Goal: Task Accomplishment & Management: Use online tool/utility

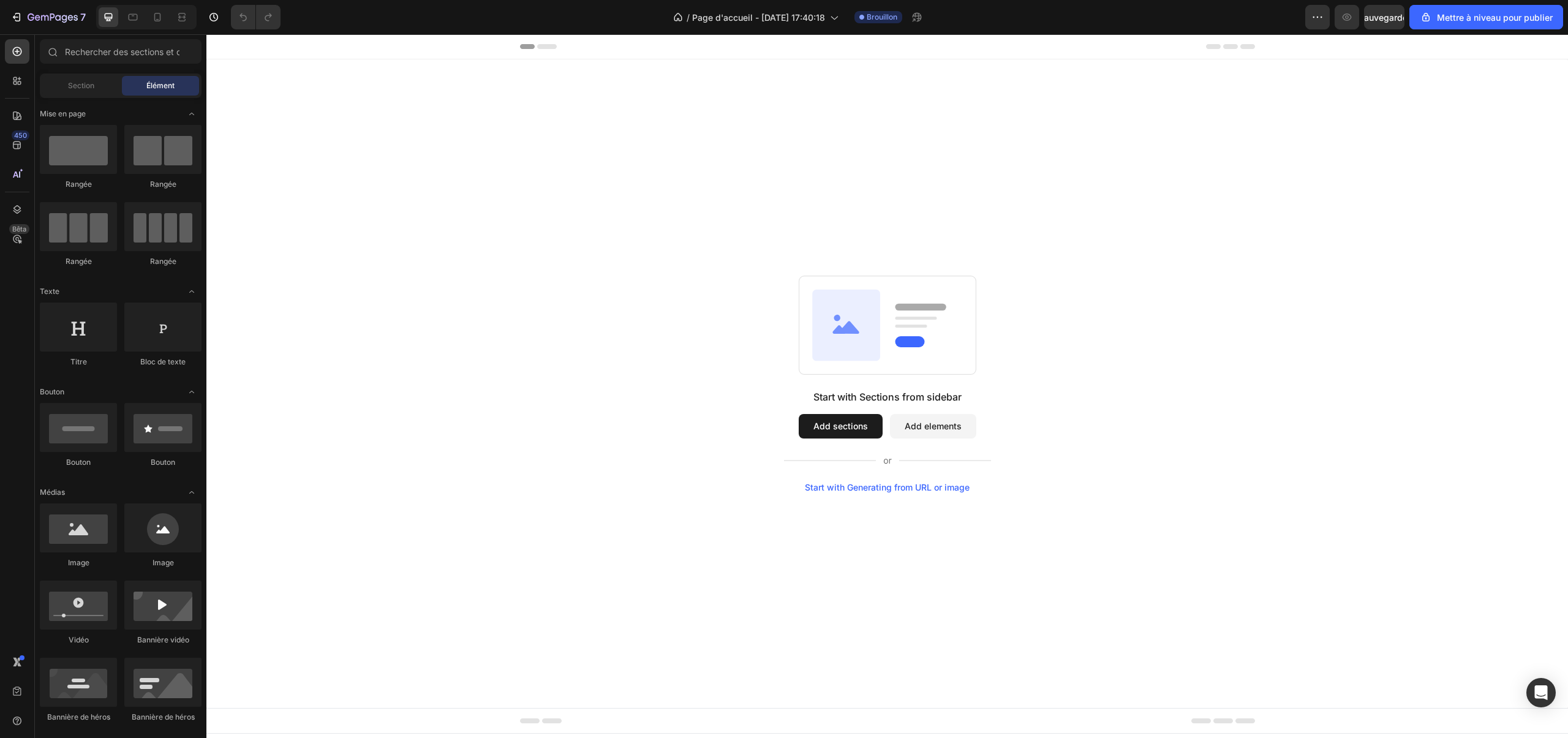
click at [537, 48] on icon at bounding box center [538, 46] width 36 height 5
click at [550, 46] on icon at bounding box center [547, 46] width 20 height 5
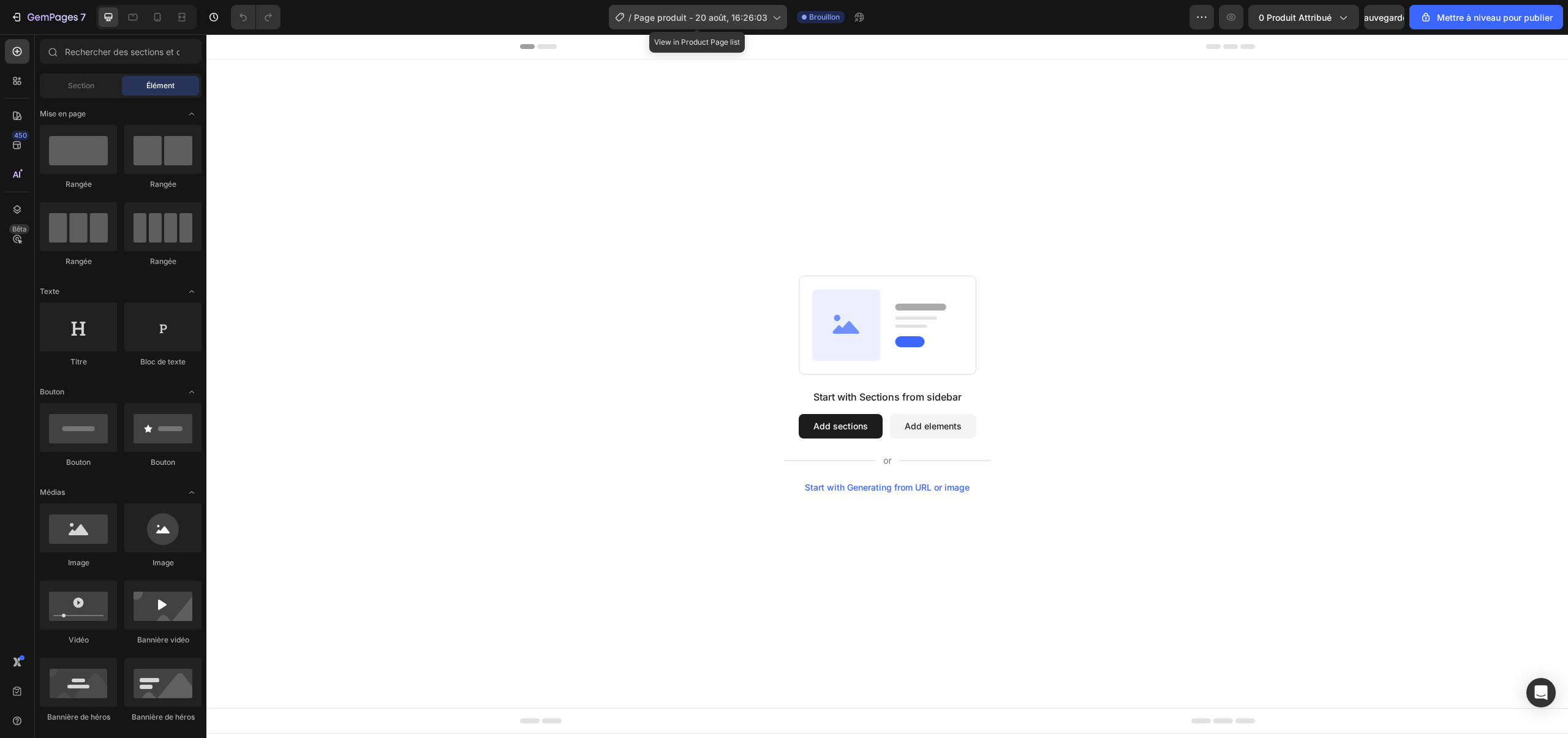
click at [775, 17] on icon at bounding box center [777, 18] width 7 height 4
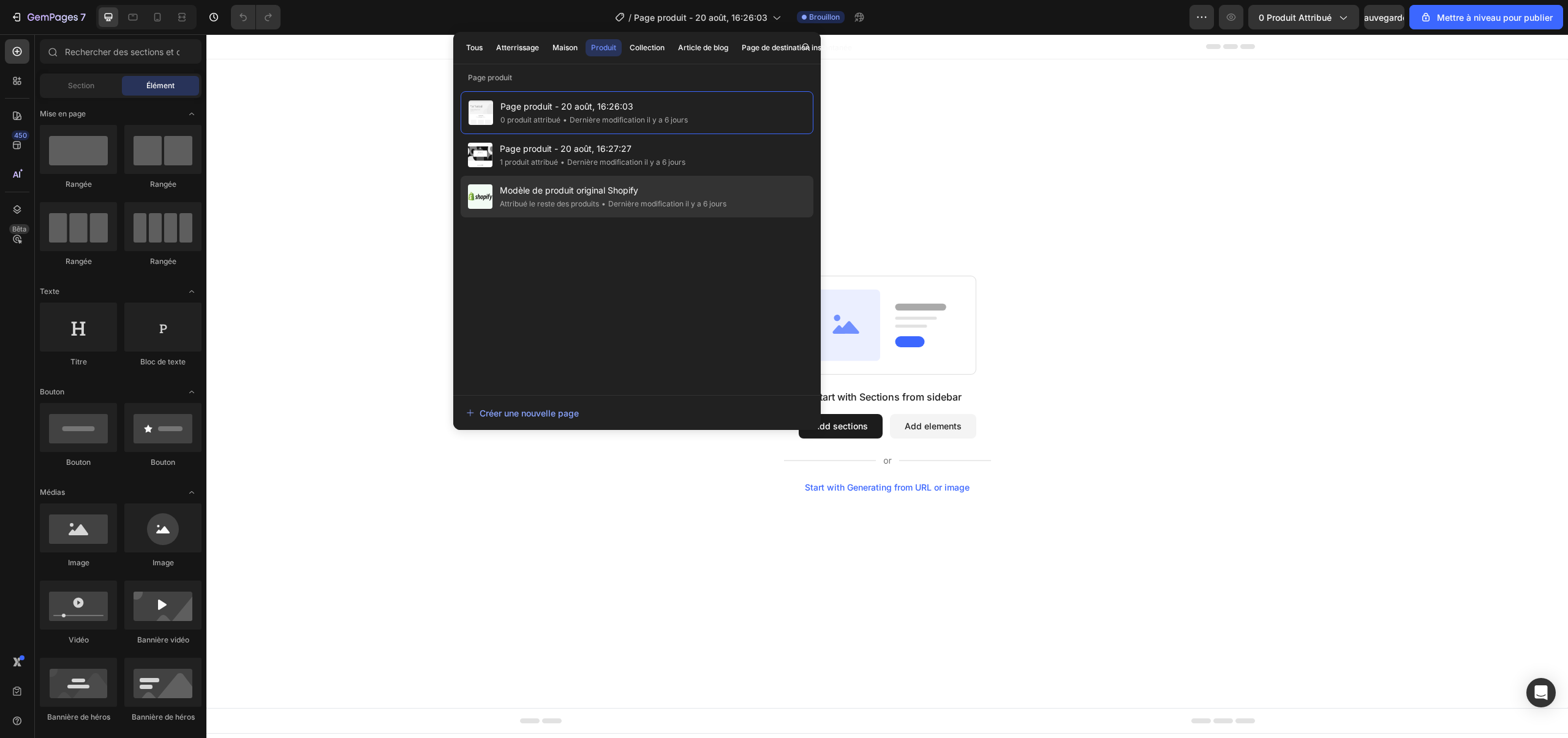
click at [609, 210] on div "Modèle de produit original Shopify Attribué le reste des produits • Dernière mo…" at bounding box center [637, 196] width 353 height 41
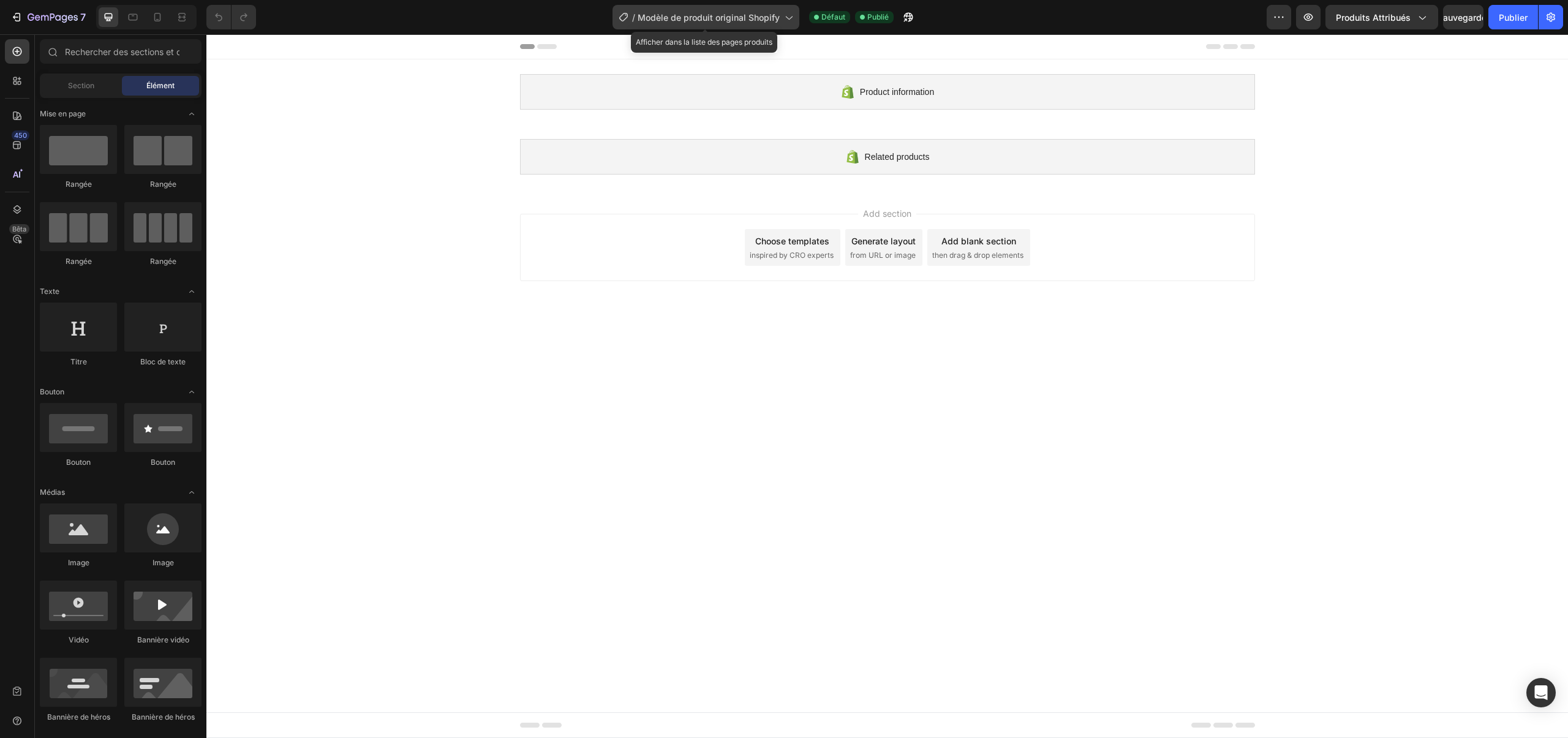
click at [779, 18] on font "Modèle de produit original Shopify" at bounding box center [709, 17] width 142 height 11
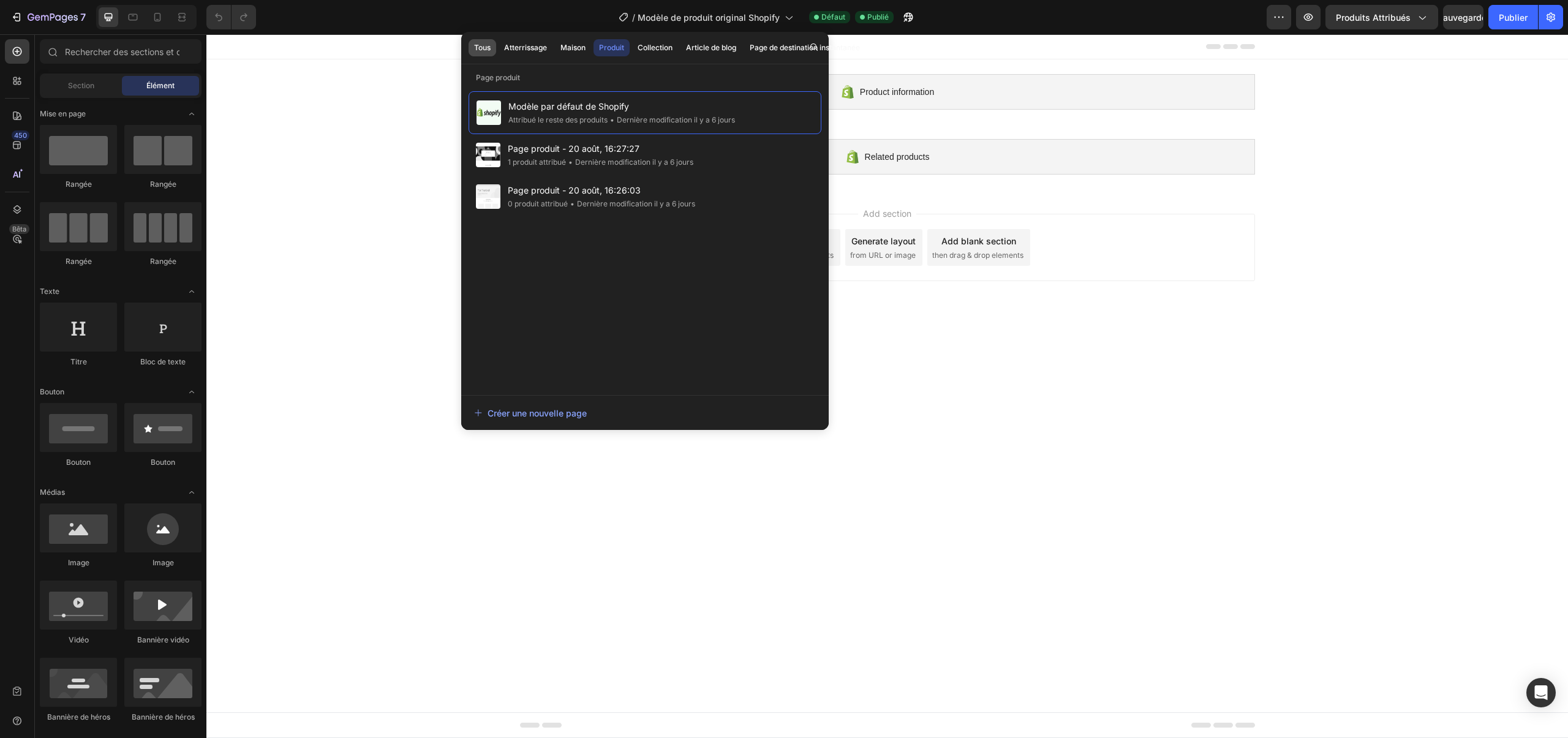
click at [478, 43] on font "Tous" at bounding box center [483, 47] width 17 height 9
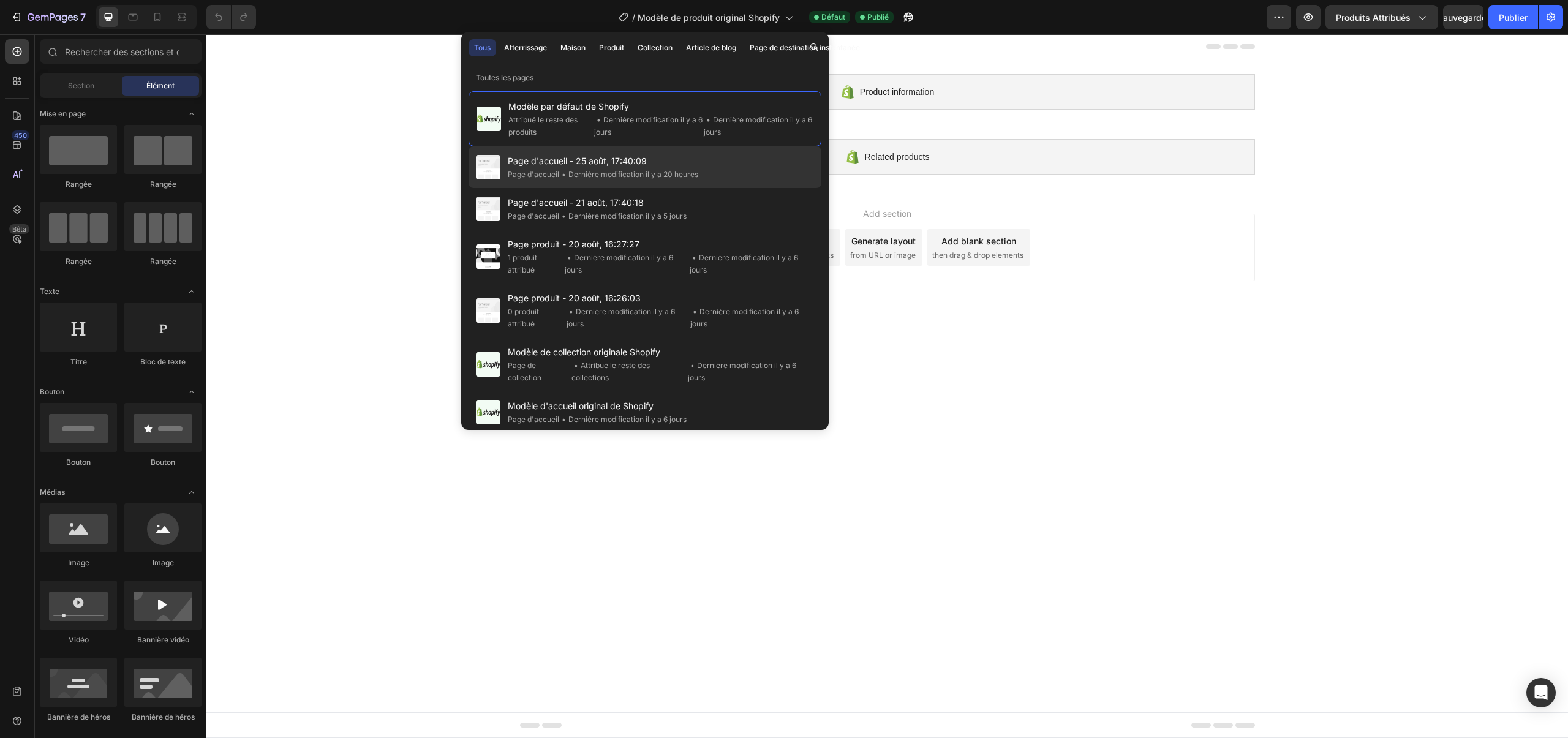
click at [540, 188] on div "Page d'accueil - 25 août, 17:40:09 Page d'accueil • Dernière modification il y …" at bounding box center [645, 208] width 353 height 41
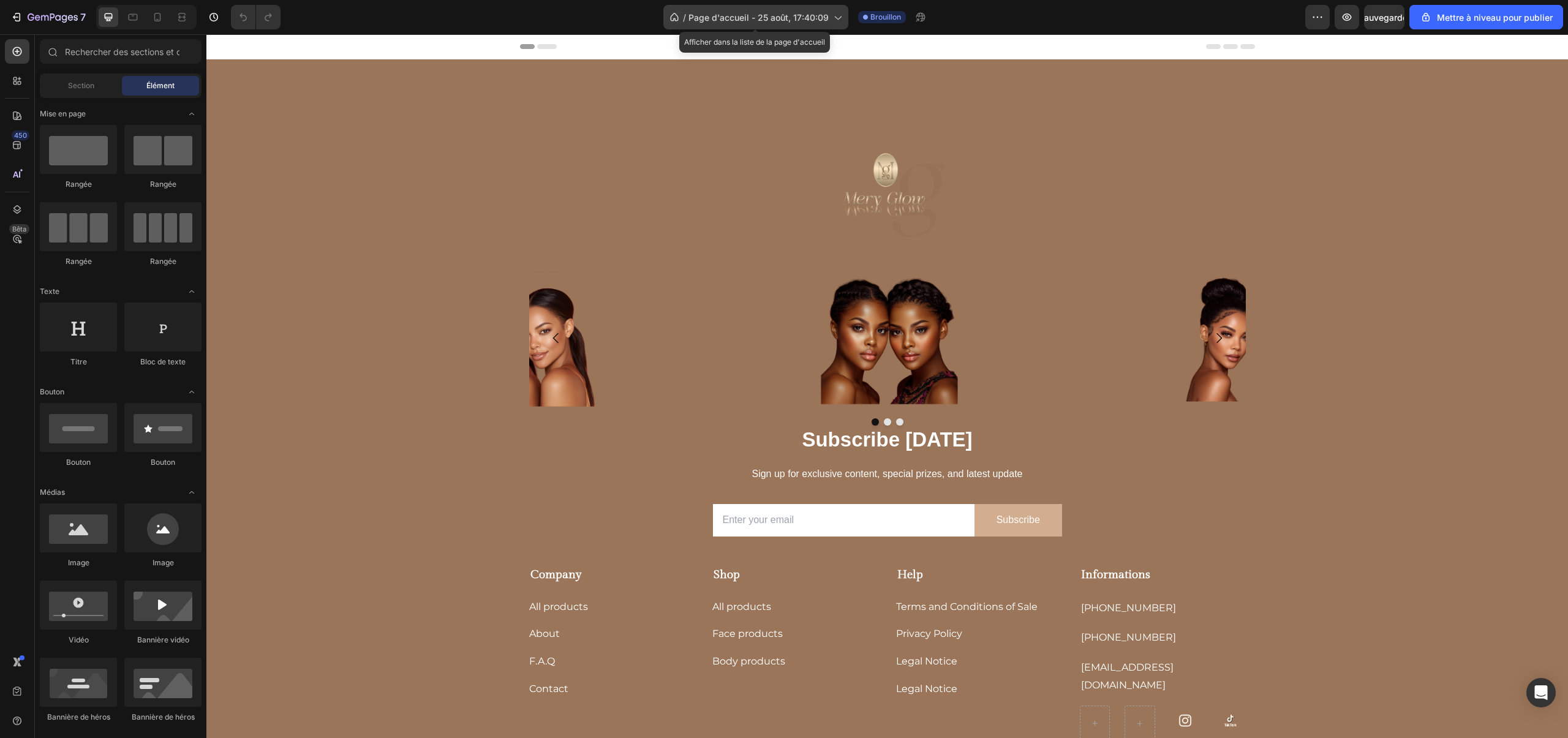
click at [833, 28] on div "/ Page d'accueil - 25 août, 17:40:09" at bounding box center [756, 17] width 185 height 25
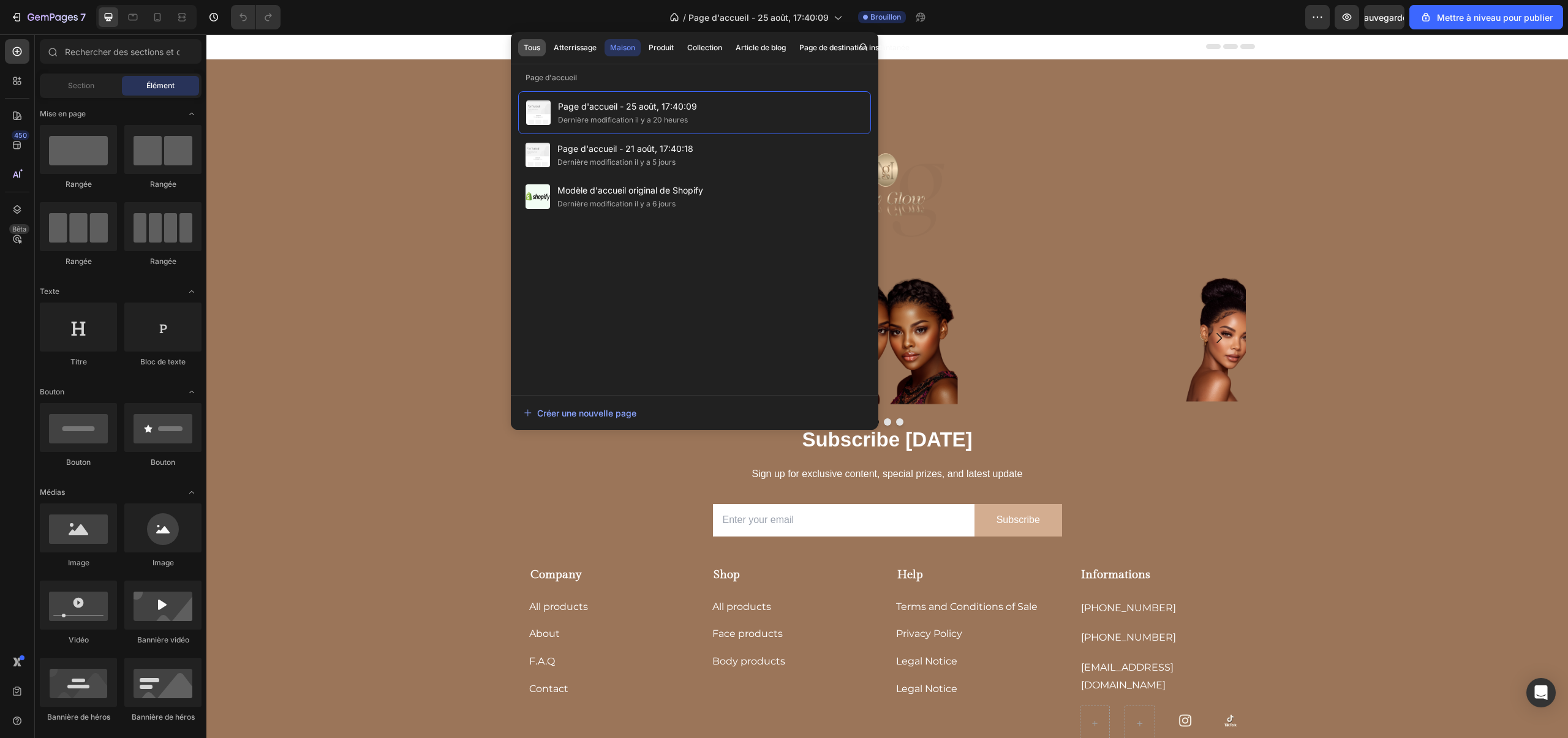
click at [548, 55] on button "Tous" at bounding box center [575, 48] width 54 height 17
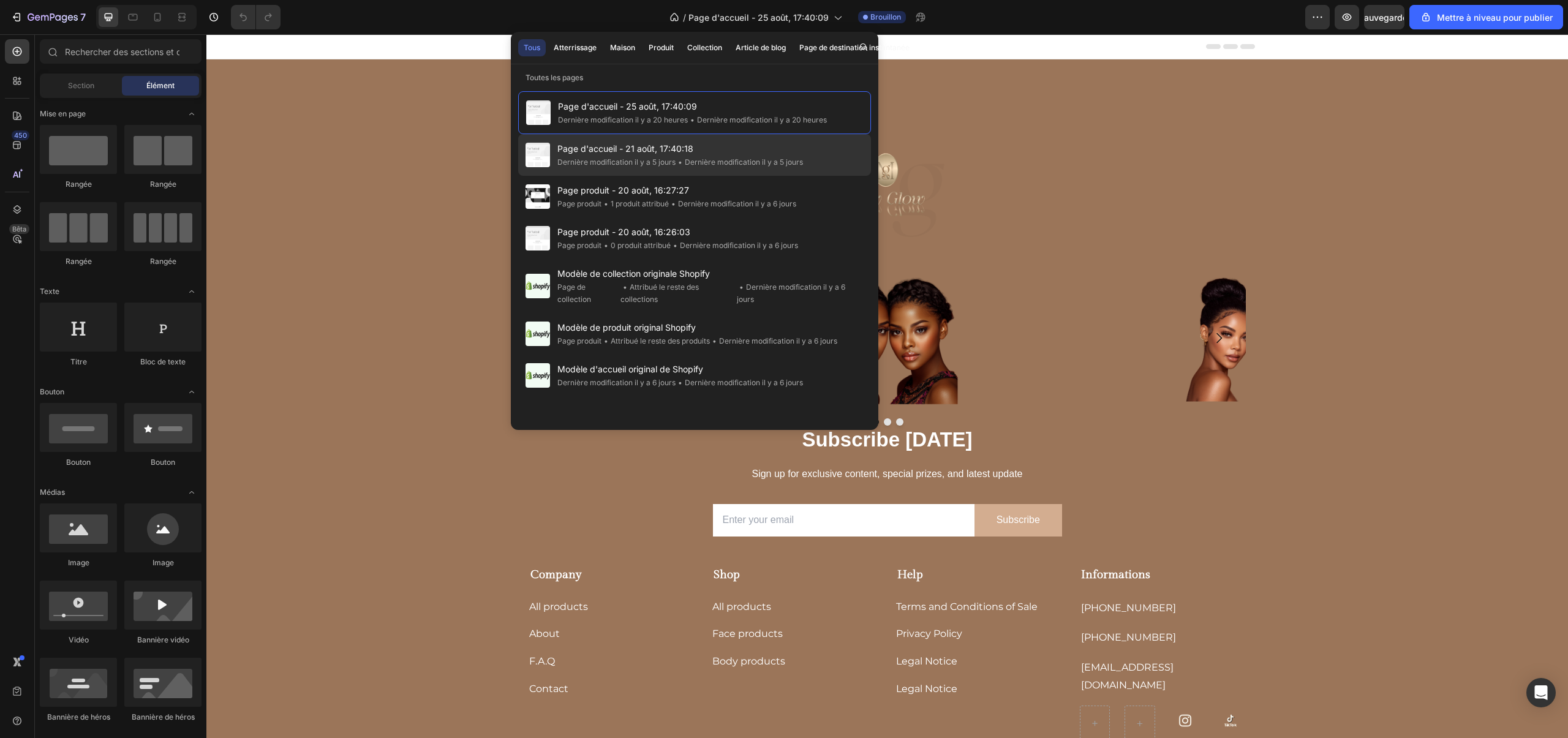
click at [611, 143] on font "Page d'accueil - 21 août, 17:40:18" at bounding box center [626, 148] width 136 height 11
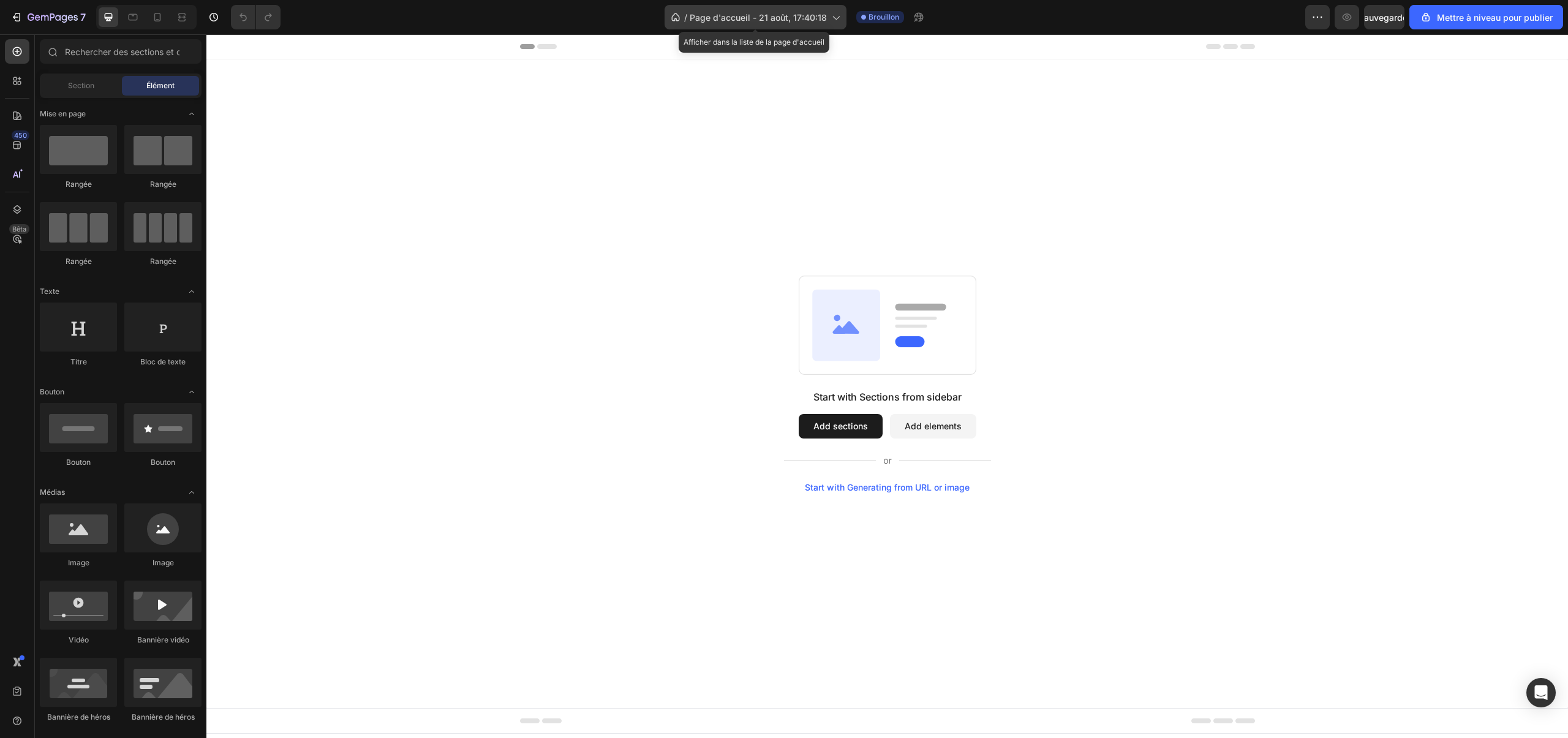
click at [833, 22] on icon at bounding box center [835, 17] width 12 height 12
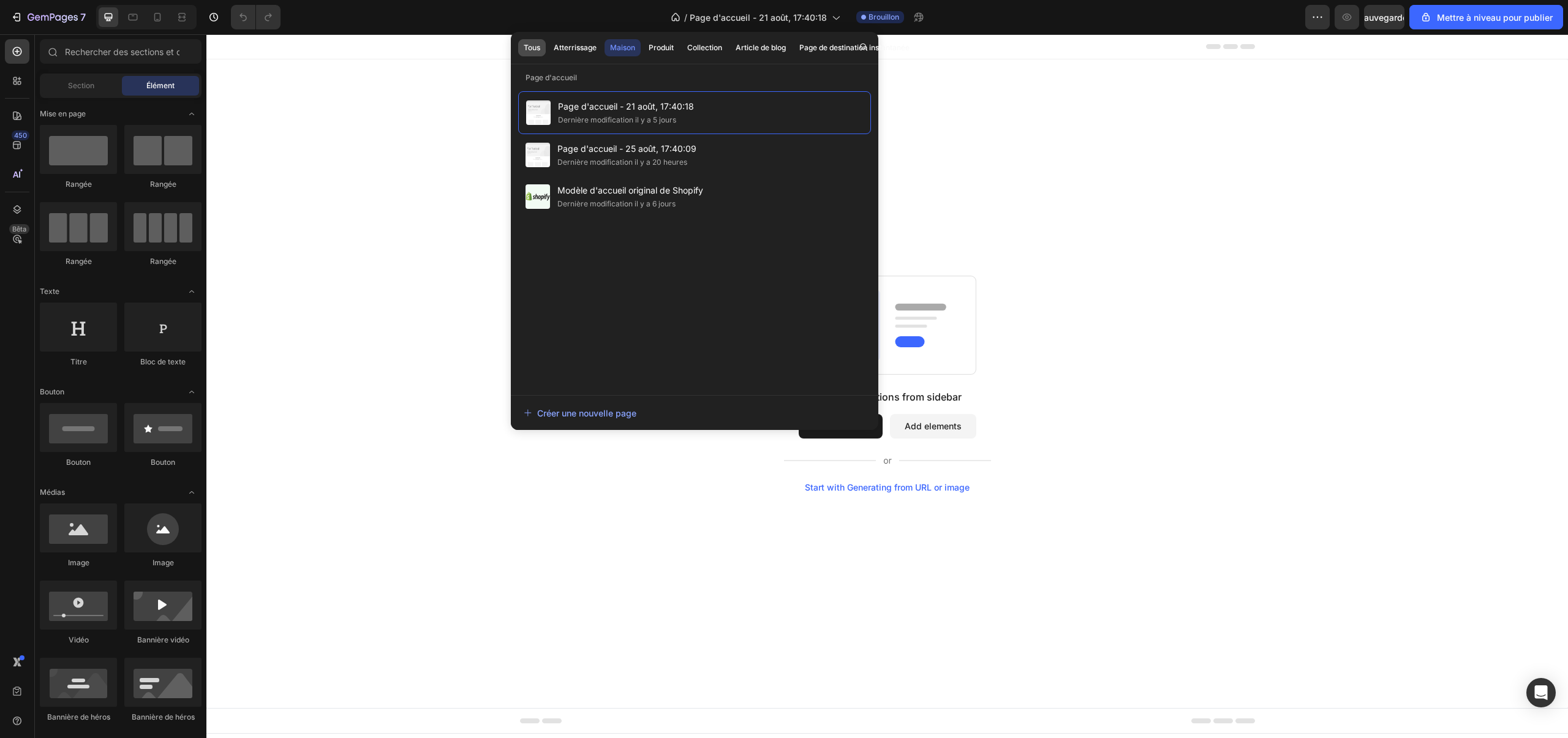
click at [530, 46] on font "Tous" at bounding box center [532, 47] width 17 height 9
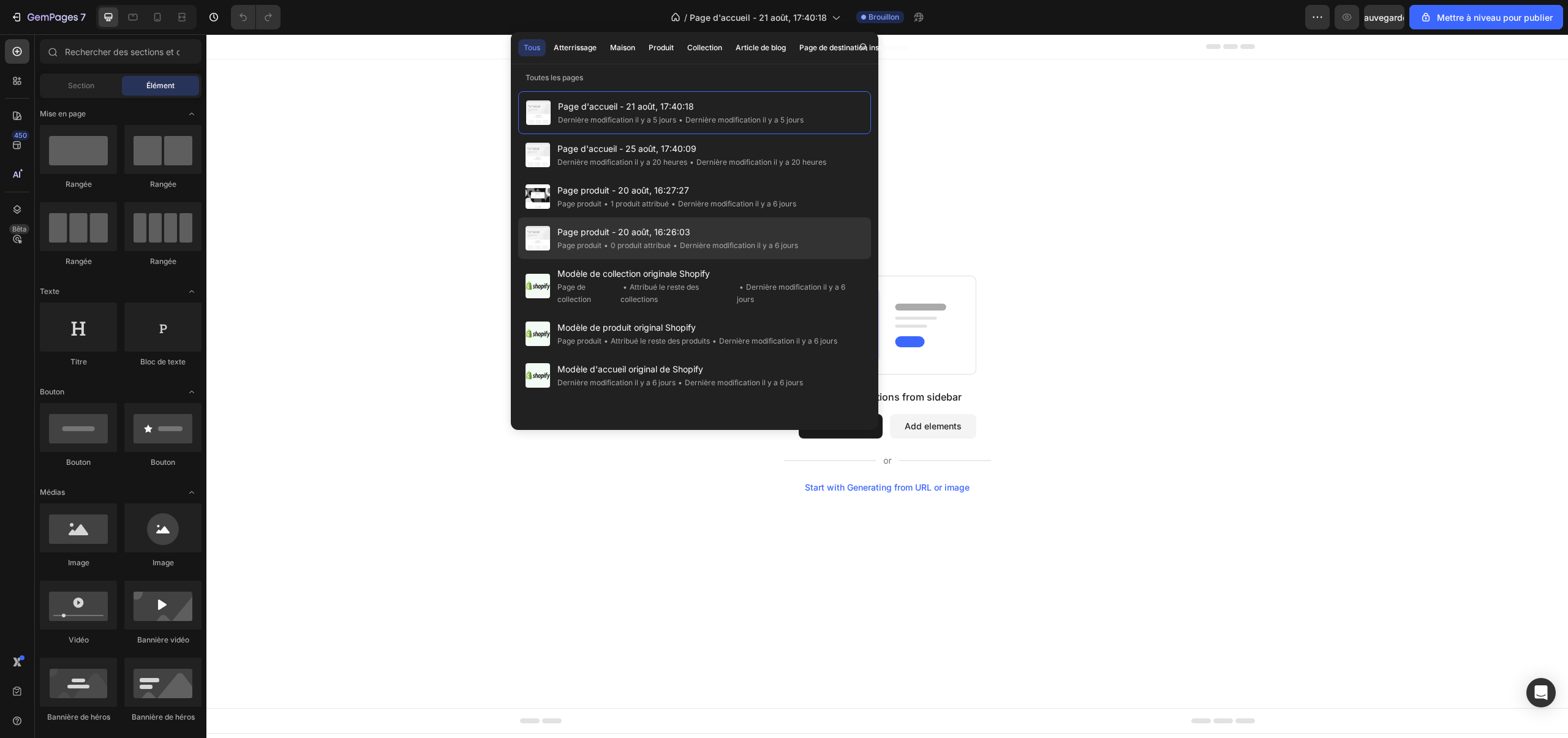
click at [617, 259] on div "Page produit - 20 août, 16:26:03 Page produit • 0 produit attribué • Dernière m…" at bounding box center [695, 286] width 353 height 54
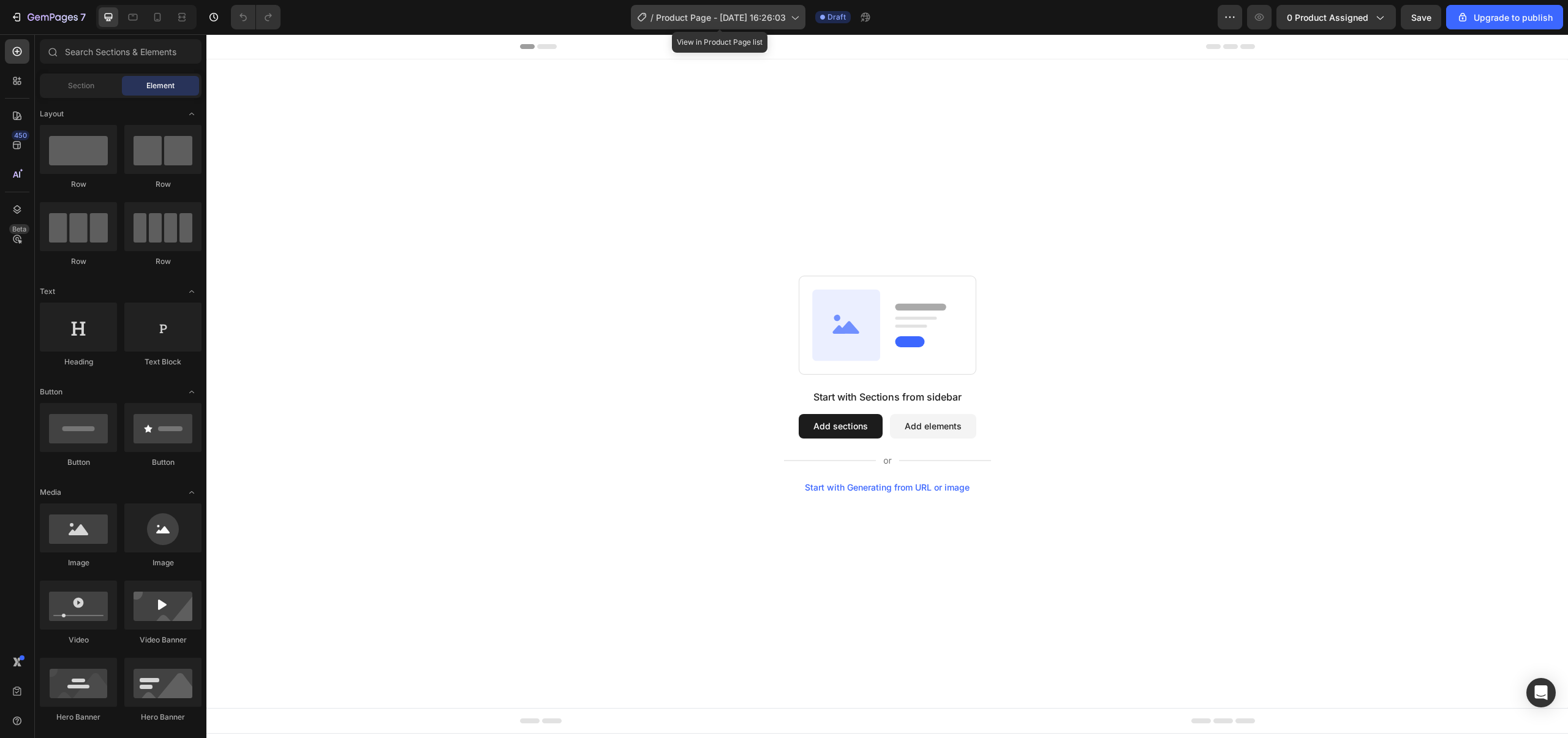
click at [783, 16] on span "Product Page - [DATE] 16:26:03" at bounding box center [721, 18] width 130 height 13
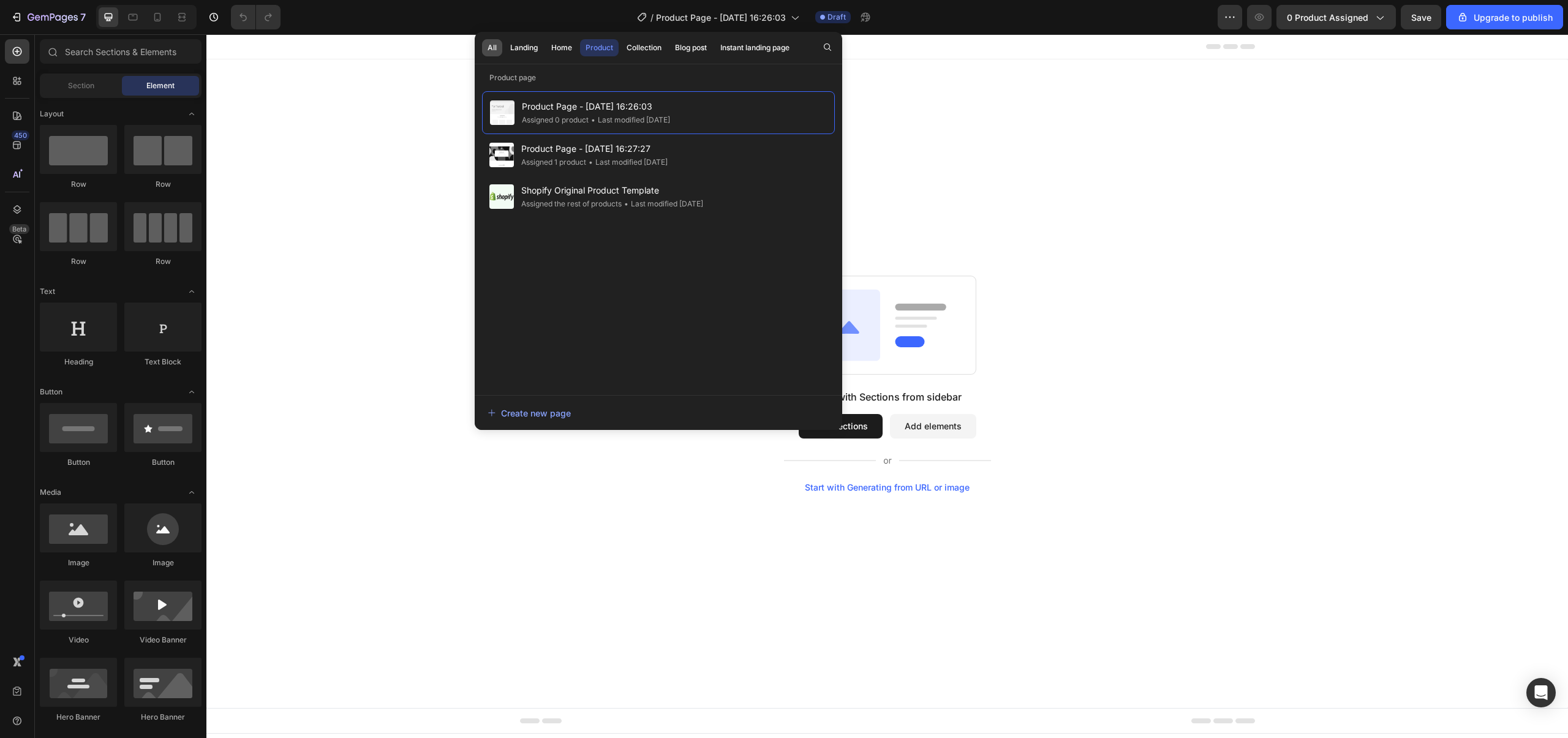
click at [504, 48] on button "All" at bounding box center [523, 48] width 39 height 17
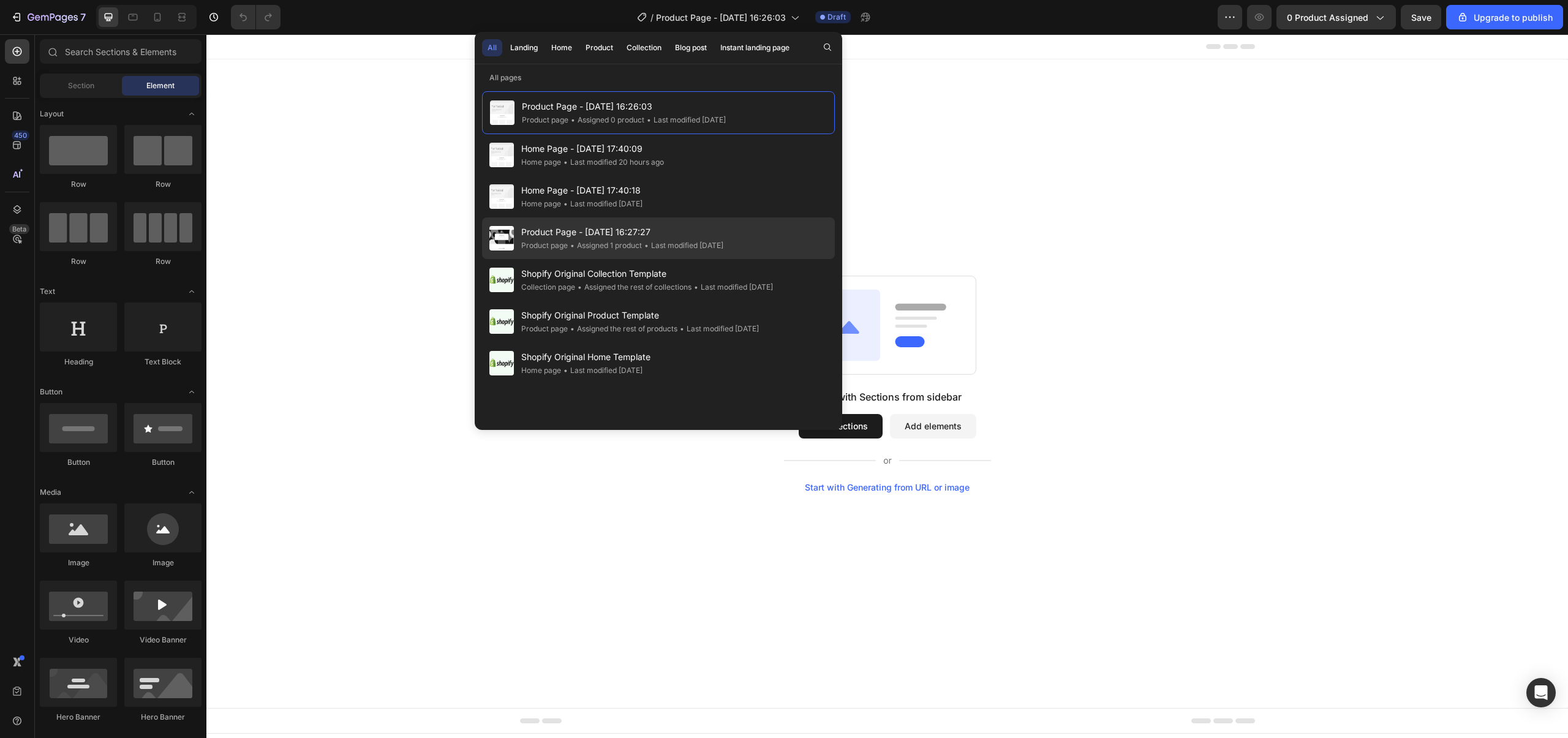
click at [579, 259] on div "Product Page - [DATE] 16:27:27 Product page • Assigned 1 product • Last modifie…" at bounding box center [658, 279] width 353 height 41
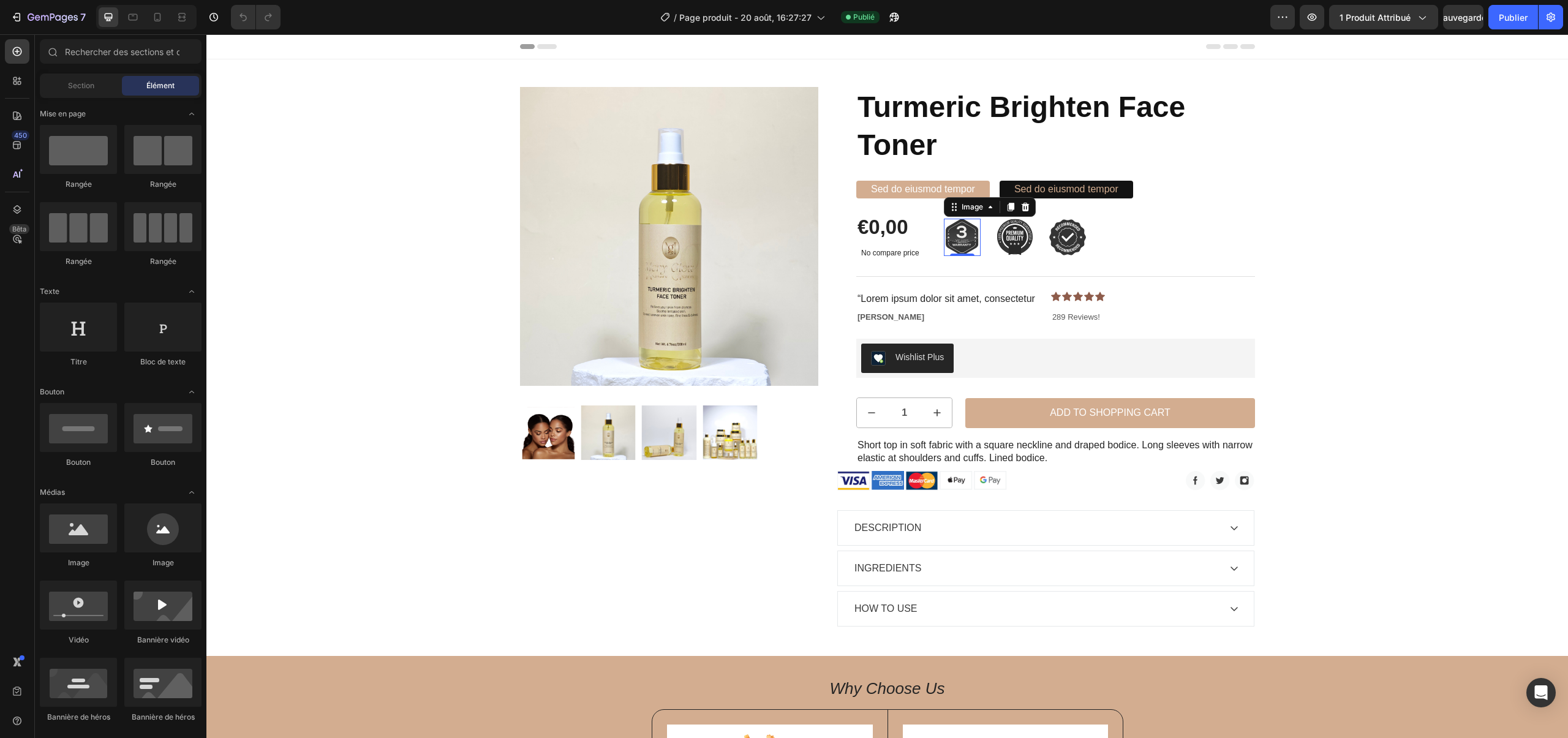
click at [963, 220] on img at bounding box center [963, 237] width 36 height 37
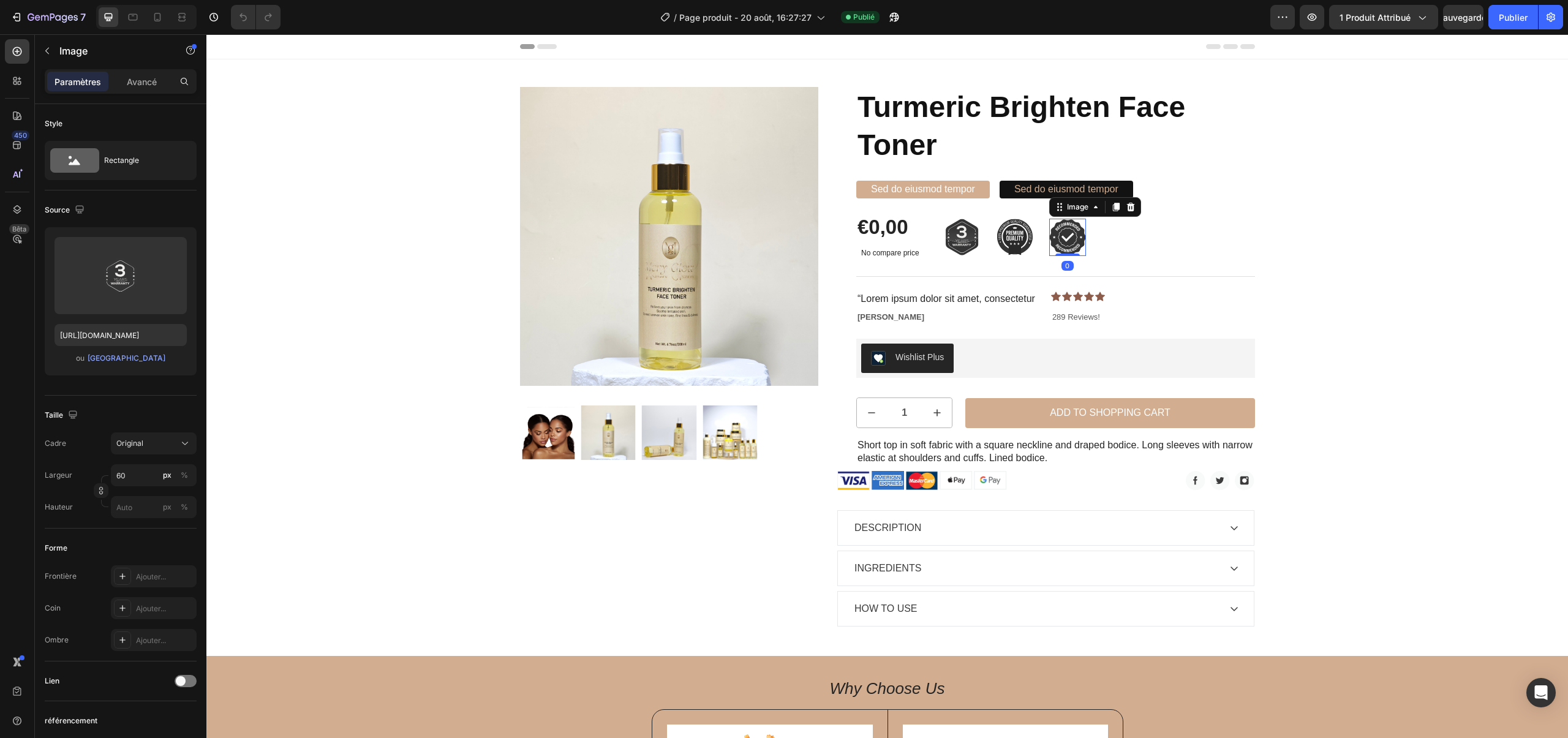
click at [1065, 225] on img at bounding box center [1068, 237] width 36 height 37
click at [969, 240] on img at bounding box center [963, 237] width 36 height 37
click at [1031, 202] on div at bounding box center [1025, 207] width 15 height 15
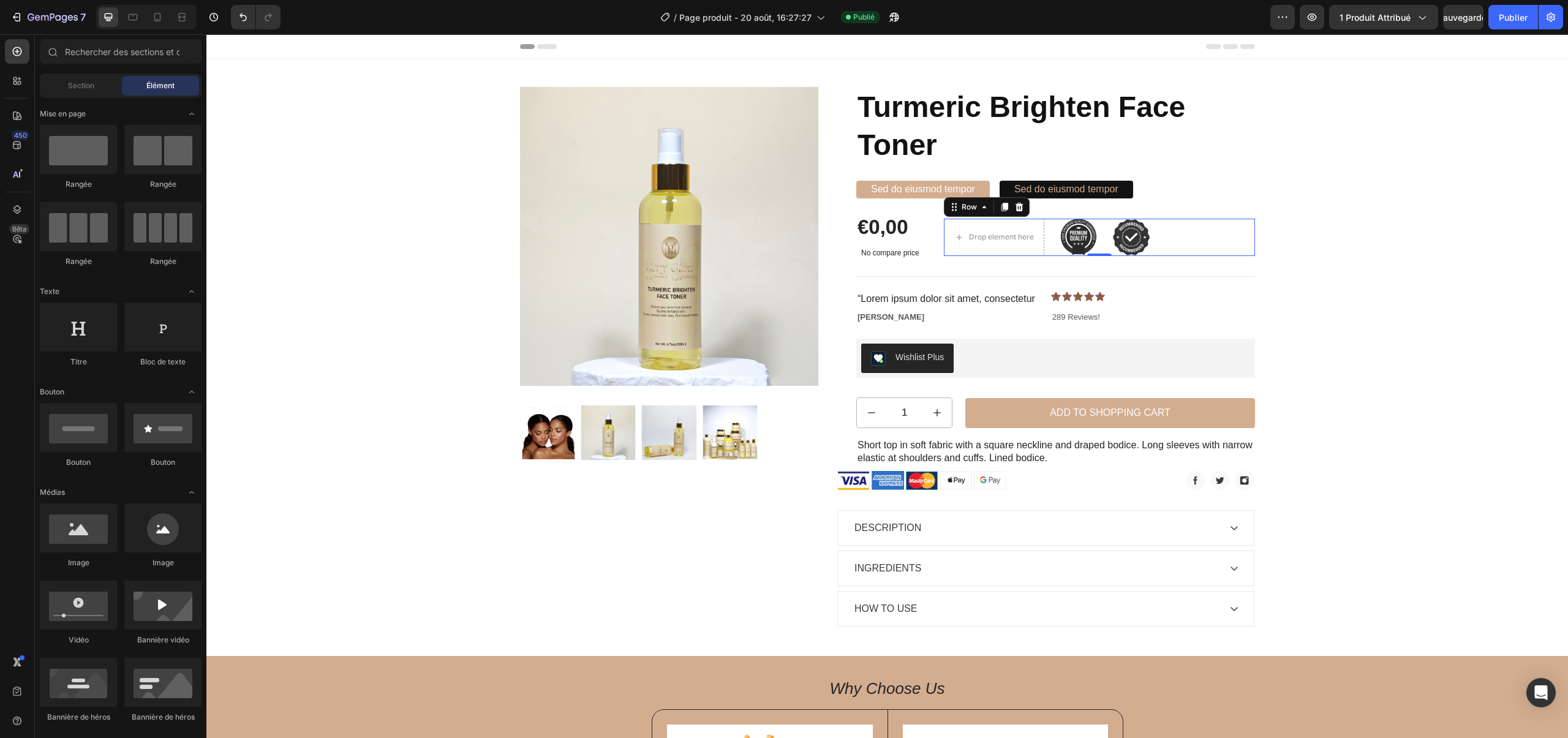
click at [1046, 231] on div "Drop element here Image Image Row 0" at bounding box center [1100, 237] width 311 height 37
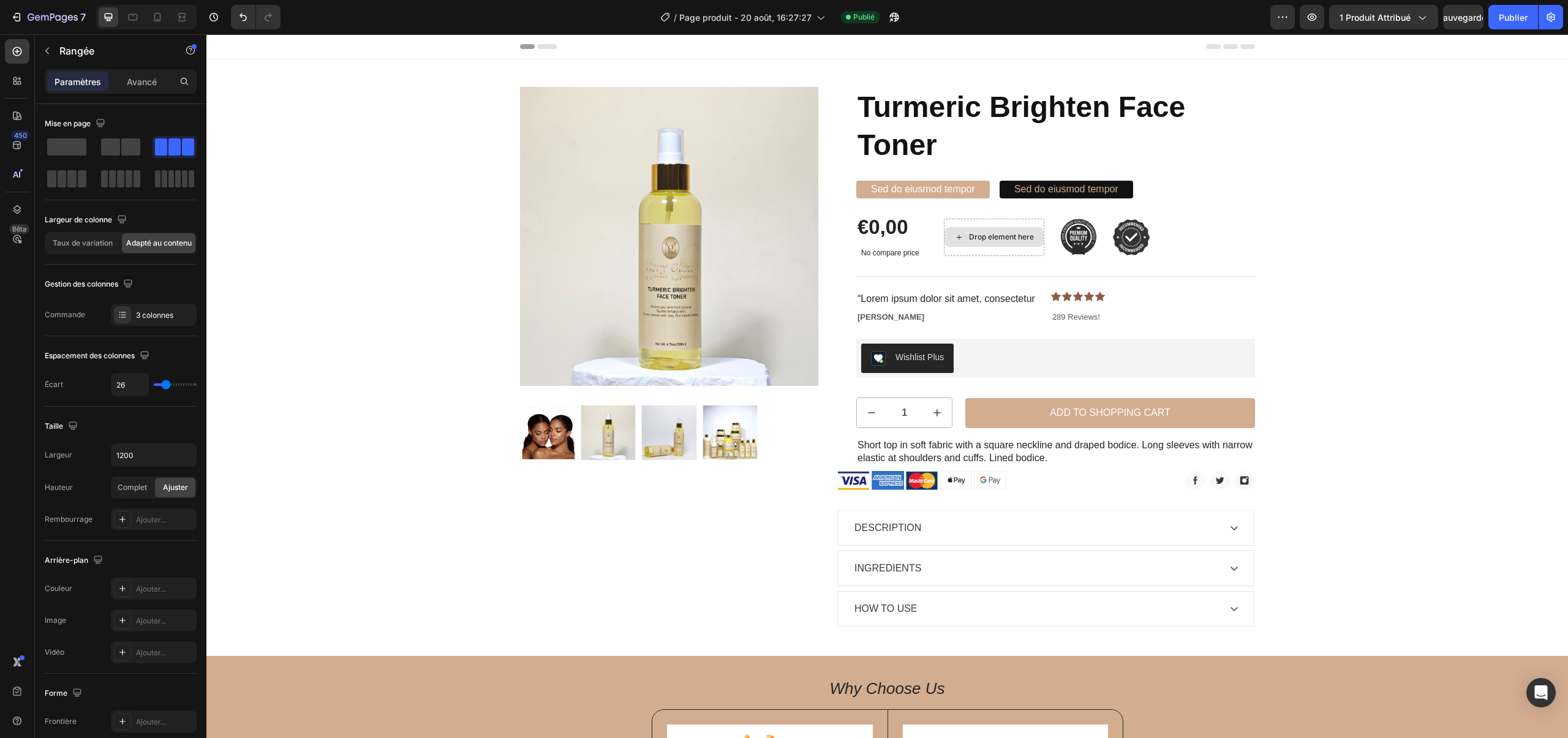
click at [1030, 234] on div "Drop element here" at bounding box center [1001, 237] width 65 height 10
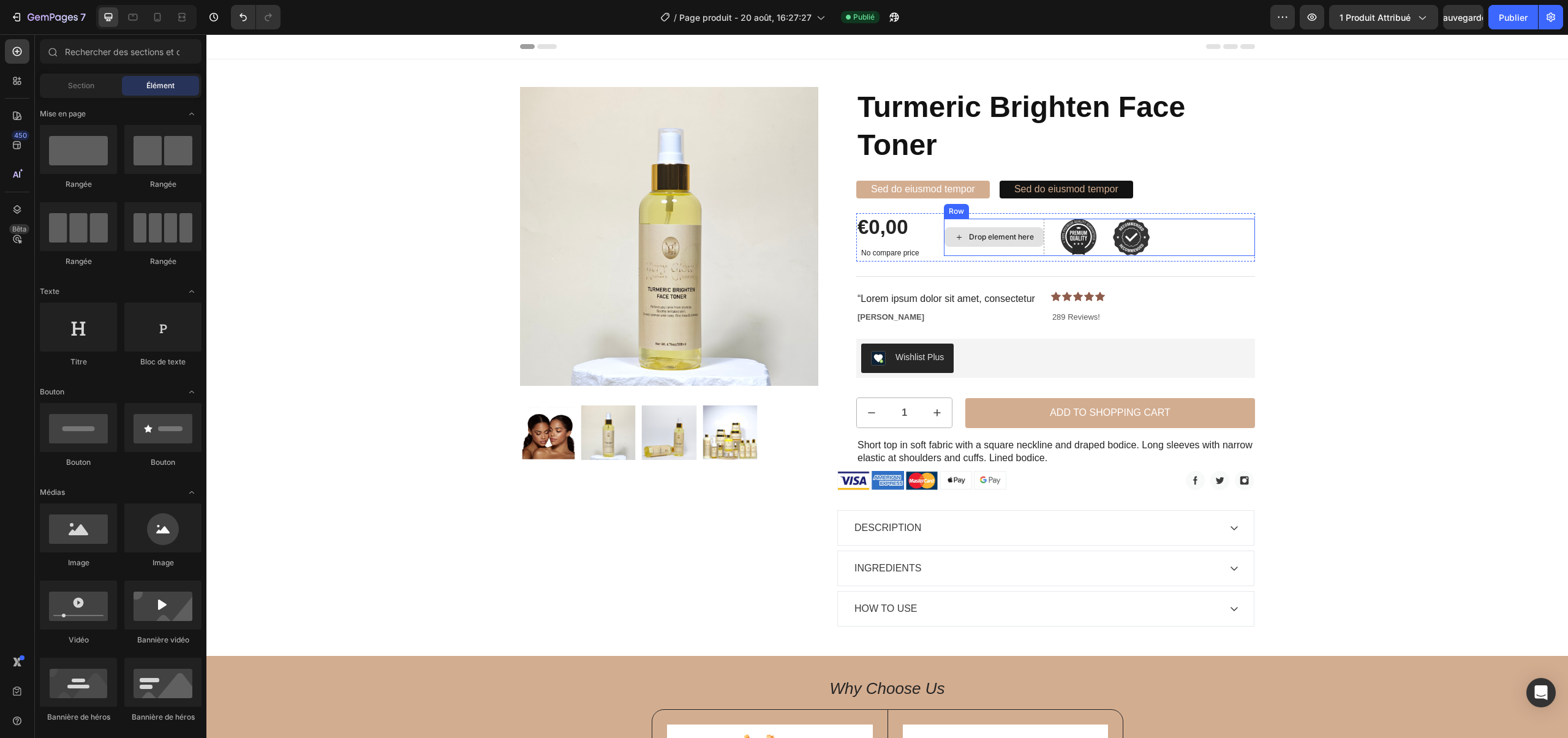
click at [1031, 234] on div "Drop element here" at bounding box center [1001, 237] width 65 height 10
click at [1080, 230] on img at bounding box center [1078, 237] width 36 height 36
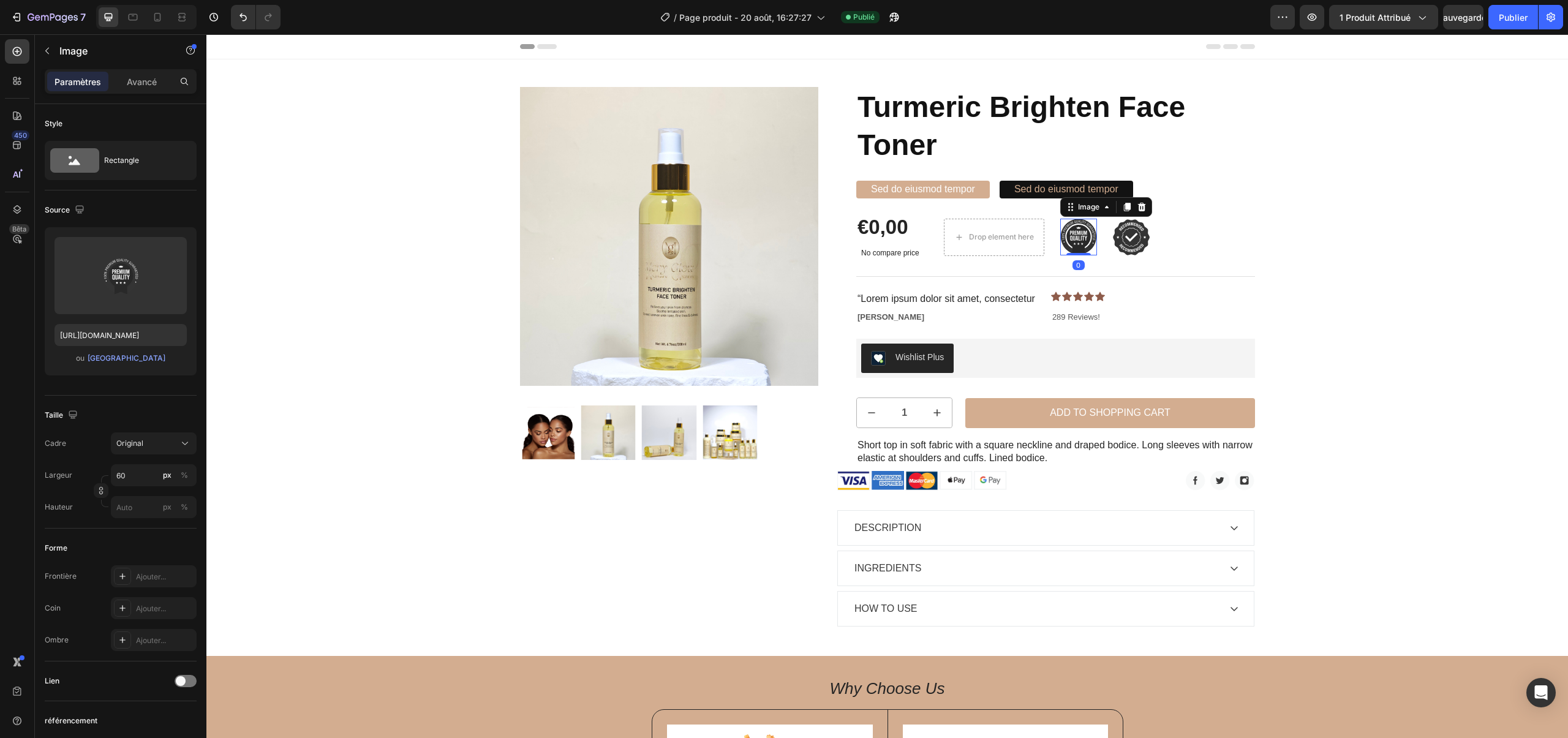
click at [1142, 201] on div at bounding box center [1141, 207] width 15 height 15
click at [1205, 232] on img at bounding box center [1195, 237] width 36 height 37
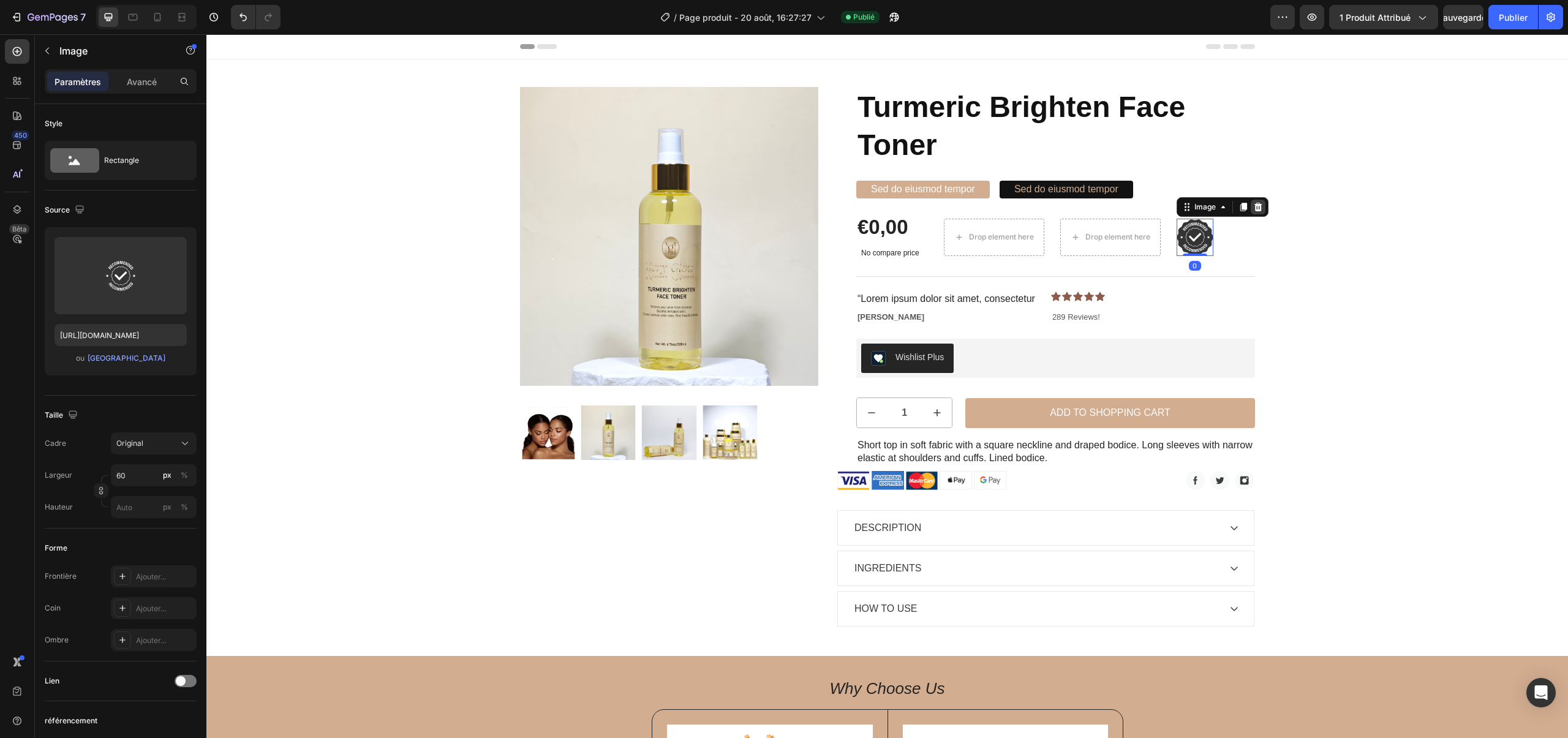
click at [1258, 211] on div at bounding box center [1258, 207] width 15 height 15
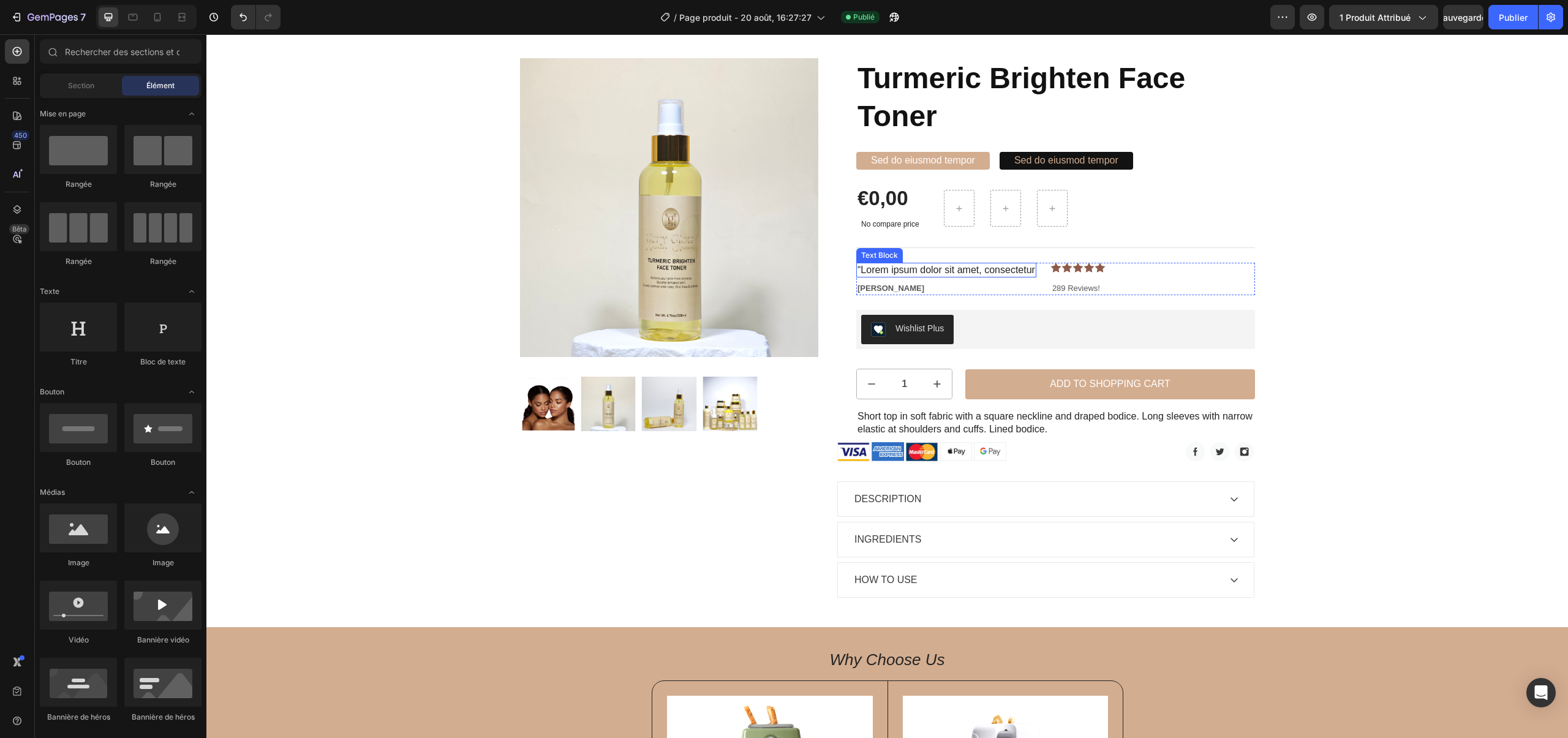
scroll to position [39, 0]
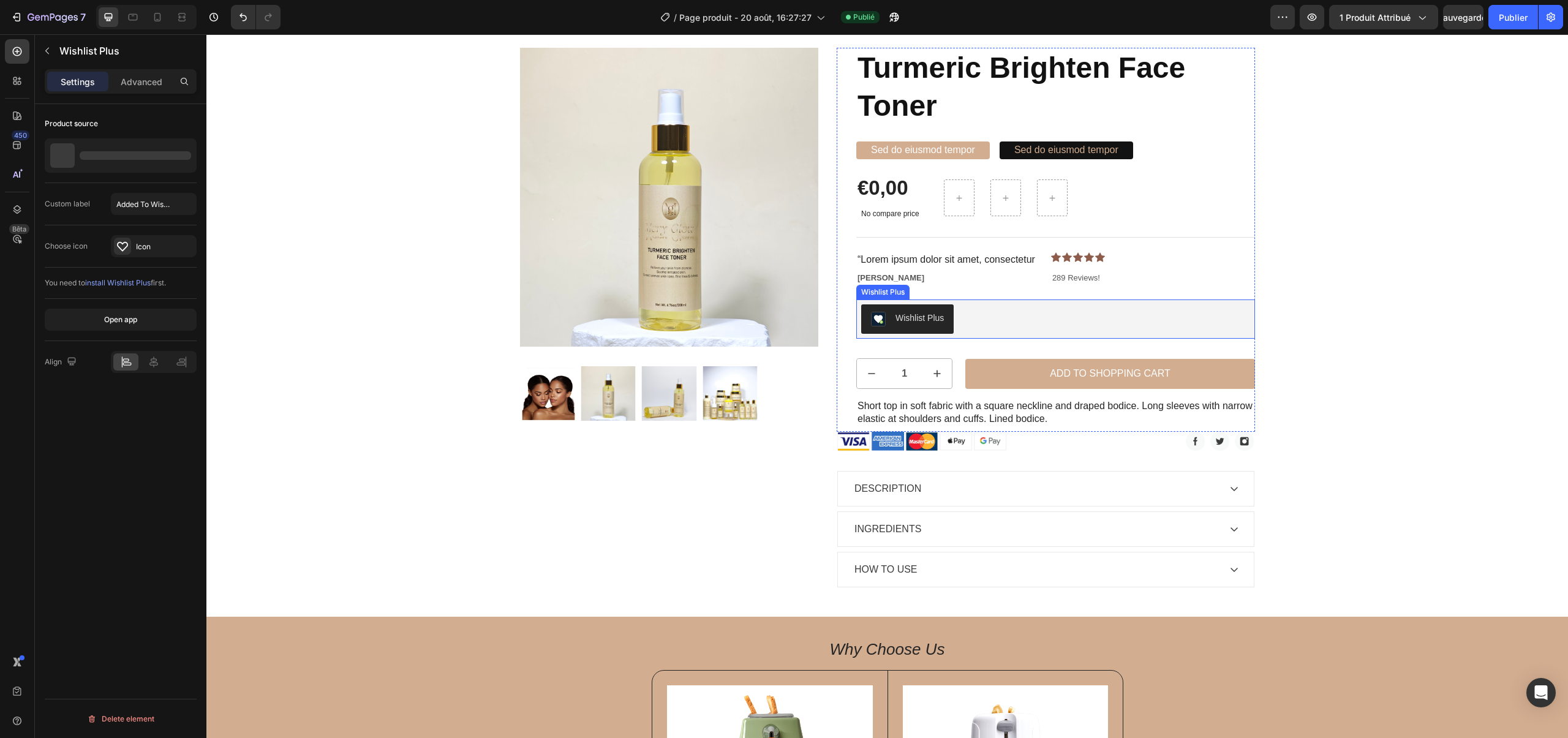
click at [920, 316] on div "Wishlist Plus" at bounding box center [920, 318] width 48 height 13
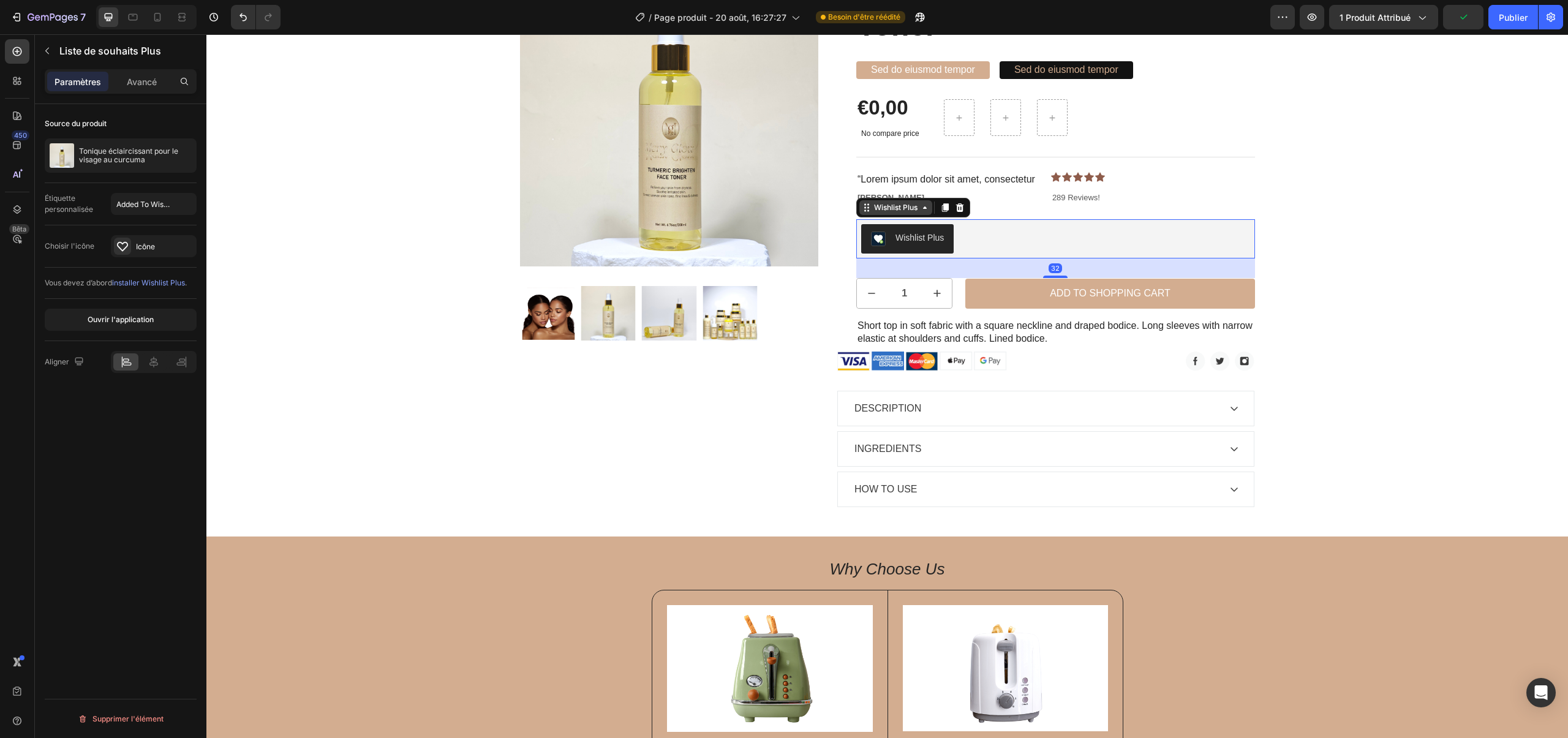
scroll to position [178, 0]
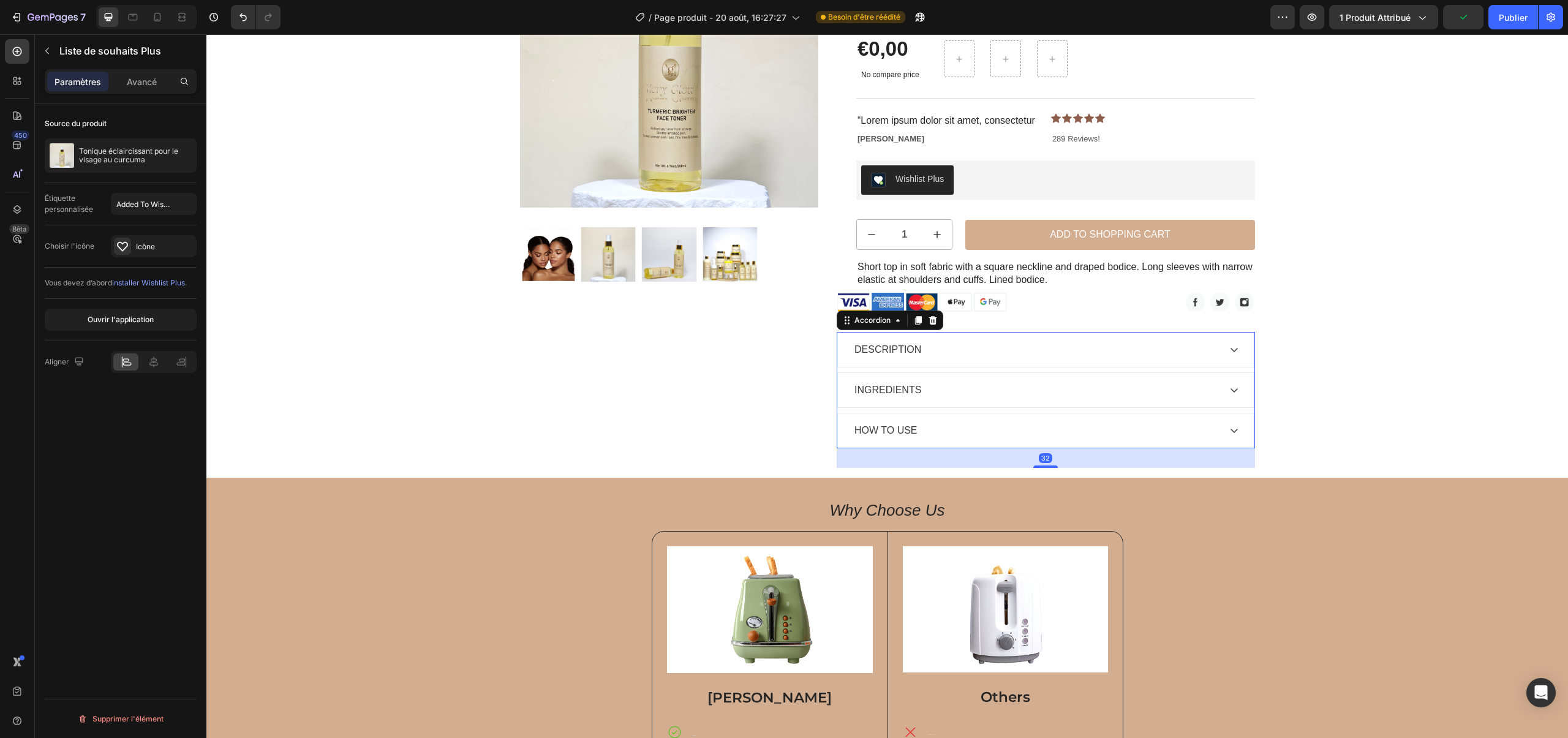
click at [1165, 391] on div "INGREDIENTS" at bounding box center [1036, 390] width 367 height 18
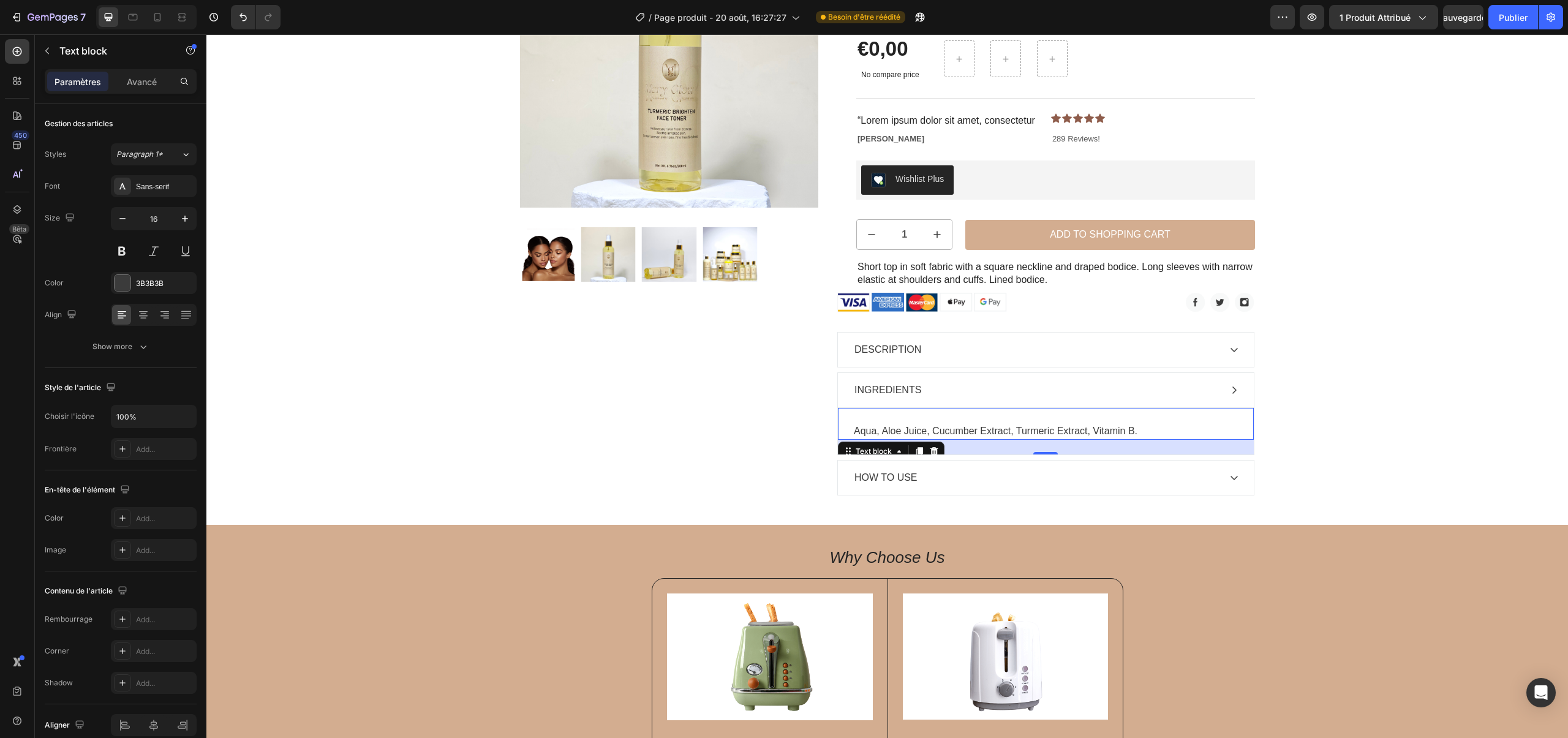
click at [1000, 437] on p "Aqua, Aloe Juice, Cucumber Extract, Turmeric Extract, Vitamin B." at bounding box center [1045, 431] width 384 height 15
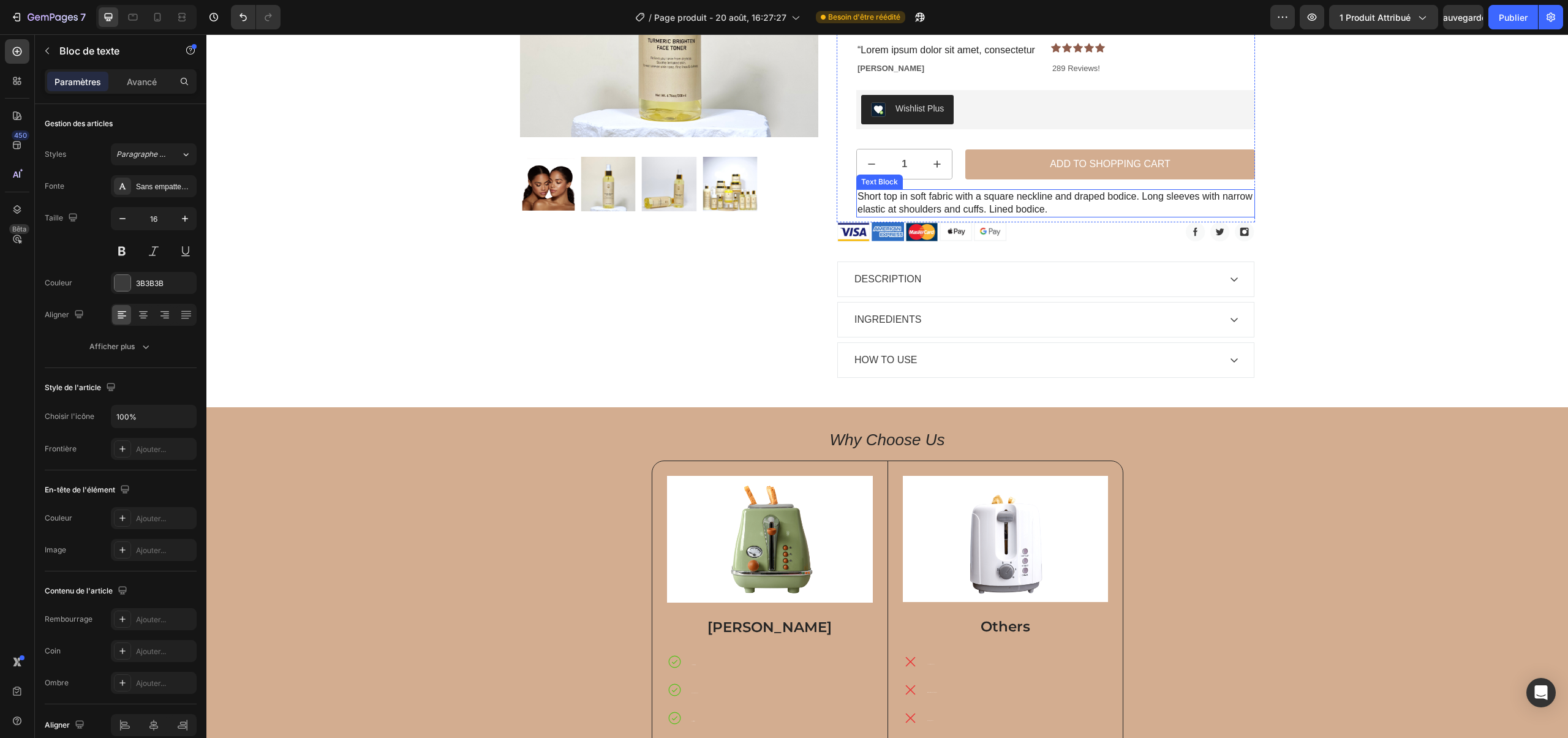
scroll to position [236, 0]
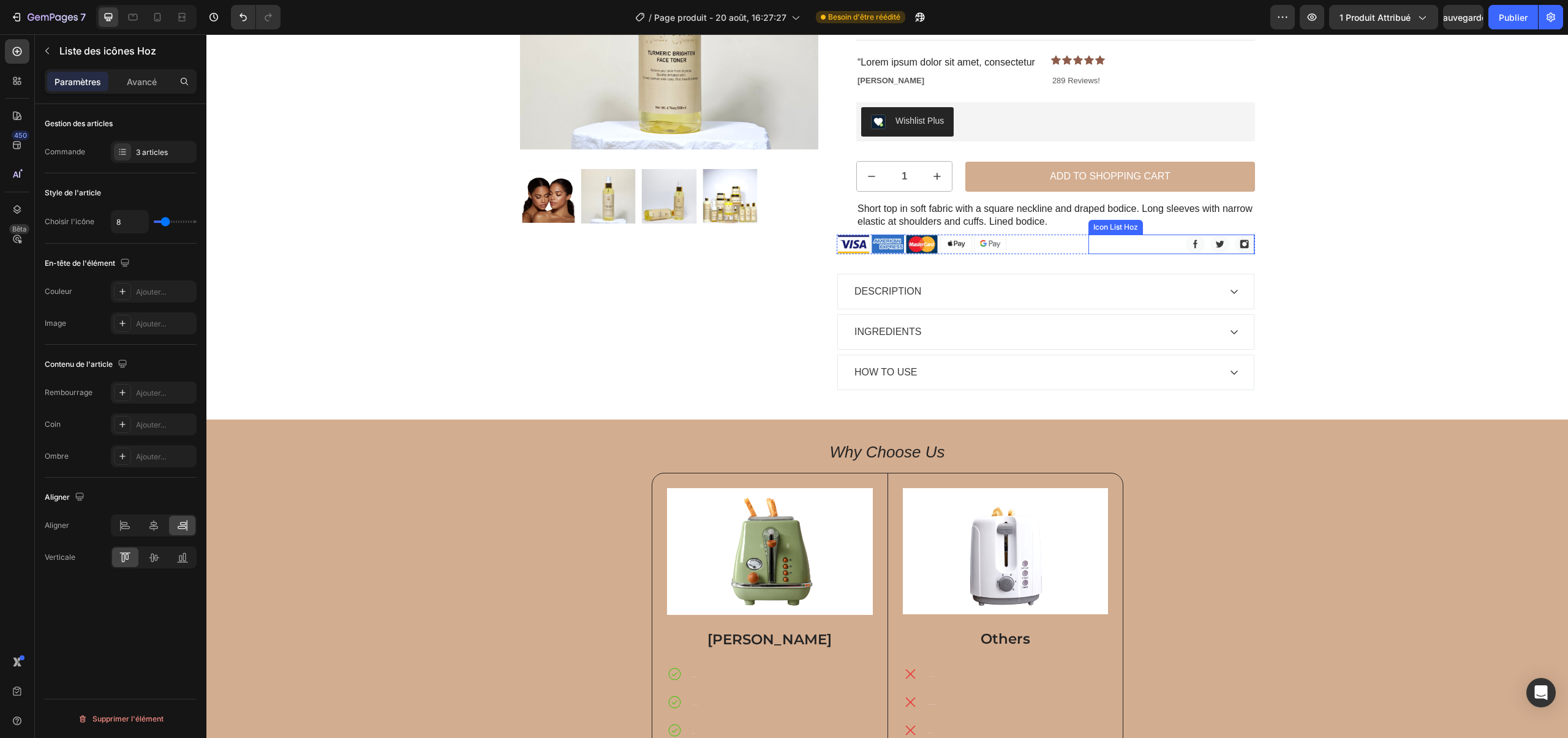
click at [1206, 247] on div "Image Image Image" at bounding box center [1172, 244] width 166 height 20
click at [1188, 246] on img at bounding box center [1195, 244] width 20 height 20
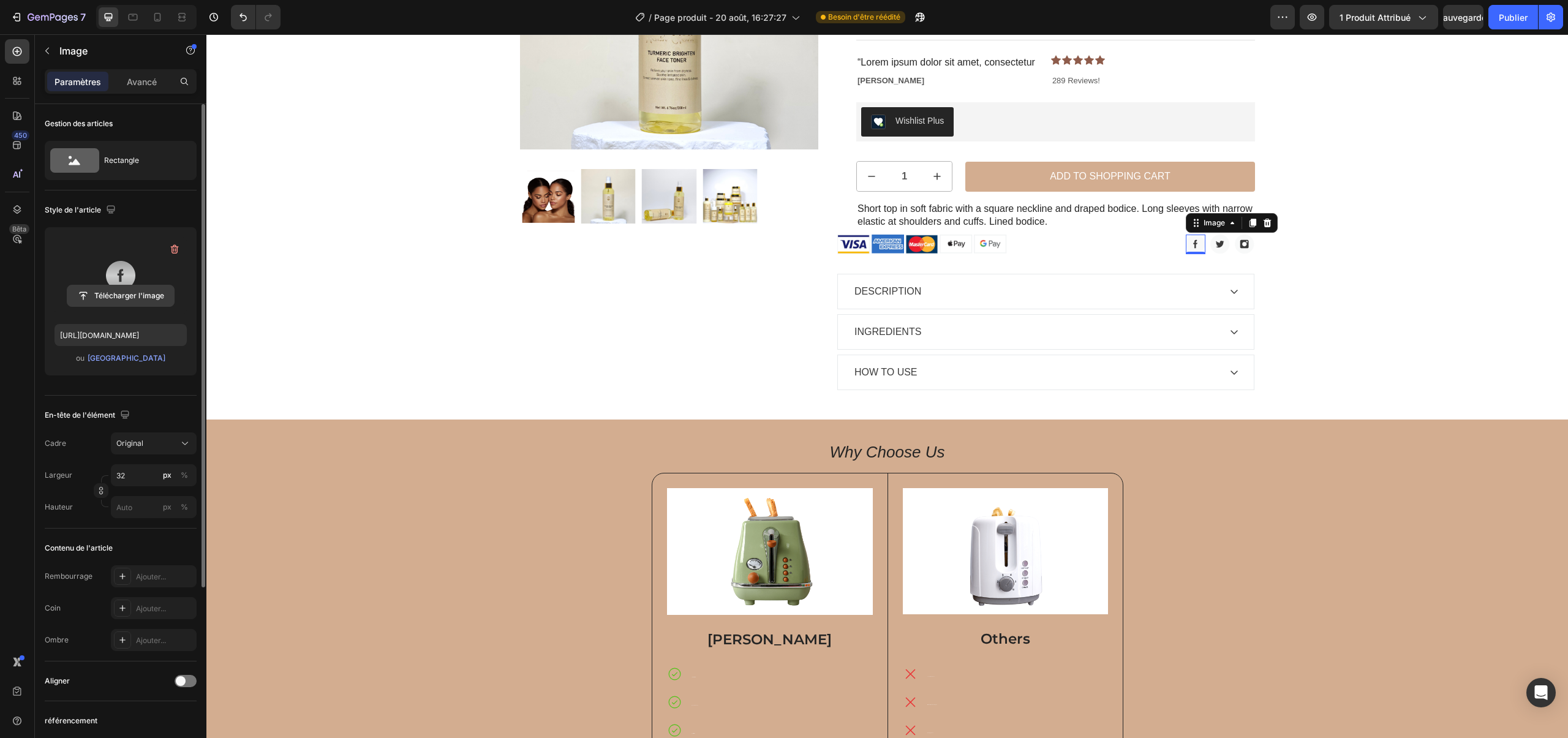
click at [121, 290] on input "file" at bounding box center [121, 296] width 107 height 21
click at [1265, 227] on icon at bounding box center [1268, 223] width 10 height 10
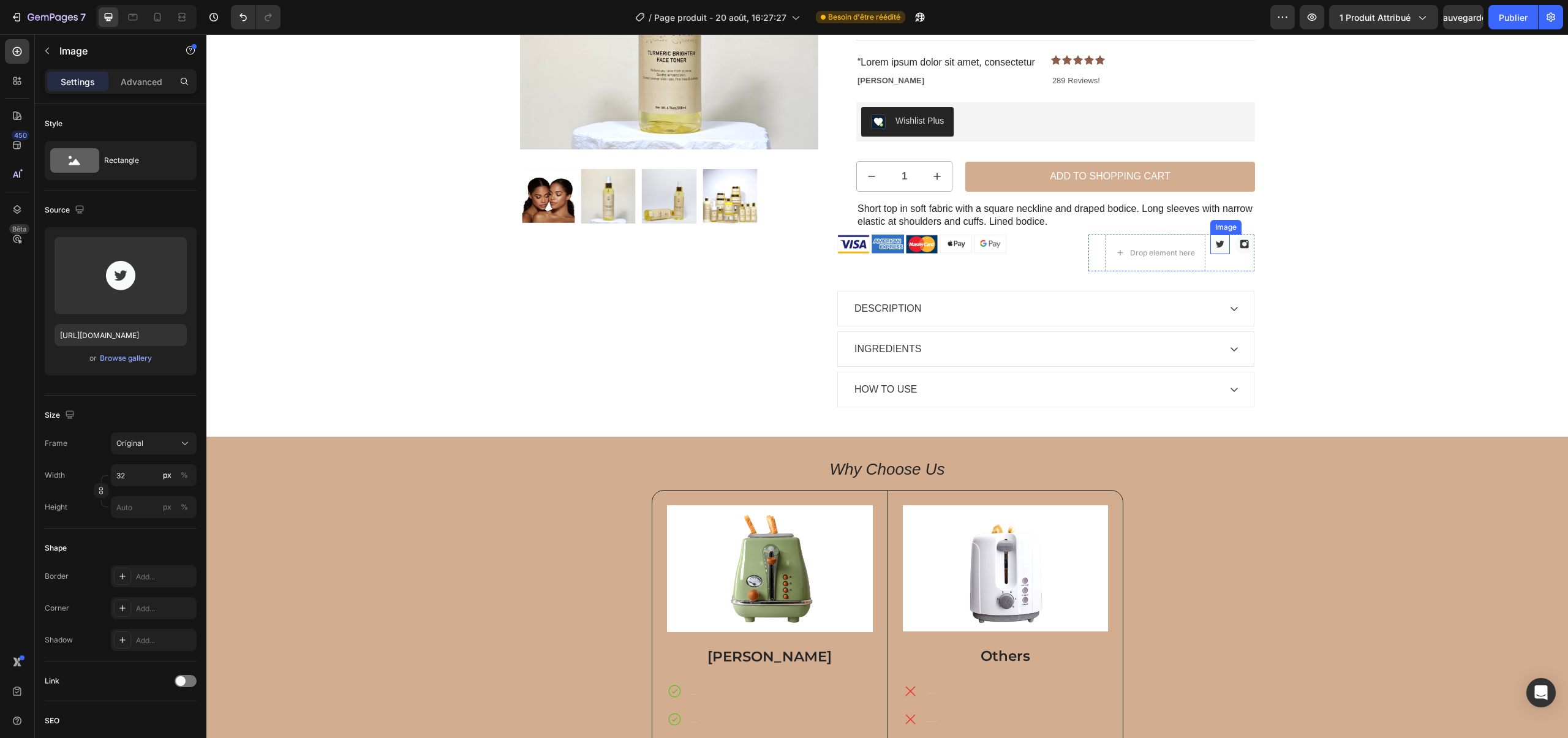
click at [1226, 240] on img at bounding box center [1220, 244] width 20 height 20
click at [1294, 220] on icon at bounding box center [1292, 223] width 8 height 8
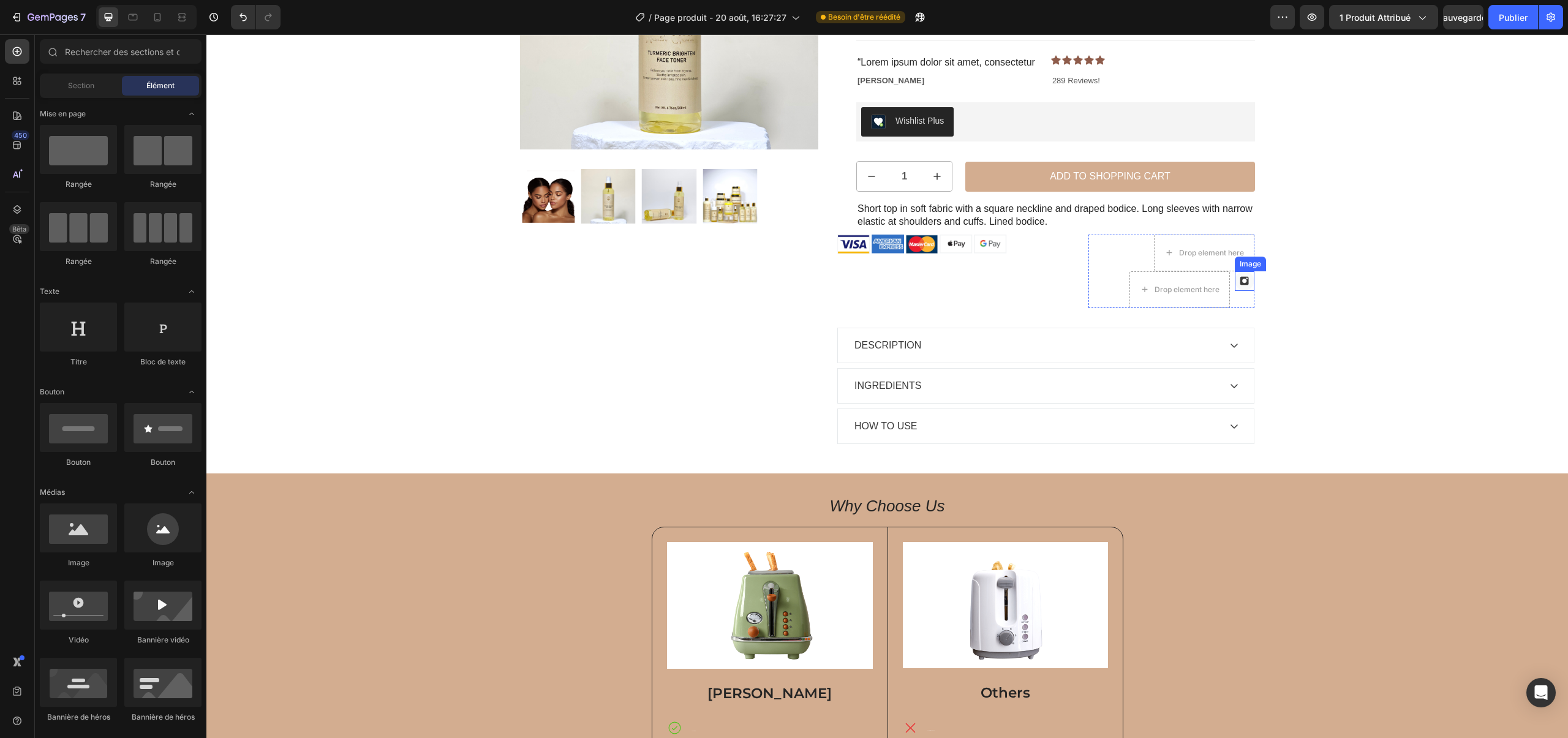
click at [1243, 281] on img at bounding box center [1245, 281] width 20 height 20
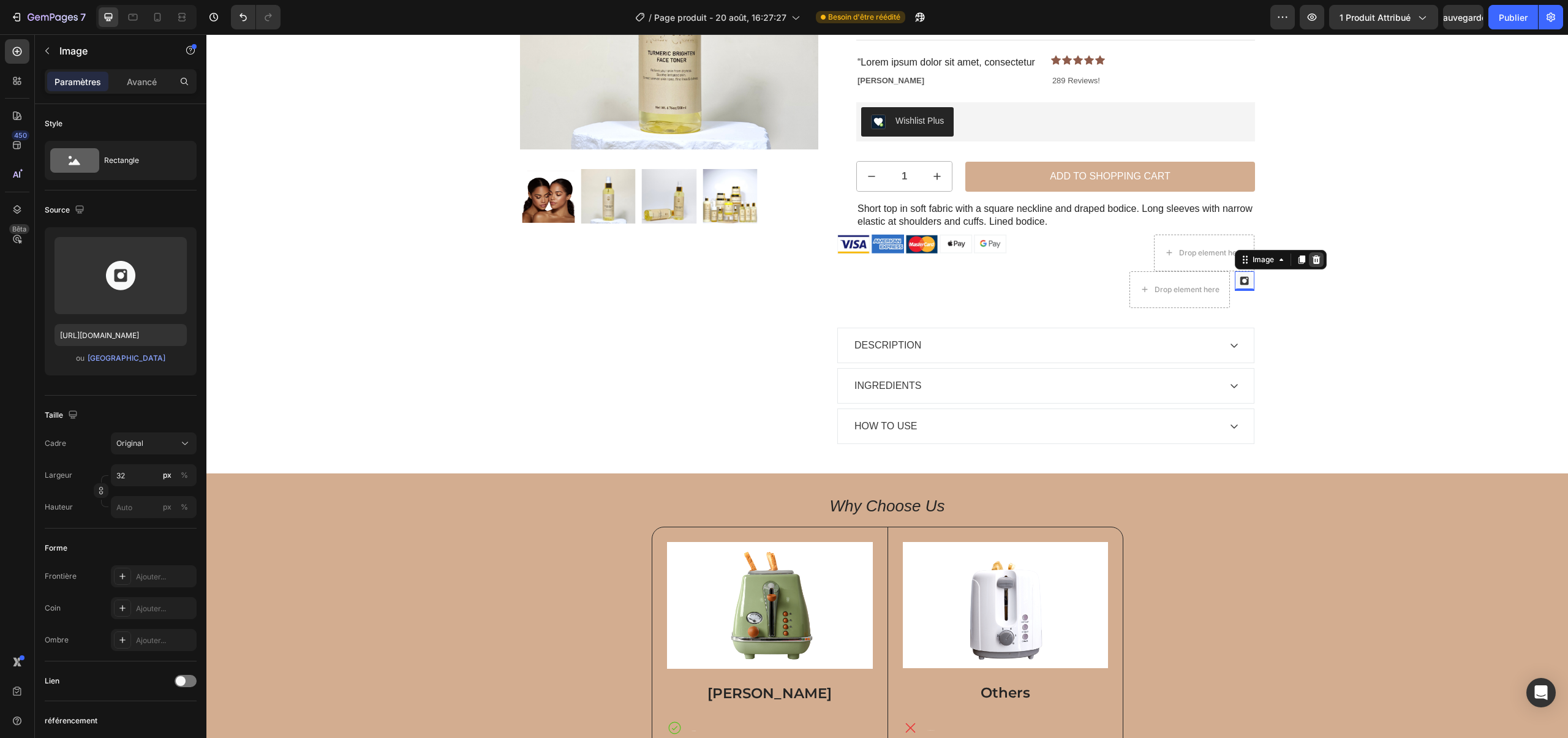
click at [1321, 260] on div at bounding box center [1316, 260] width 15 height 15
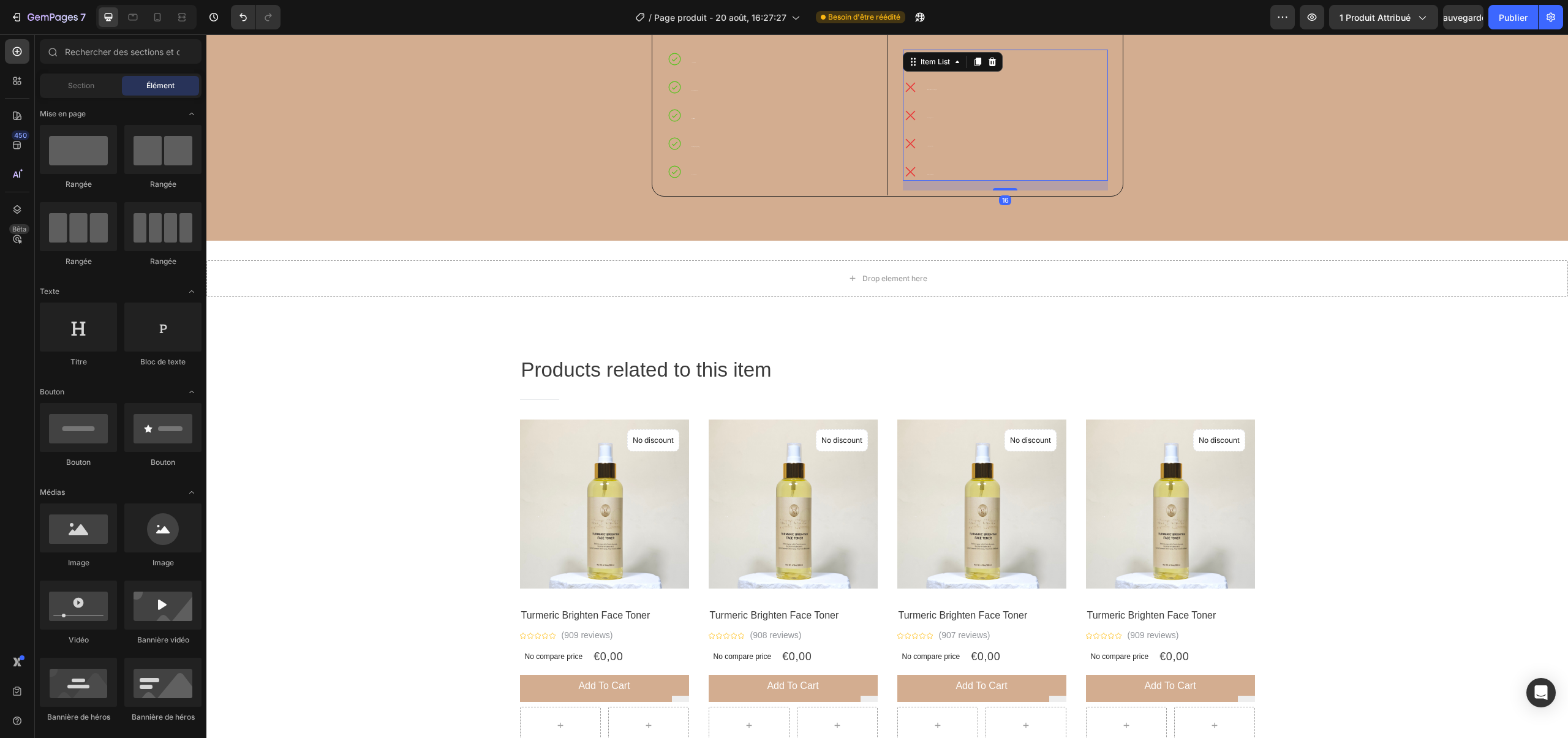
click at [906, 144] on icon at bounding box center [911, 144] width 15 height 15
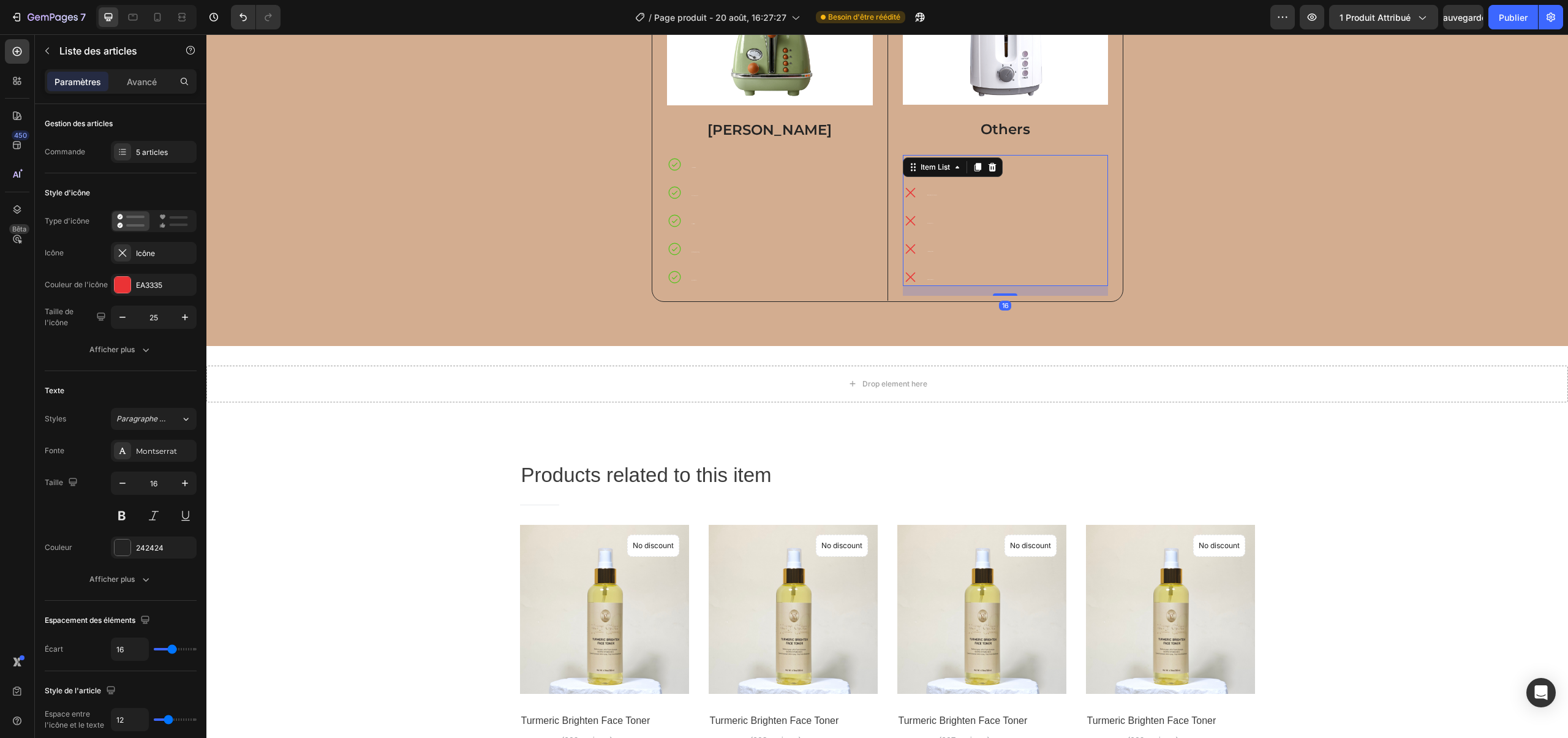
click at [984, 186] on div "Lack of Radiance Minimal Effect on Dark Spots Harsh Ingredients Limited Hydrati…" at bounding box center [1005, 220] width 206 height 131
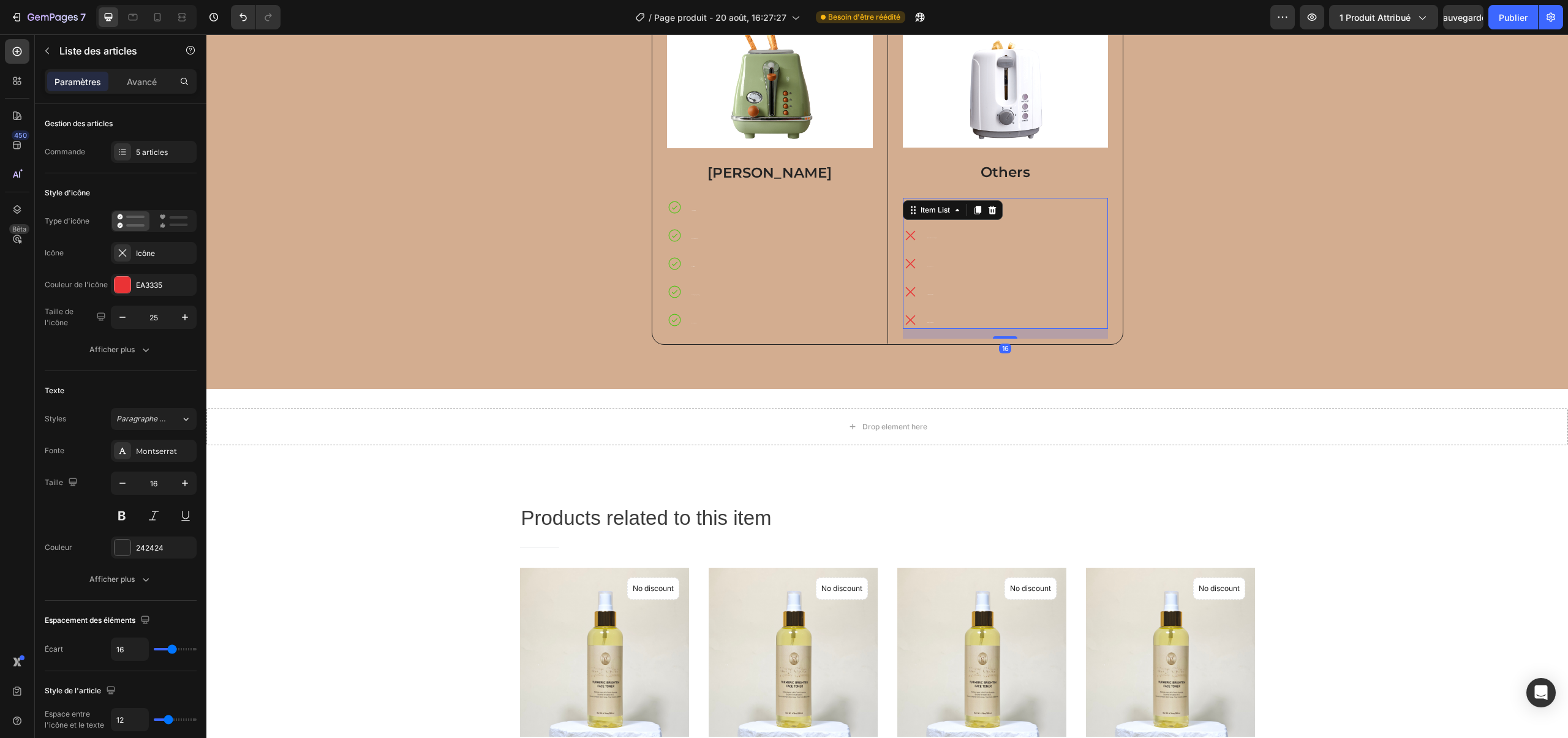
scroll to position [781, 0]
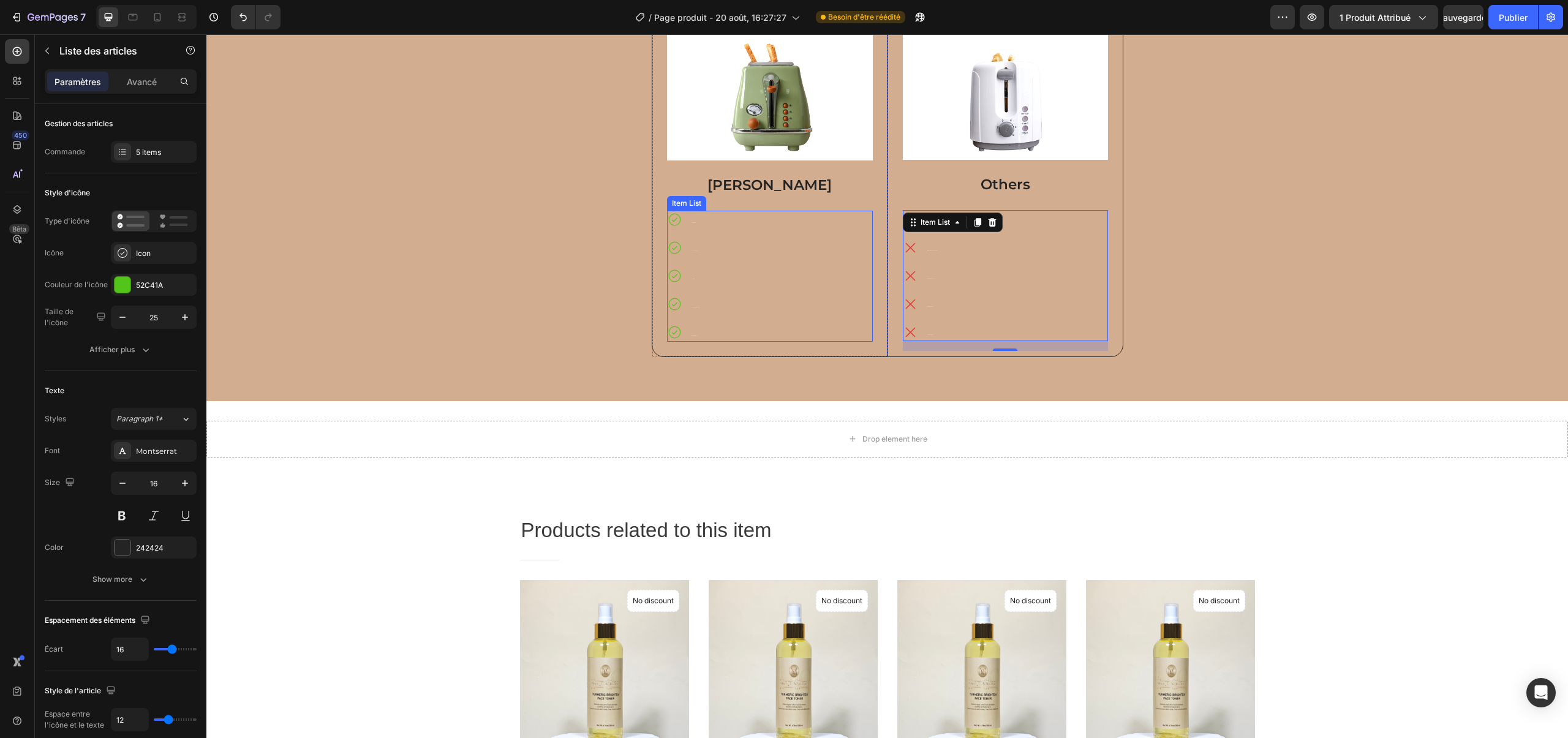
click at [716, 220] on div "Flawless Glow Even Skin Tone Calms Irritation Nourishing & Hydrating Natural & …" at bounding box center [770, 276] width 206 height 131
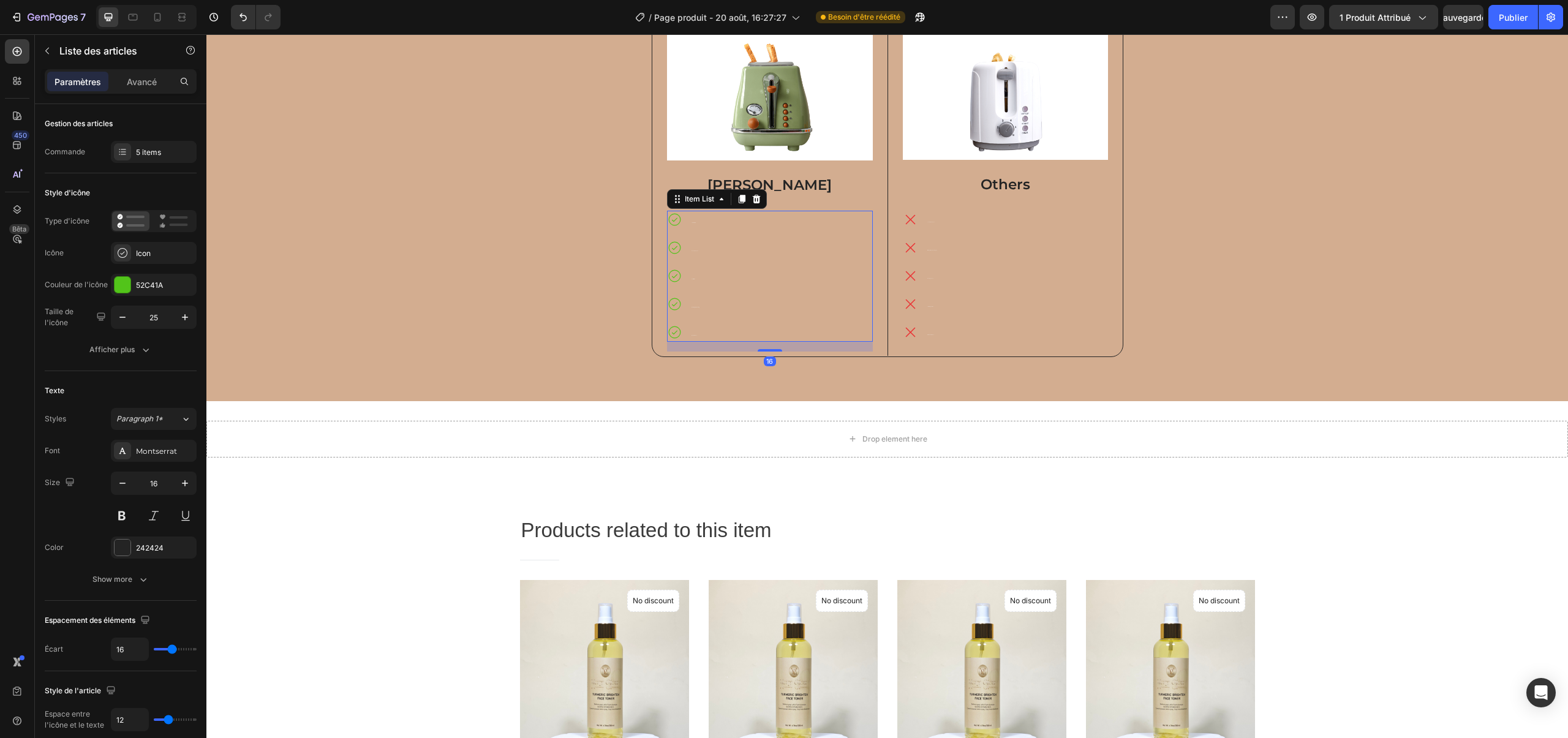
click at [716, 220] on div "Flawless Glow Even Skin Tone Calms Irritation Nourishing & Hydrating Natural & …" at bounding box center [770, 276] width 206 height 131
click at [688, 220] on div "Flawless Glow" at bounding box center [684, 220] width 34 height 18
click at [690, 220] on div "Flawless Glow" at bounding box center [684, 220] width 34 height 18
click at [692, 220] on p "Flawless Glow" at bounding box center [695, 220] width 8 height 15
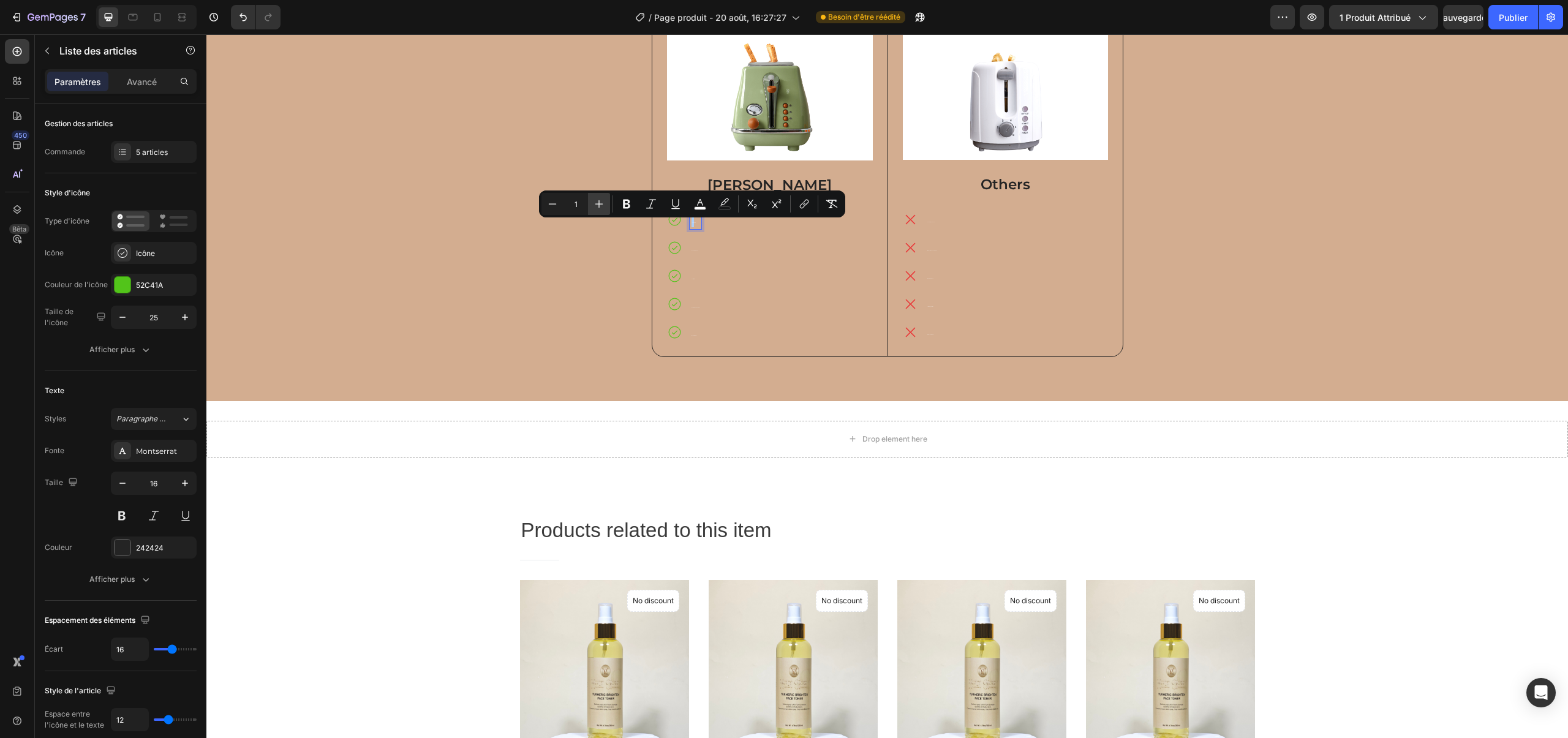
click at [606, 205] on button "Plus" at bounding box center [598, 203] width 22 height 22
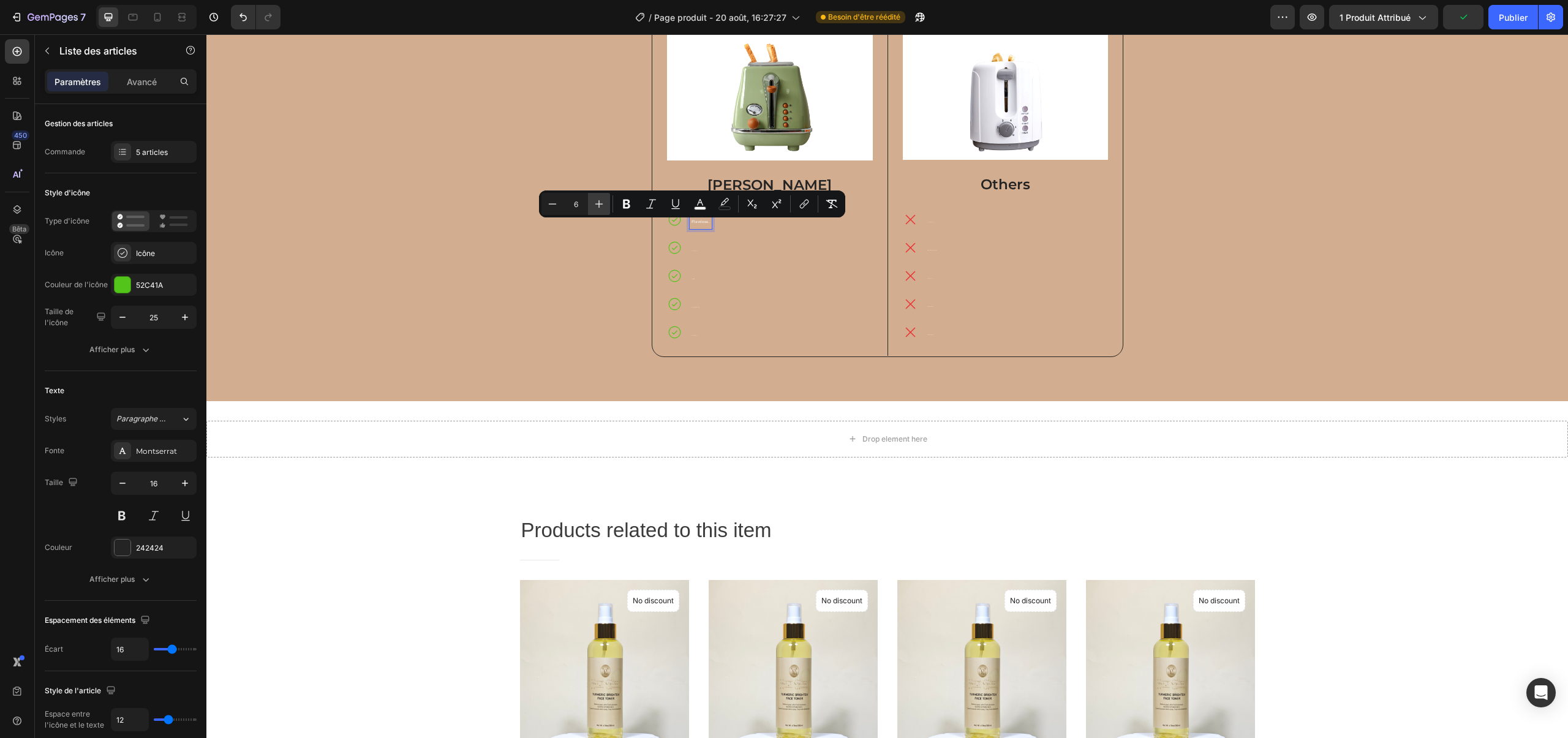
click at [606, 205] on button "Plus" at bounding box center [598, 203] width 22 height 22
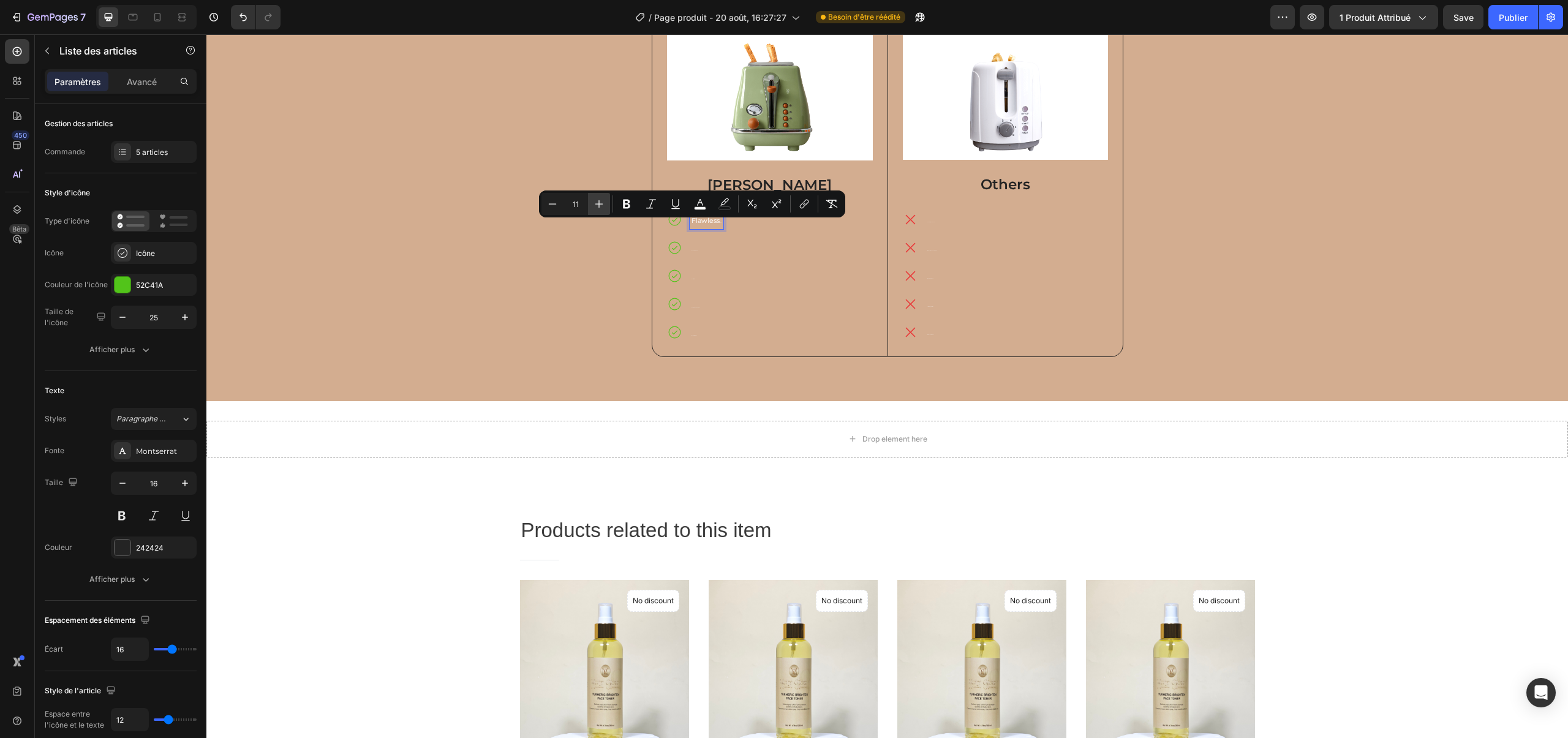
click at [606, 205] on button "Plus" at bounding box center [598, 203] width 22 height 22
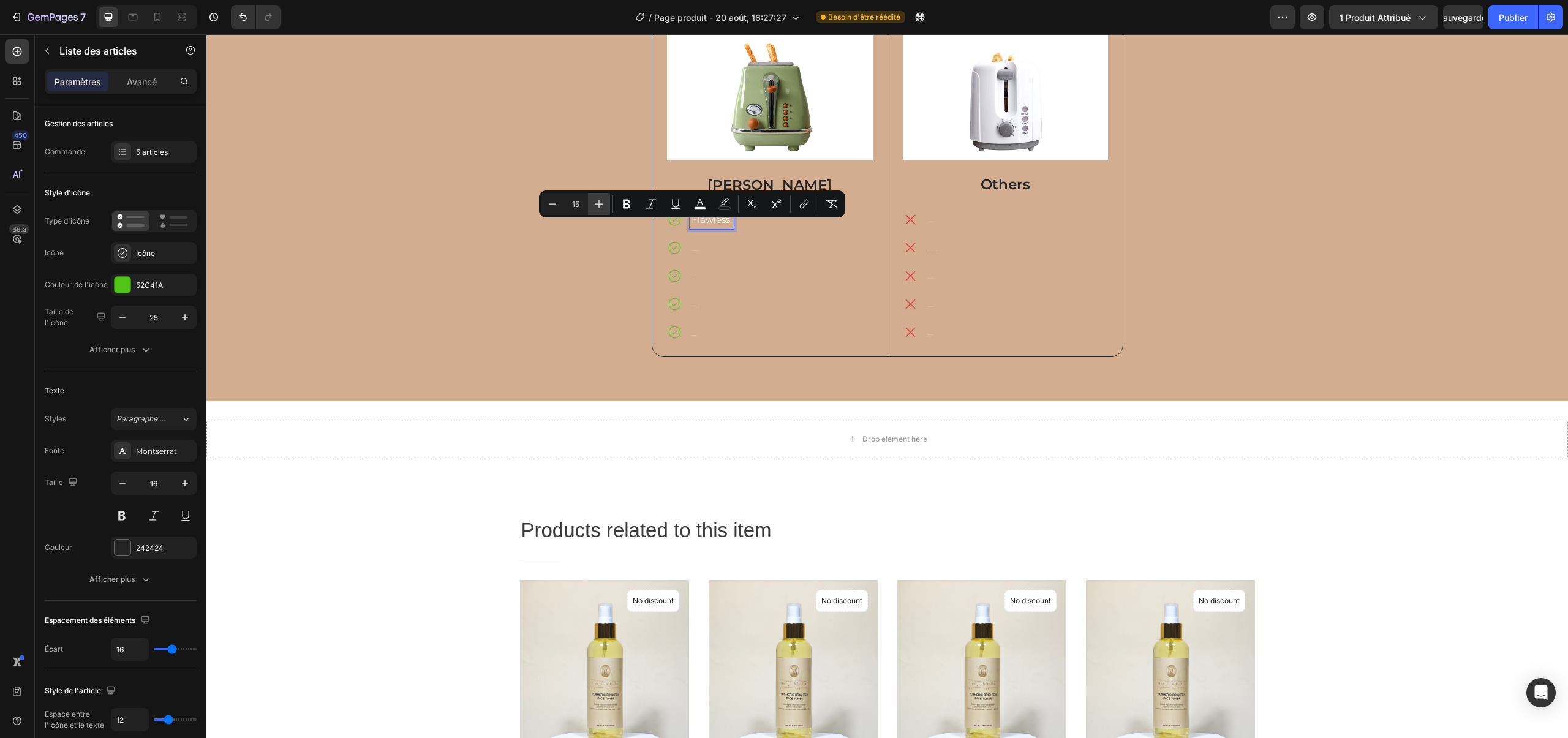
type input "16"
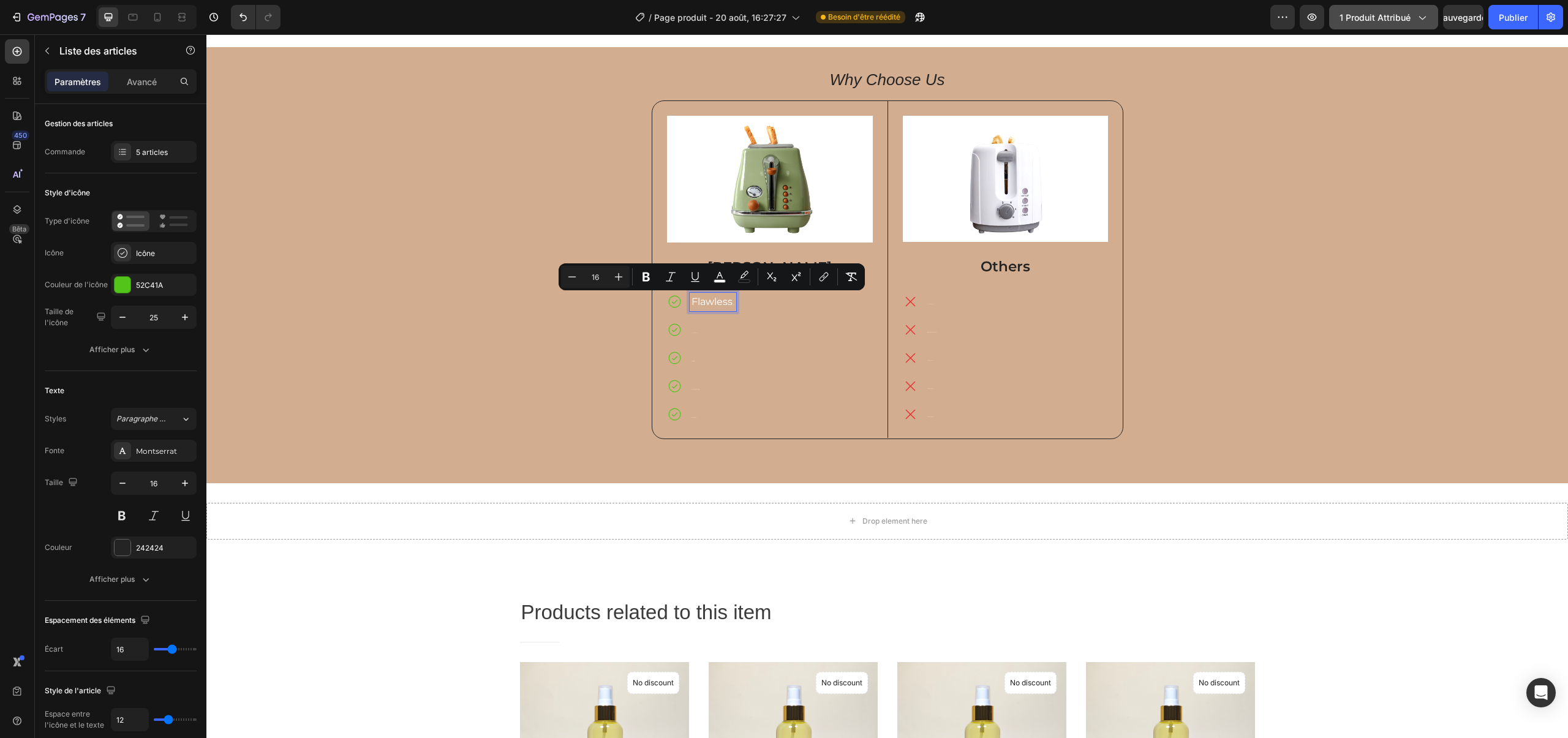
scroll to position [698, 0]
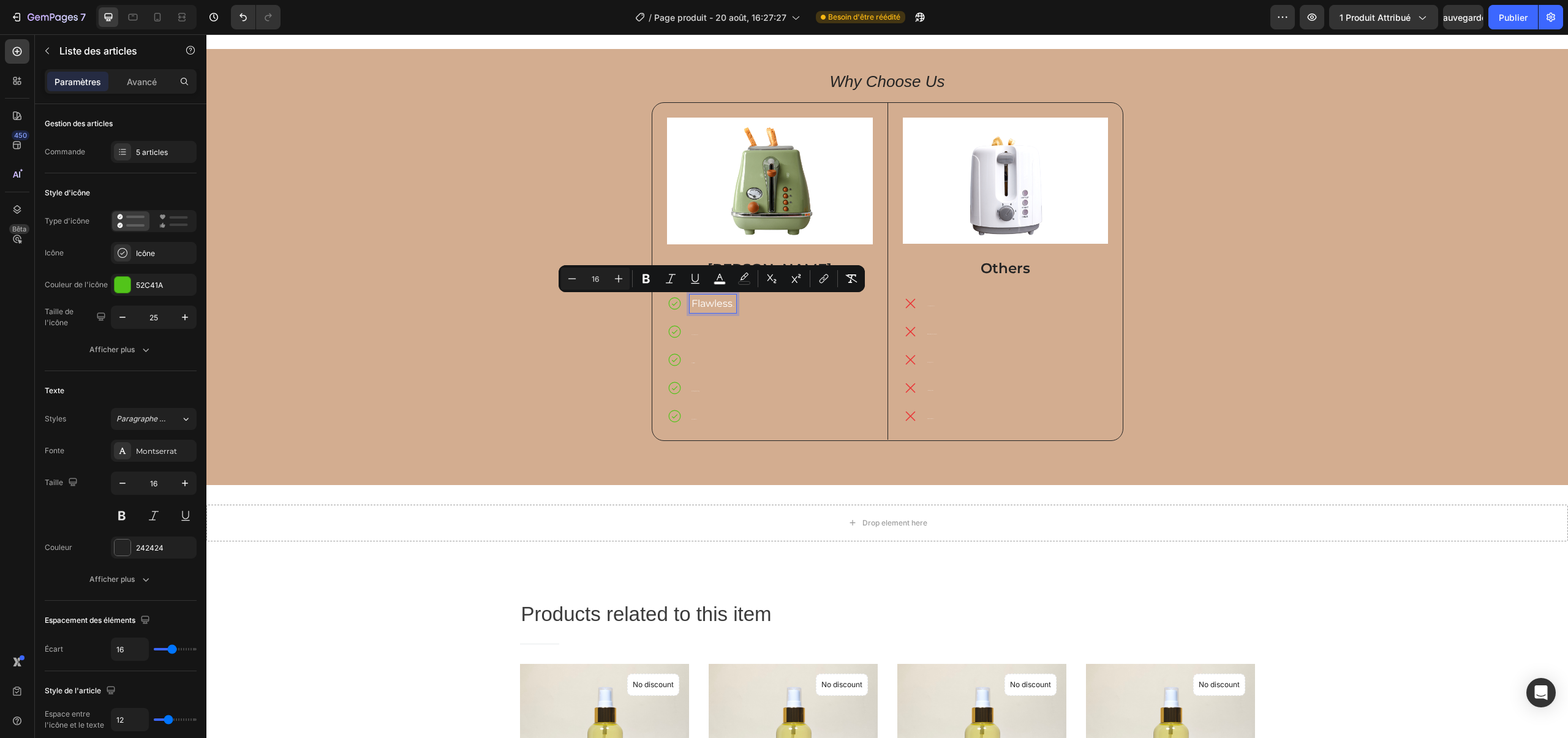
click at [692, 333] on p "Even Skin Tone" at bounding box center [713, 332] width 43 height 15
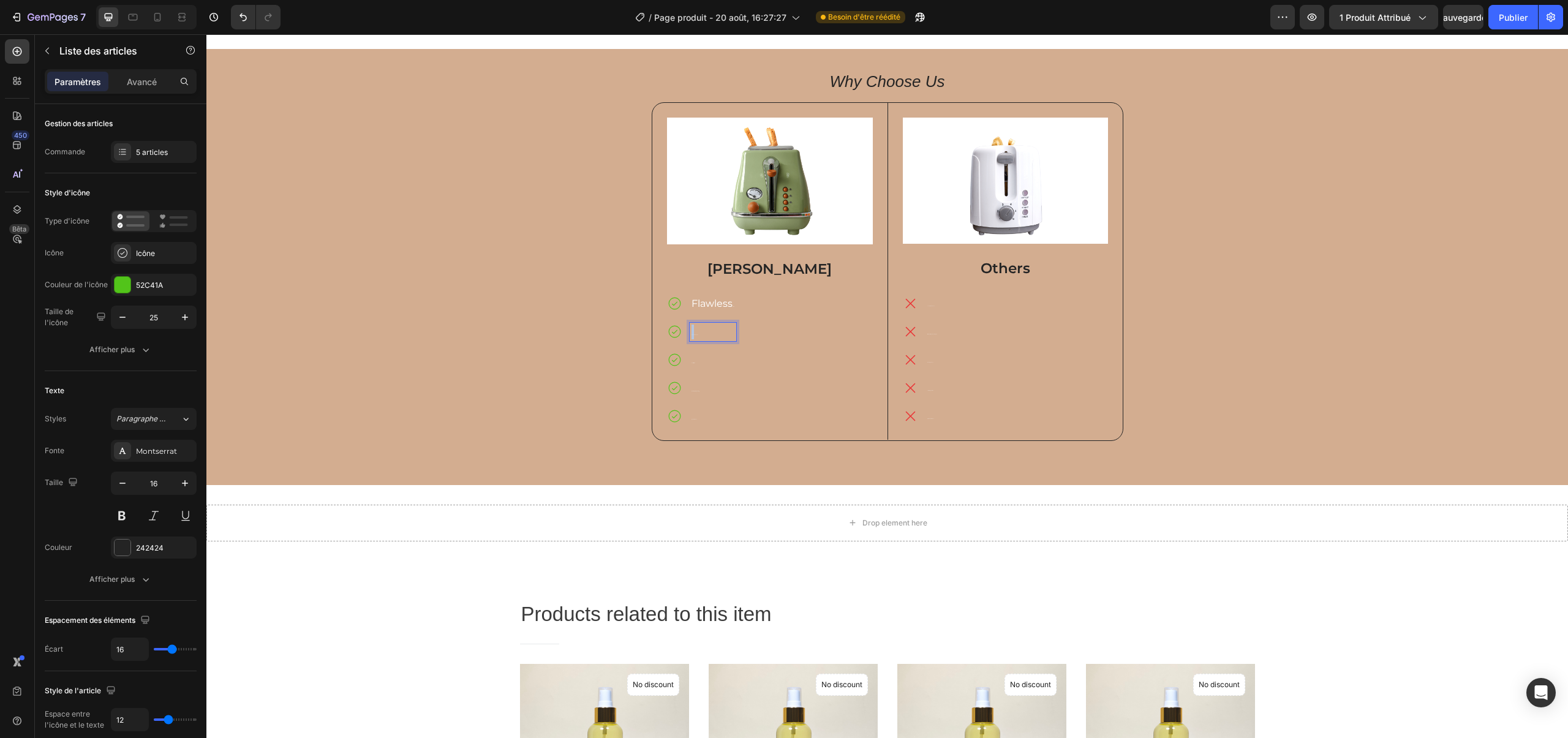
click at [692, 333] on p "Even Skin Tone" at bounding box center [713, 332] width 43 height 15
drag, startPoint x: 702, startPoint y: 335, endPoint x: 669, endPoint y: 332, distance: 33.1
click at [690, 335] on div "Even Skin Tone" at bounding box center [713, 332] width 46 height 18
click at [610, 316] on button "Plus" at bounding box center [600, 316] width 22 height 22
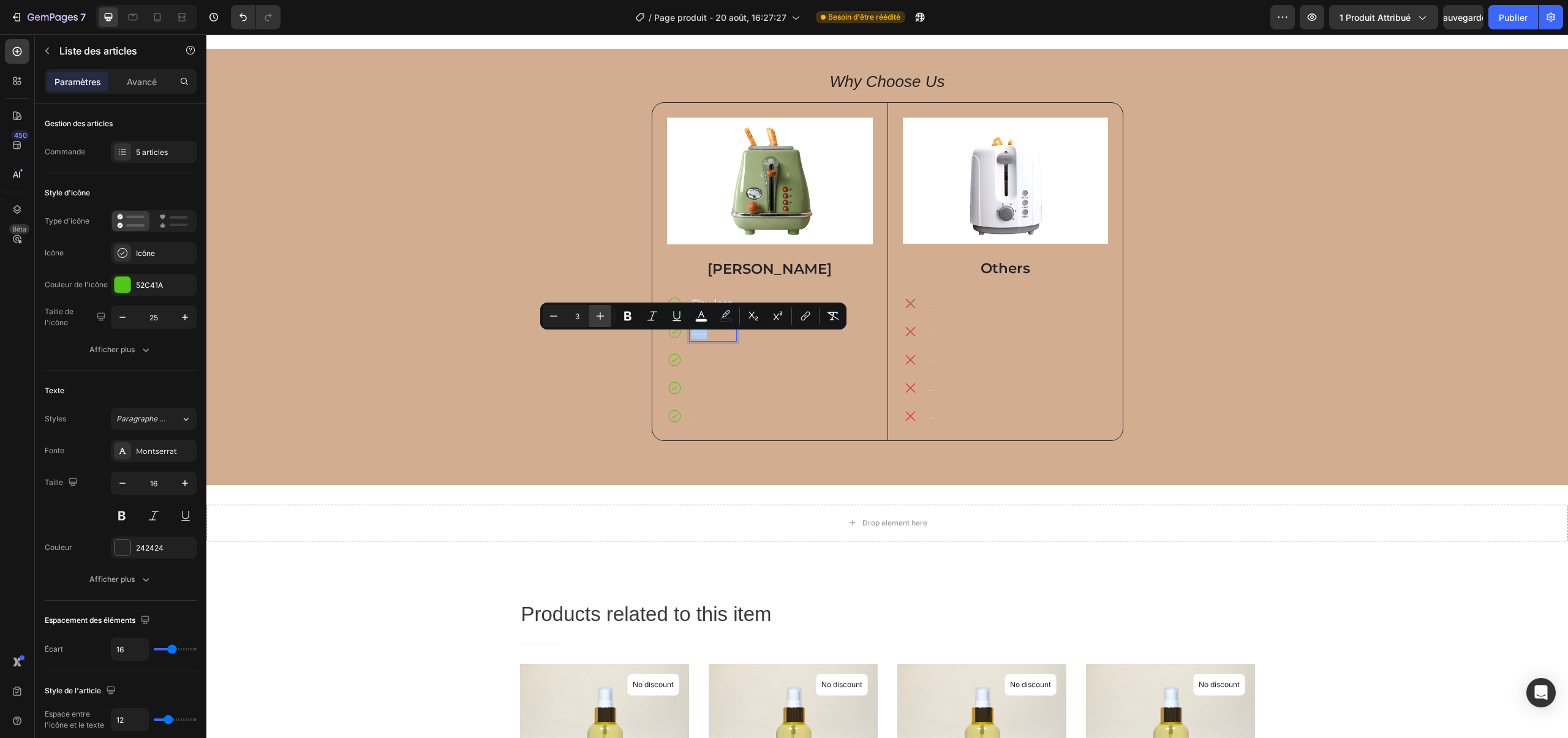
click at [610, 316] on button "Plus" at bounding box center [600, 316] width 22 height 22
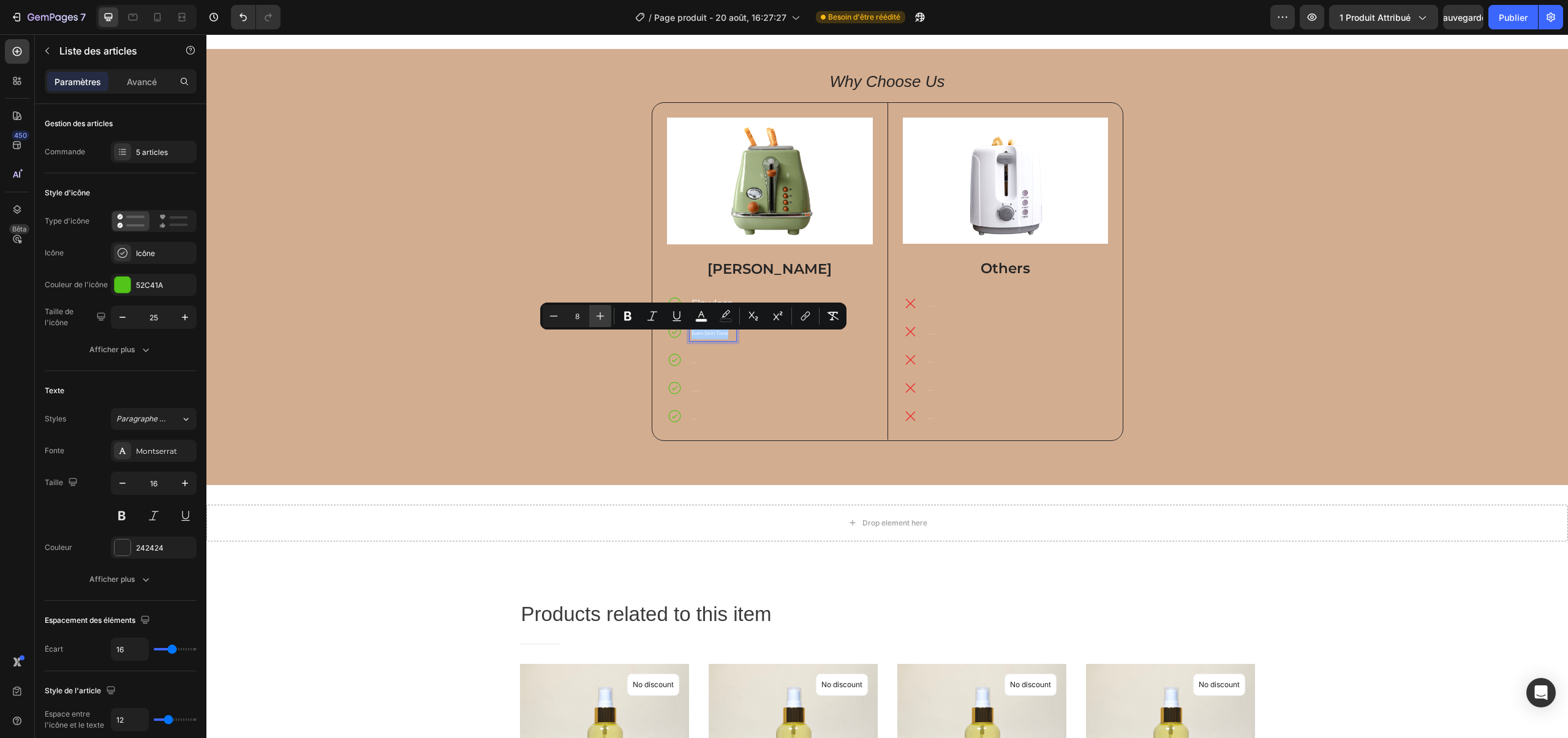
click at [610, 316] on button "Plus" at bounding box center [600, 316] width 22 height 22
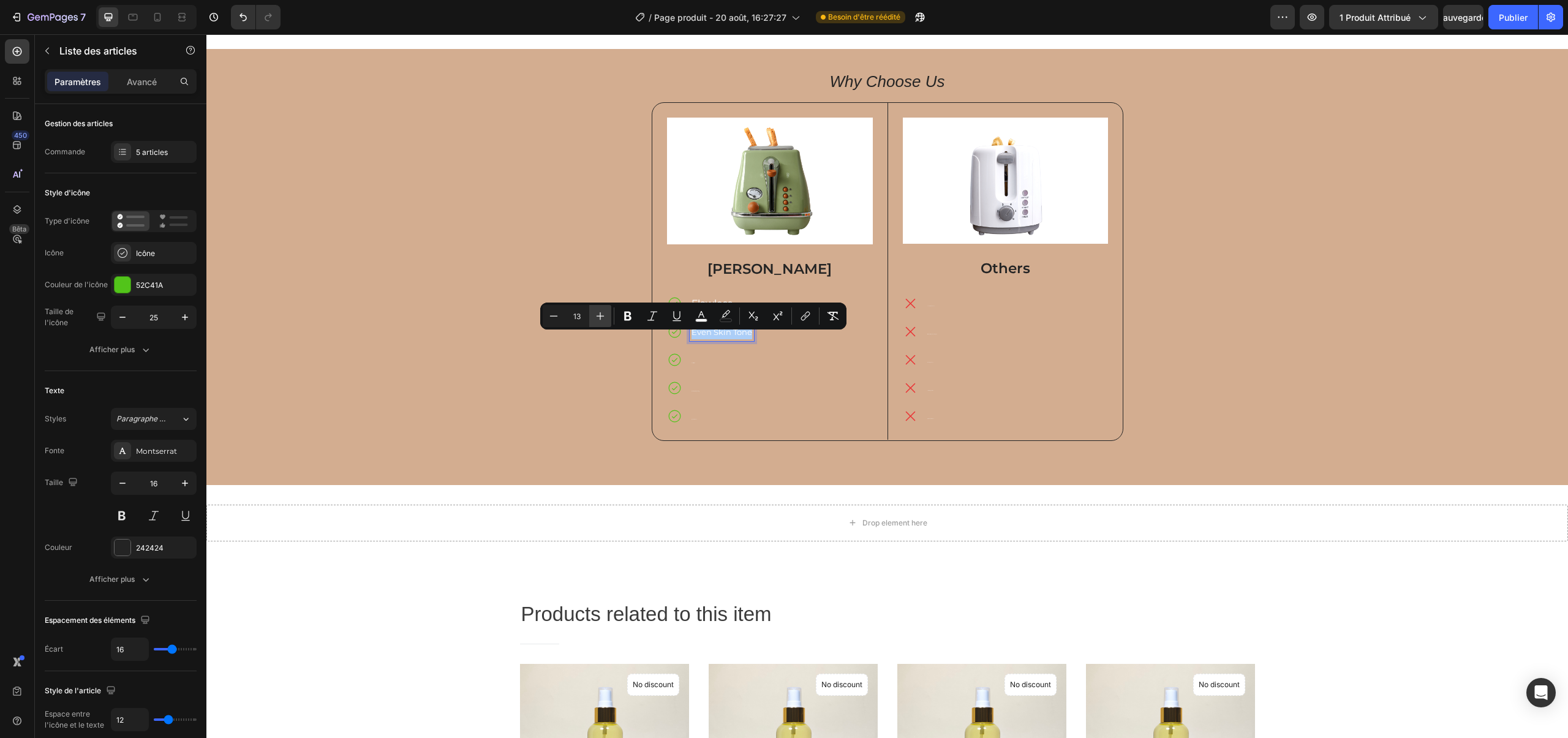
click at [610, 316] on button "Plus" at bounding box center [600, 316] width 22 height 22
type input "15"
click at [707, 362] on p "Calms Irritation" at bounding box center [726, 360] width 69 height 15
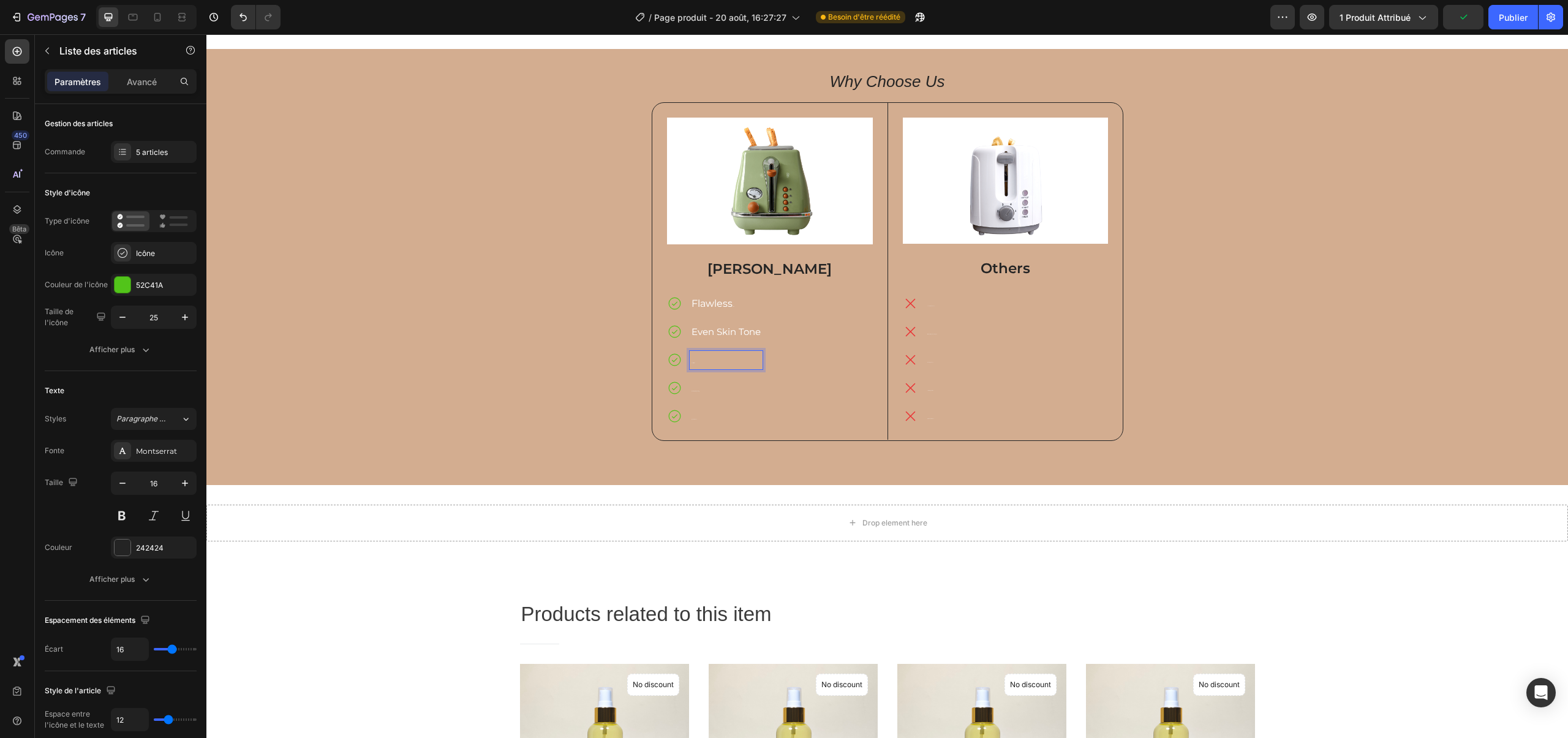
click at [696, 363] on p "Calms Irritation" at bounding box center [726, 360] width 69 height 15
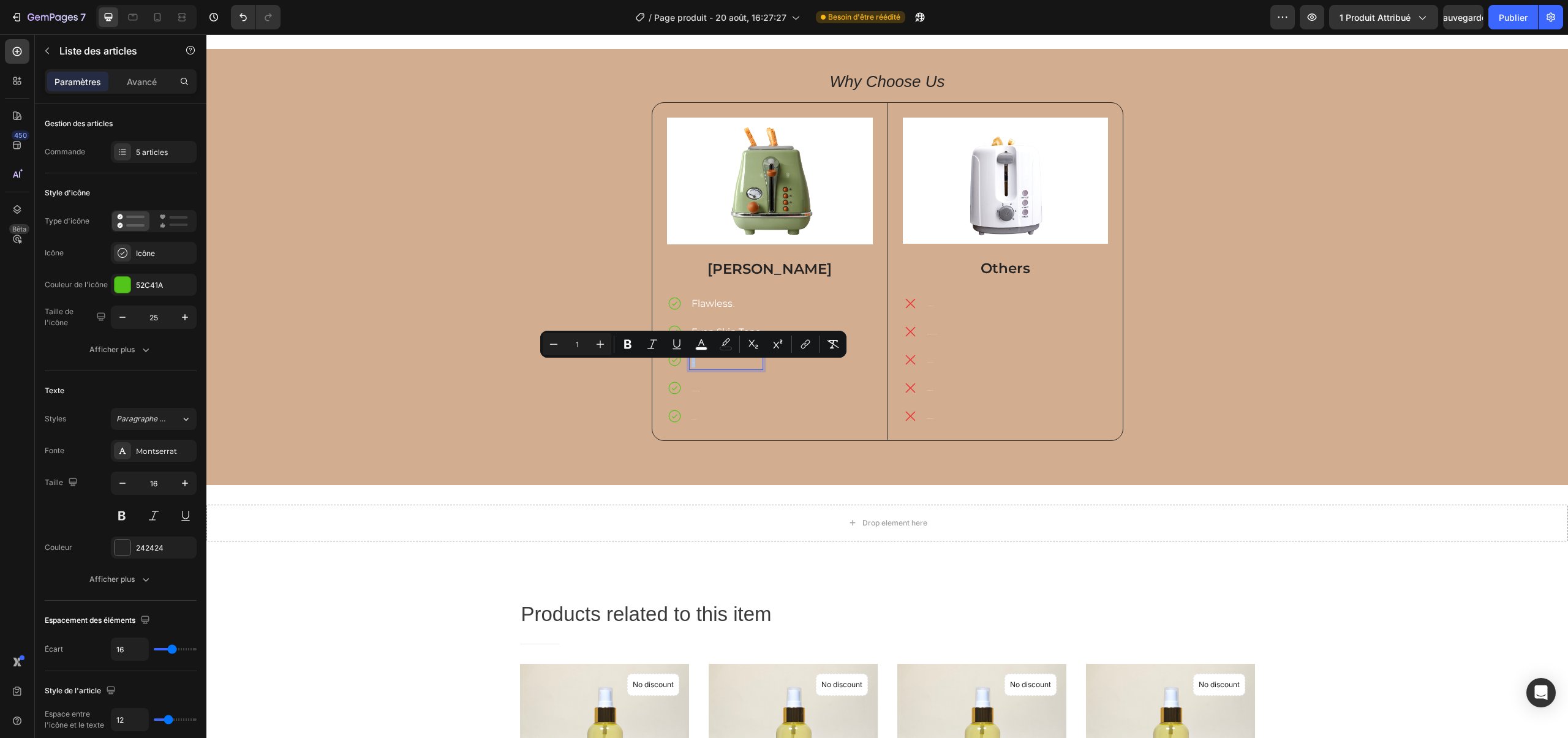
drag, startPoint x: 696, startPoint y: 363, endPoint x: 675, endPoint y: 363, distance: 21.0
click at [675, 363] on div "Calms Irritation" at bounding box center [715, 360] width 95 height 18
click at [604, 342] on icon "Editor contextual toolbar" at bounding box center [600, 344] width 12 height 12
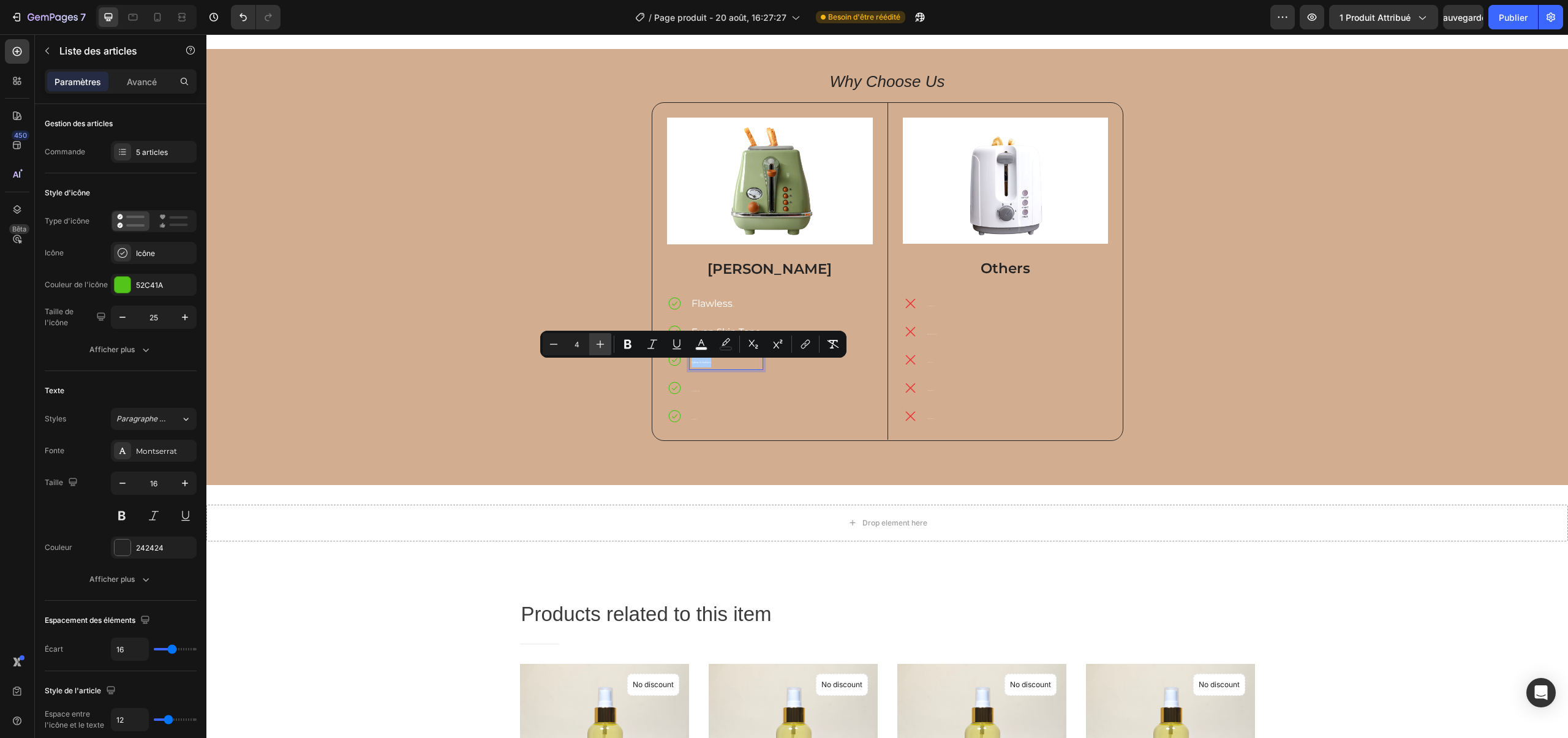
click at [604, 342] on icon "Editor contextual toolbar" at bounding box center [600, 344] width 12 height 12
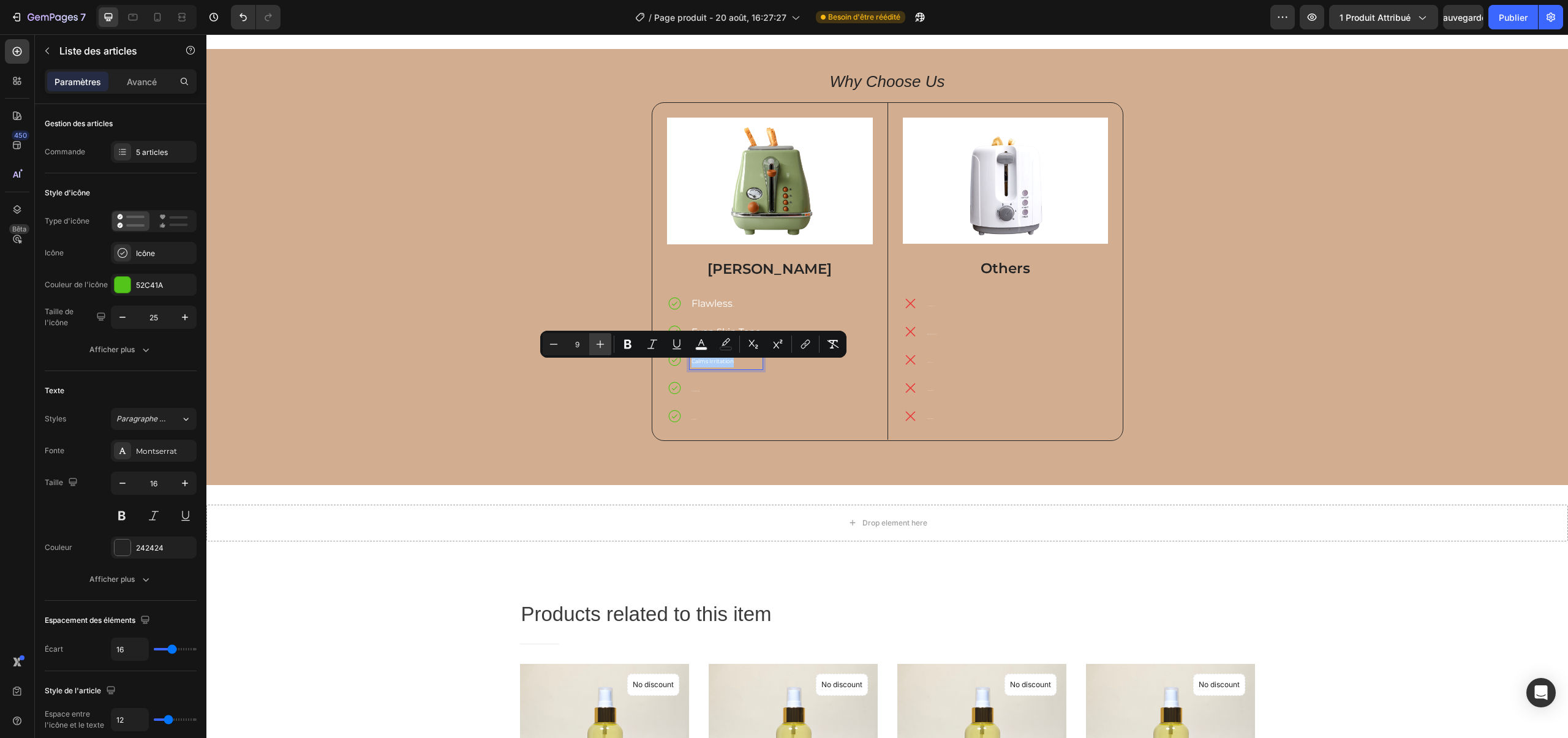
click at [604, 342] on icon "Editor contextual toolbar" at bounding box center [600, 344] width 12 height 12
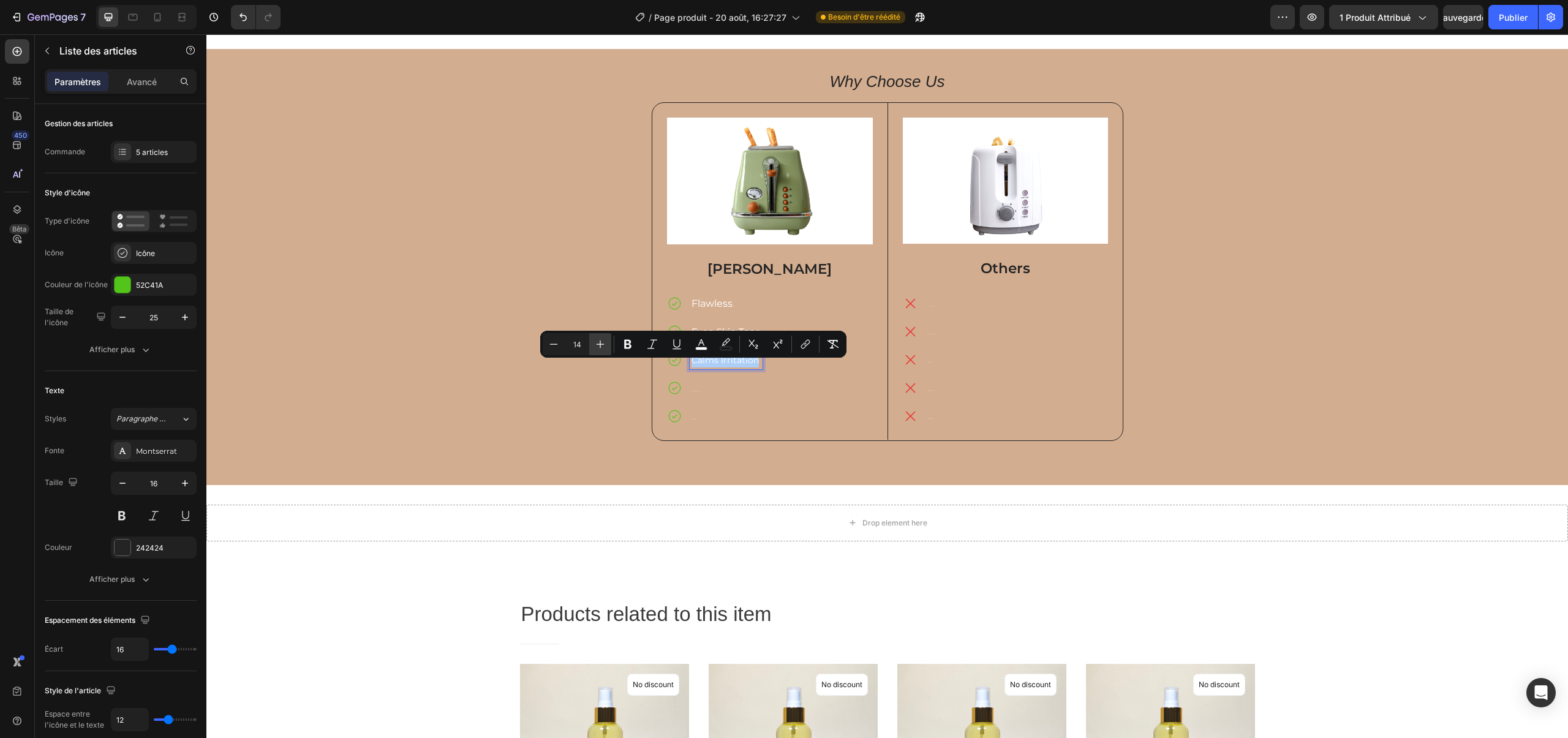
click at [604, 342] on icon "Editor contextual toolbar" at bounding box center [600, 344] width 12 height 12
type input "16"
click at [690, 389] on div "Nourishing & Hydrating" at bounding box center [729, 388] width 79 height 18
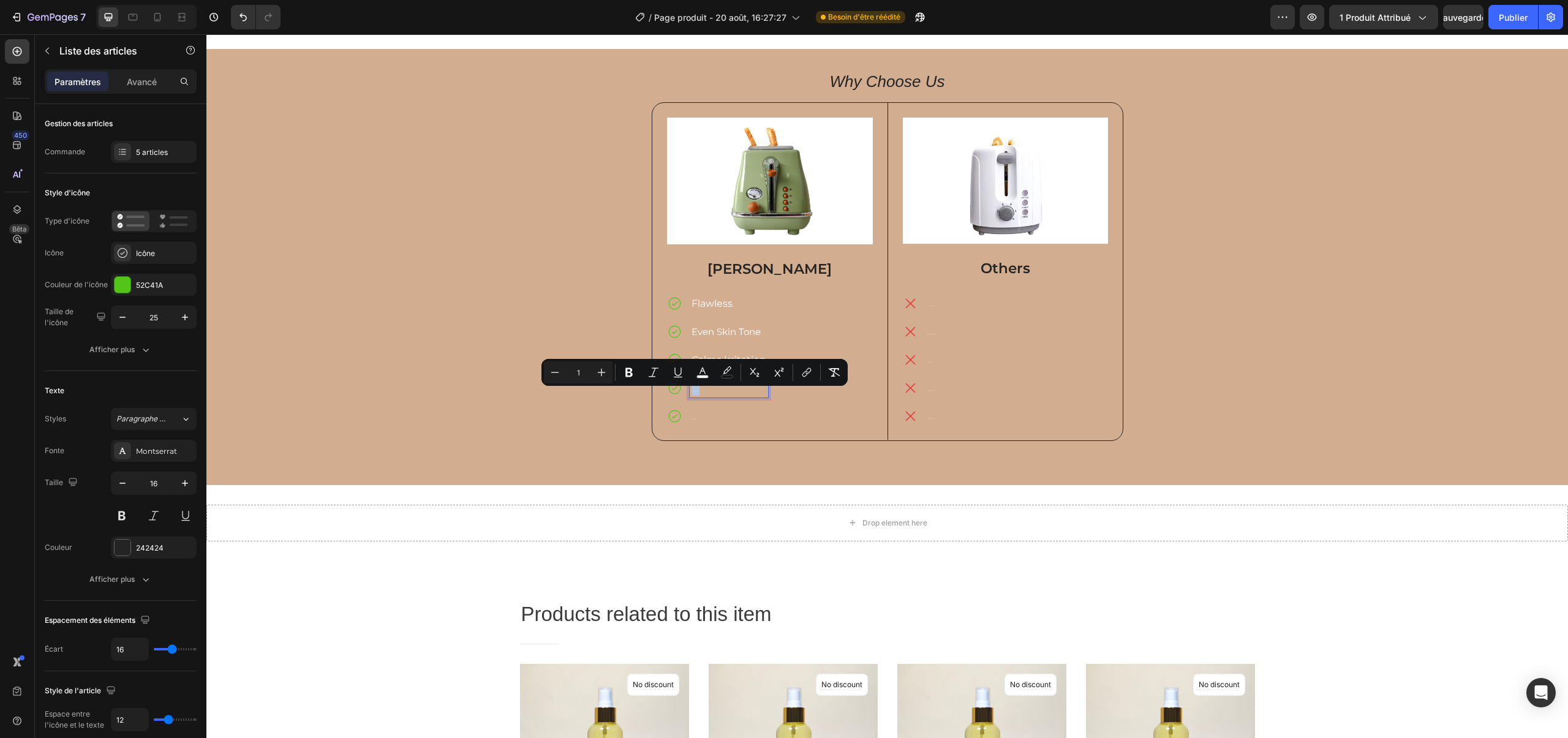
drag, startPoint x: 702, startPoint y: 391, endPoint x: 659, endPoint y: 388, distance: 43.1
click at [681, 391] on div "Nourishing & Hydrating" at bounding box center [718, 388] width 101 height 18
click at [608, 374] on button "Plus" at bounding box center [601, 372] width 22 height 22
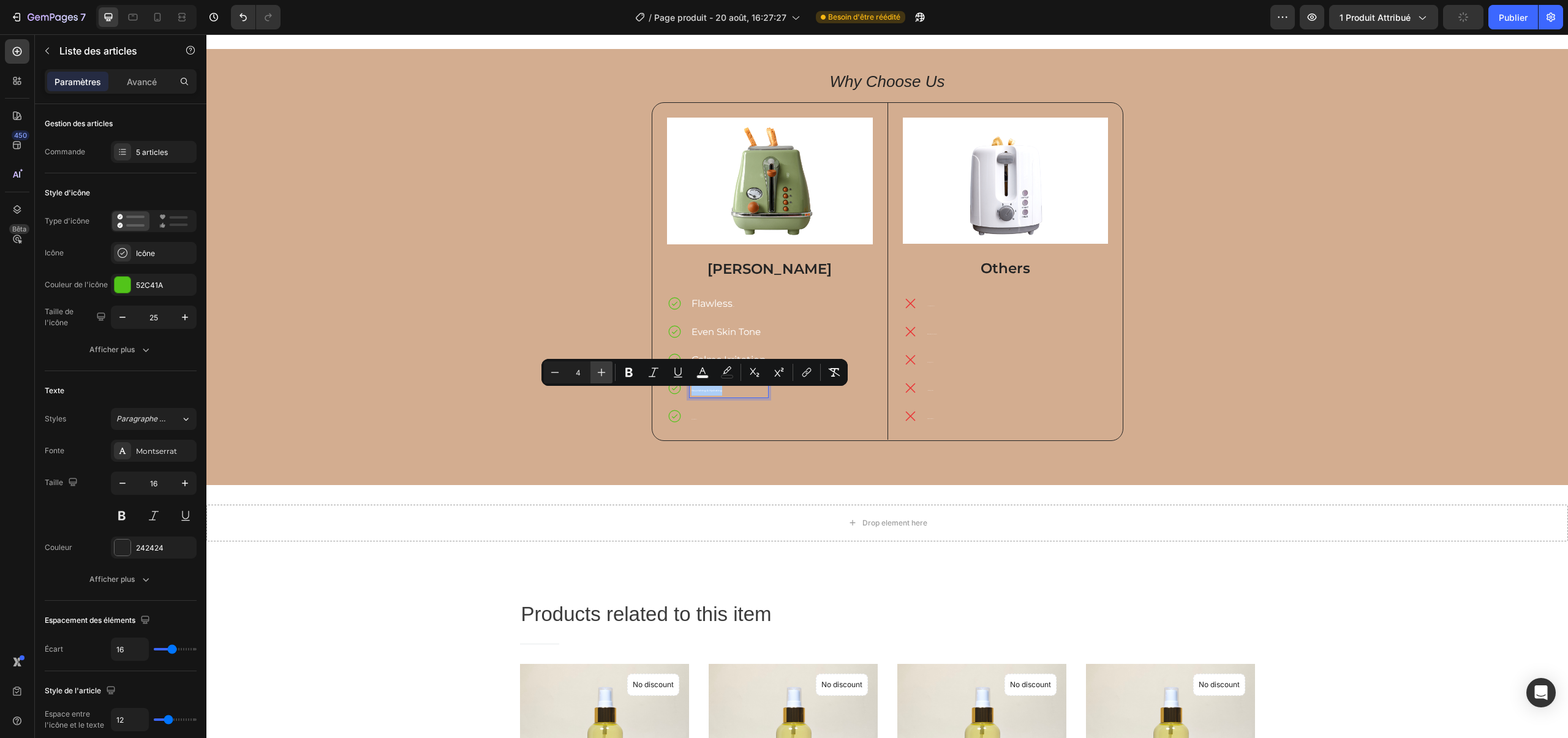
click at [608, 374] on button "Plus" at bounding box center [601, 372] width 22 height 22
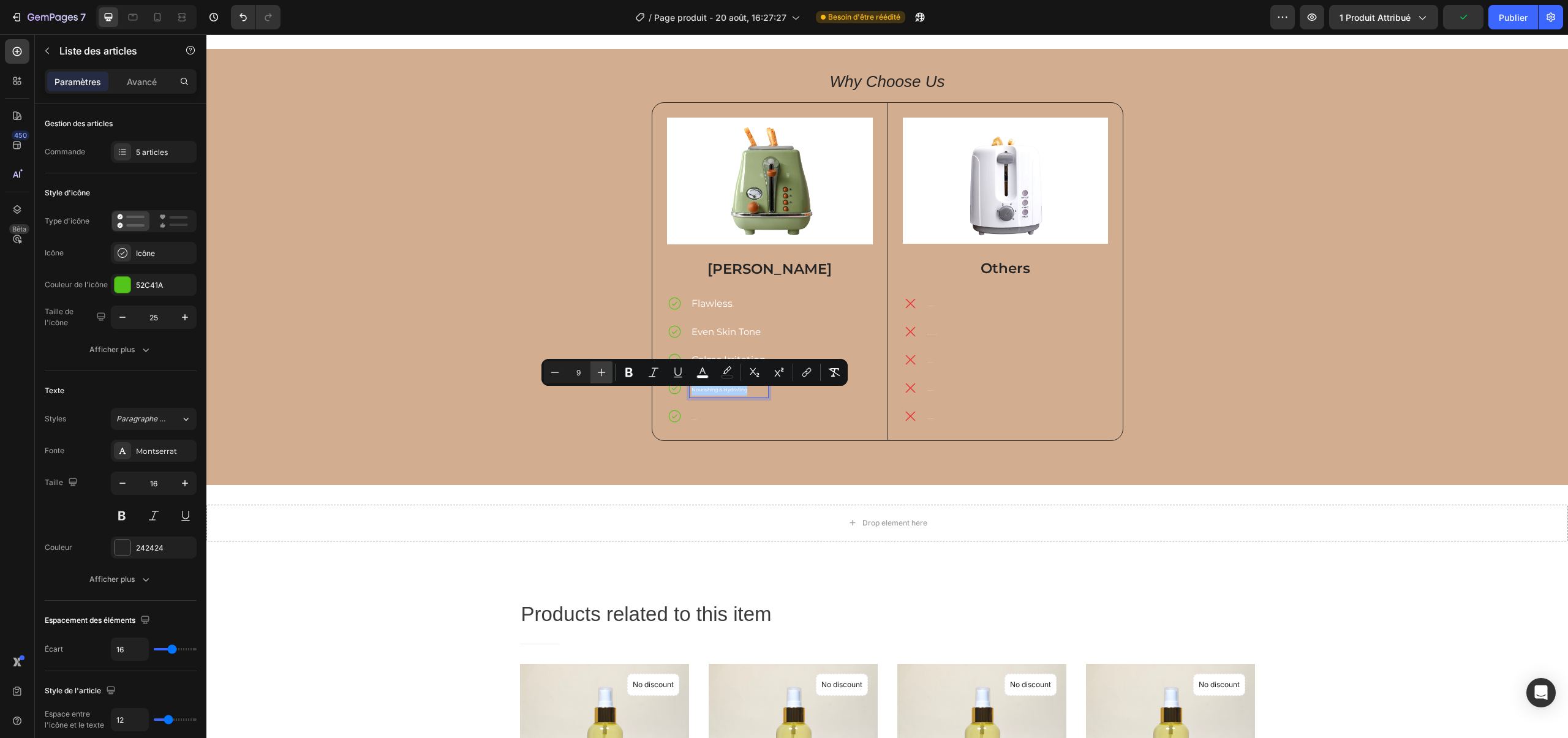
click at [608, 374] on button "Plus" at bounding box center [601, 372] width 22 height 22
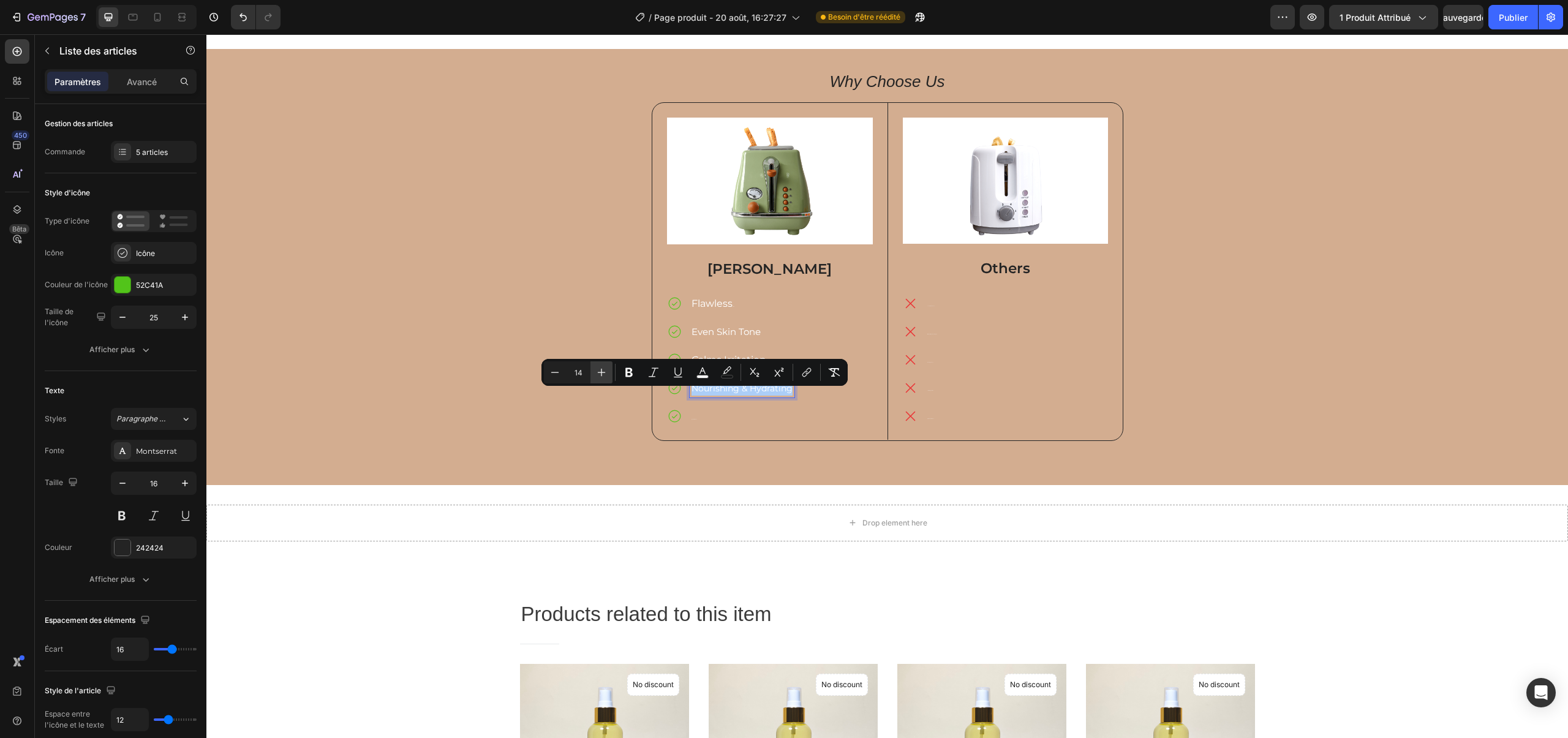
click at [608, 374] on button "Plus" at bounding box center [601, 372] width 22 height 22
type input "15"
click at [697, 416] on p "Natural & Clean" at bounding box center [745, 416] width 107 height 15
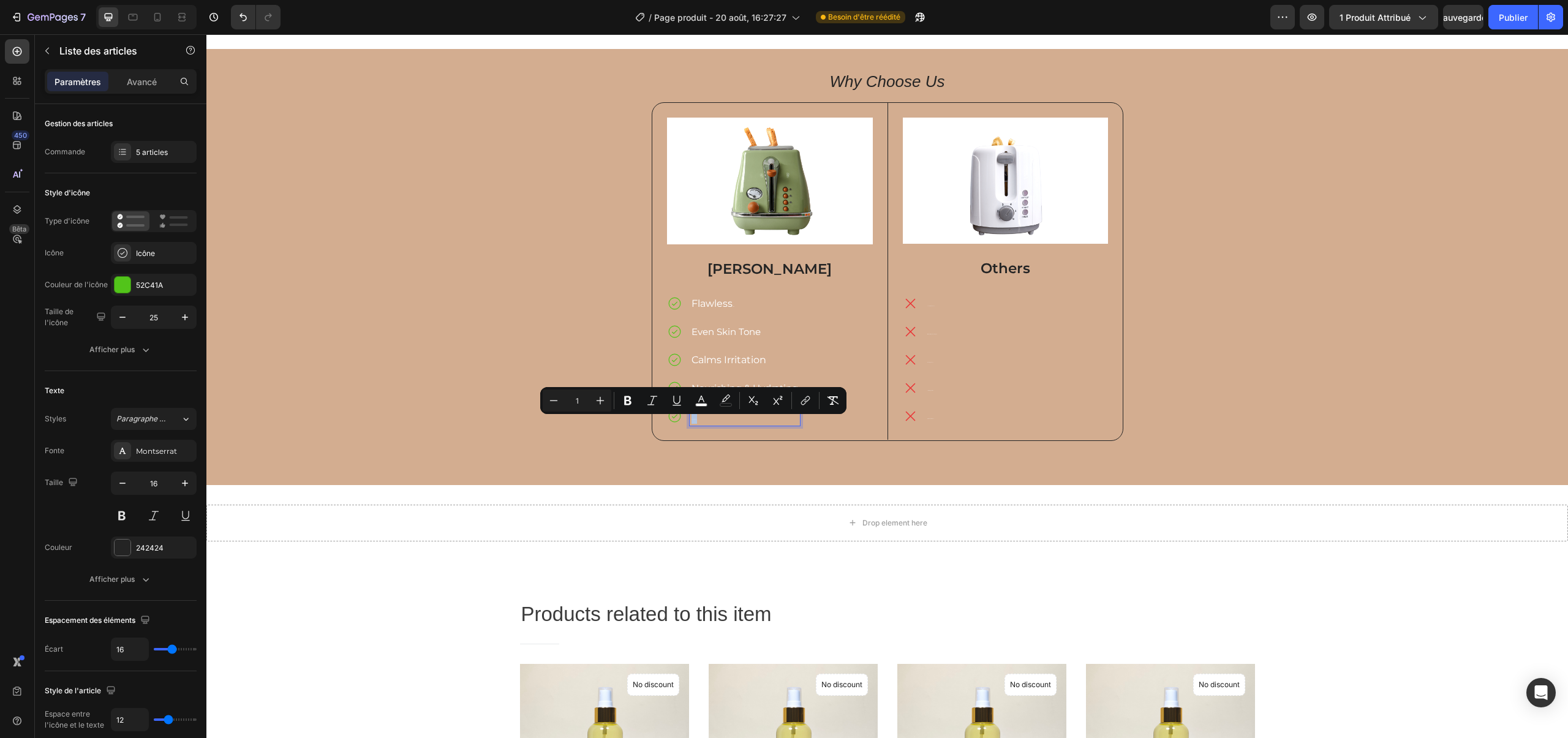
drag, startPoint x: 697, startPoint y: 420, endPoint x: 685, endPoint y: 420, distance: 12.0
click at [685, 420] on div "Natural & Clean" at bounding box center [733, 417] width 133 height 18
click at [606, 400] on button "Plus" at bounding box center [600, 400] width 22 height 22
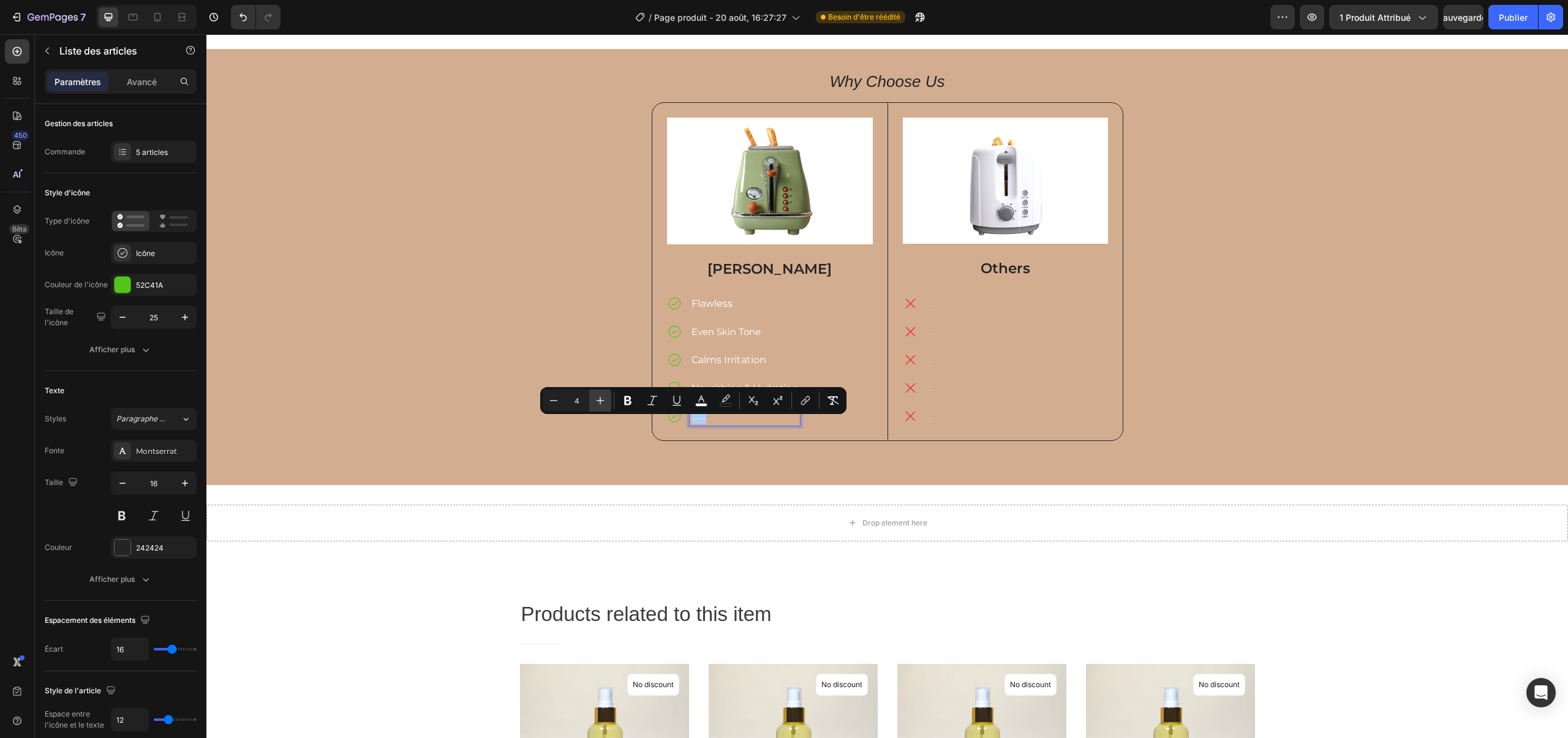
click at [606, 400] on button "Plus" at bounding box center [600, 400] width 22 height 22
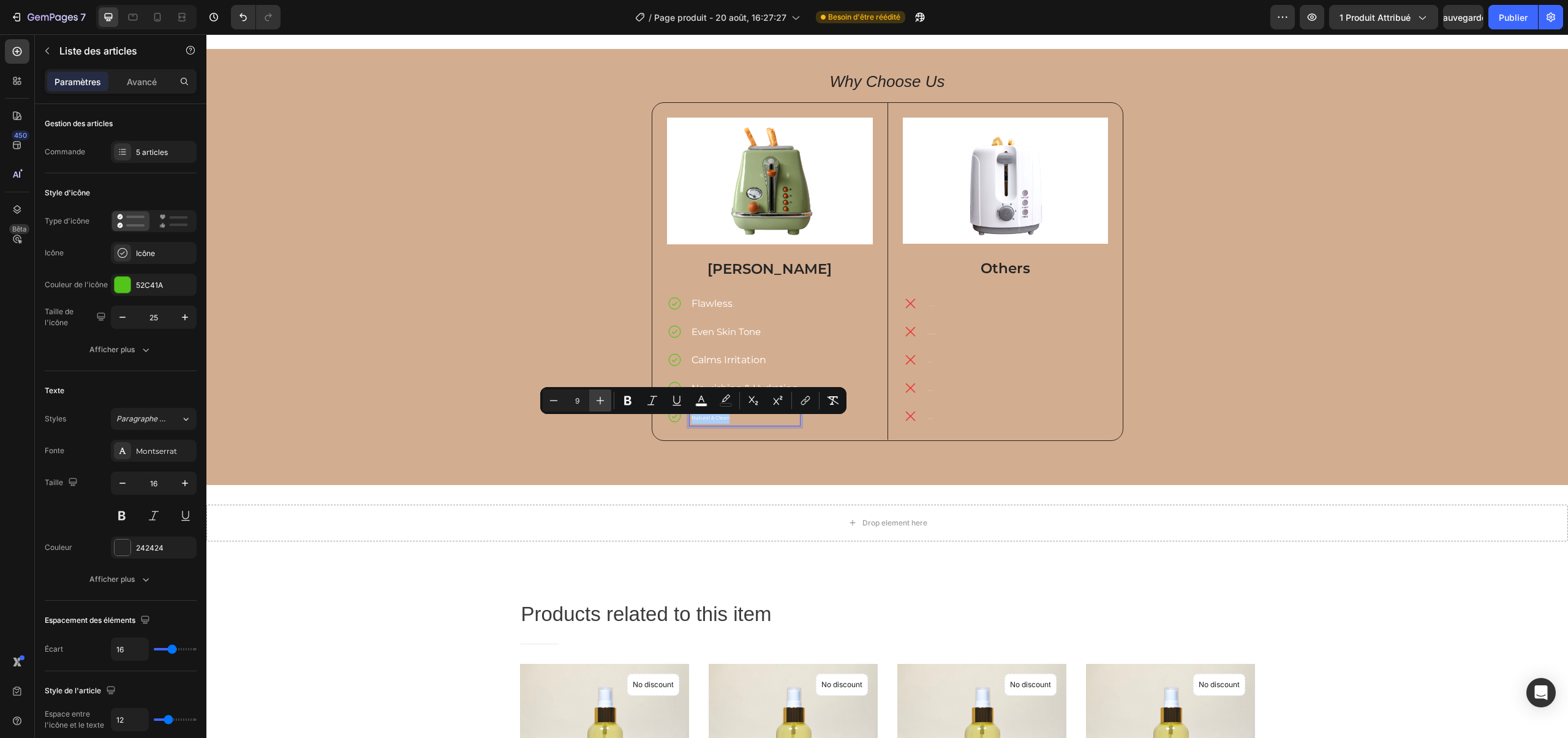
click at [606, 400] on button "Plus" at bounding box center [600, 400] width 22 height 22
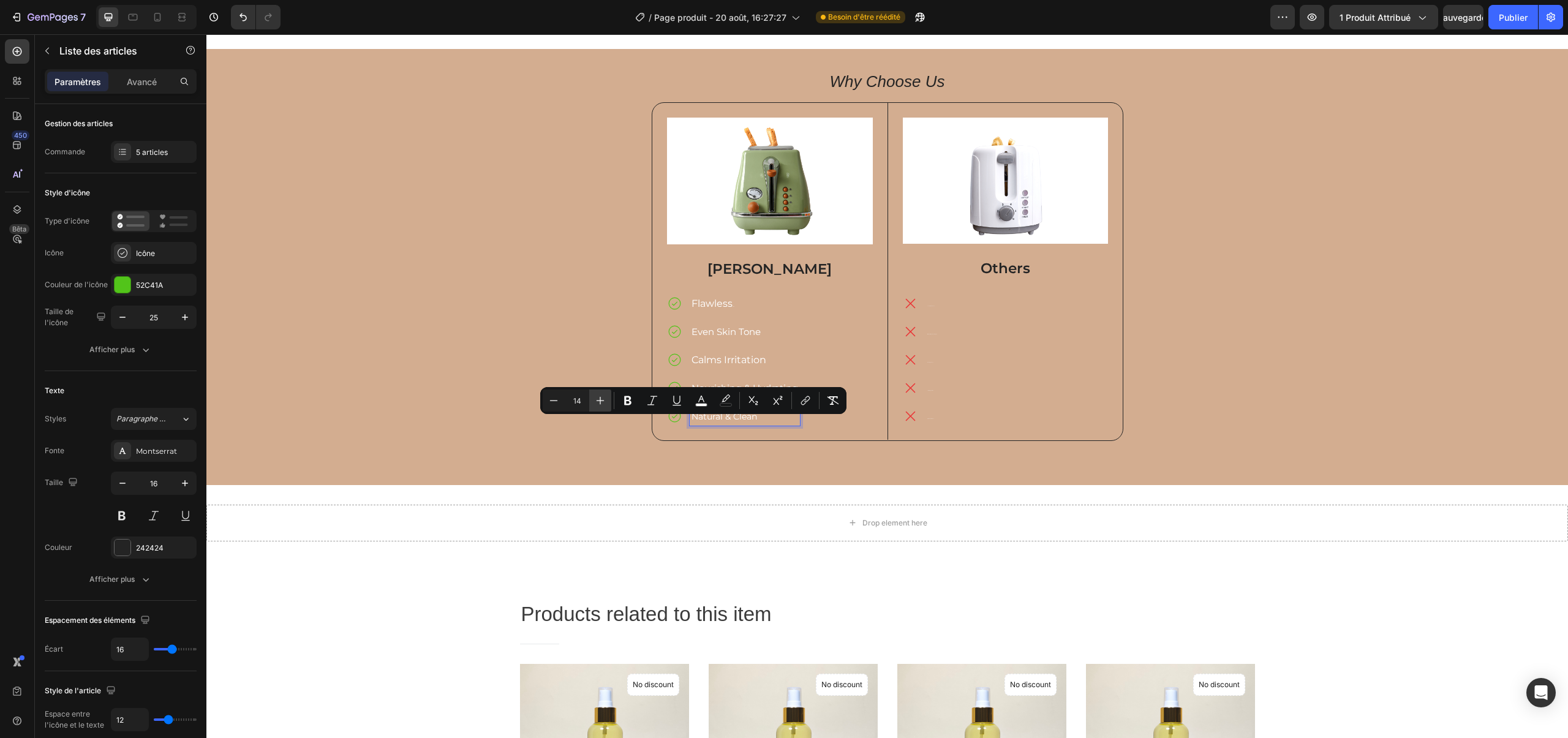
click at [606, 400] on button "Plus" at bounding box center [600, 400] width 22 height 22
type input "16"
click at [934, 309] on p "Lack of Radiance" at bounding box center [932, 303] width 9 height 15
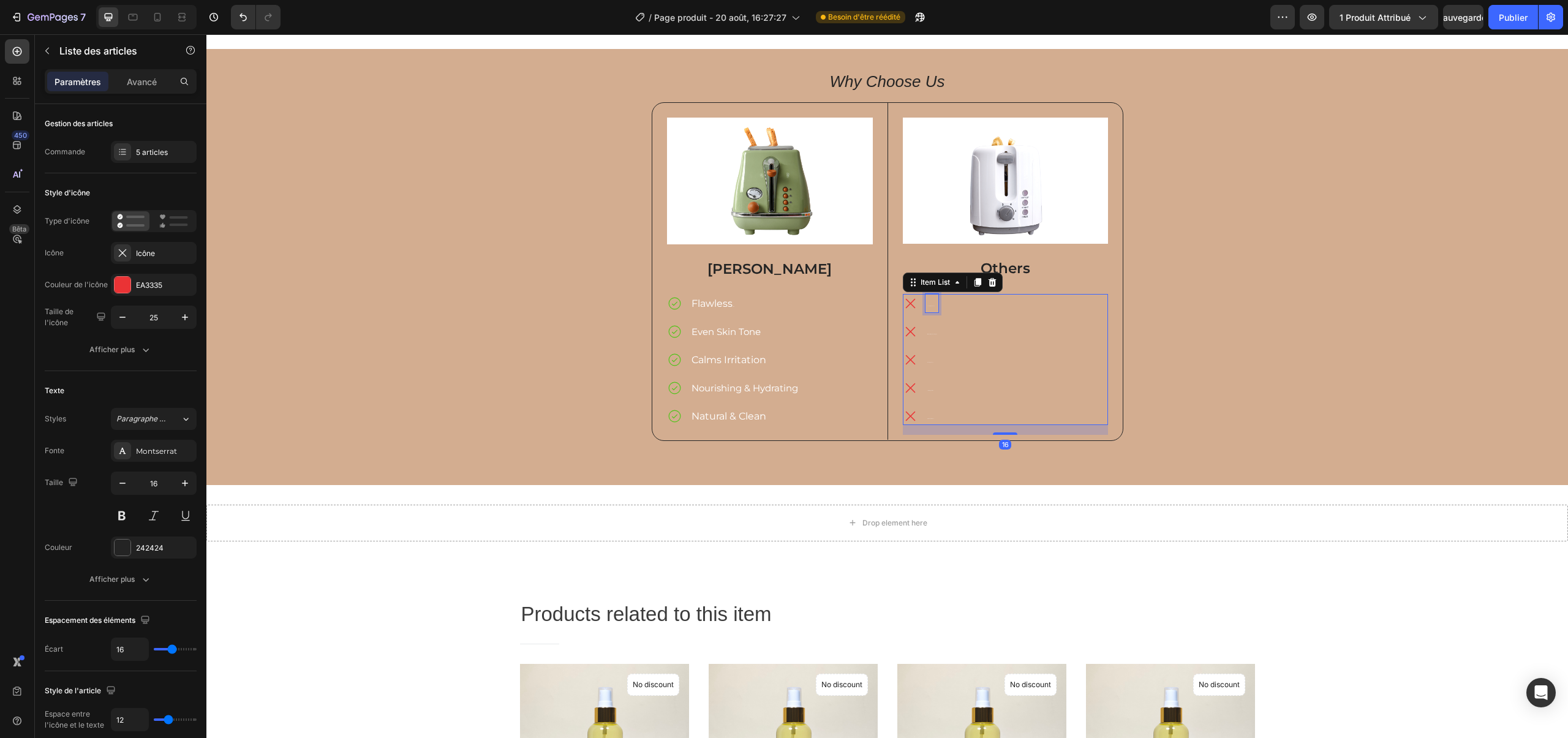
click at [934, 309] on p "Lack of Radiance" at bounding box center [932, 303] width 9 height 15
drag, startPoint x: 934, startPoint y: 309, endPoint x: 909, endPoint y: 311, distance: 25.1
click at [909, 311] on div "Lack of Radiance" at bounding box center [920, 303] width 36 height 18
drag, startPoint x: 934, startPoint y: 335, endPoint x: 915, endPoint y: 336, distance: 19.0
click at [915, 336] on div "Minimal Effect on Dark Spots" at bounding box center [920, 331] width 36 height 18
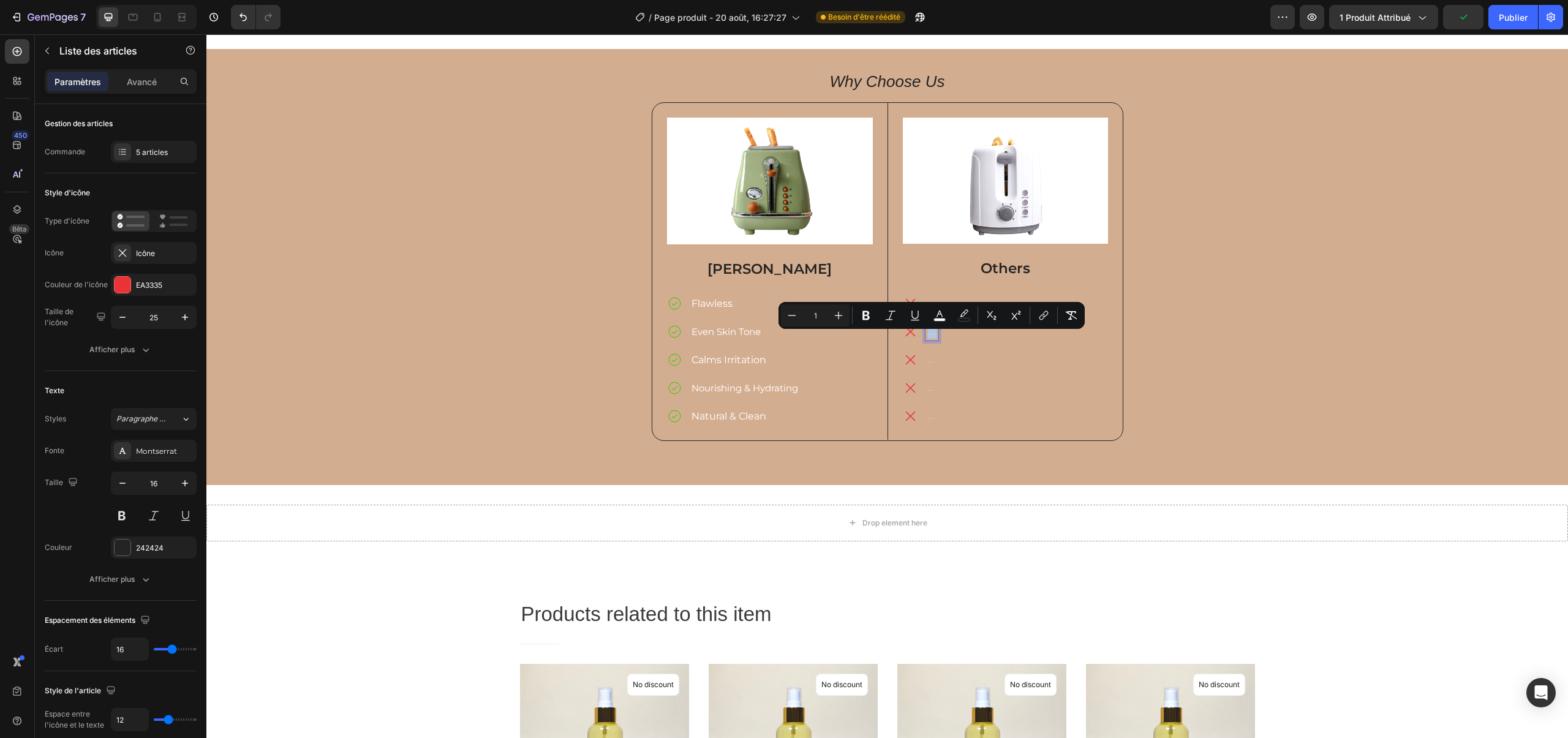
drag, startPoint x: 927, startPoint y: 335, endPoint x: 942, endPoint y: 338, distance: 15.3
click at [942, 338] on div "Lack of Radiance Minimal Effect on Dark Spots Harsh Ingredients Limited Hydrati…" at bounding box center [1005, 359] width 206 height 131
click at [831, 319] on button "Plus" at bounding box center [838, 315] width 22 height 22
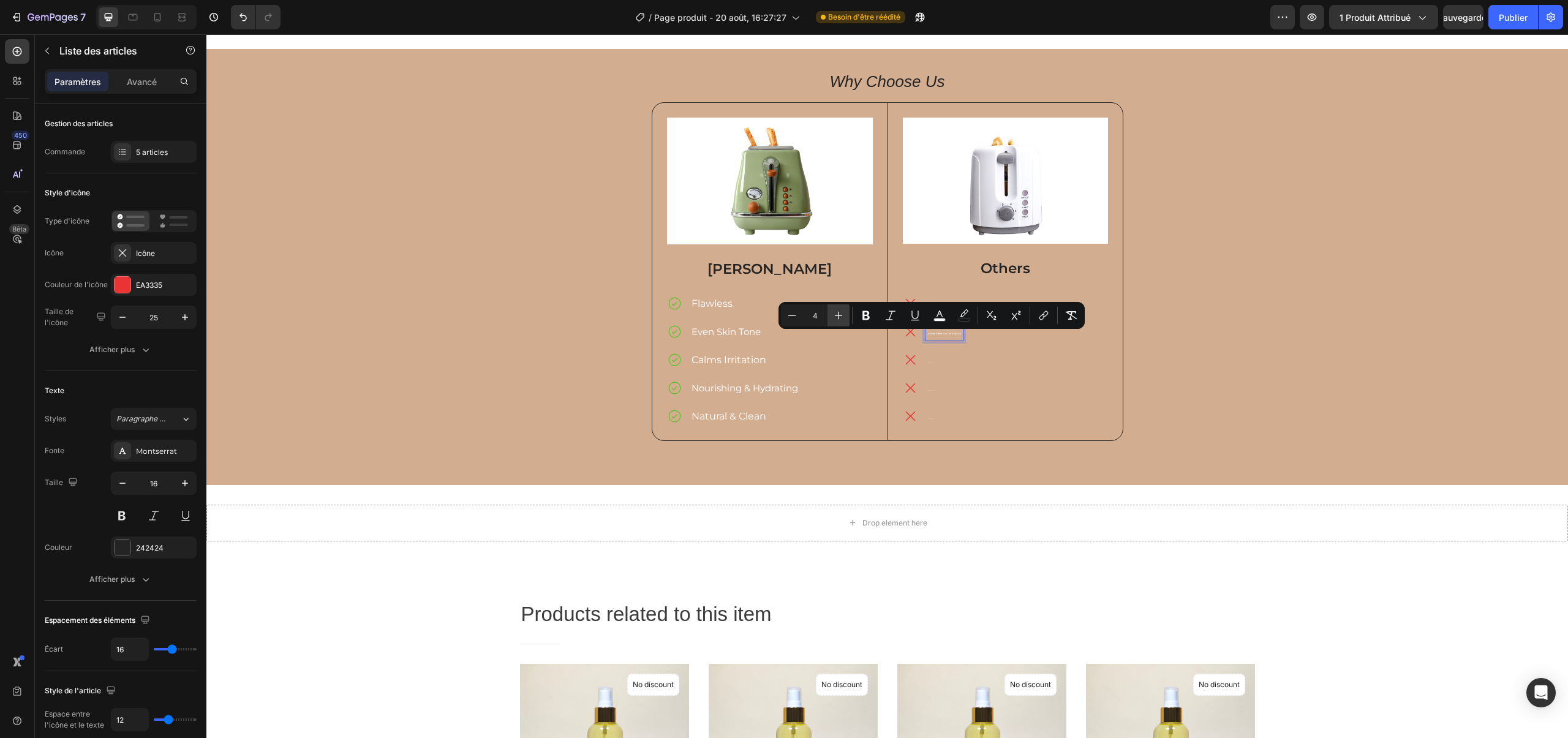
click at [831, 319] on button "Plus" at bounding box center [838, 315] width 22 height 22
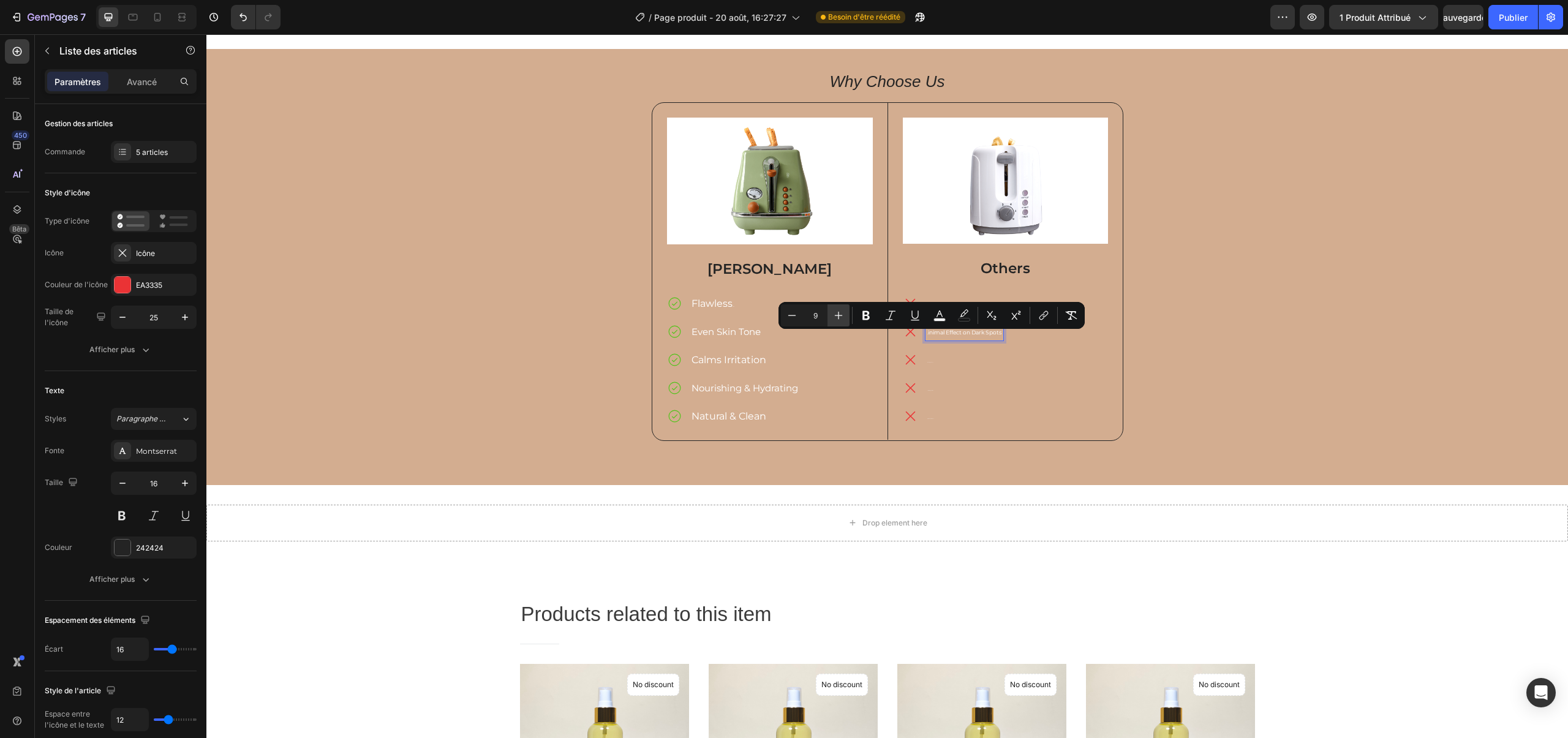
click at [831, 319] on button "Plus" at bounding box center [838, 315] width 22 height 22
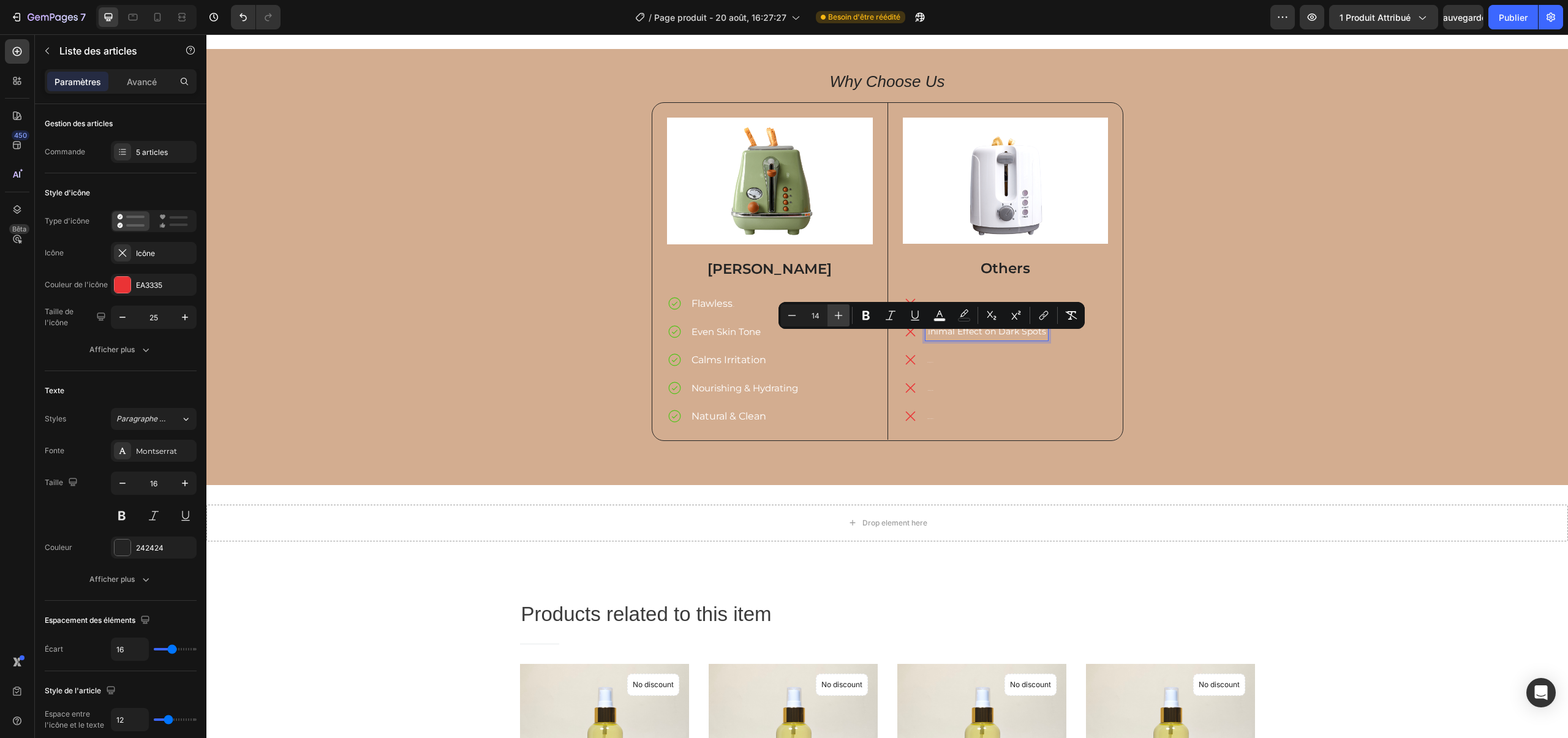
click at [831, 319] on button "Plus" at bounding box center [838, 315] width 22 height 22
type input "16"
click at [930, 362] on span "Harsh Ingredients" at bounding box center [930, 362] width 6 height 1
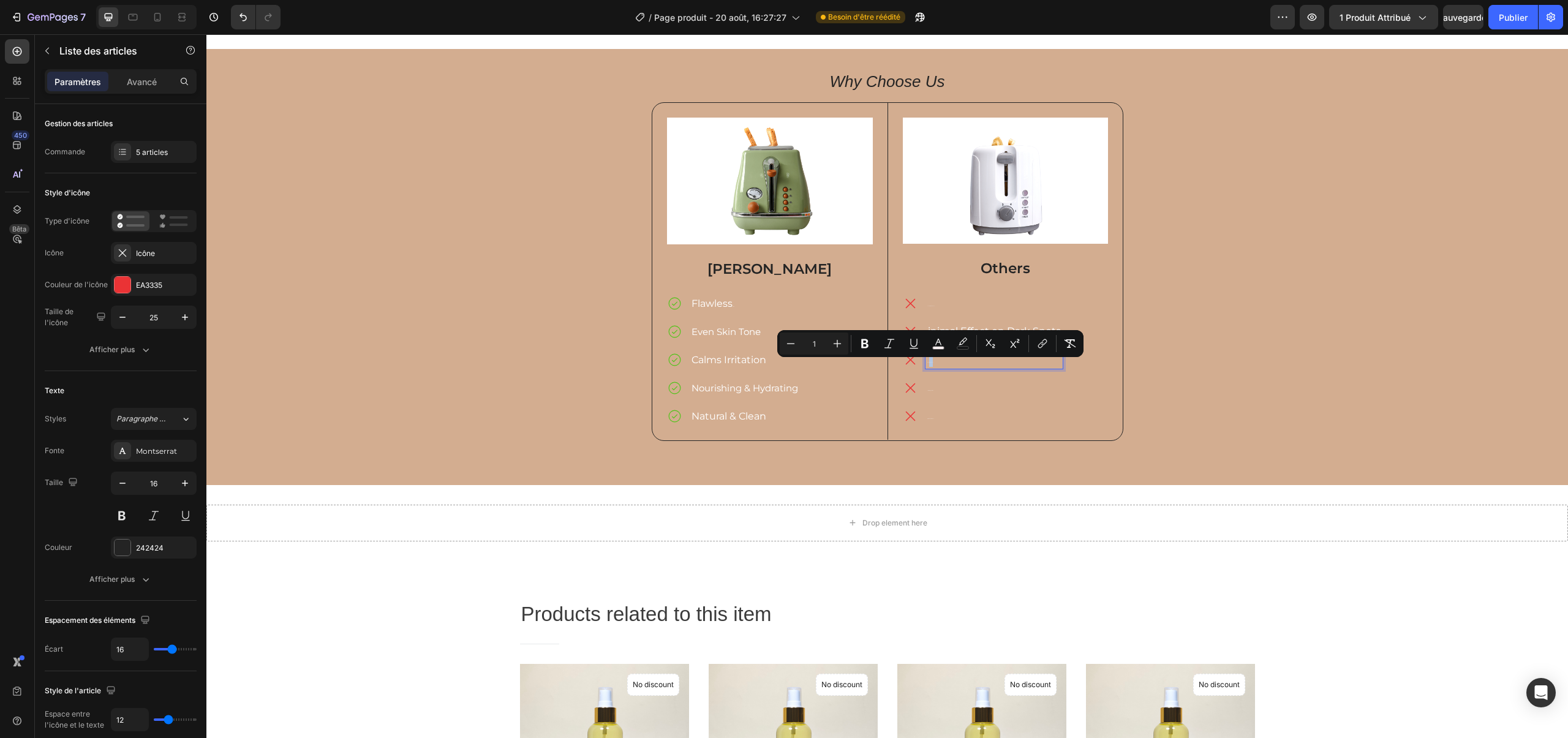
click at [930, 362] on span "Harsh Ingredients" at bounding box center [930, 362] width 6 height 1
drag, startPoint x: 930, startPoint y: 362, endPoint x: 916, endPoint y: 365, distance: 14.3
click at [916, 365] on div "Harsh Ingredients" at bounding box center [983, 359] width 160 height 18
click at [831, 343] on icon "Editor contextual toolbar" at bounding box center [836, 343] width 12 height 12
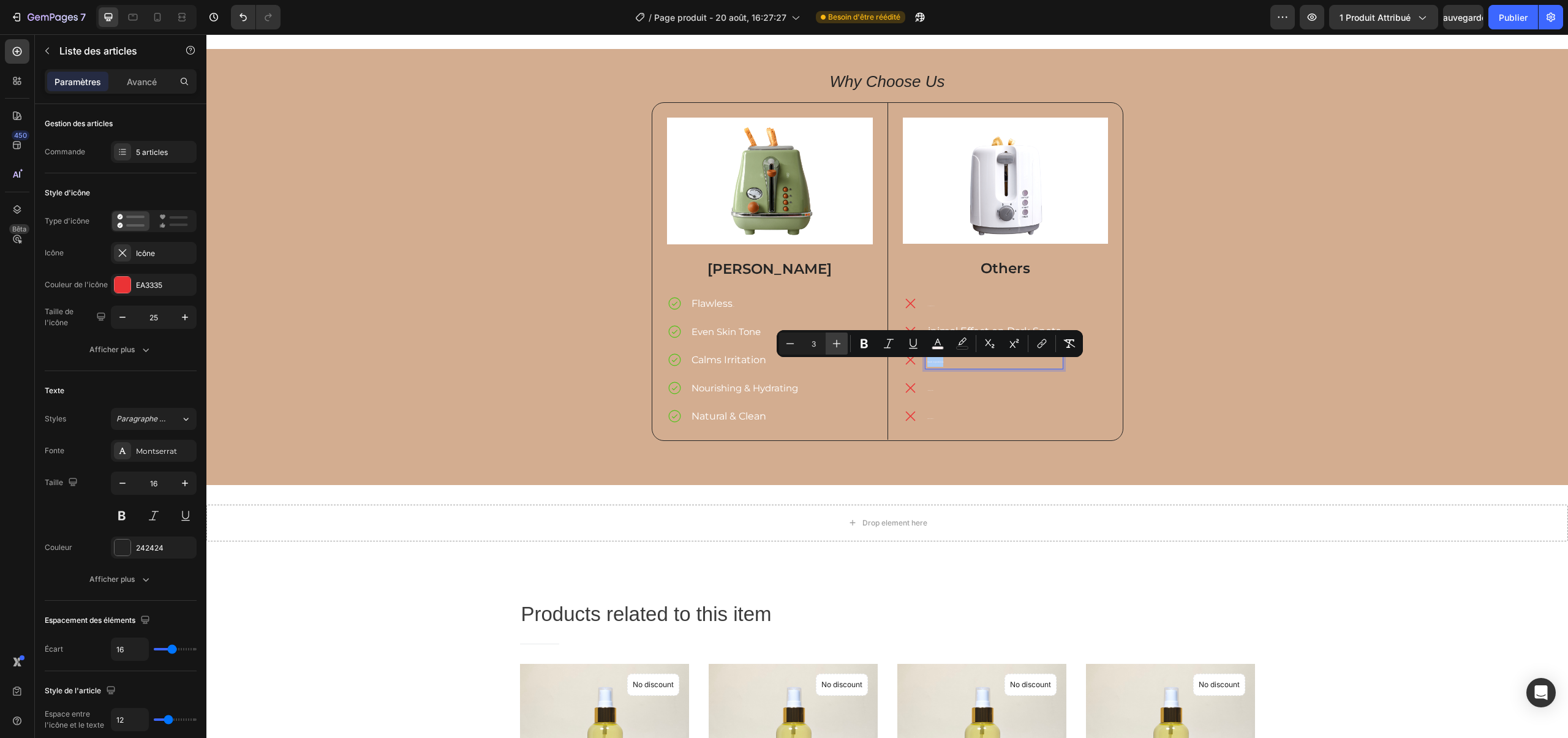
click at [831, 343] on icon "Editor contextual toolbar" at bounding box center [836, 343] width 12 height 12
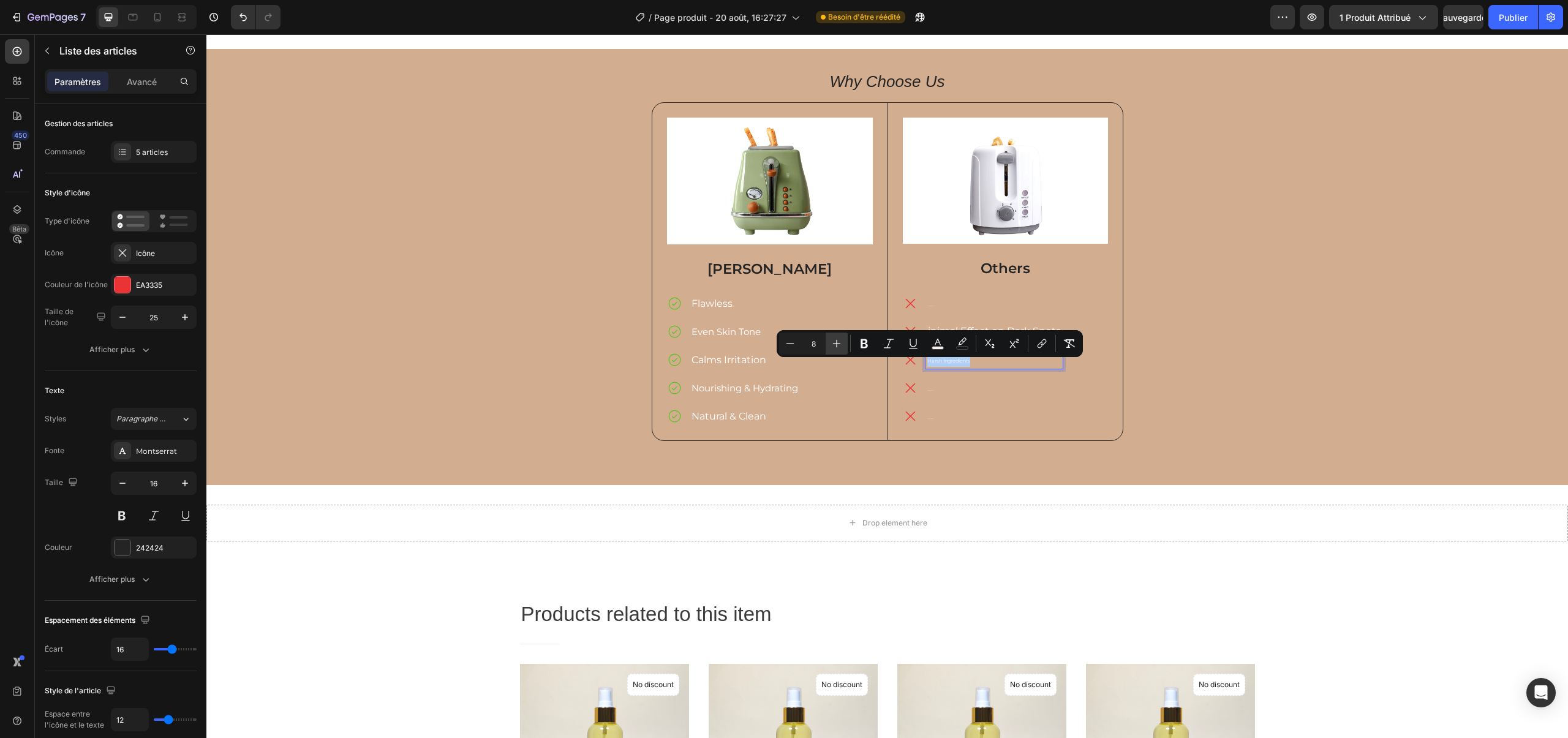
click at [831, 343] on icon "Editor contextual toolbar" at bounding box center [836, 343] width 12 height 12
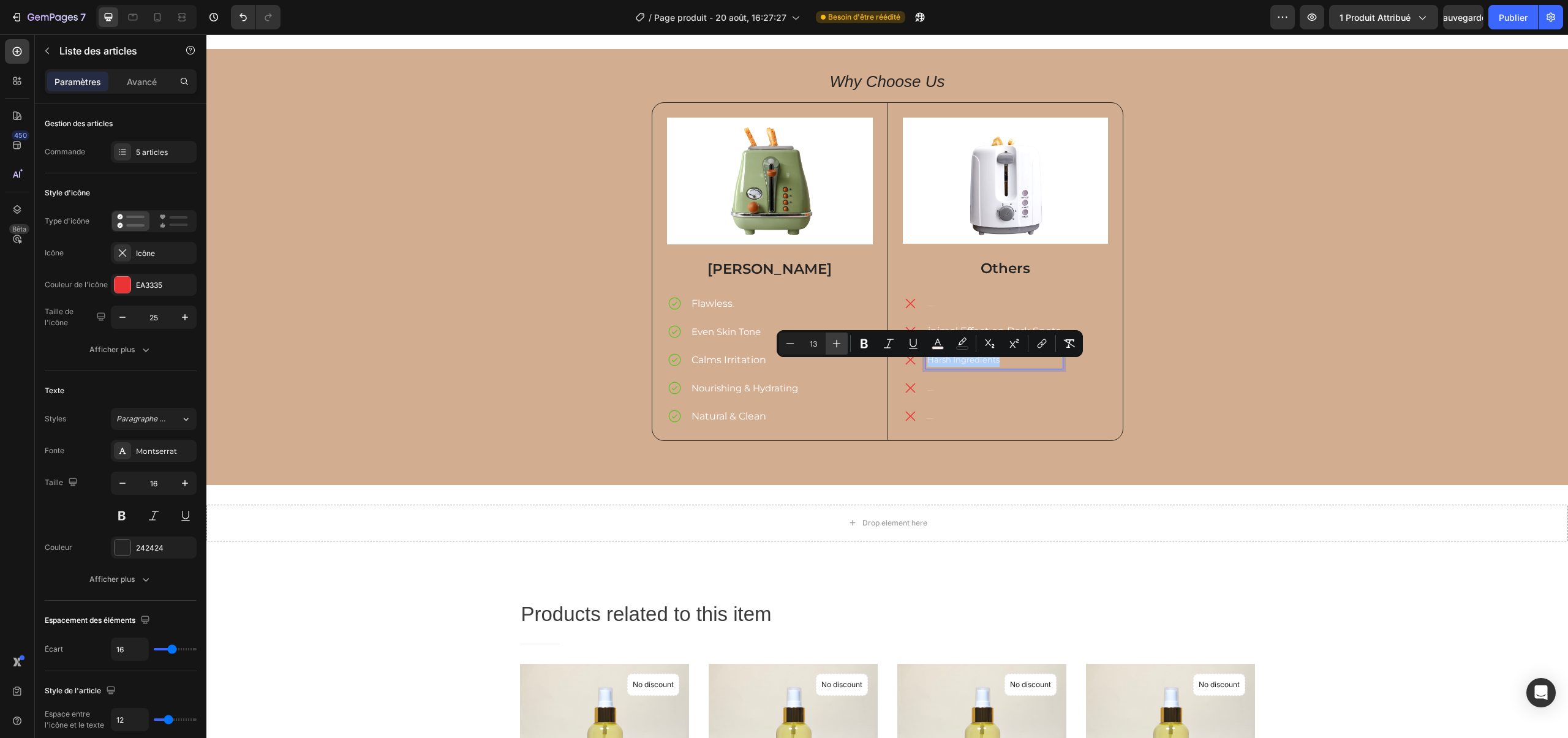
click at [831, 343] on icon "Editor contextual toolbar" at bounding box center [836, 343] width 12 height 12
type input "16"
click at [925, 393] on div "Limited Hydration" at bounding box center [994, 388] width 138 height 18
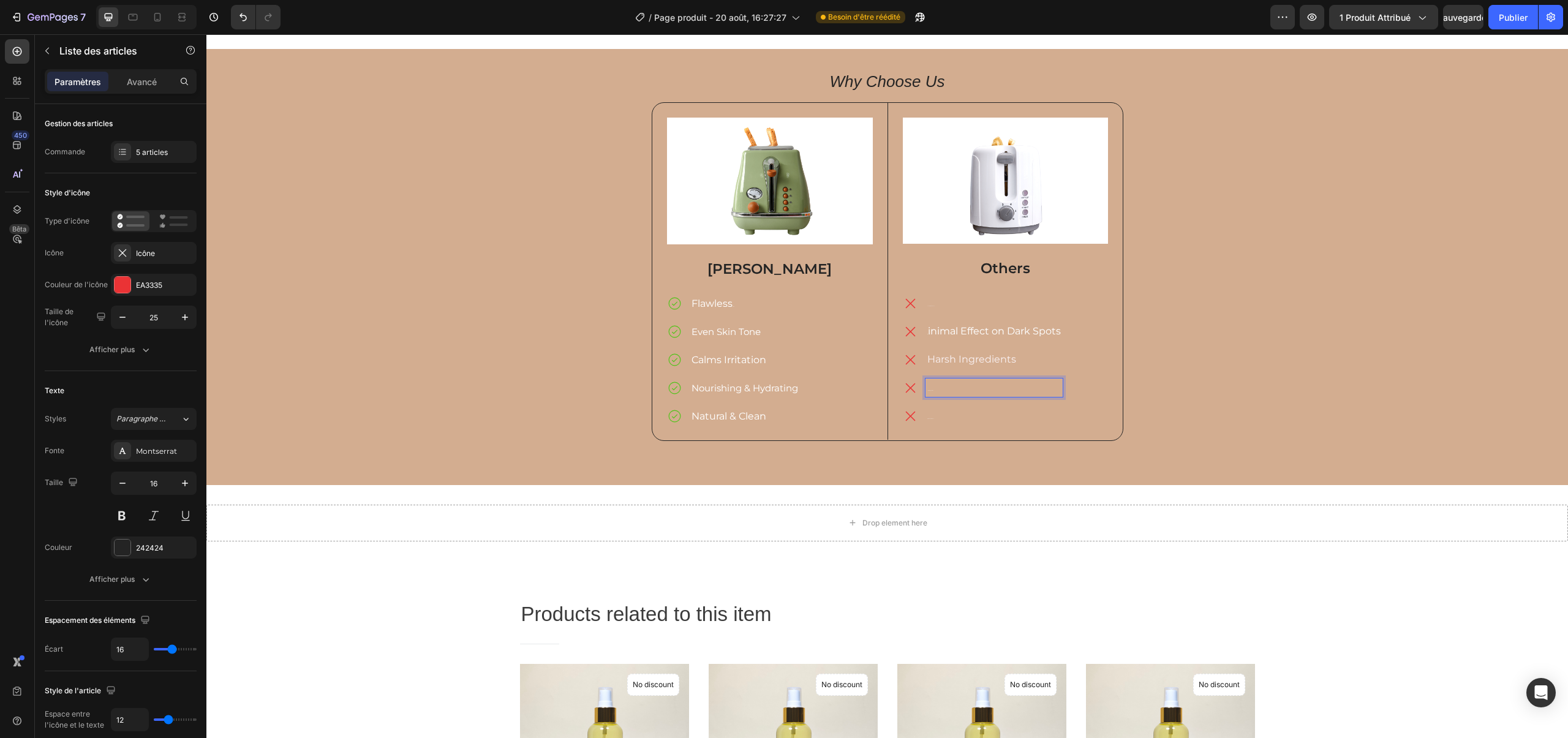
click at [930, 390] on span "Limited Hydration" at bounding box center [930, 390] width 6 height 1
click at [930, 392] on p "Limited Hydration" at bounding box center [994, 387] width 133 height 15
drag, startPoint x: 936, startPoint y: 391, endPoint x: 902, endPoint y: 385, distance: 34.5
click at [912, 390] on div "Limited Hydration" at bounding box center [983, 388] width 160 height 18
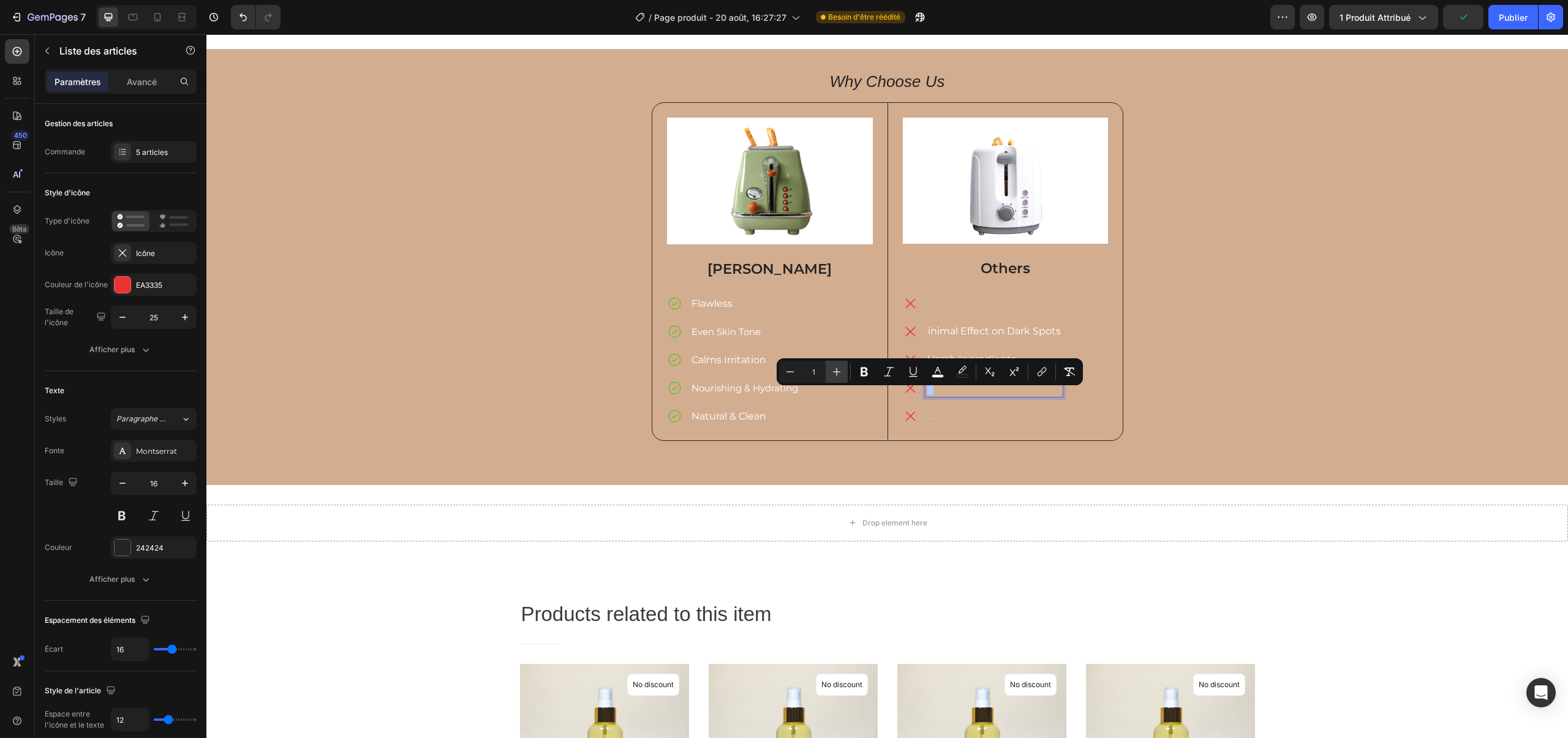
click at [838, 372] on icon "Editor contextual toolbar" at bounding box center [836, 372] width 8 height 8
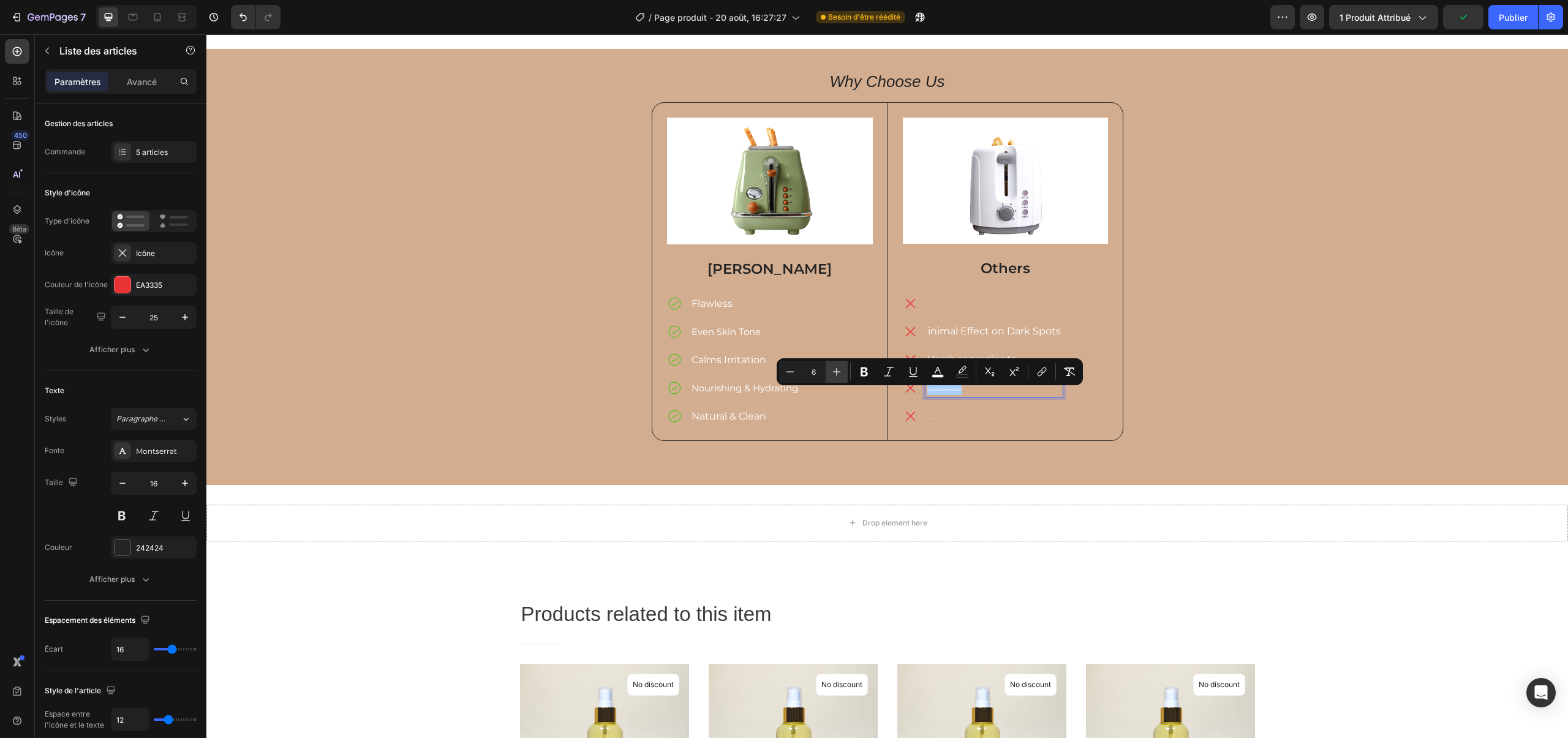
click at [838, 372] on icon "Editor contextual toolbar" at bounding box center [836, 372] width 8 height 8
click at [838, 372] on icon "Barre d'outils contextuelle de l'éditeur" at bounding box center [836, 372] width 8 height 8
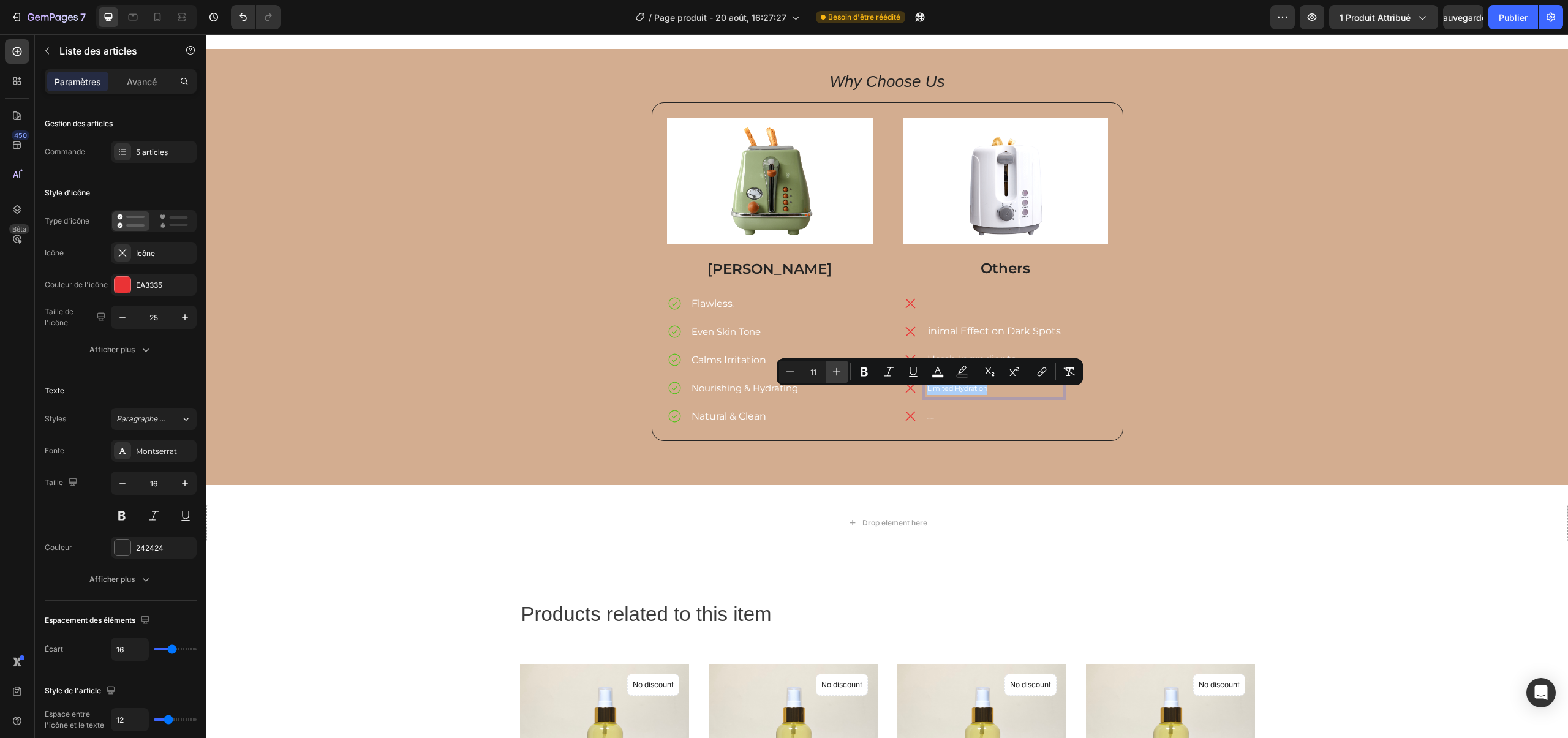
click at [838, 372] on icon "Barre d'outils contextuelle de l'éditeur" at bounding box center [836, 372] width 8 height 8
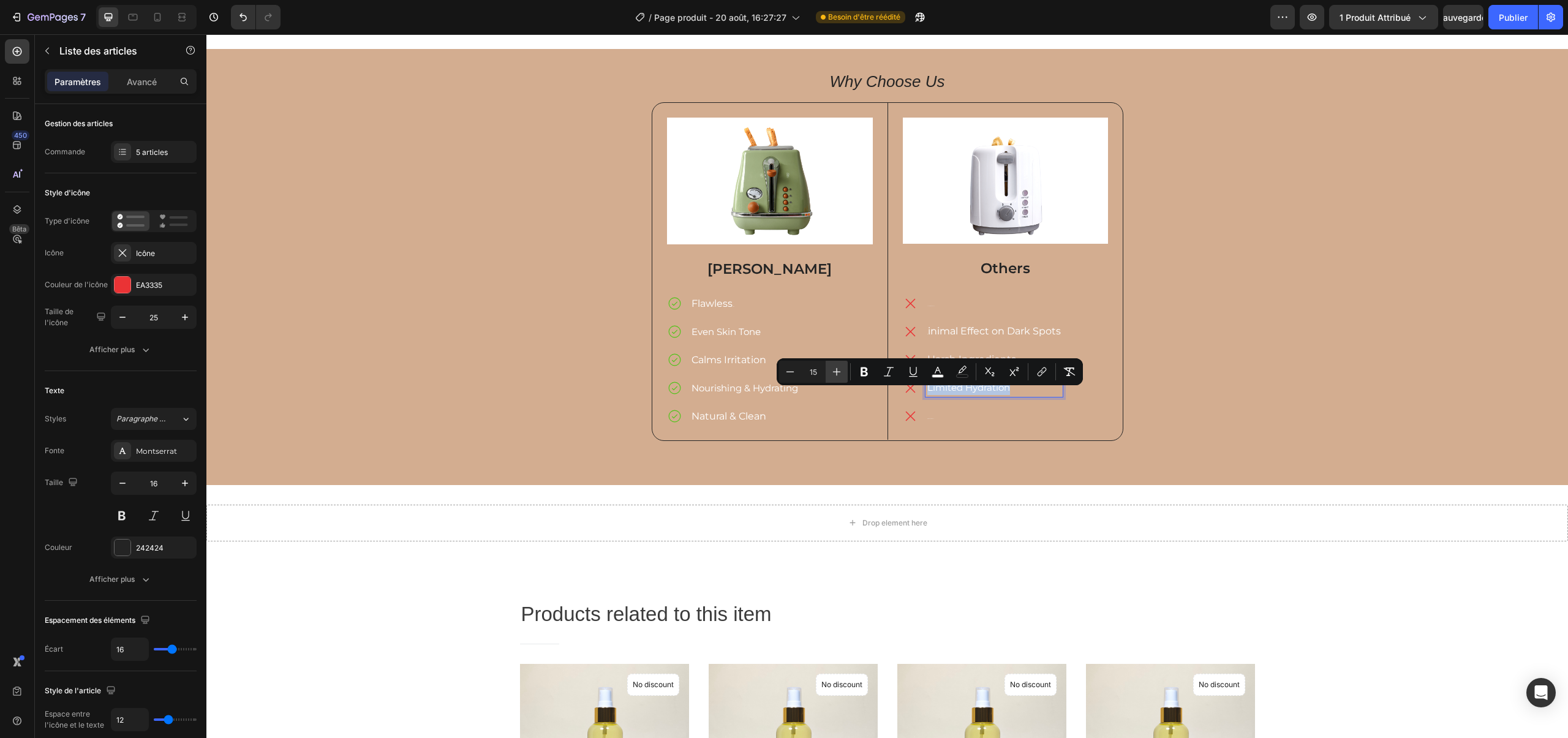
type input "16"
click at [932, 420] on p "Not Natural or Clean" at bounding box center [994, 415] width 133 height 15
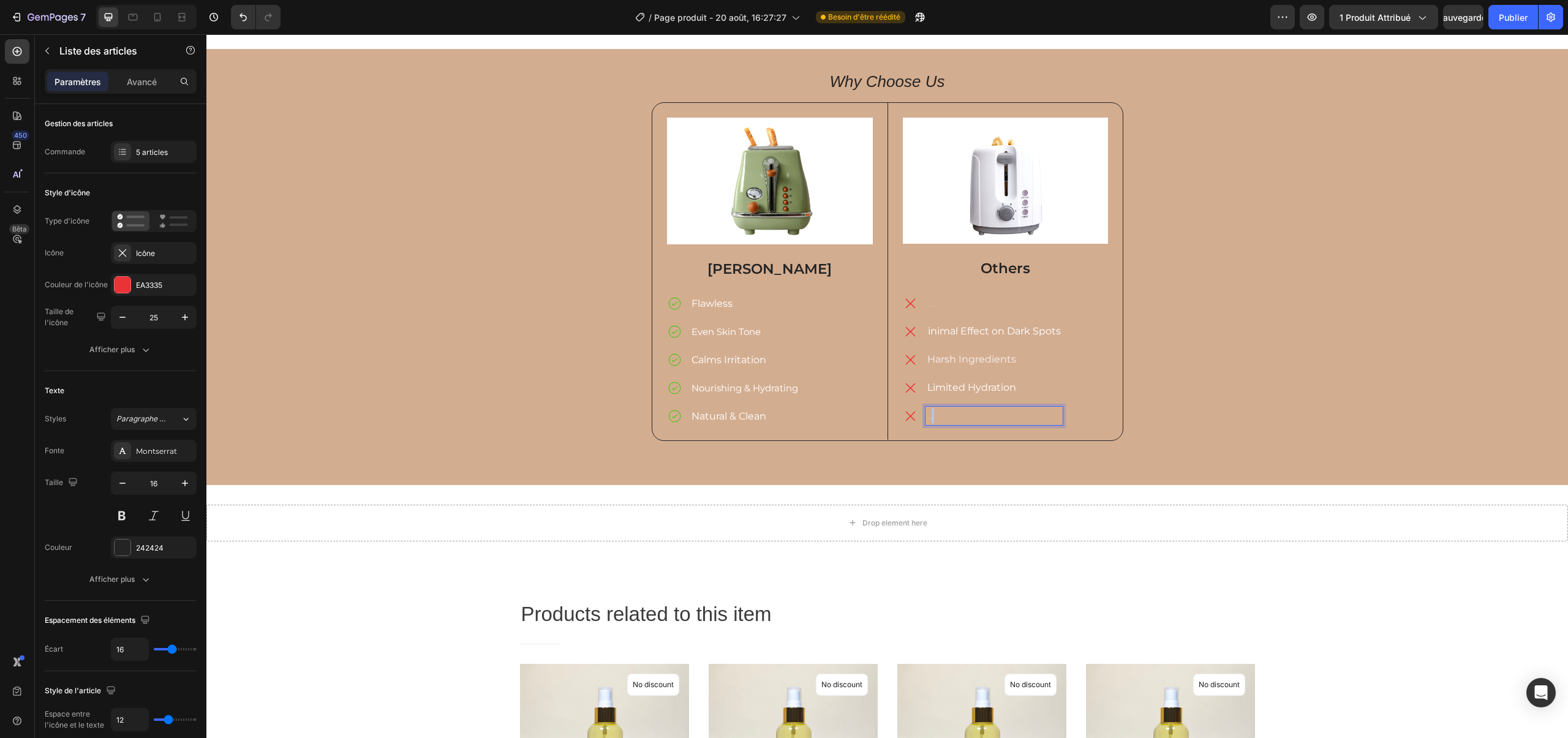
click at [932, 420] on p "Not Natural or Clean" at bounding box center [994, 415] width 133 height 15
drag, startPoint x: 934, startPoint y: 419, endPoint x: 914, endPoint y: 419, distance: 20.0
click at [914, 419] on div "Not Natural or Clean" at bounding box center [983, 416] width 160 height 18
drag, startPoint x: 933, startPoint y: 417, endPoint x: 907, endPoint y: 418, distance: 26.0
click at [907, 419] on div "Not Natural or Clean" at bounding box center [983, 416] width 160 height 18
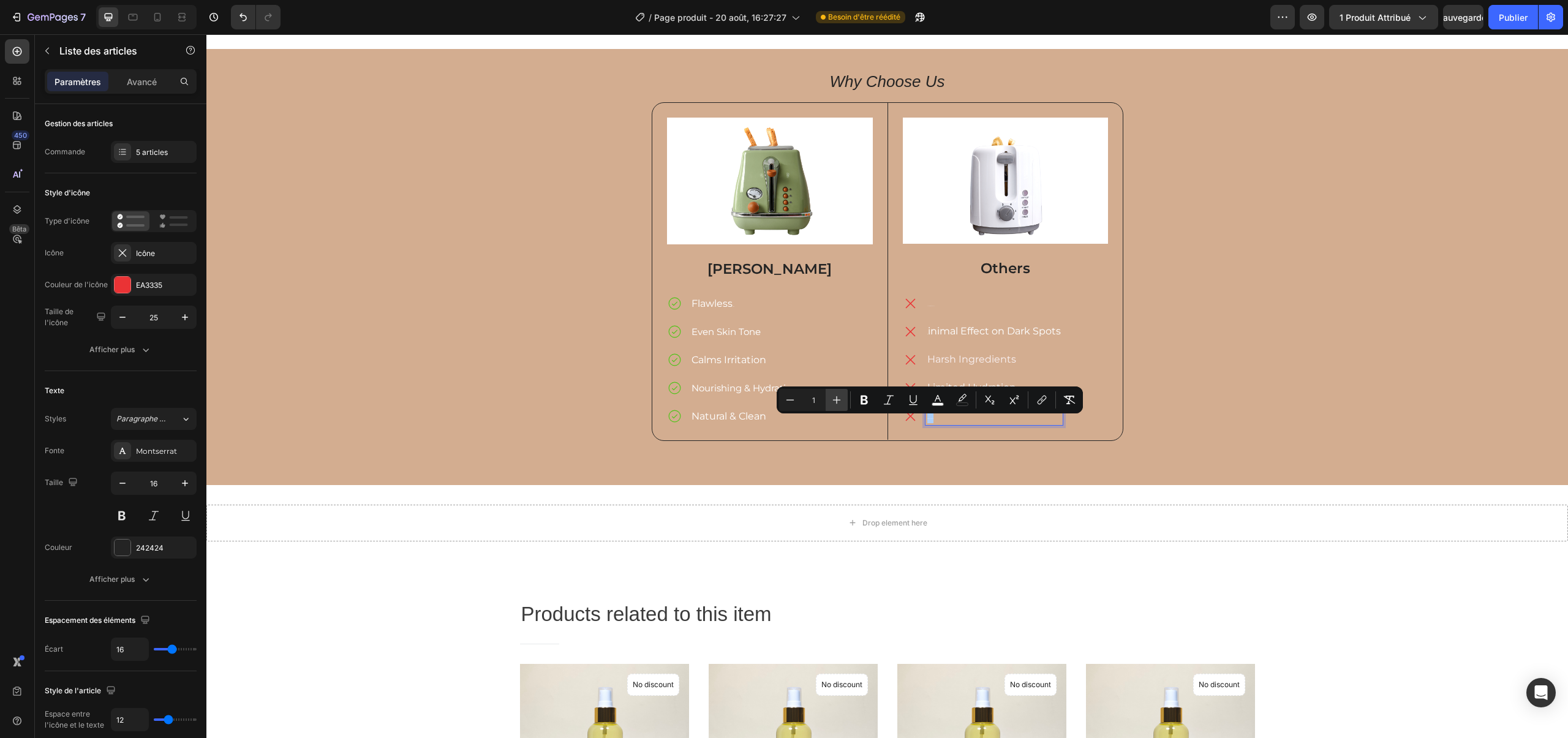
click at [832, 402] on icon "Editor contextual toolbar" at bounding box center [836, 399] width 12 height 12
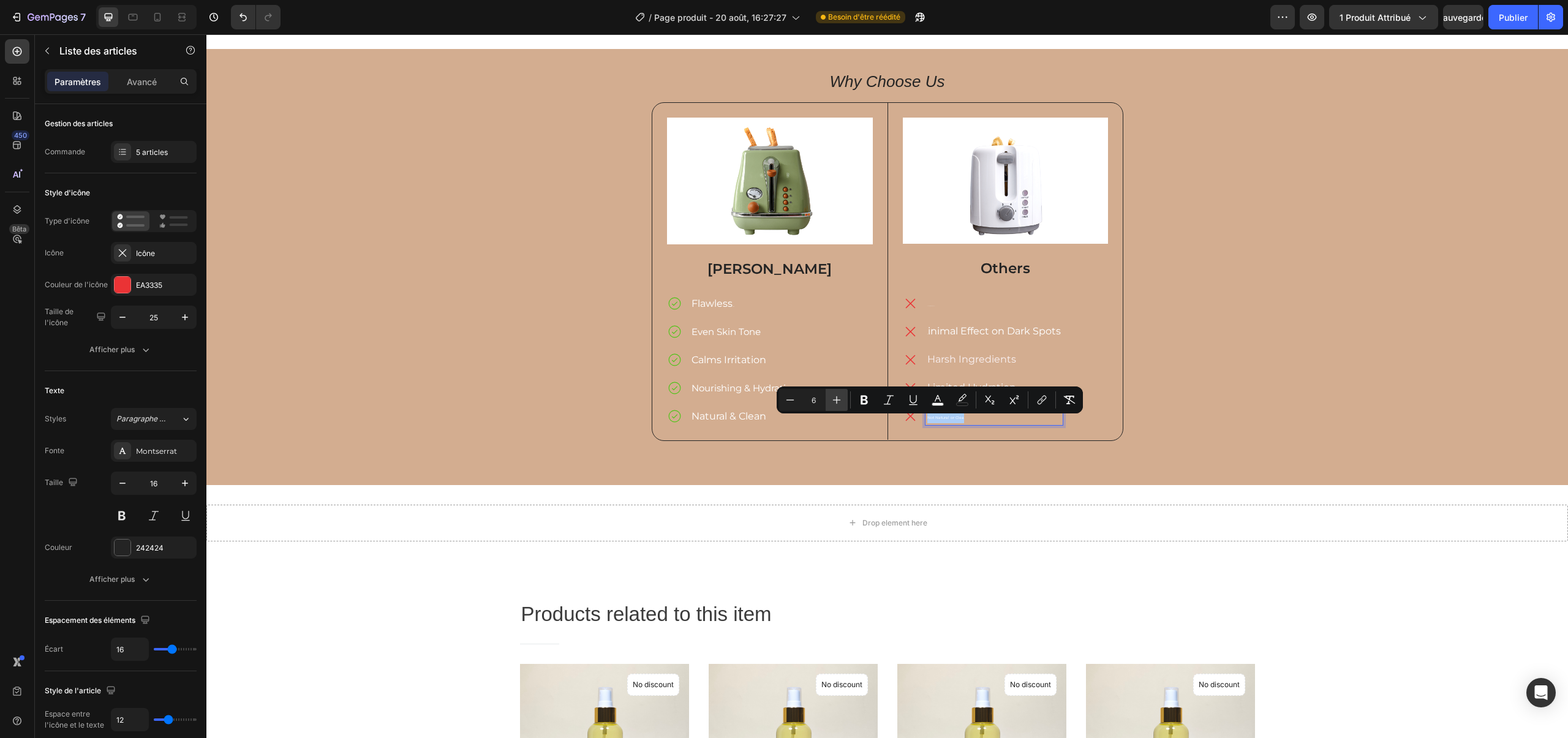
click at [832, 402] on icon "Editor contextual toolbar" at bounding box center [836, 399] width 12 height 12
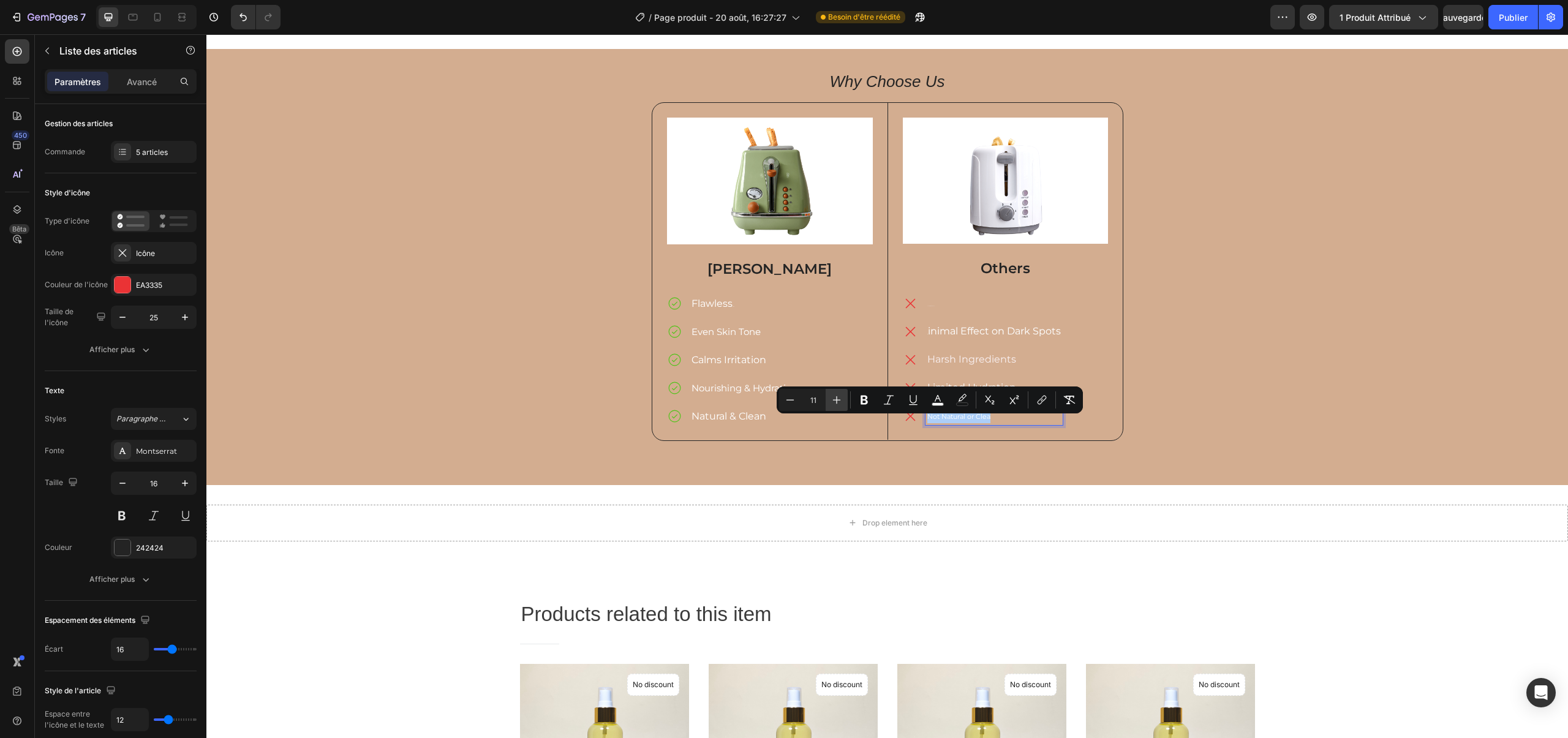
click at [832, 402] on icon "Editor contextual toolbar" at bounding box center [836, 399] width 12 height 12
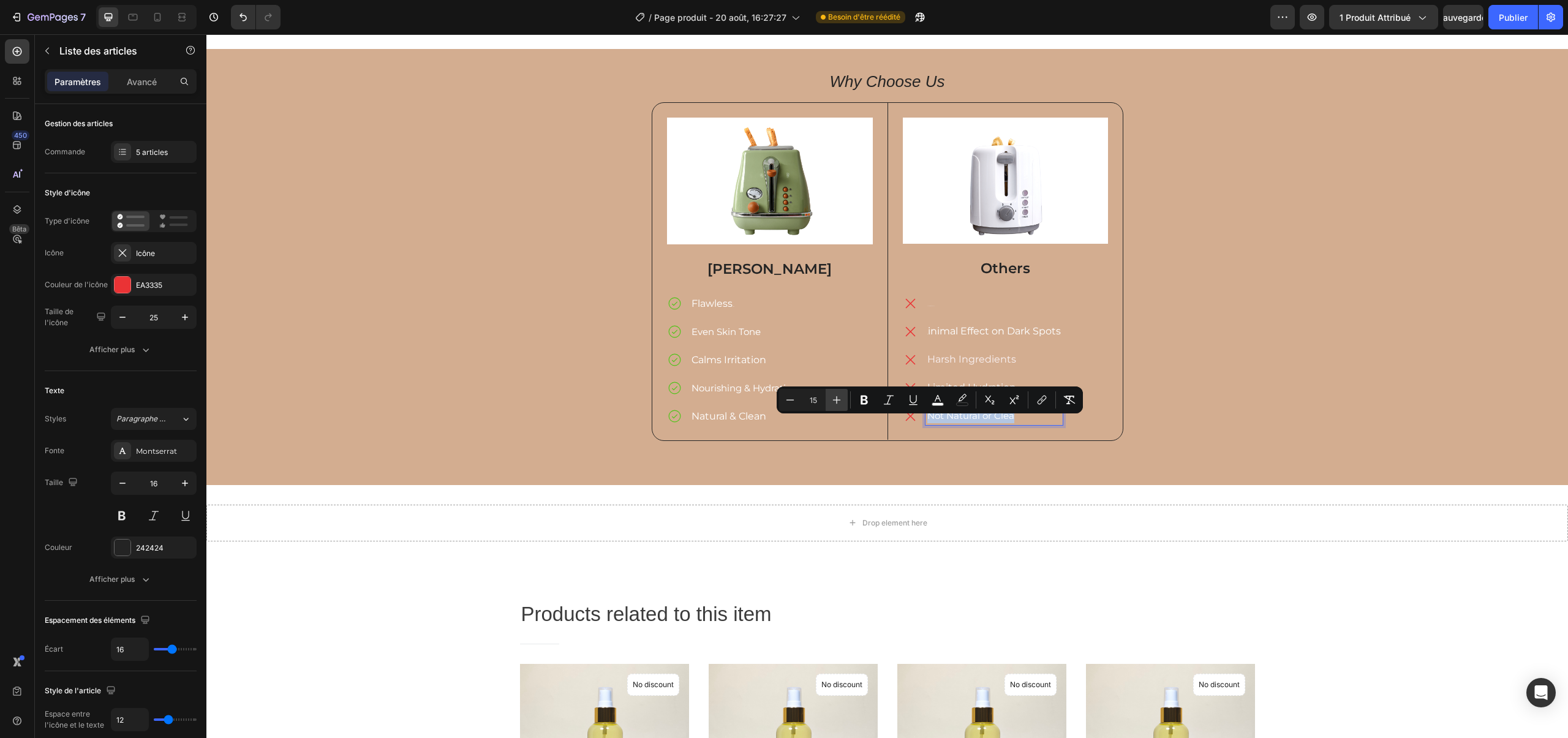
type input "16"
click at [930, 307] on span "Lack of Radiance" at bounding box center [931, 306] width 7 height 1
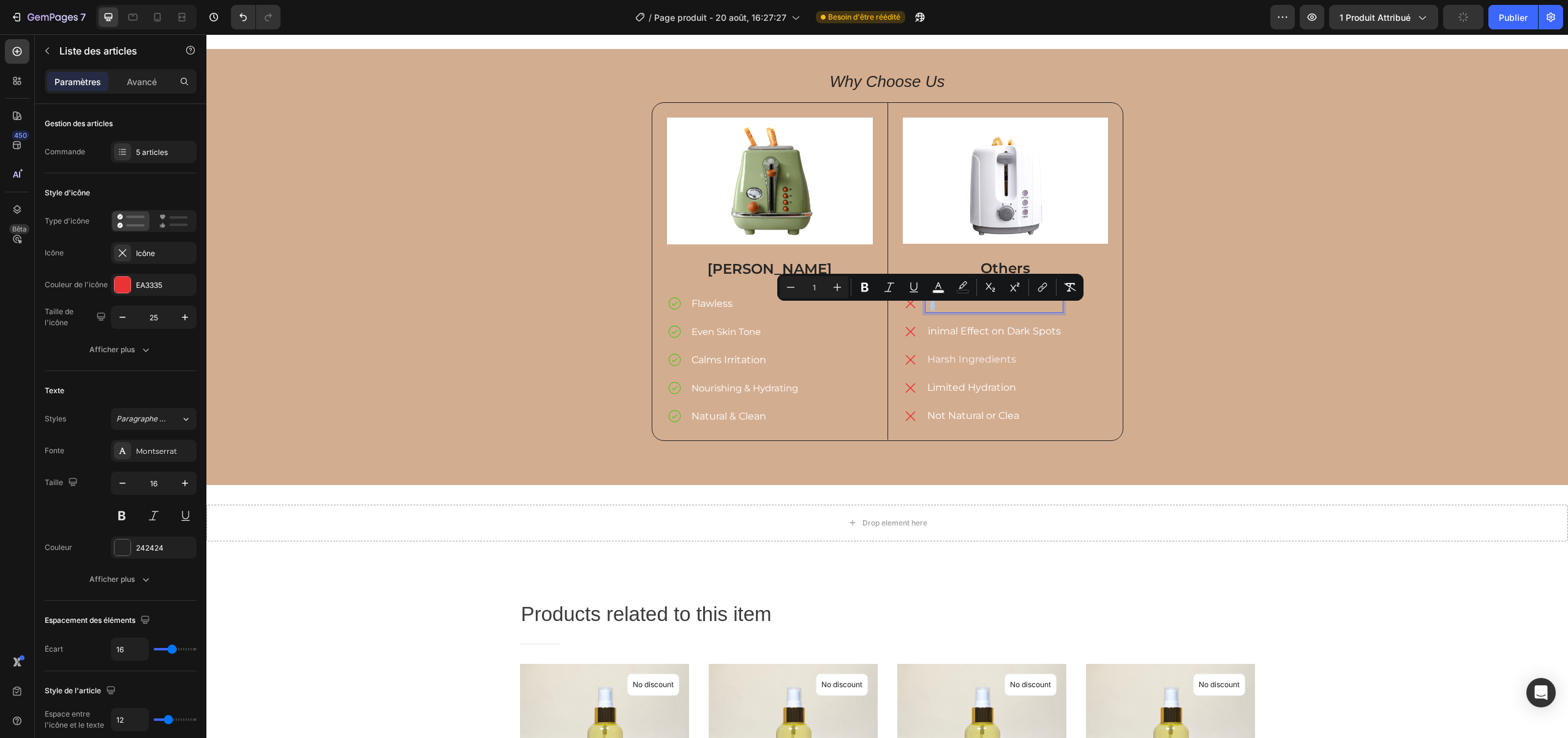
click at [940, 304] on p "Lack of Radiance" at bounding box center [994, 303] width 133 height 15
drag, startPoint x: 938, startPoint y: 306, endPoint x: 913, endPoint y: 307, distance: 25.0
click at [913, 307] on div "Lack of Radiance" at bounding box center [983, 303] width 160 height 18
click at [843, 288] on button "Plus" at bounding box center [836, 287] width 22 height 22
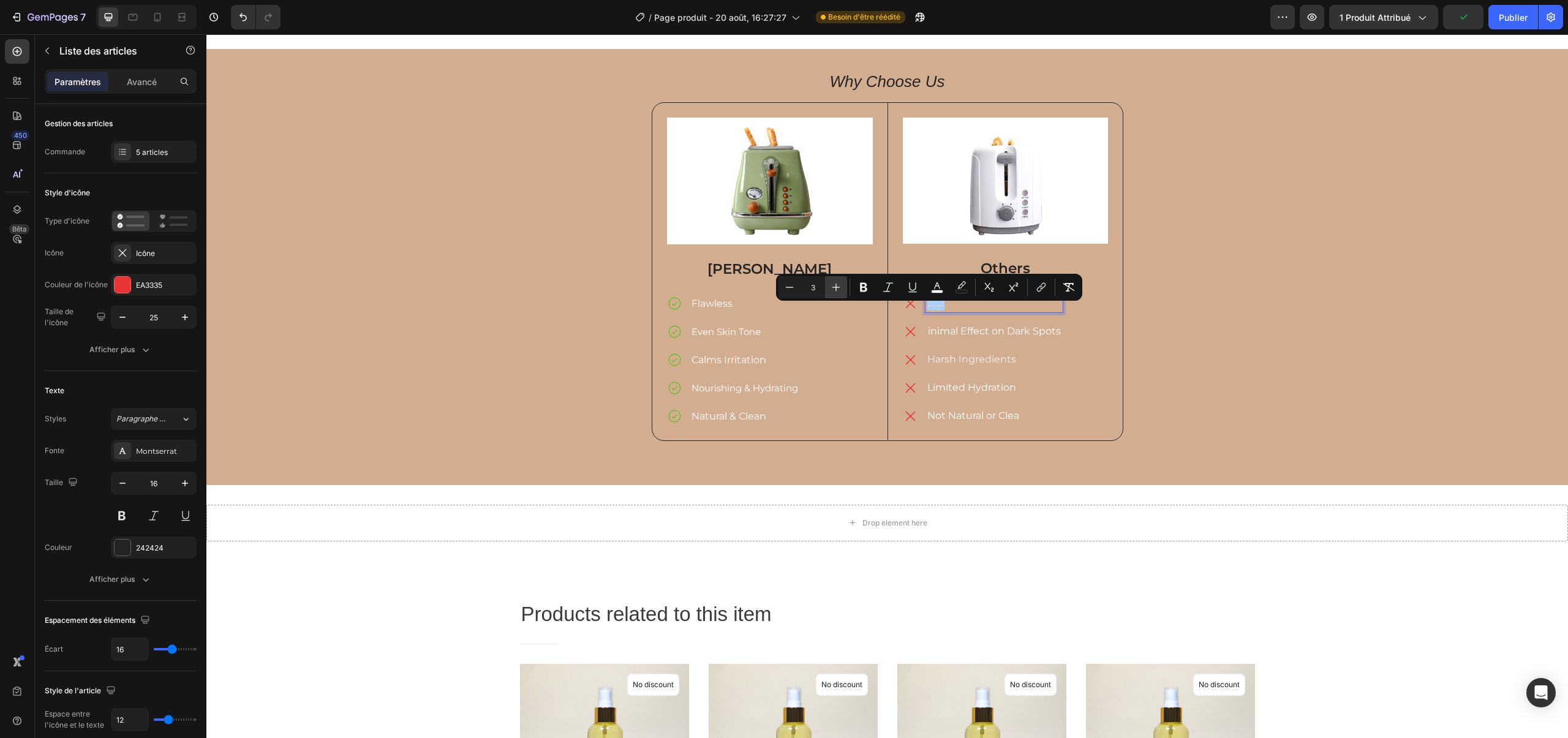
click at [843, 288] on button "Plus" at bounding box center [836, 287] width 22 height 22
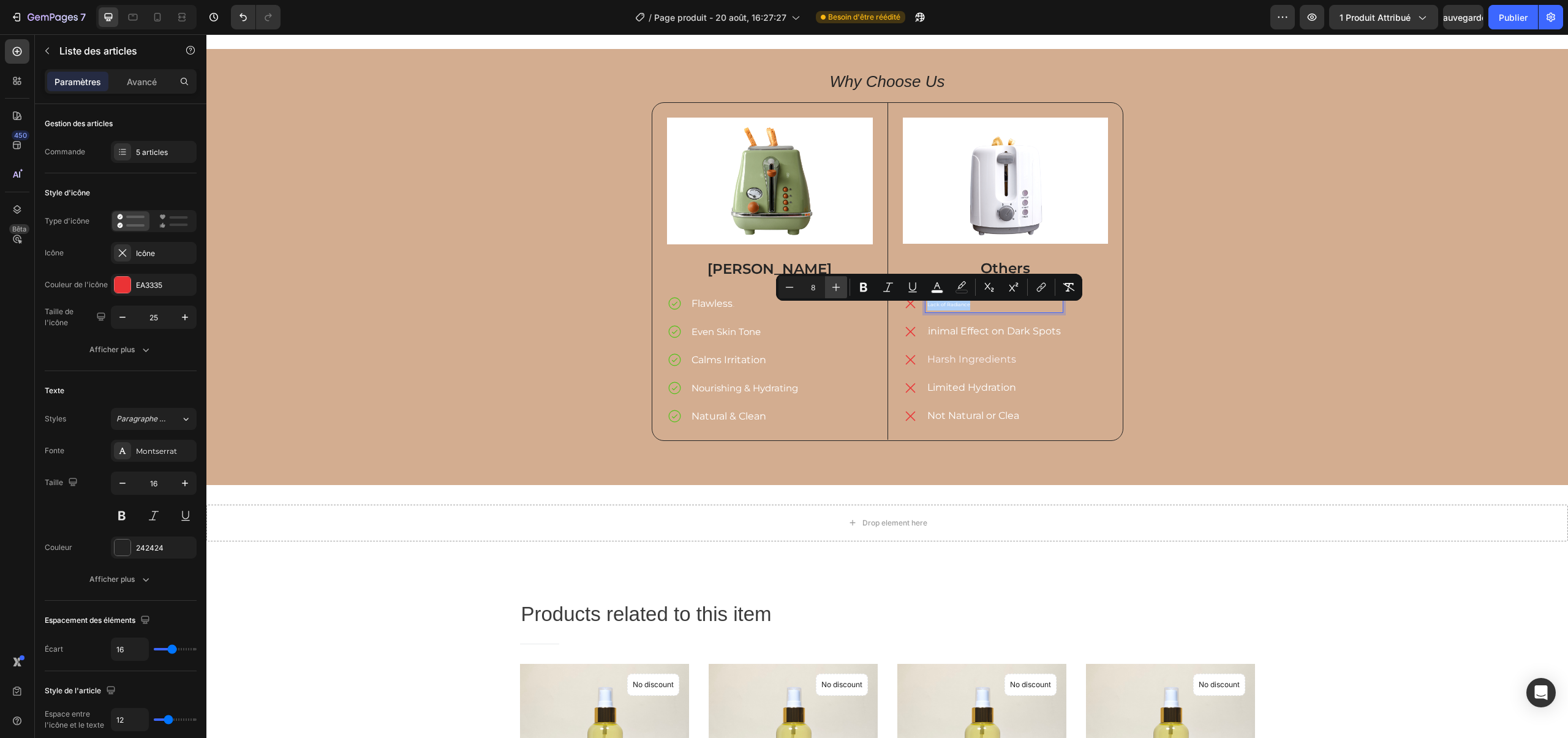
click at [843, 288] on button "Plus" at bounding box center [836, 287] width 22 height 22
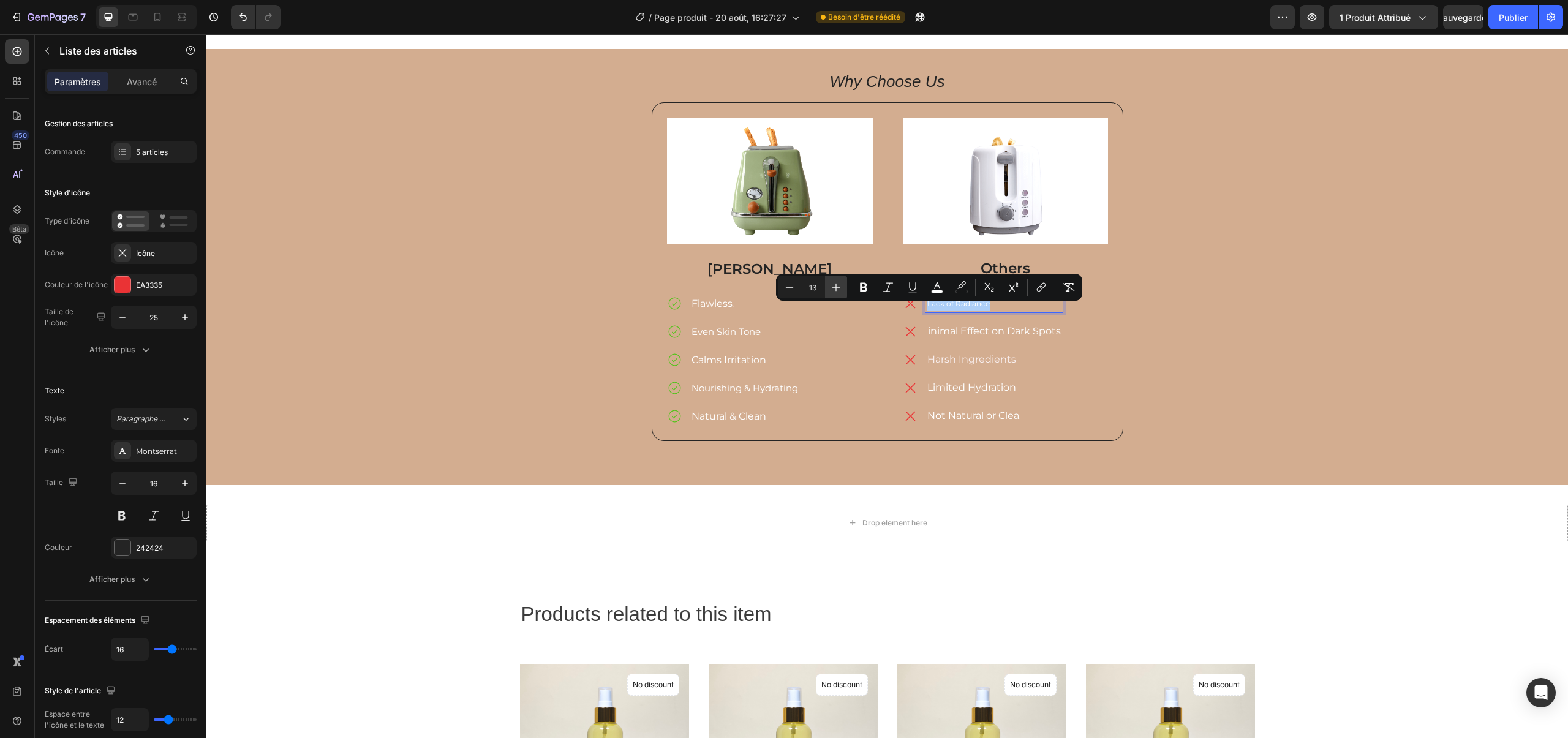
click at [843, 288] on button "Plus" at bounding box center [836, 287] width 22 height 22
type input "16"
click at [1460, 8] on button "Sauvegarder" at bounding box center [1463, 17] width 41 height 25
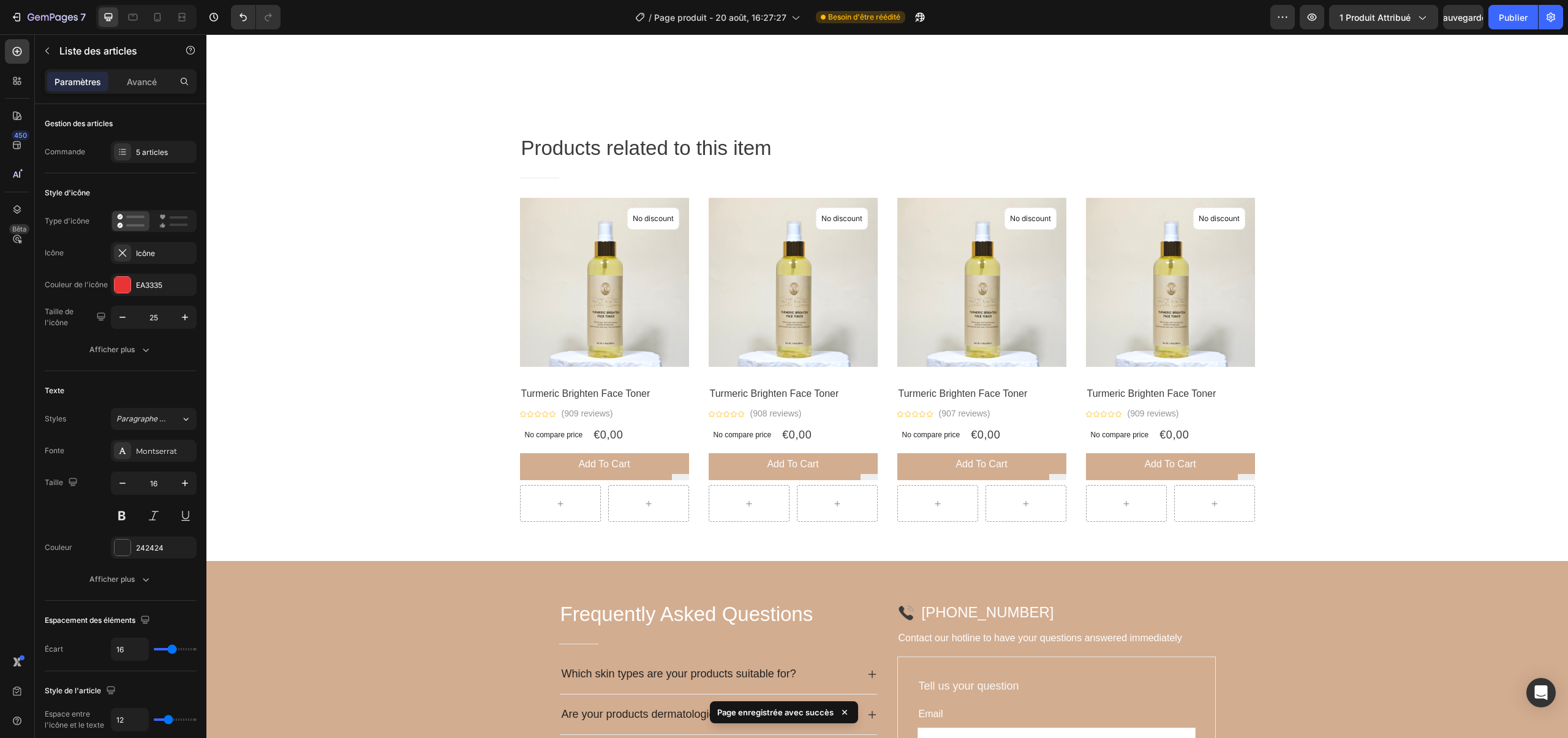
scroll to position [1067, 0]
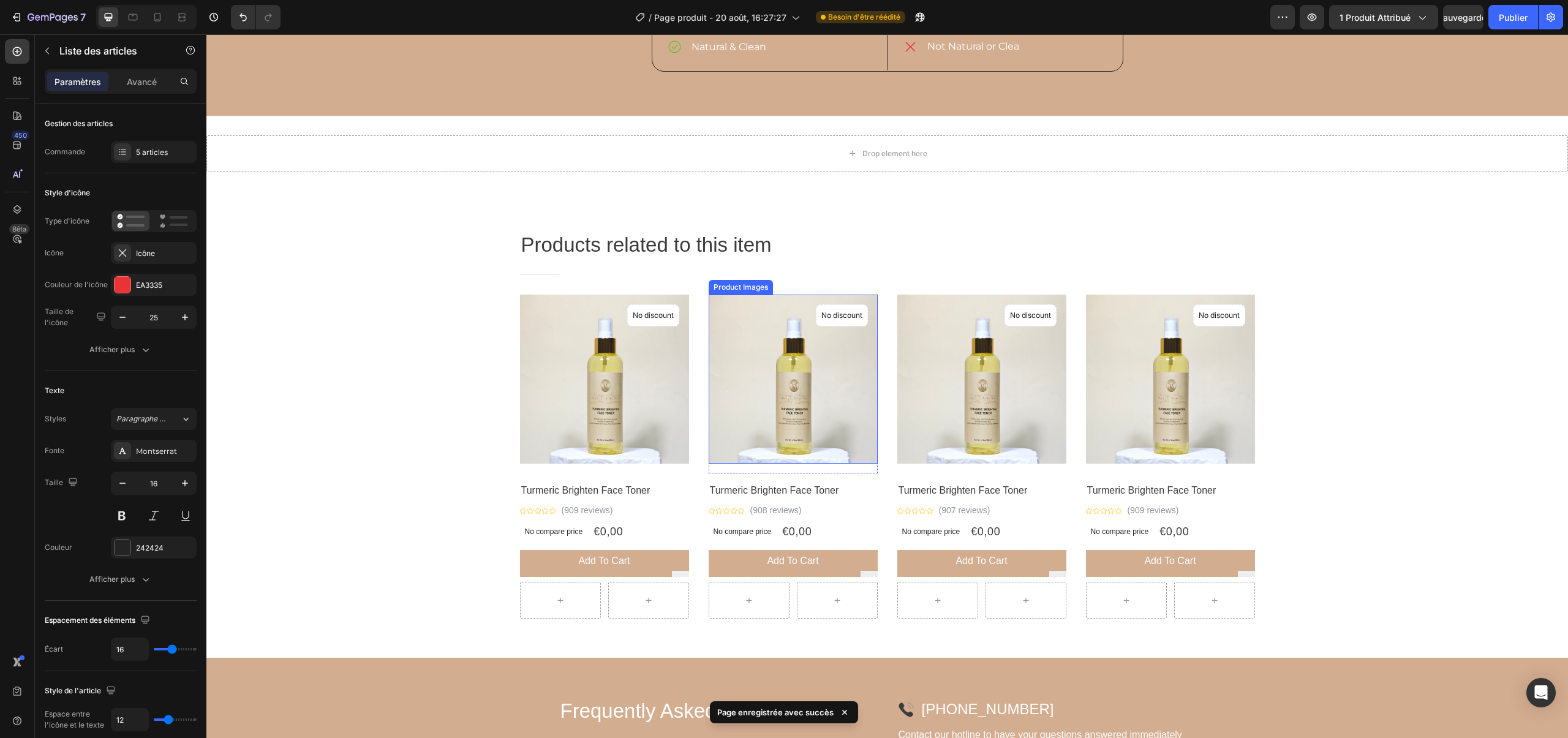
click at [755, 403] on img at bounding box center [793, 379] width 169 height 169
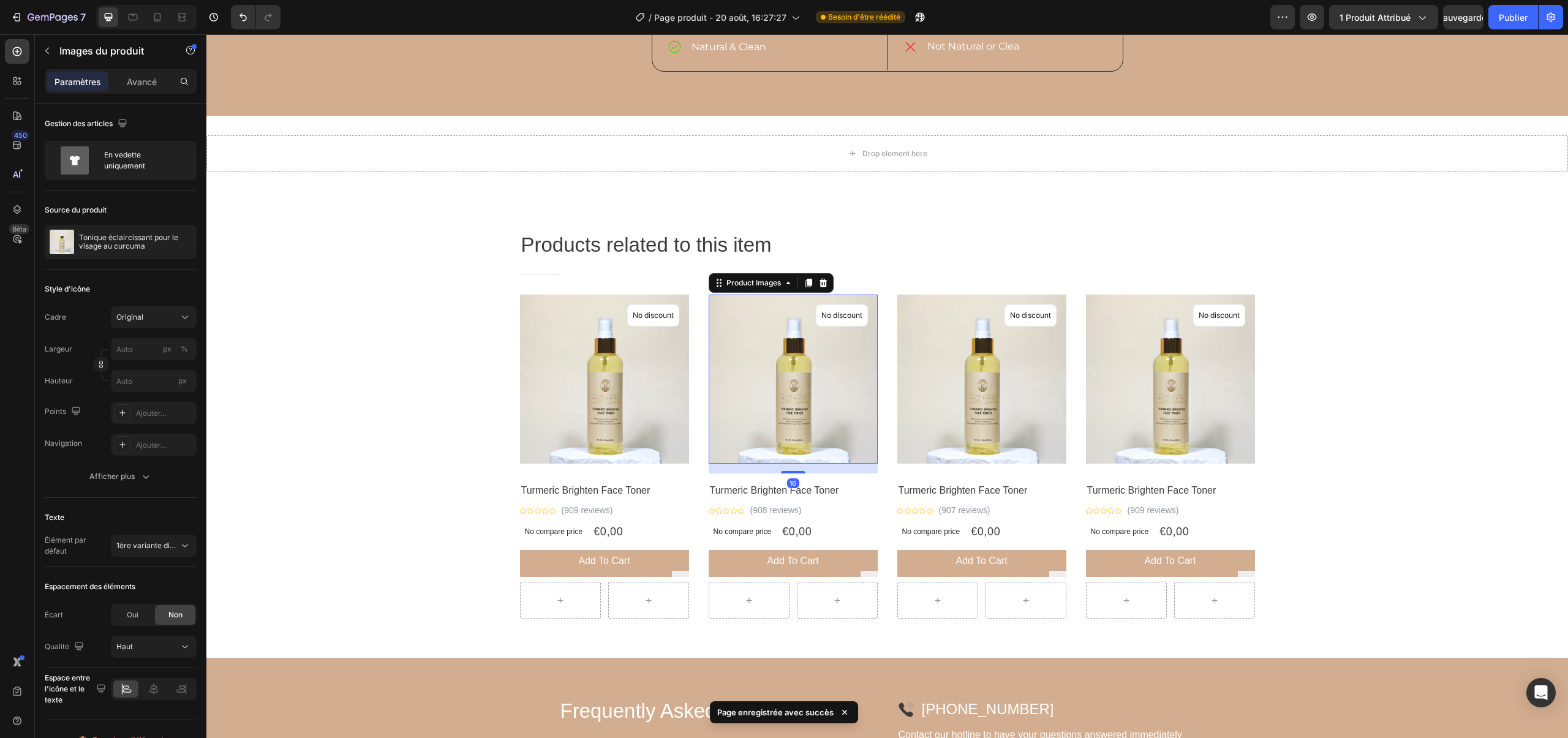
scroll to position [1065, 0]
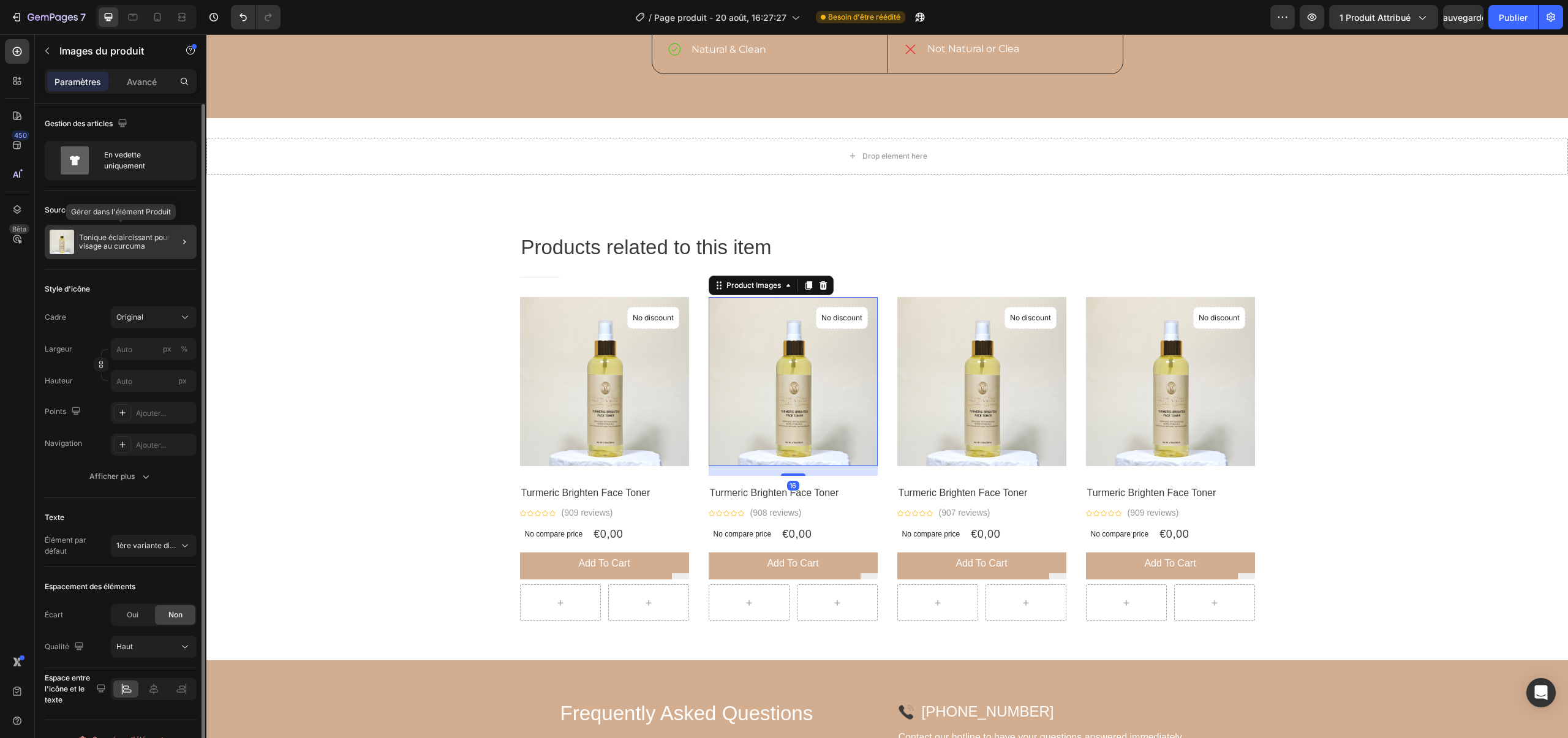
click at [74, 243] on img at bounding box center [62, 241] width 25 height 25
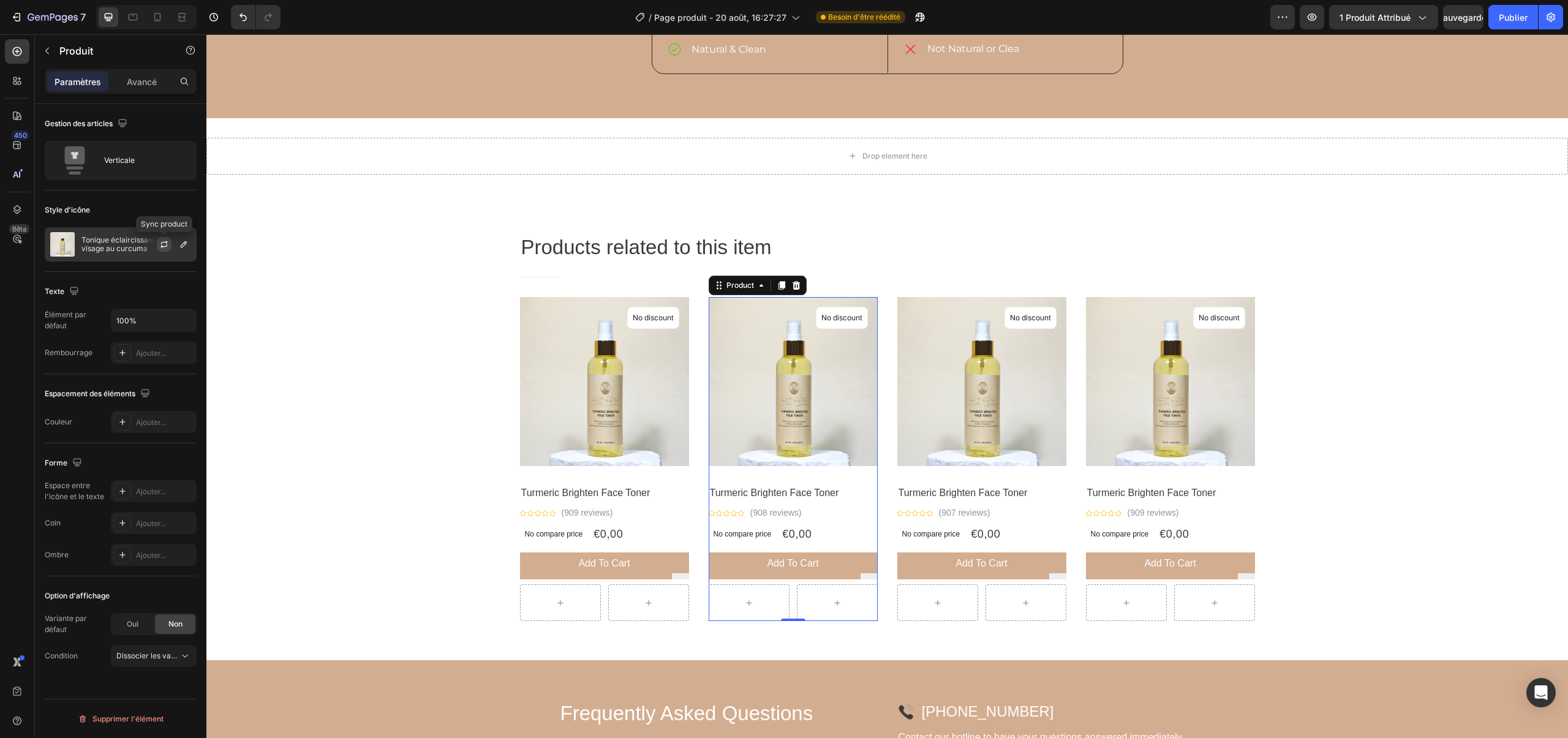
click at [167, 244] on icon "button" at bounding box center [164, 244] width 10 height 10
click at [185, 246] on icon "button" at bounding box center [184, 244] width 10 height 10
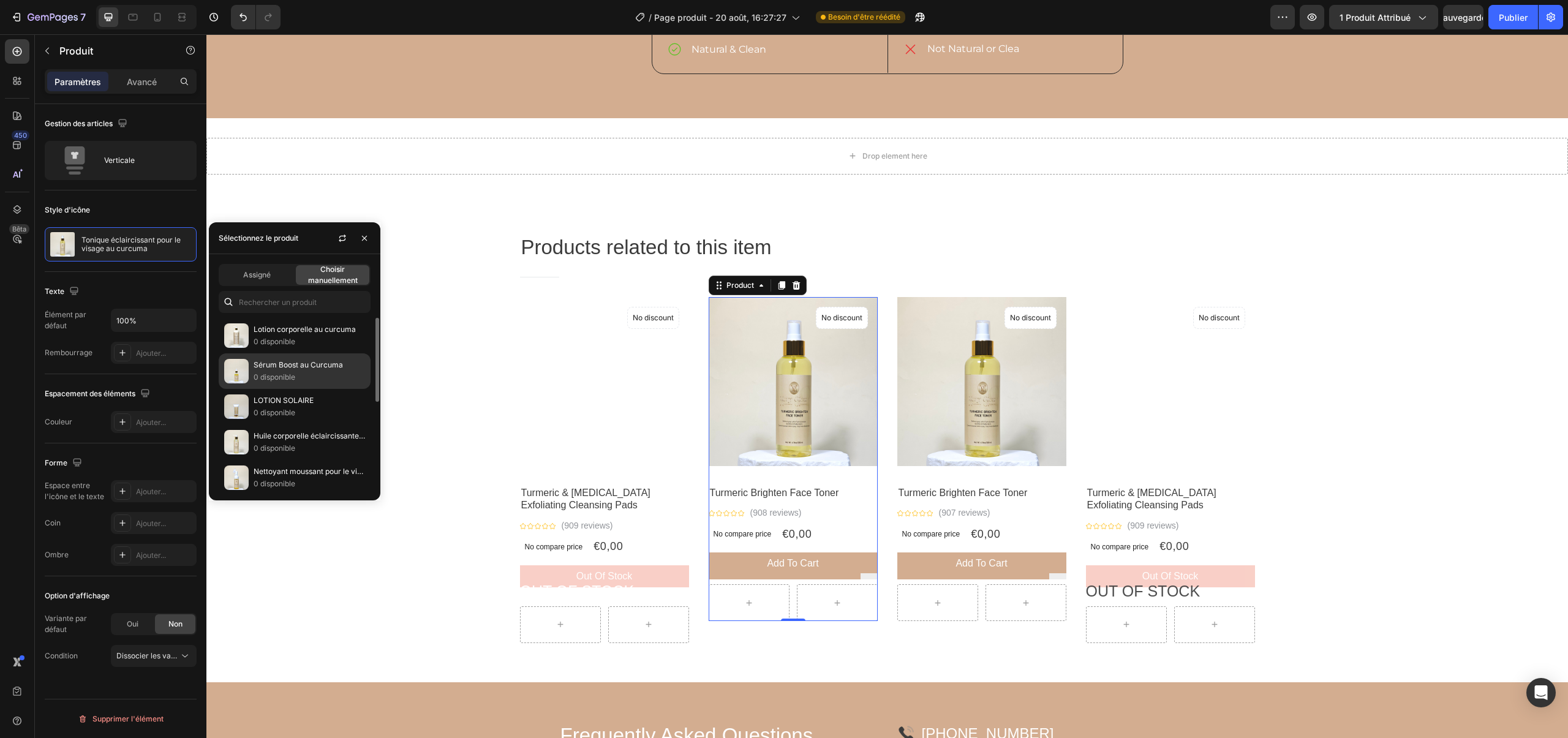
click at [327, 382] on p "0 disponible" at bounding box center [309, 377] width 112 height 12
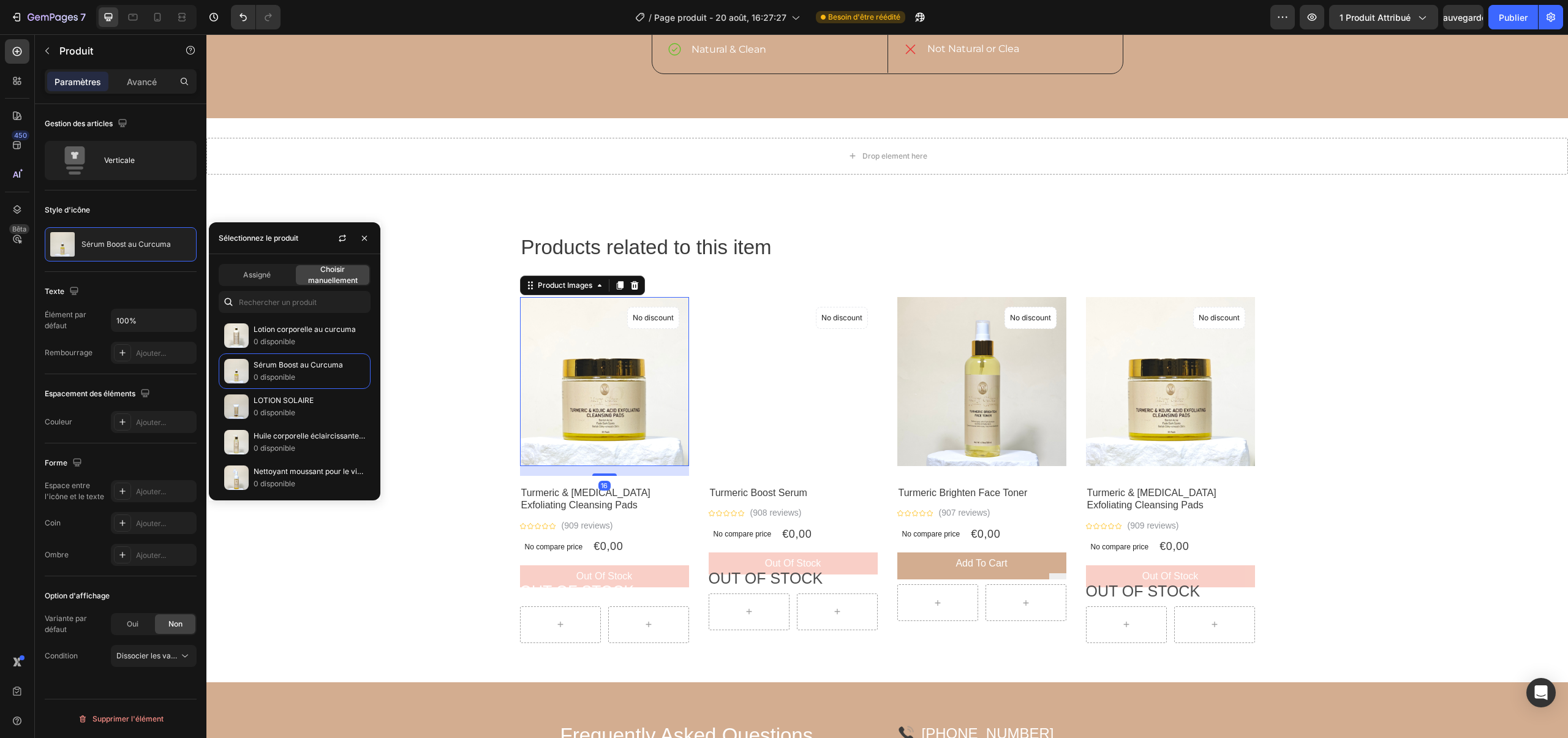
click at [601, 355] on img at bounding box center [604, 381] width 169 height 169
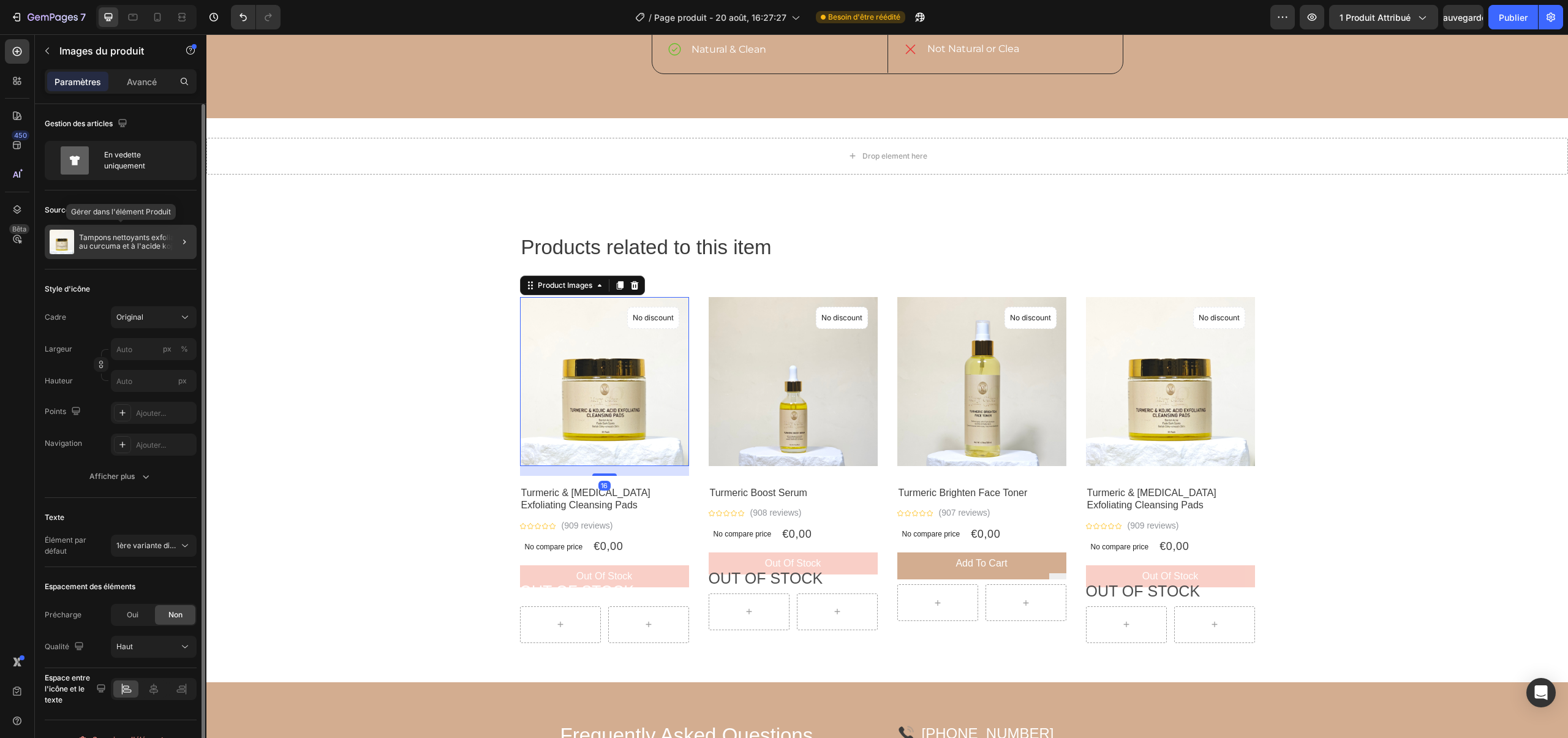
click at [102, 231] on div "Tampons nettoyants exfoliants au curcuma et à l'acide kojique" at bounding box center [121, 241] width 152 height 34
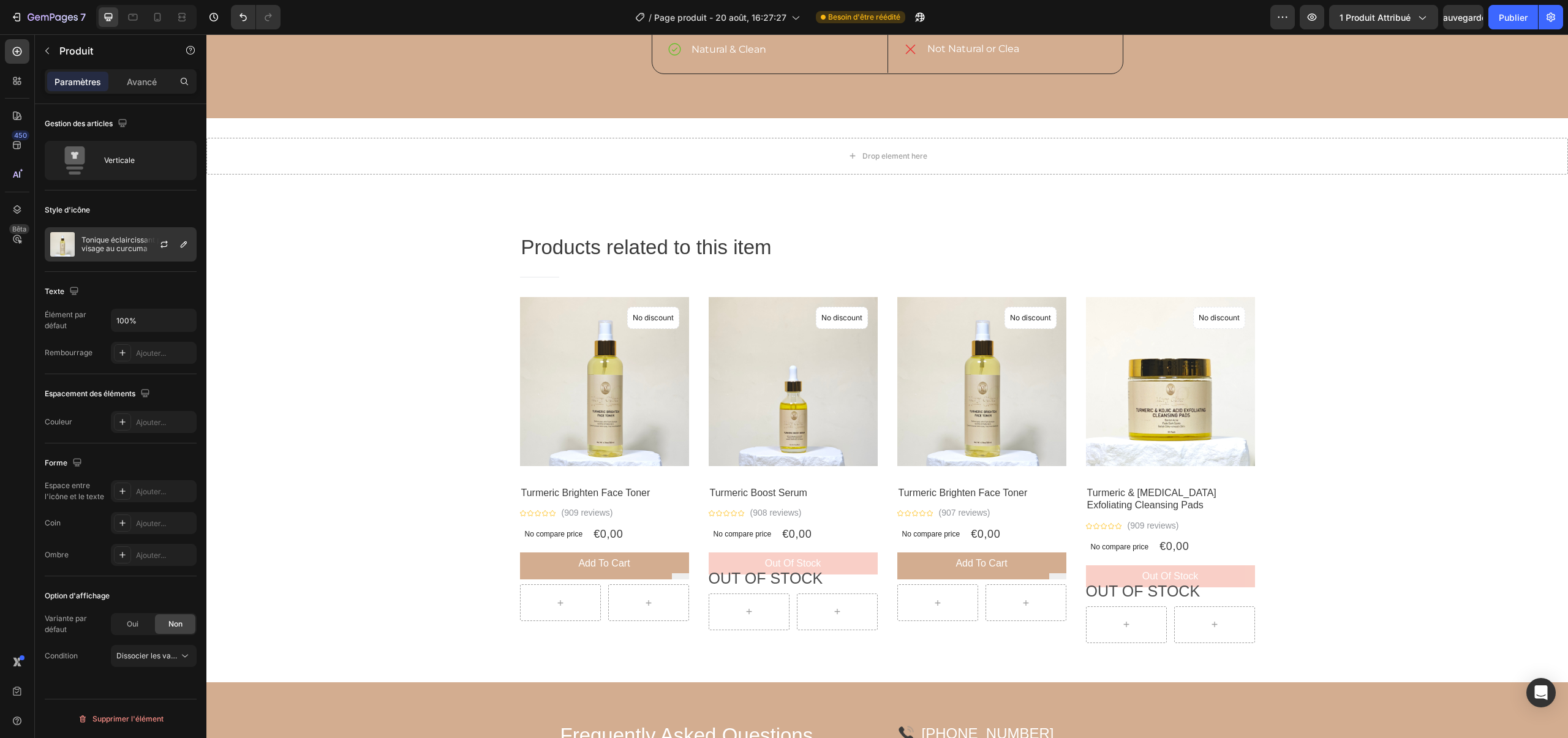
click at [87, 255] on div "Tonique éclaircissant pour le visage au curcuma" at bounding box center [121, 244] width 152 height 34
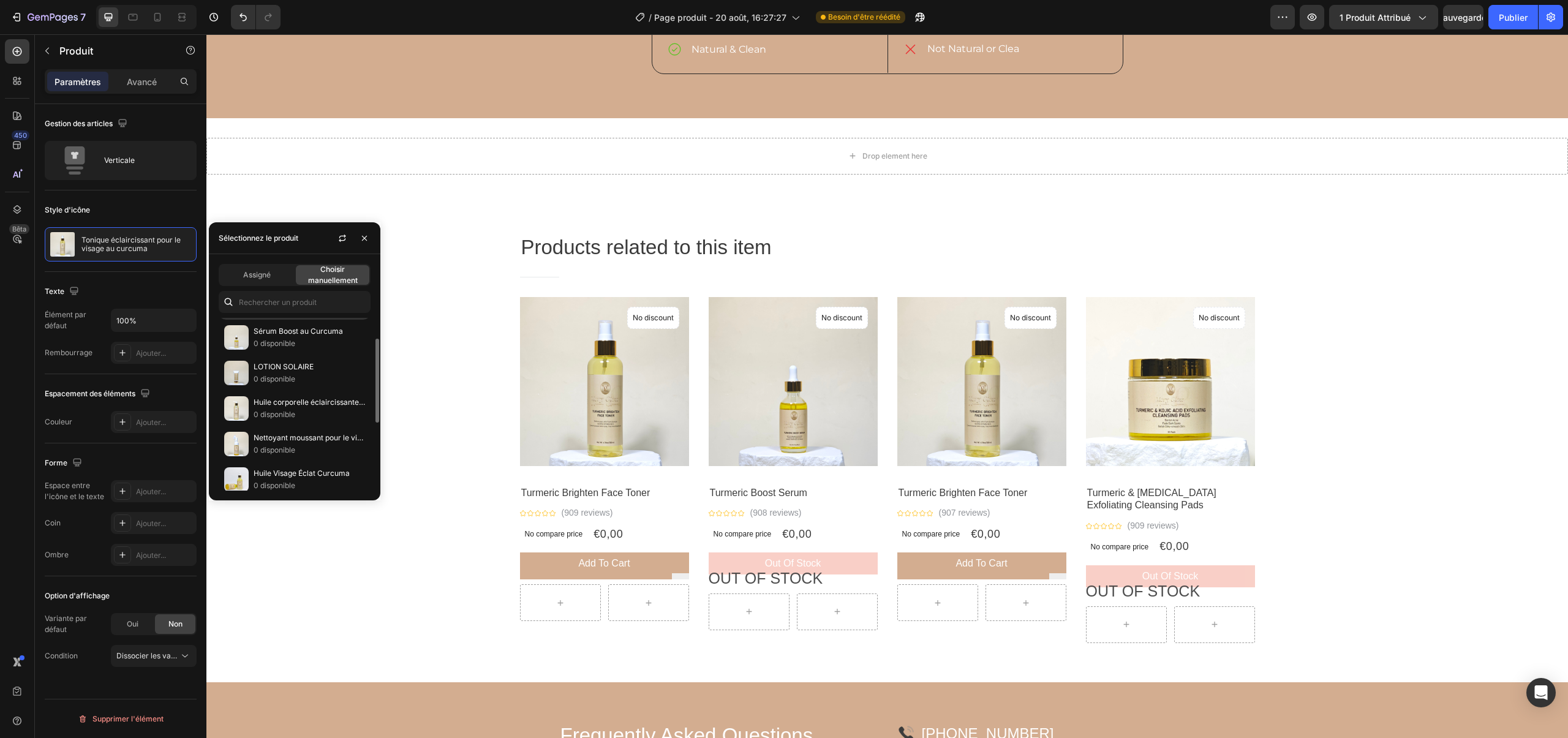
scroll to position [36, 0]
click at [278, 368] on font "LOTION SOLAIRE" at bounding box center [283, 363] width 60 height 9
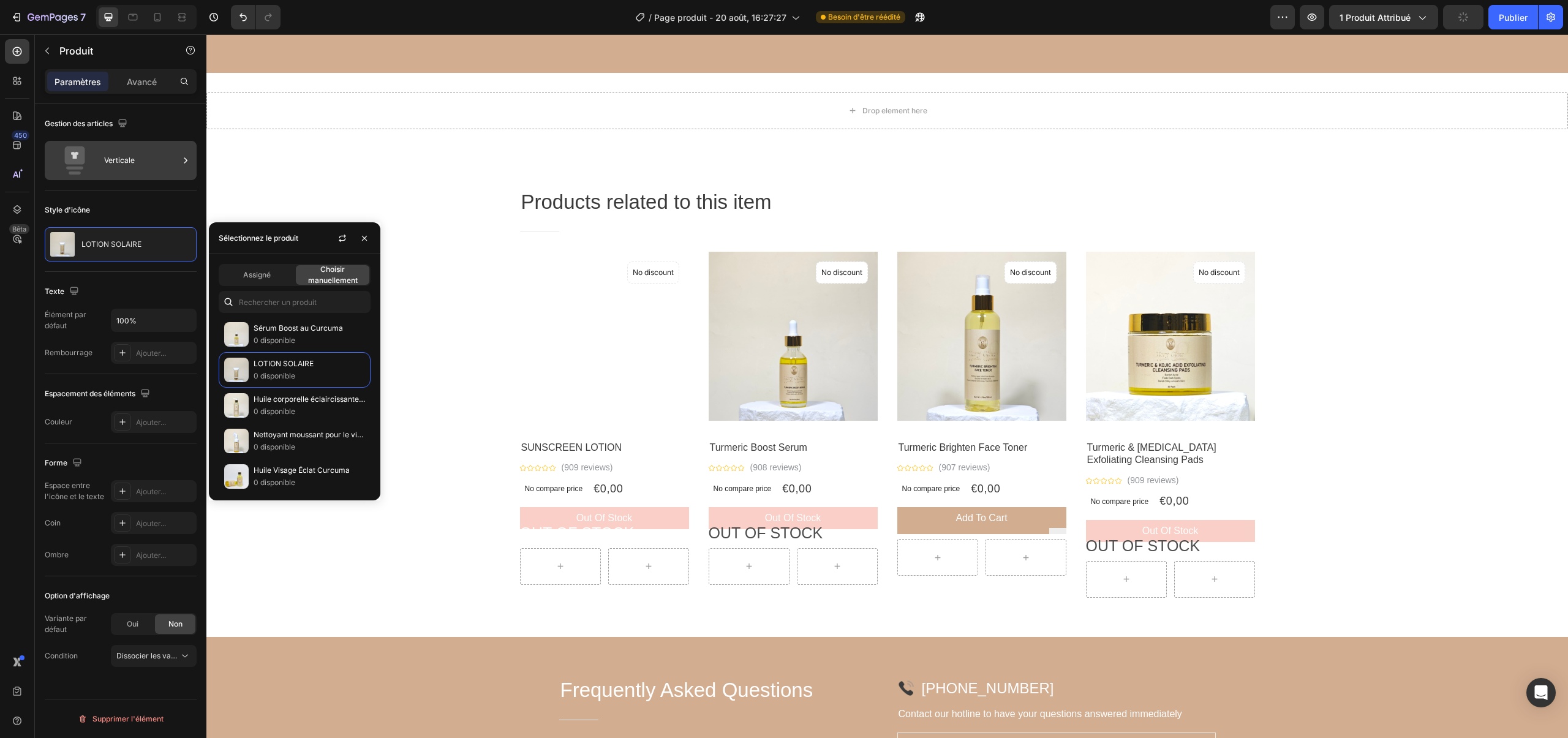
scroll to position [1111, 0]
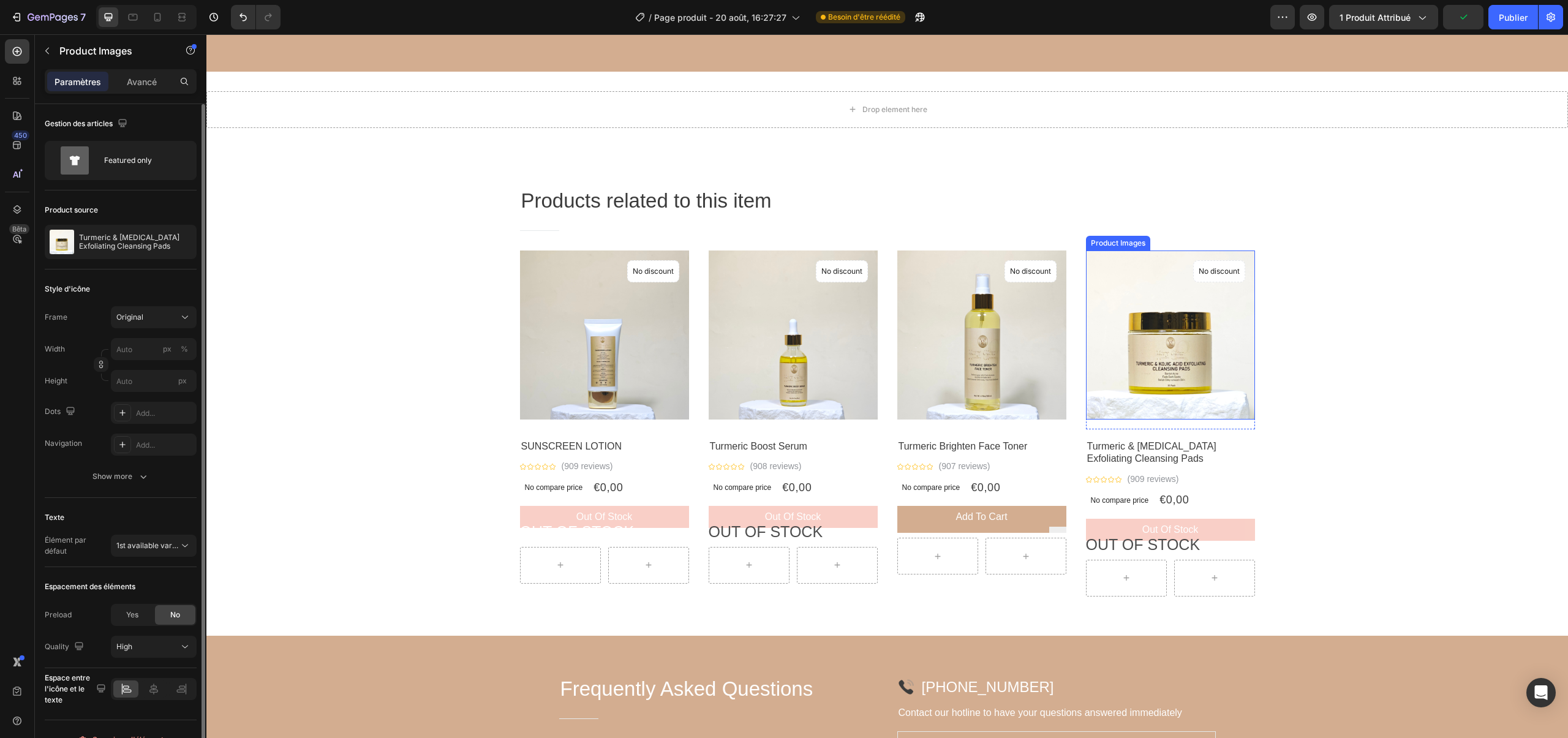
click at [1160, 336] on img at bounding box center [1170, 335] width 169 height 169
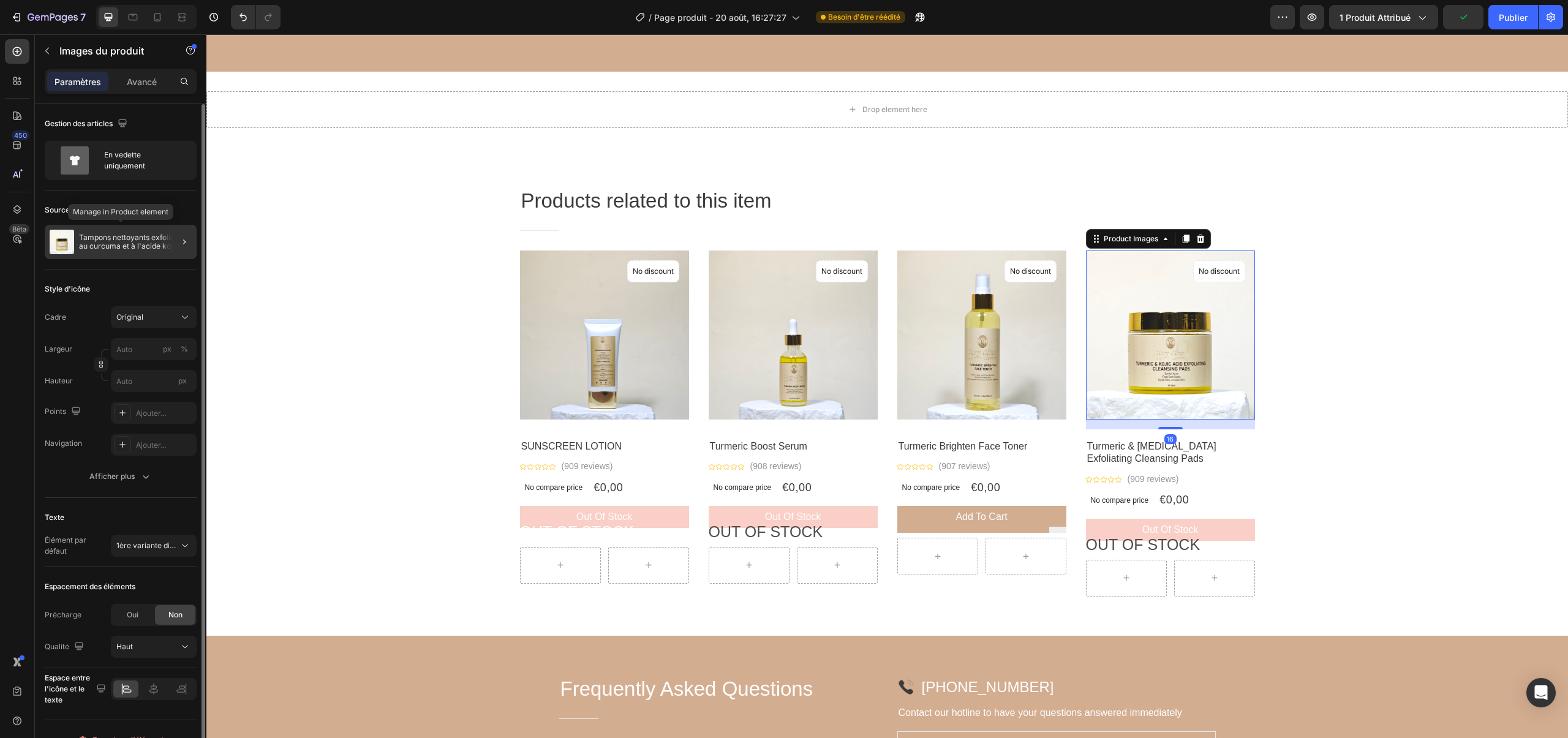
click at [104, 239] on font "Tampons nettoyants exfoliants au curcuma et à l'acide kojique" at bounding box center [133, 241] width 109 height 18
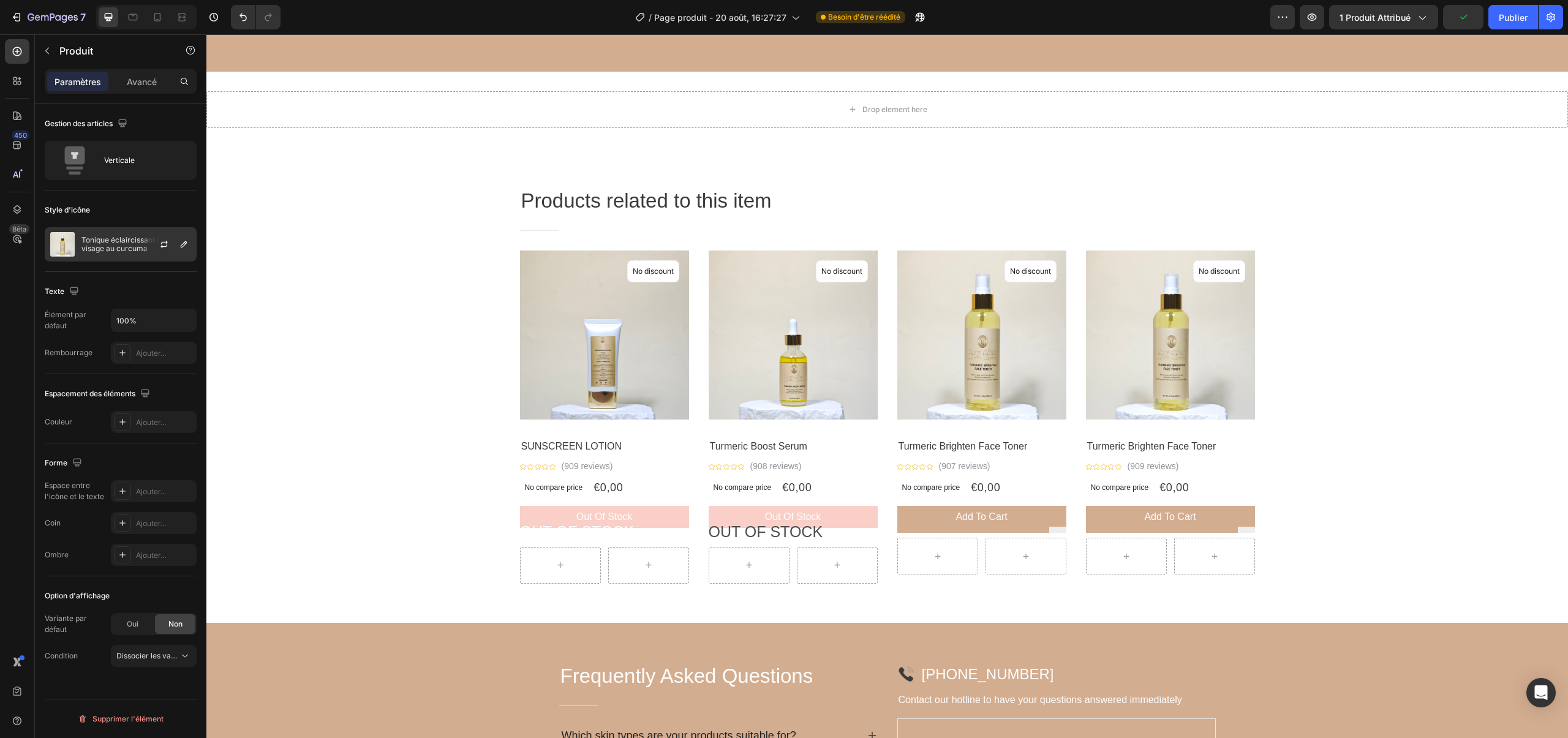
click at [120, 246] on font "Tonique éclaircissant pour le visage au curcuma" at bounding box center [132, 243] width 101 height 18
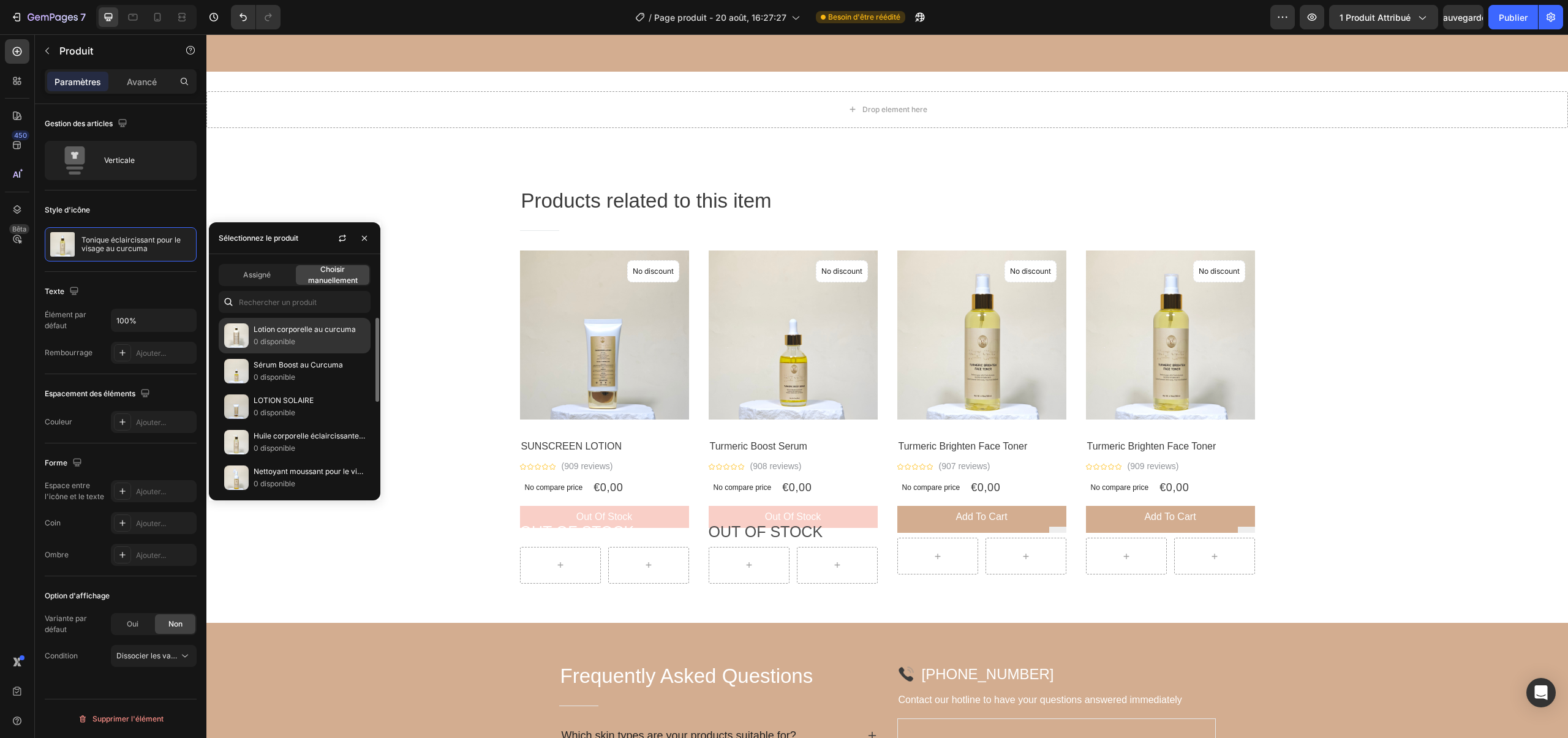
click at [248, 326] on img at bounding box center [236, 335] width 25 height 25
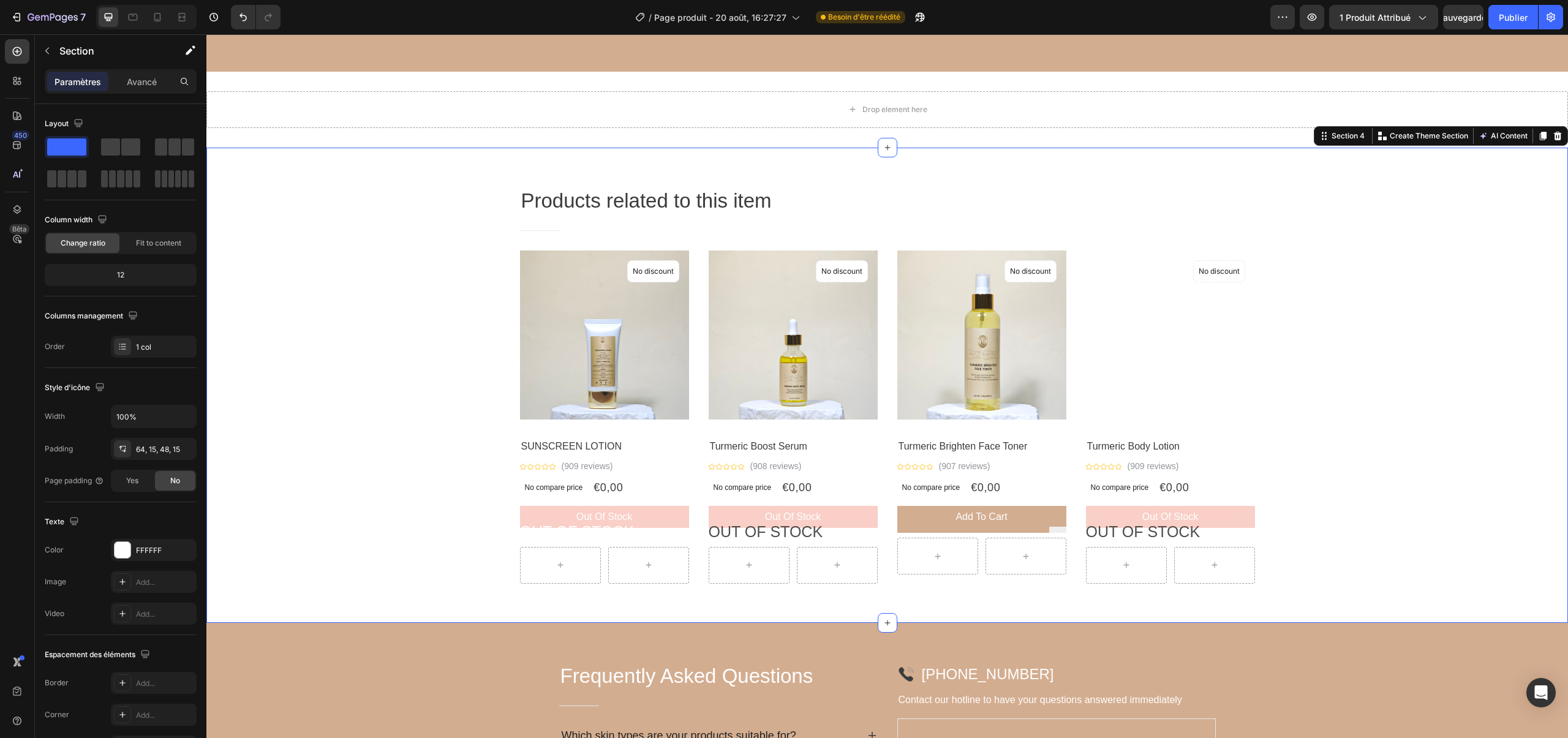
click at [1369, 330] on div "Products related to this item Heading Title Line Row Product Images No discount…" at bounding box center [887, 390] width 1343 height 407
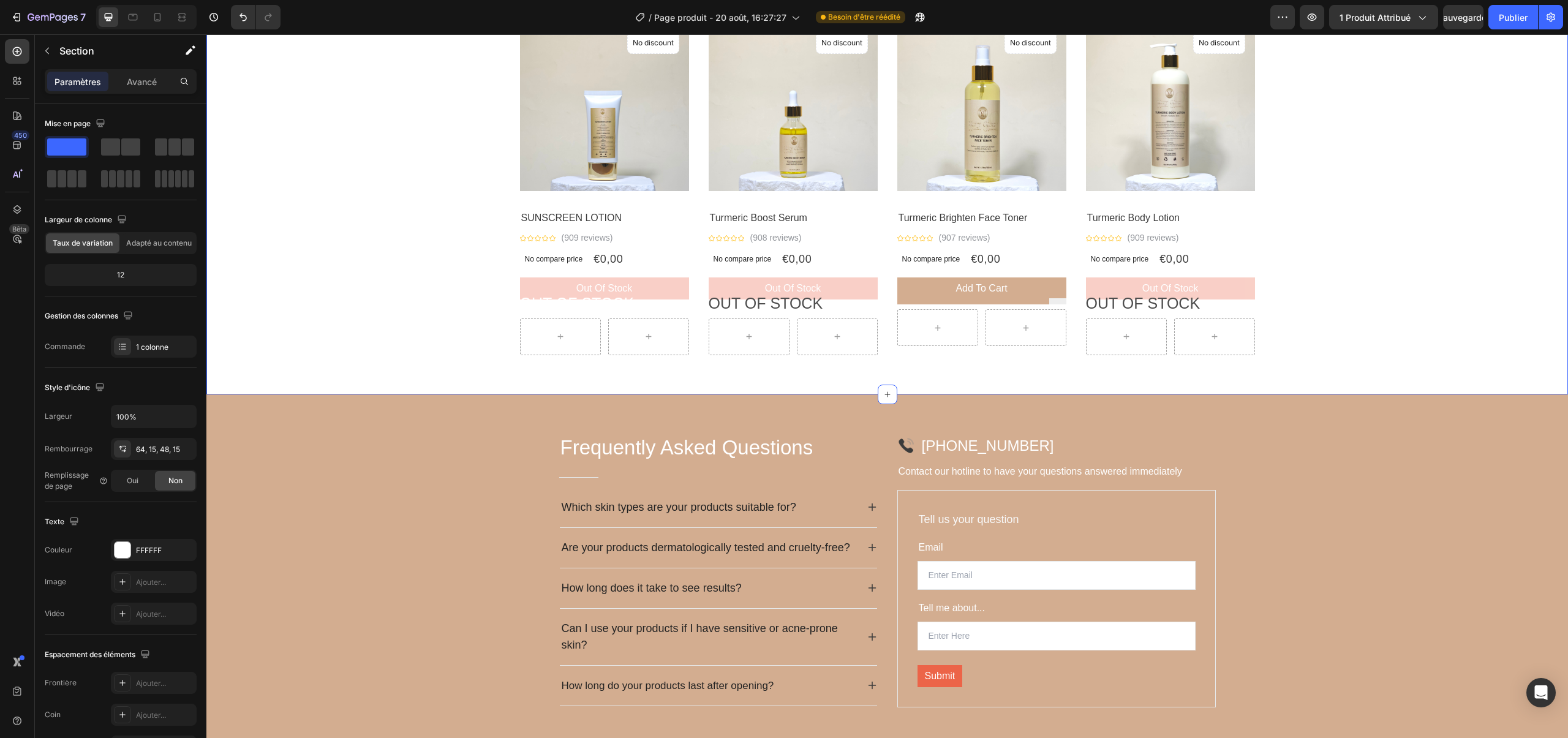
scroll to position [1346, 0]
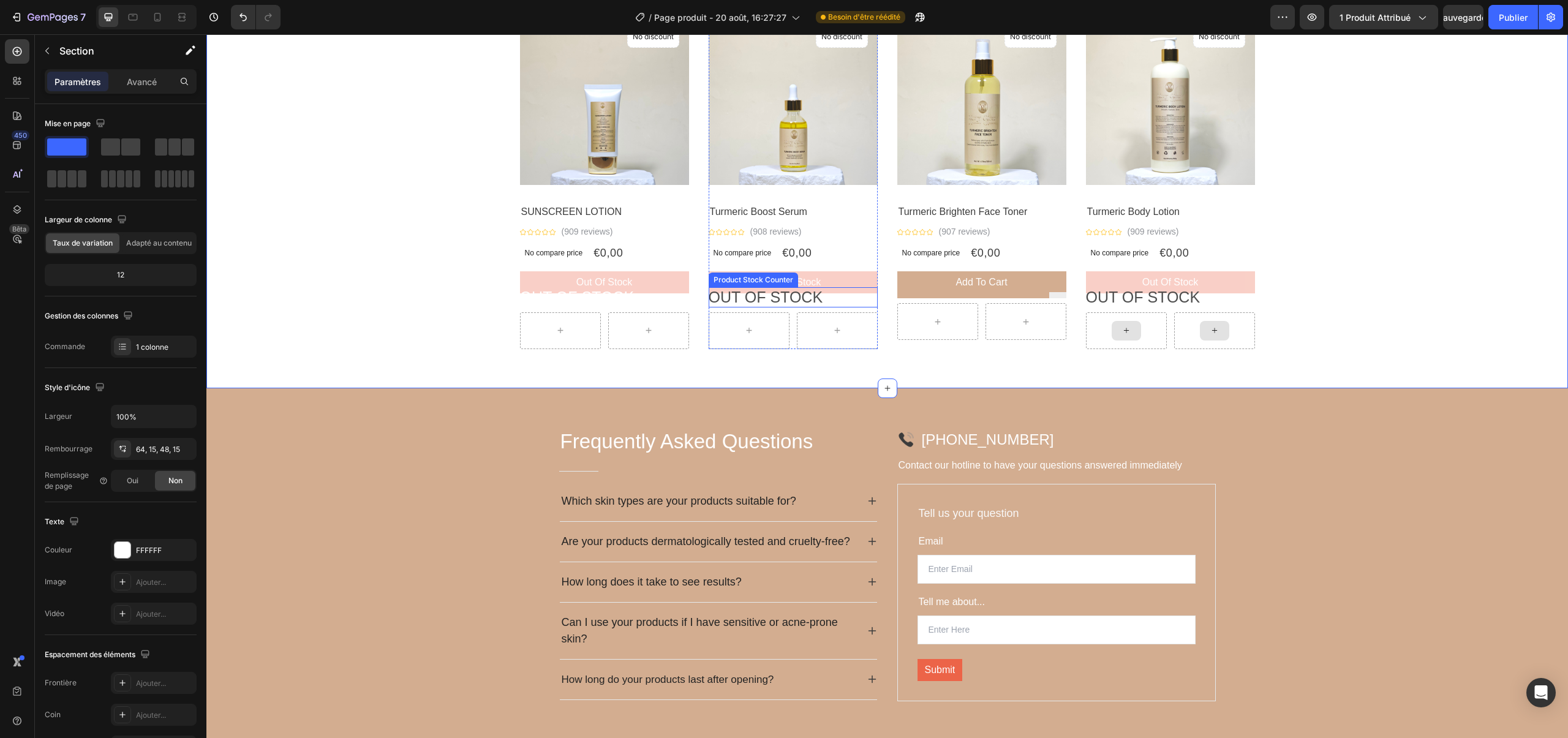
click at [789, 299] on p "OUT OF STOCK" at bounding box center [765, 297] width 114 height 20
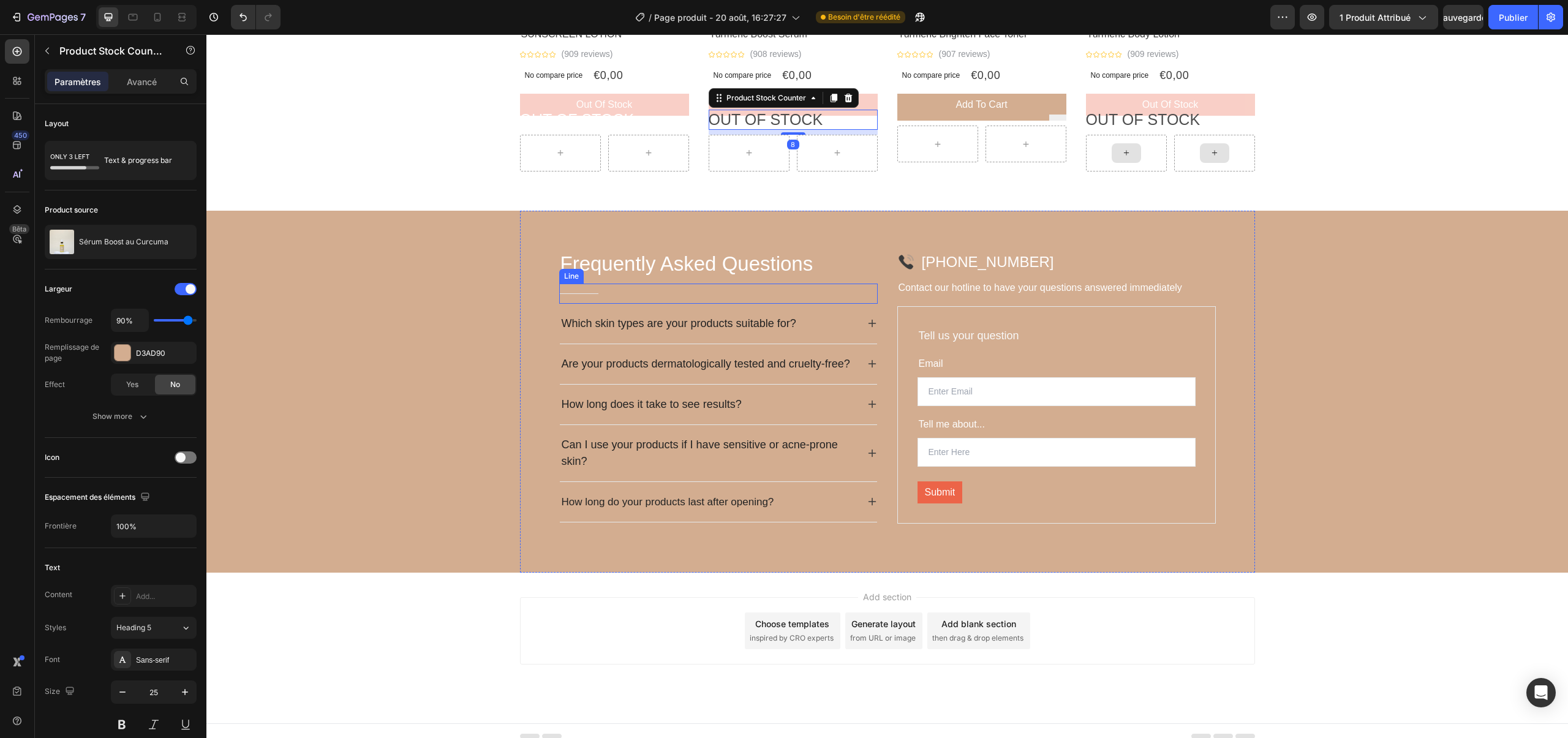
scroll to position [1534, 0]
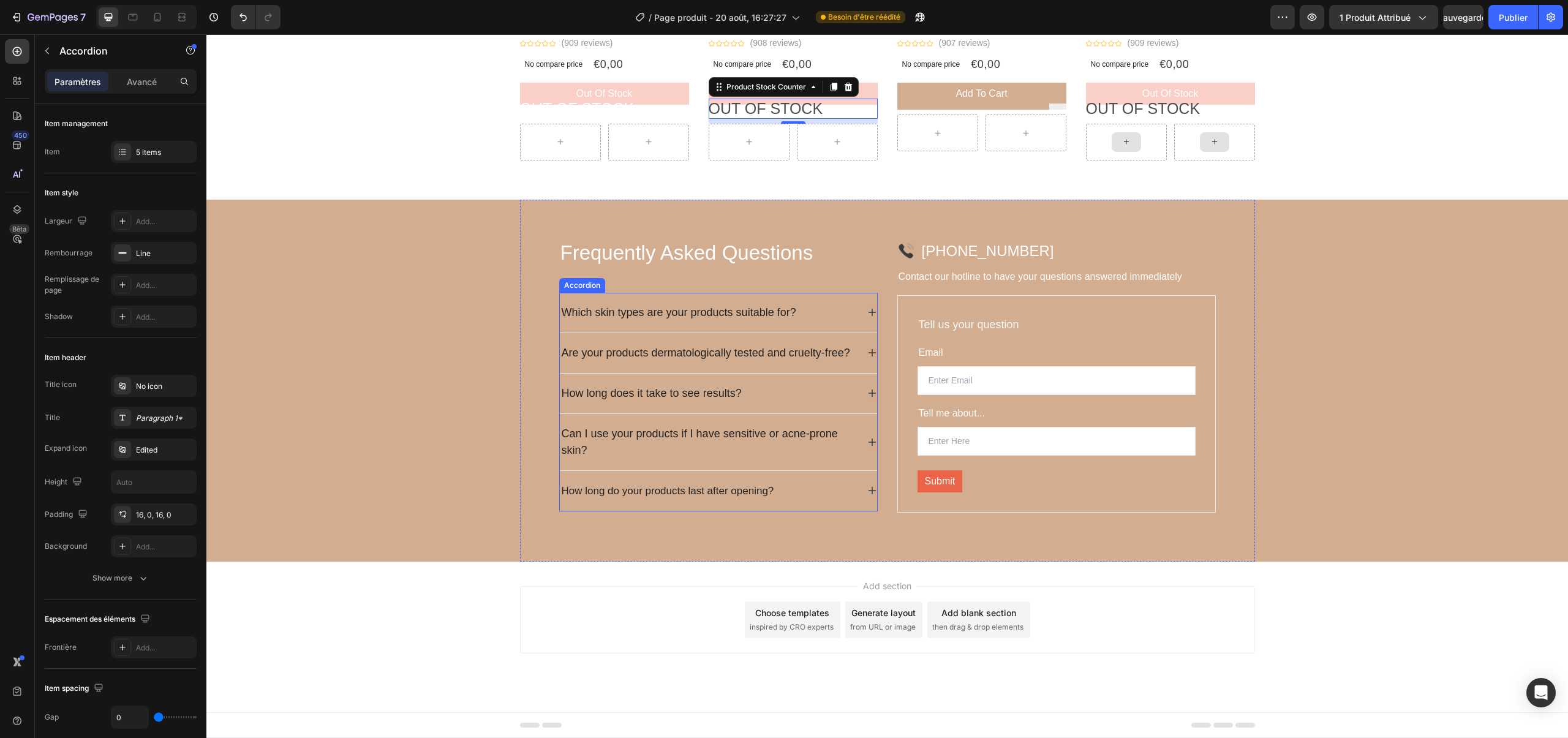
click at [843, 316] on div "Which skin types are your products suitable for?" at bounding box center [709, 312] width 297 height 20
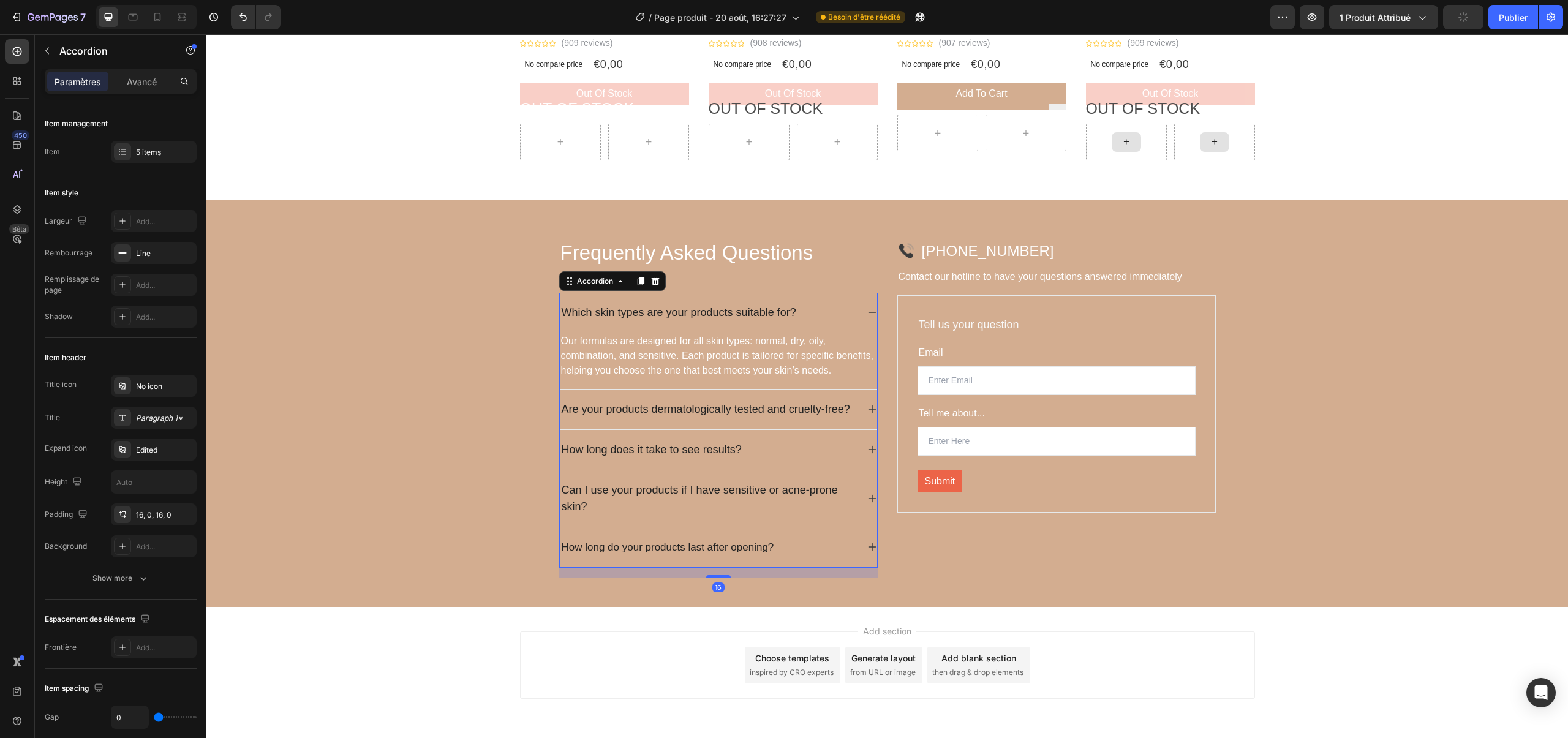
click at [870, 406] on icon at bounding box center [872, 409] width 10 height 10
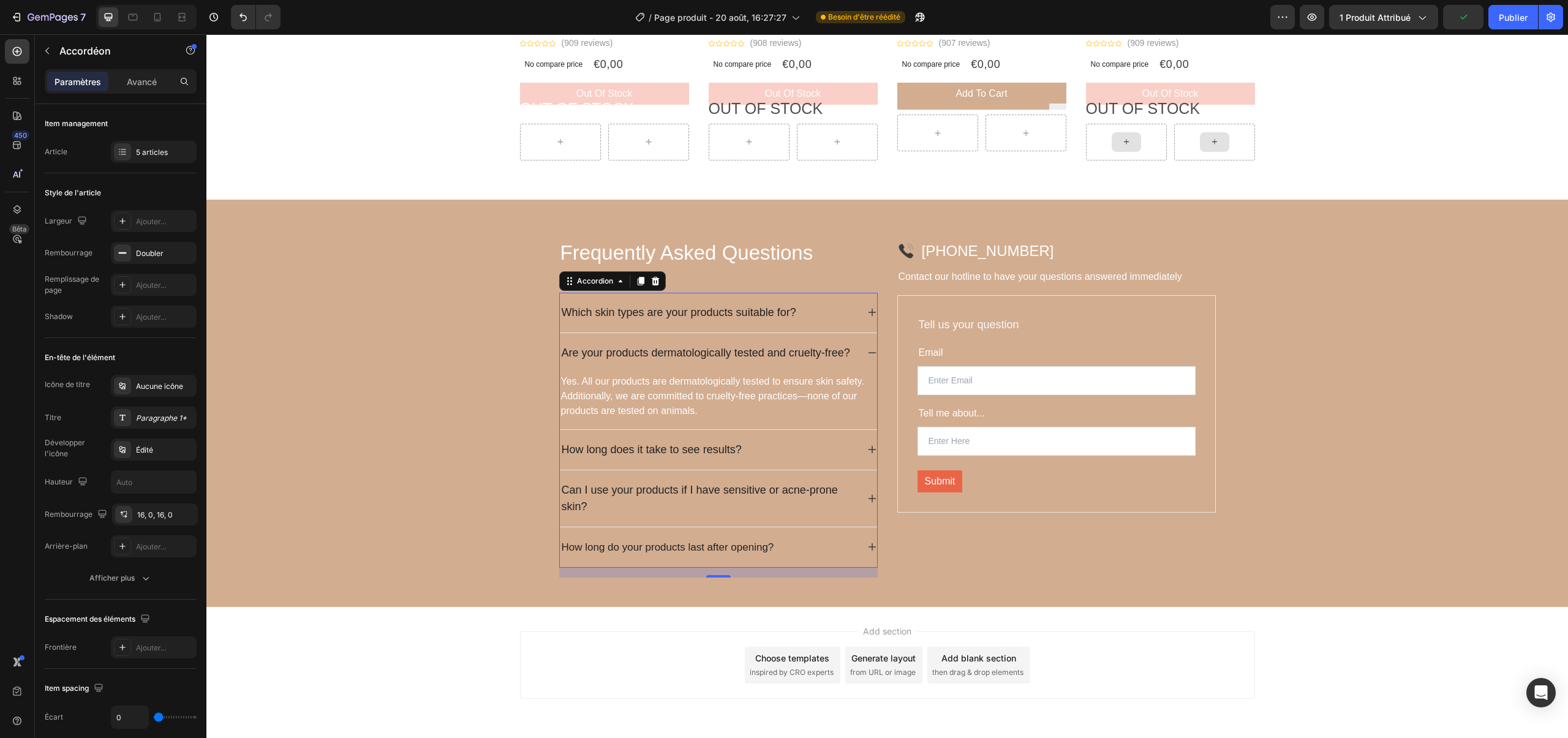
click at [866, 458] on div "How long does it take to see results?" at bounding box center [718, 450] width 317 height 40
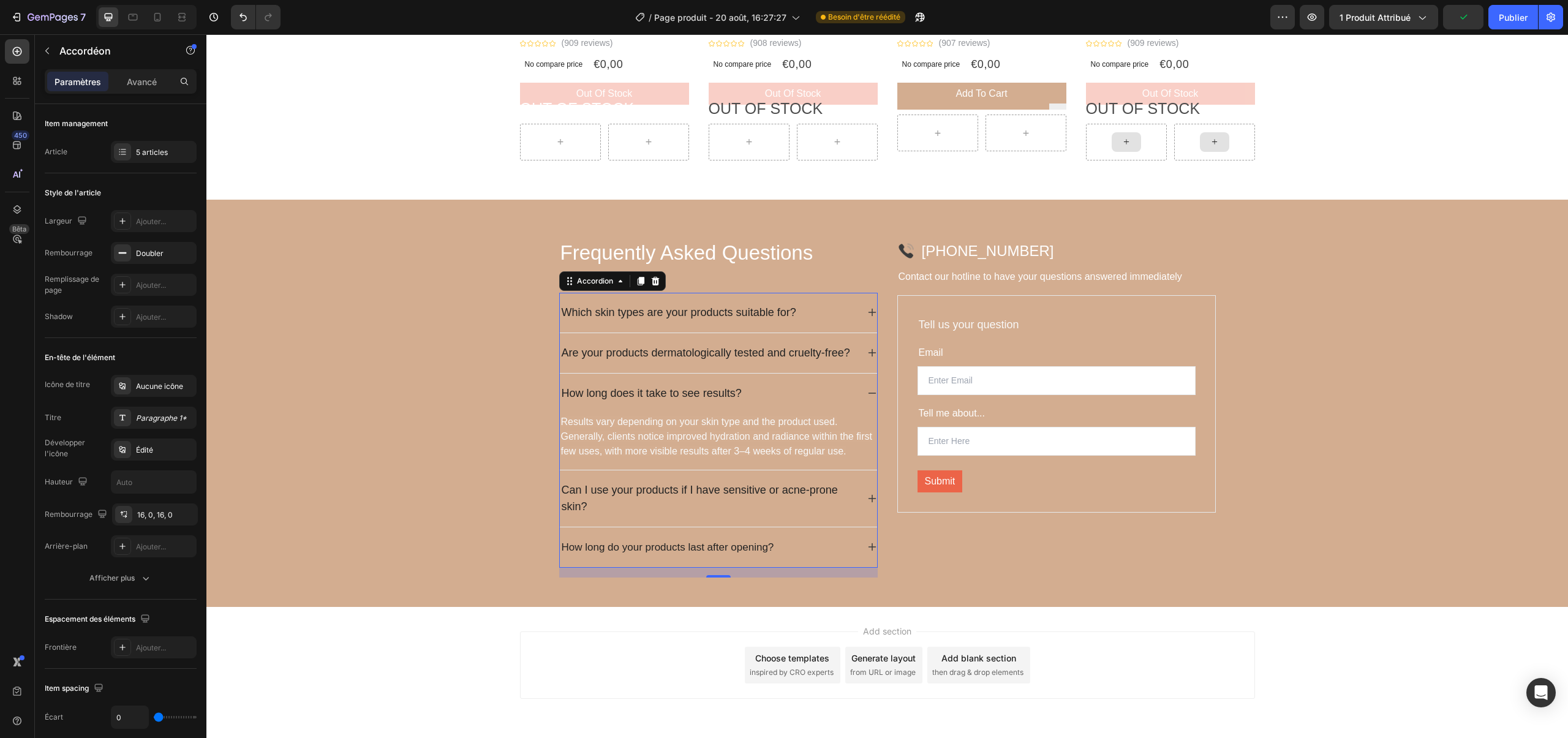
click at [871, 504] on div "Can I use your products if I have sensitive or acne-prone skin?" at bounding box center [718, 499] width 317 height 56
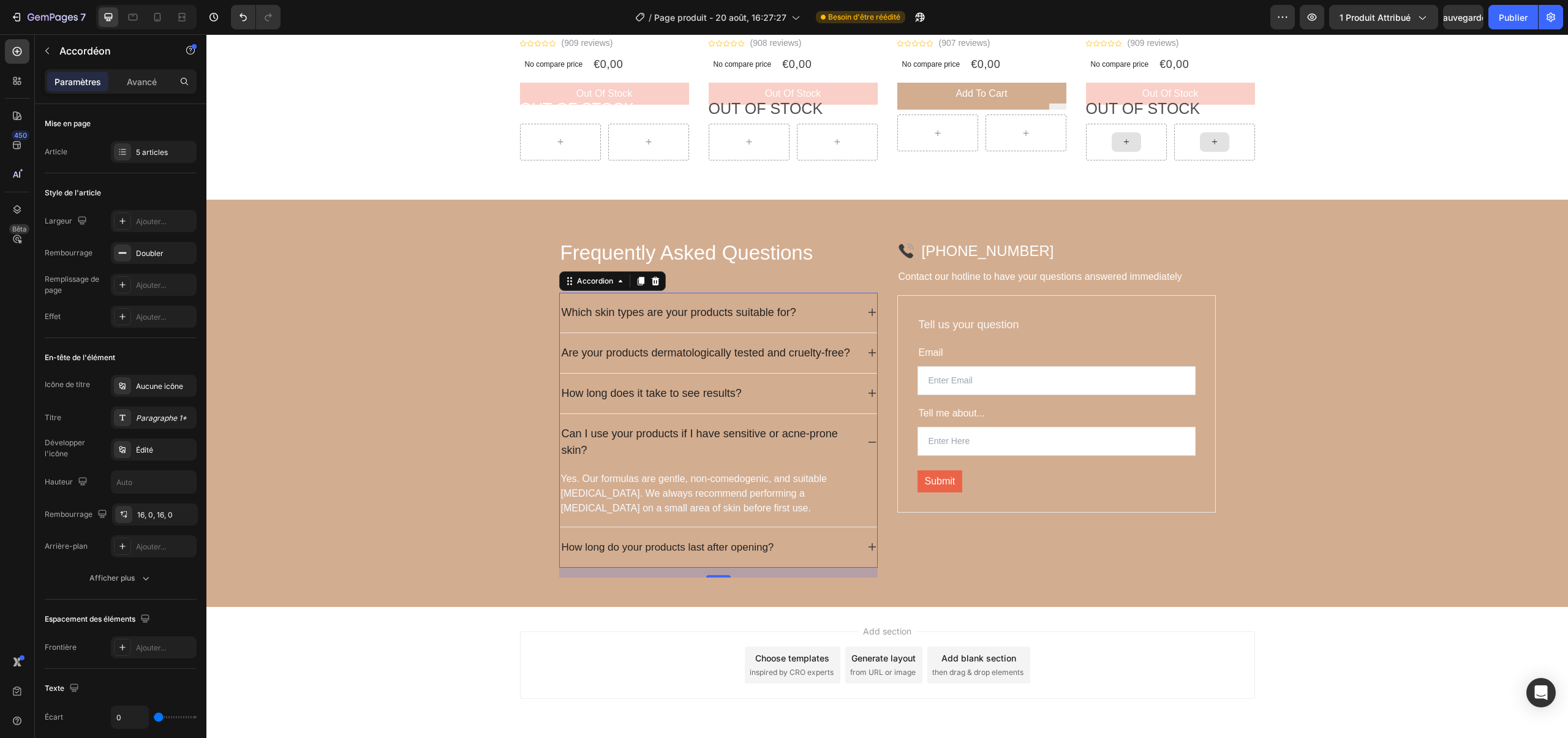
click at [868, 545] on icon at bounding box center [872, 547] width 10 height 10
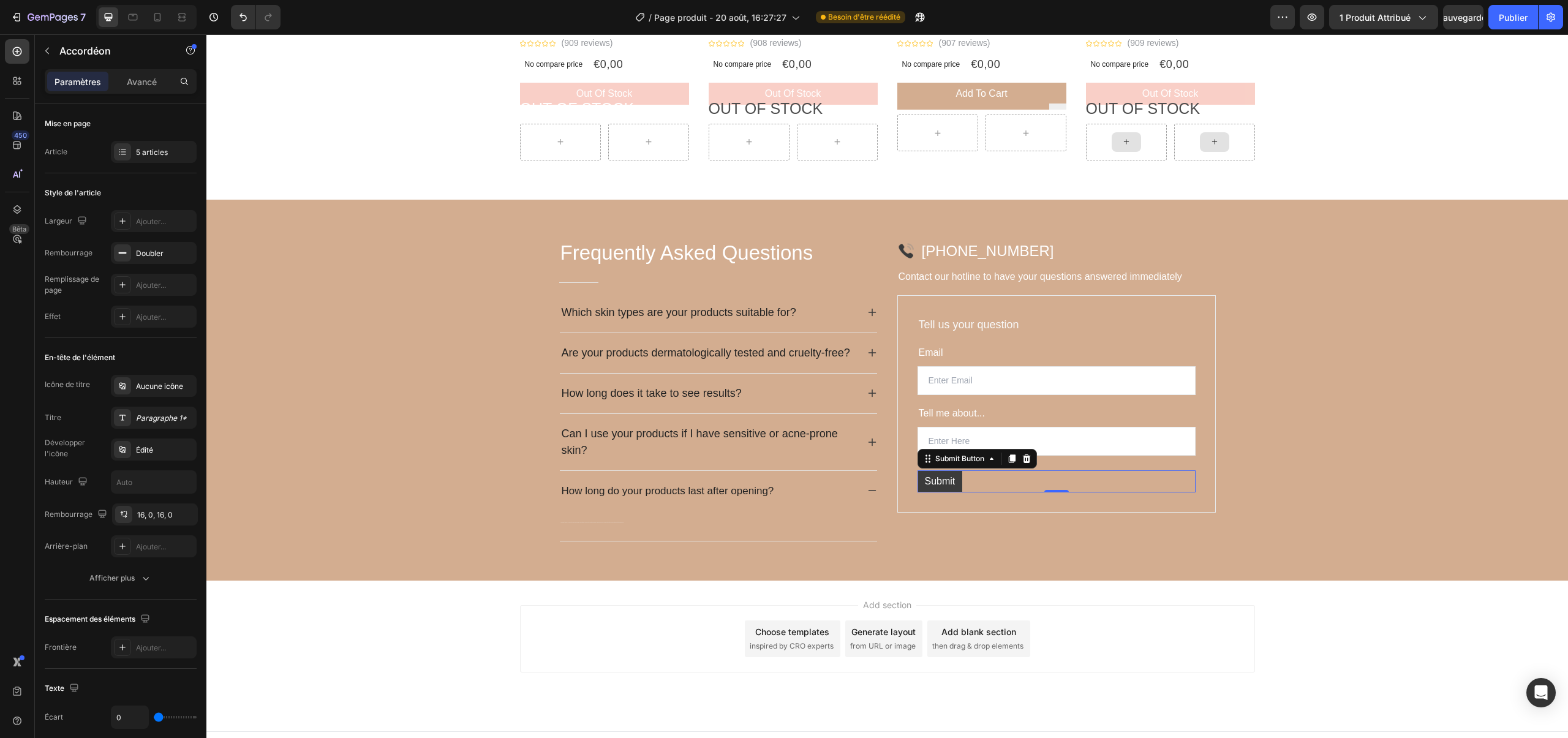
click at [922, 471] on button "Submit" at bounding box center [940, 481] width 46 height 22
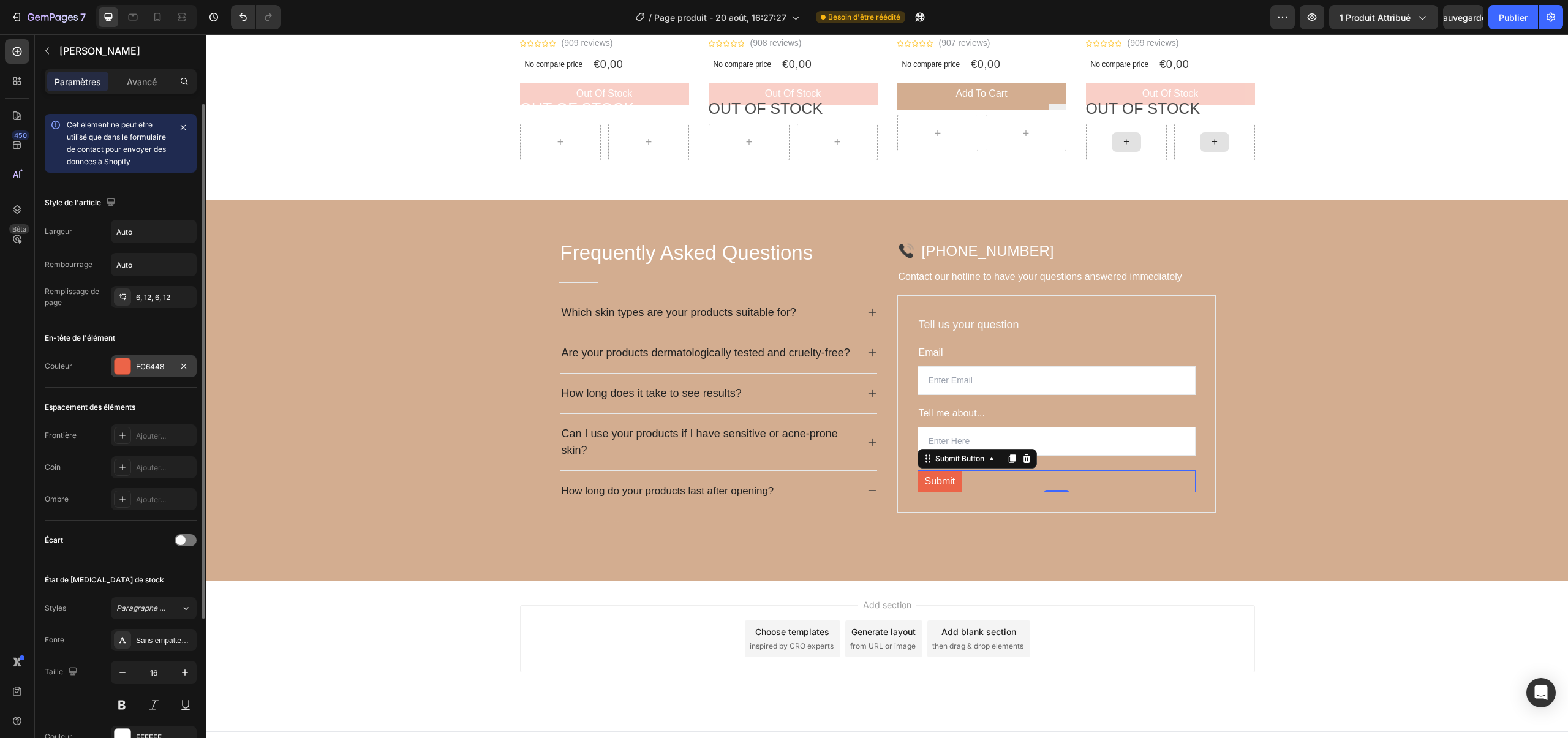
click at [119, 373] on div at bounding box center [122, 366] width 16 height 16
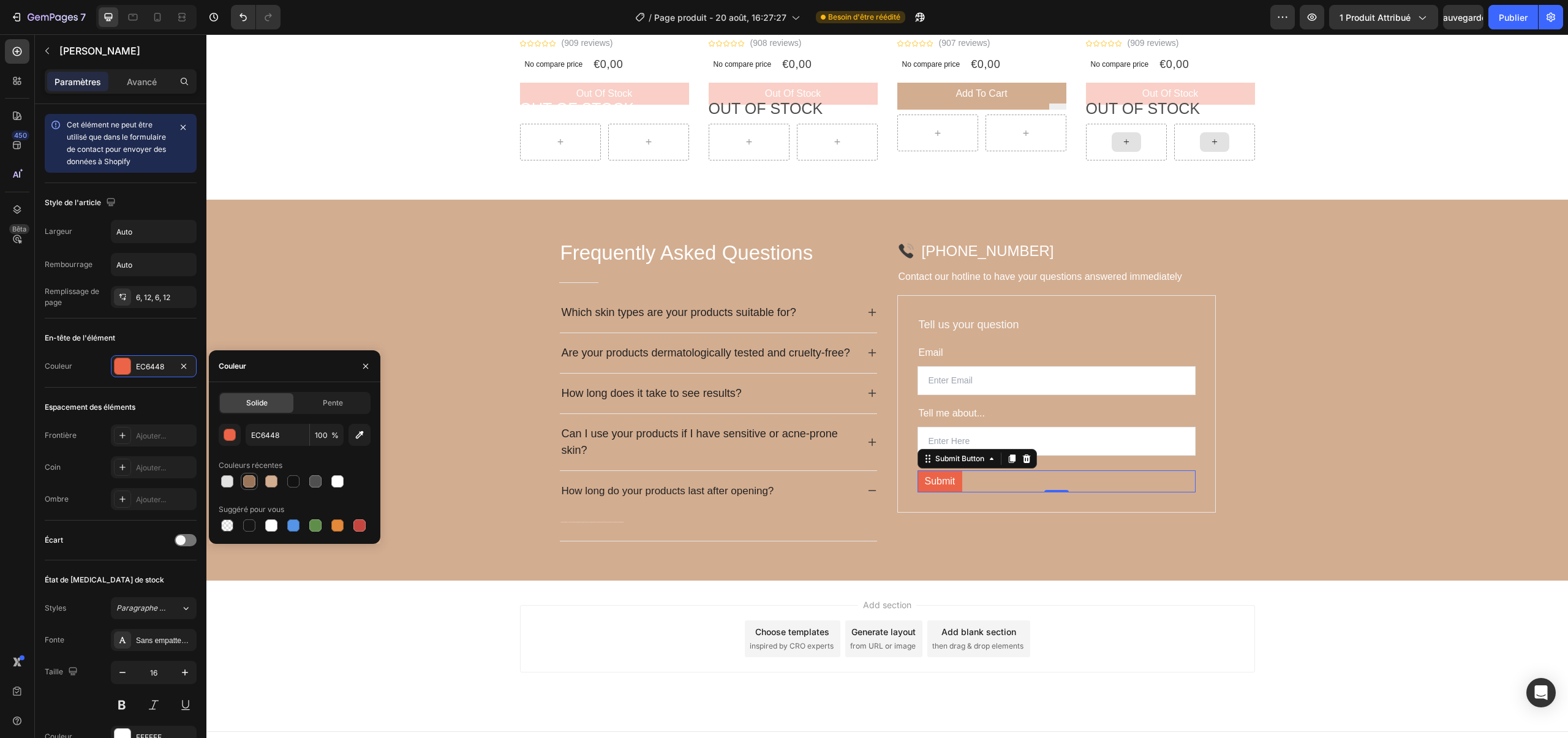
click at [250, 478] on div at bounding box center [249, 481] width 12 height 12
type input "9B7559"
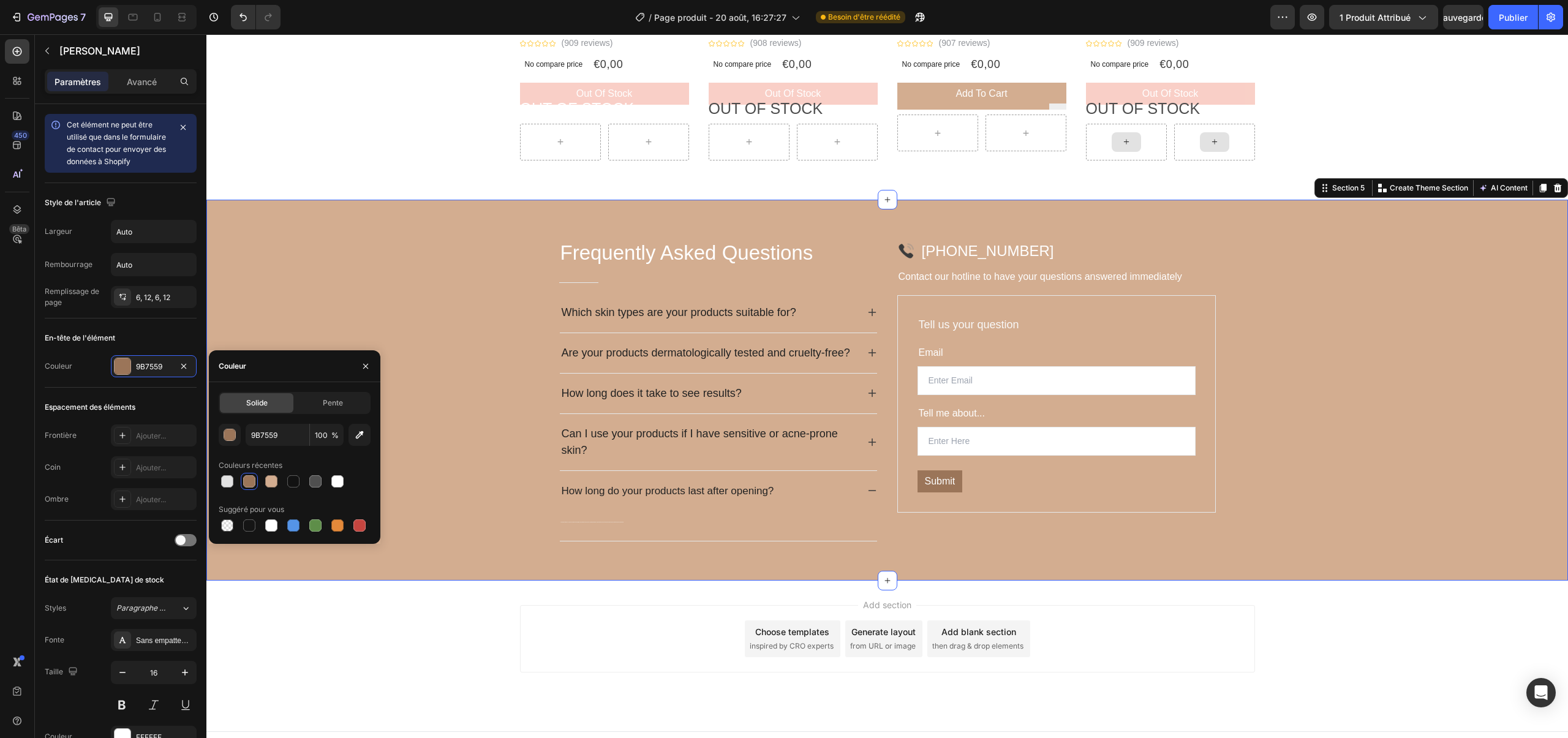
click at [478, 400] on div "Frequently Asked Questions Heading Title Line Which skin types are your product…" at bounding box center [887, 390] width 1362 height 381
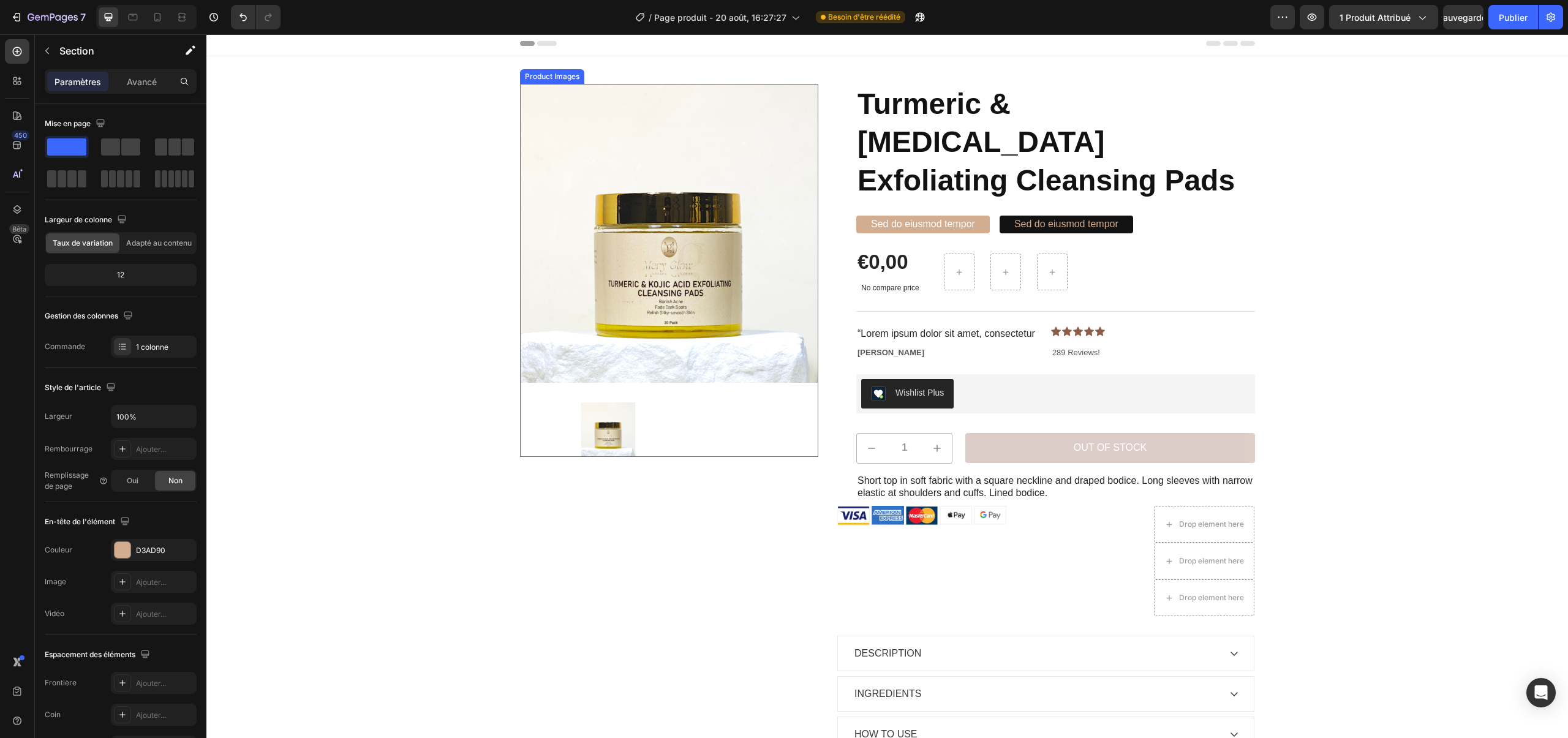
scroll to position [0, 0]
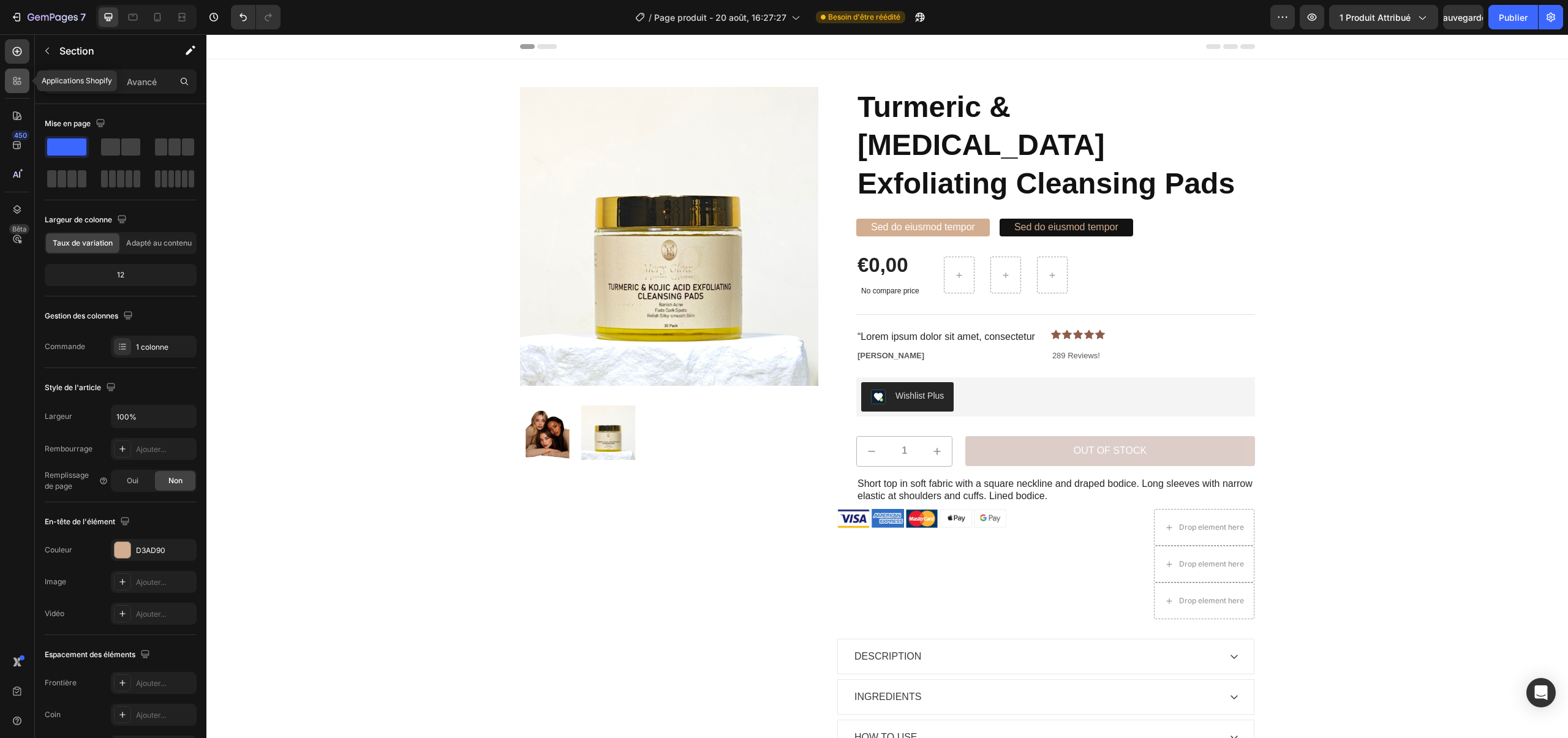
click at [17, 81] on icon at bounding box center [17, 81] width 12 height 12
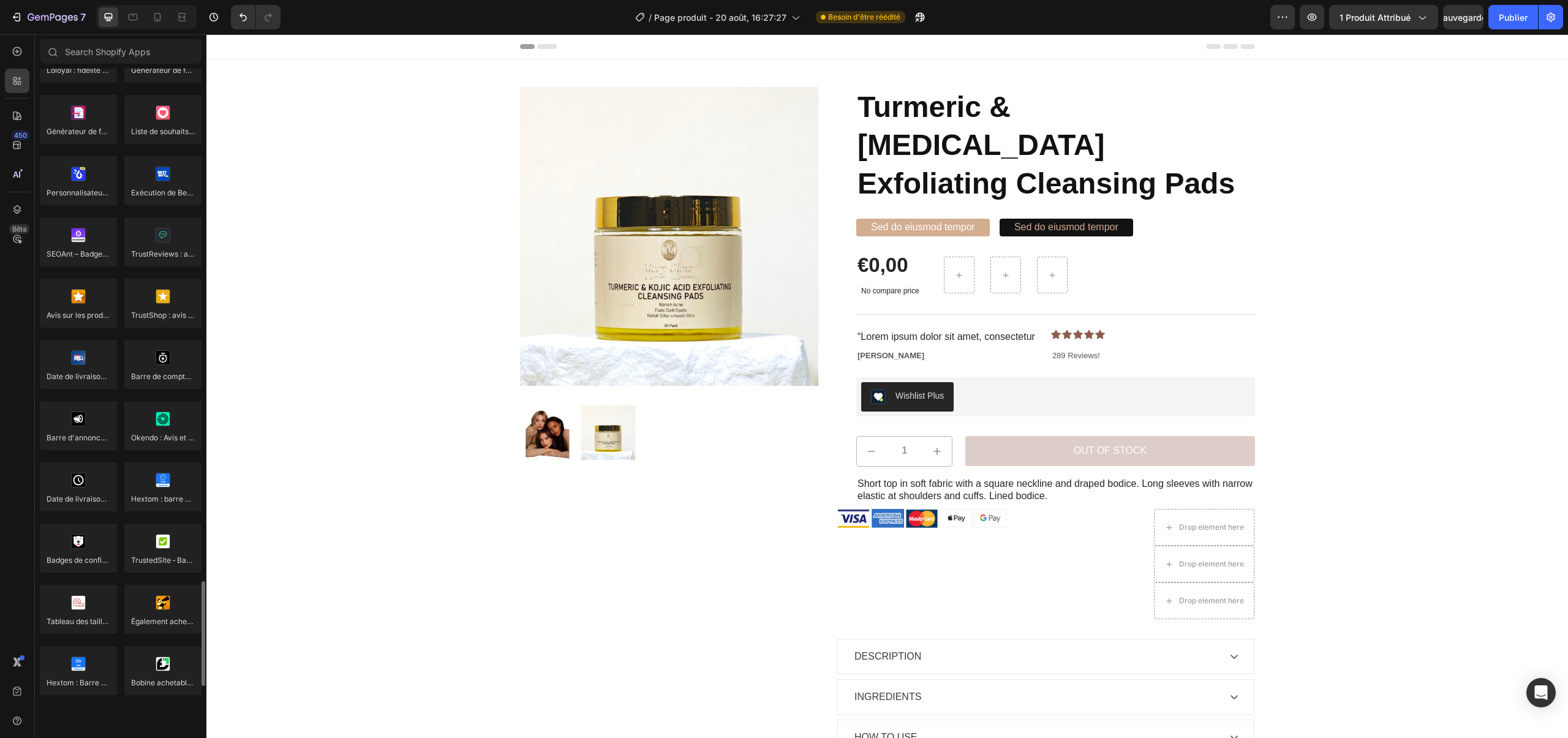
scroll to position [3146, 0]
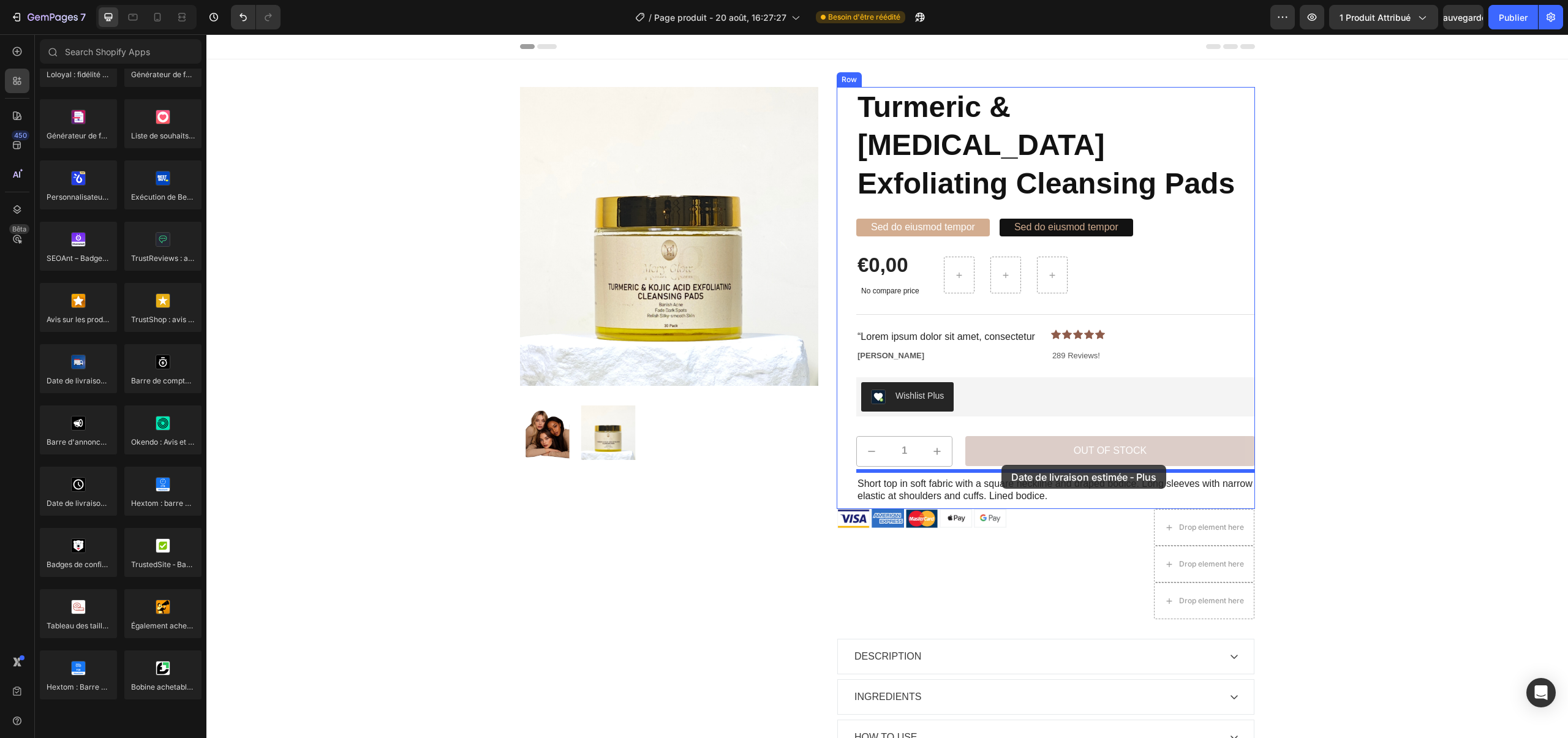
drag, startPoint x: 253, startPoint y: 539, endPoint x: 1002, endPoint y: 464, distance: 752.7
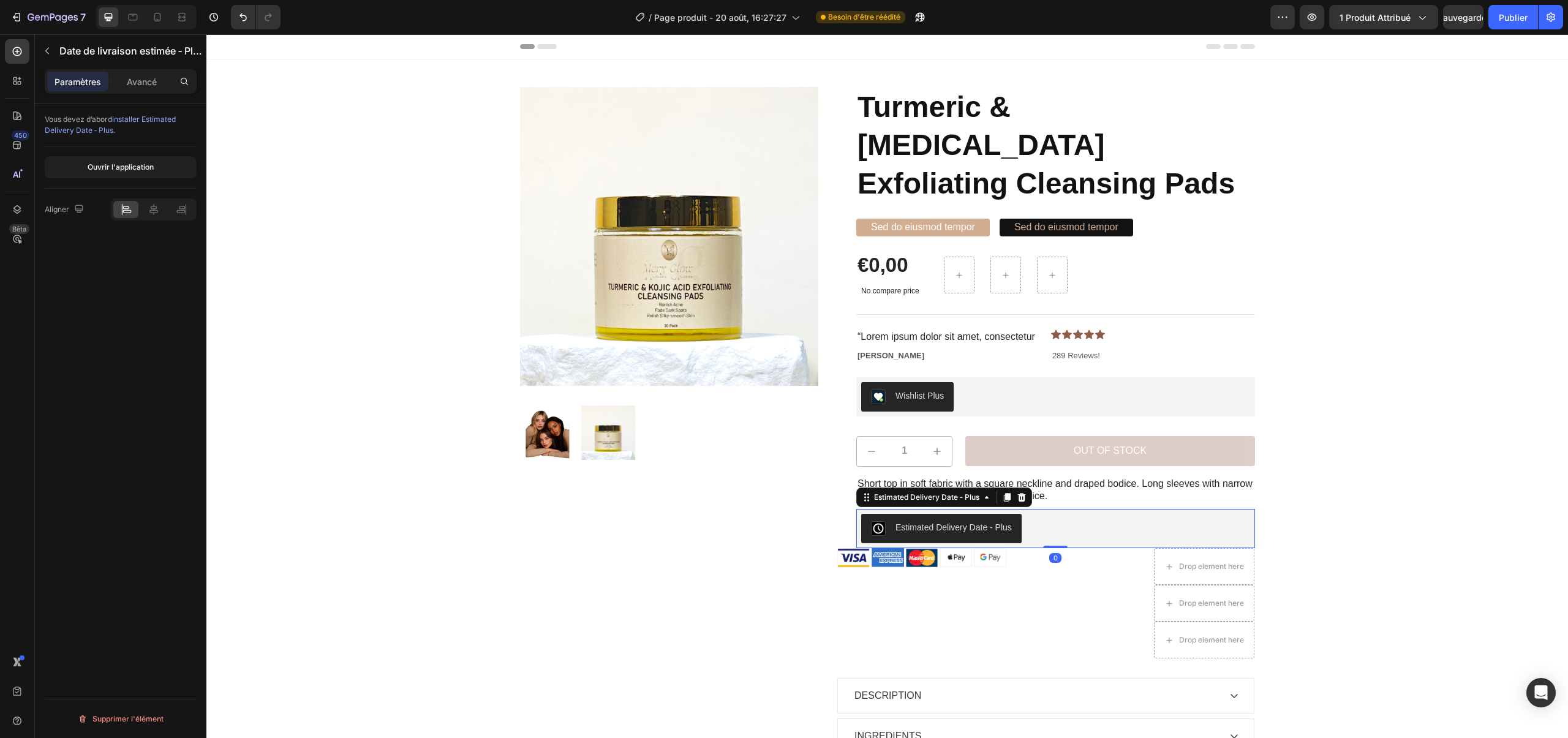
click at [981, 521] on div "Estimated Delivery Date ‑ Plus" at bounding box center [954, 528] width 116 height 13
click at [1455, 25] on button "Sauvegarder" at bounding box center [1463, 17] width 41 height 25
click at [141, 168] on font "Ouvrir l'application" at bounding box center [121, 166] width 66 height 9
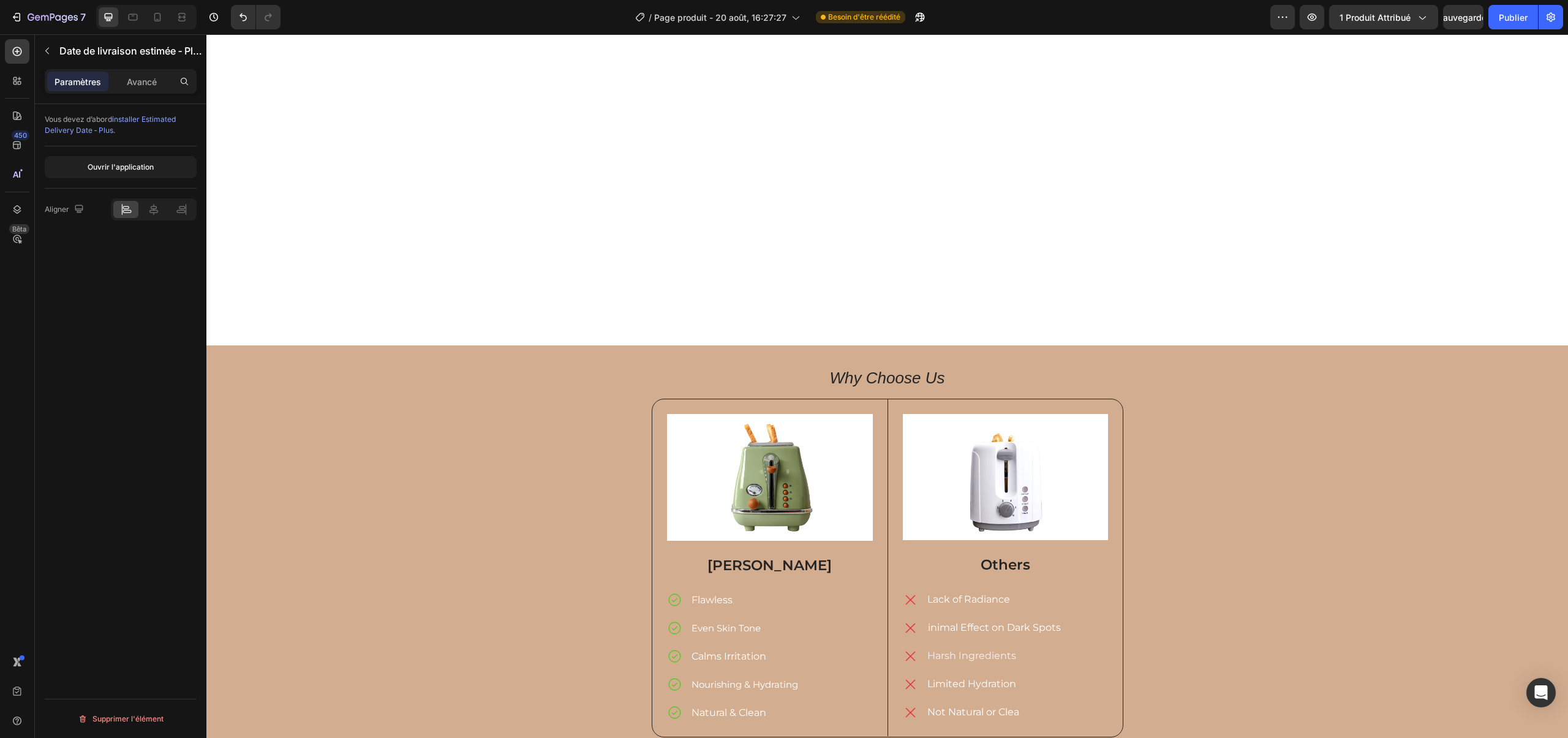
scroll to position [808, 0]
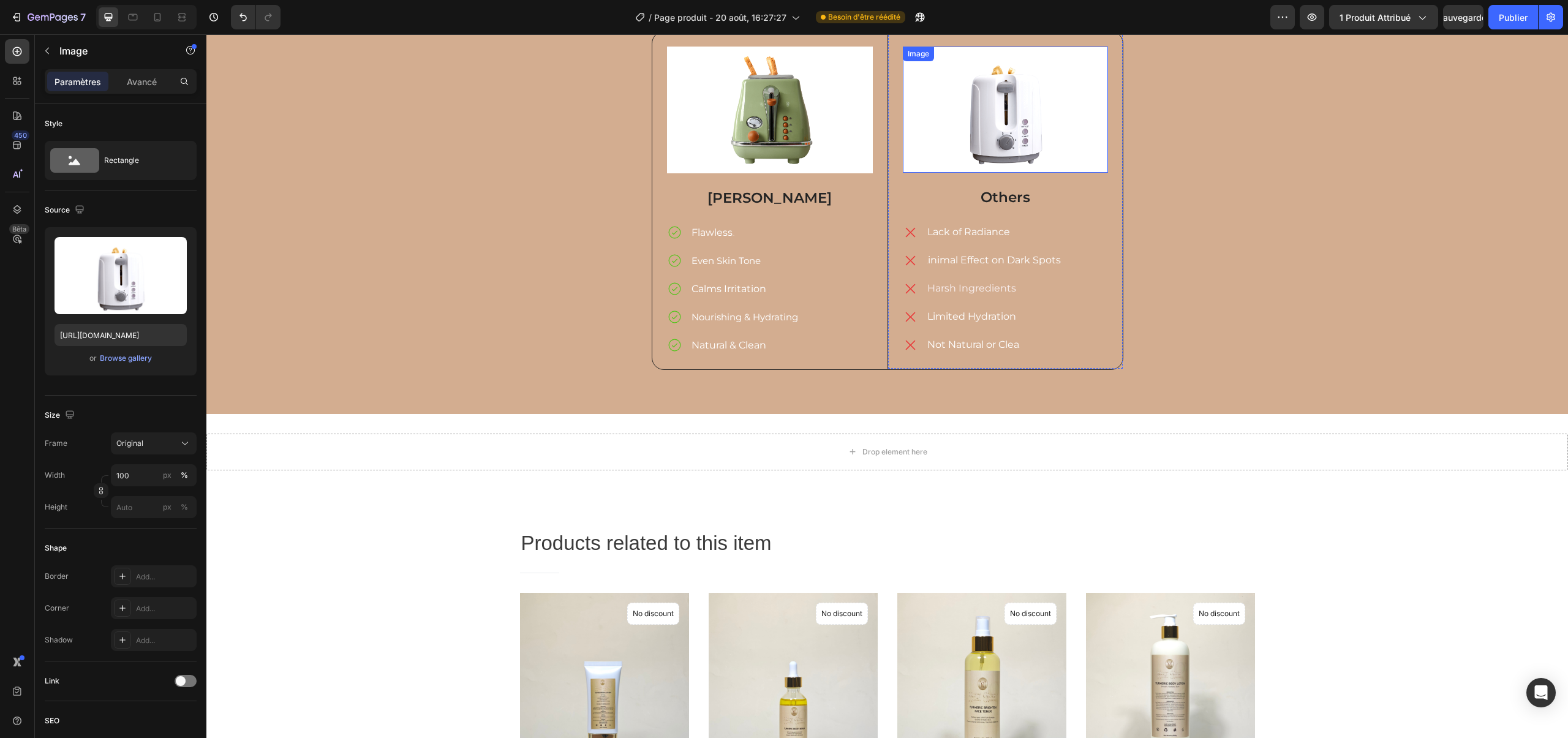
click at [968, 148] on img at bounding box center [1005, 109] width 206 height 126
click at [866, 157] on img at bounding box center [770, 109] width 206 height 127
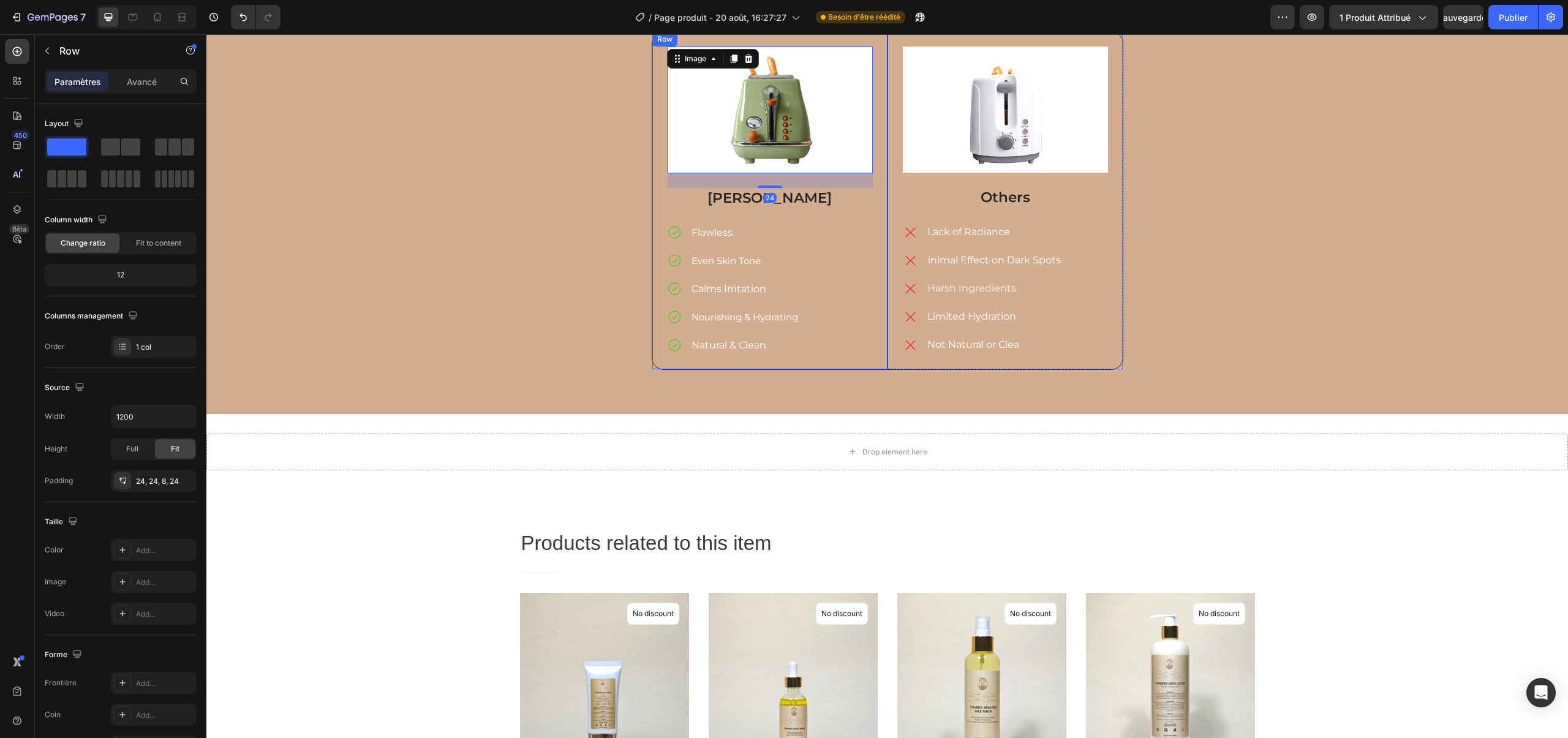
click at [885, 154] on div "Image 24 Mery Glow Text Block Flawless Glow Even Skin Tone Calms Irritation Nou…" at bounding box center [770, 200] width 235 height 337
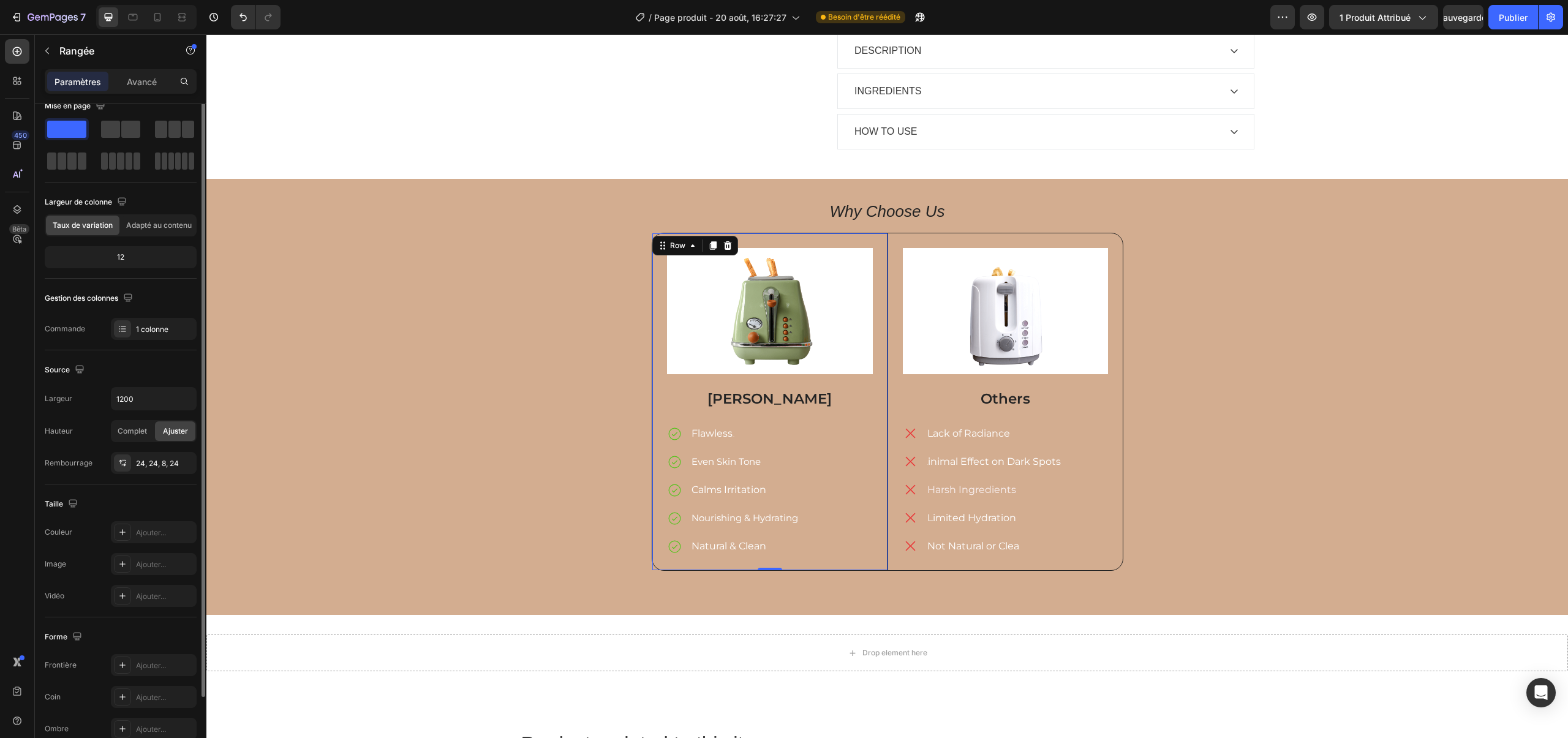
scroll to position [0, 0]
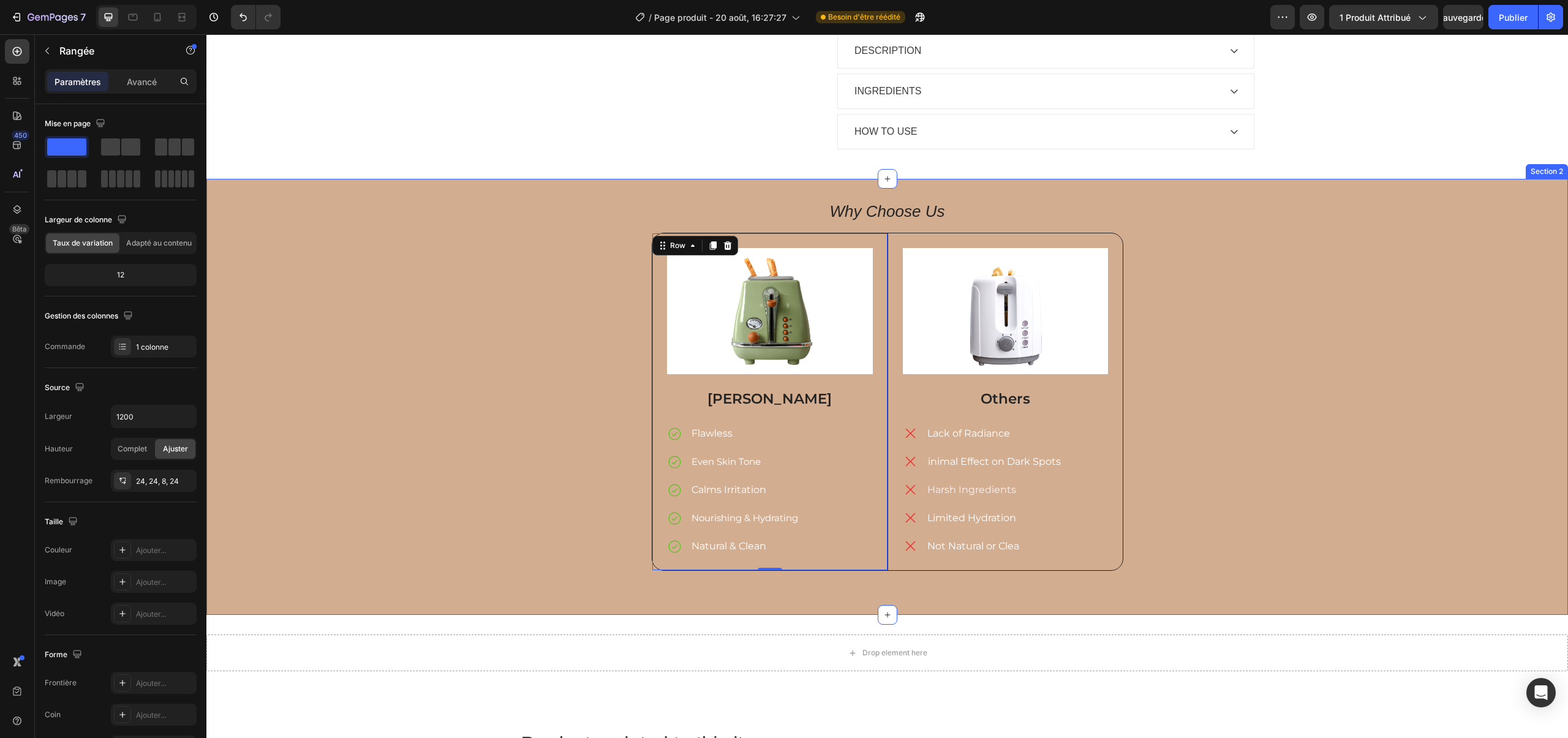
click at [587, 281] on div "Why Choose Us Heading Image Mery Glow Text Block Flawless Glow Even Skin Tone C…" at bounding box center [887, 397] width 1343 height 387
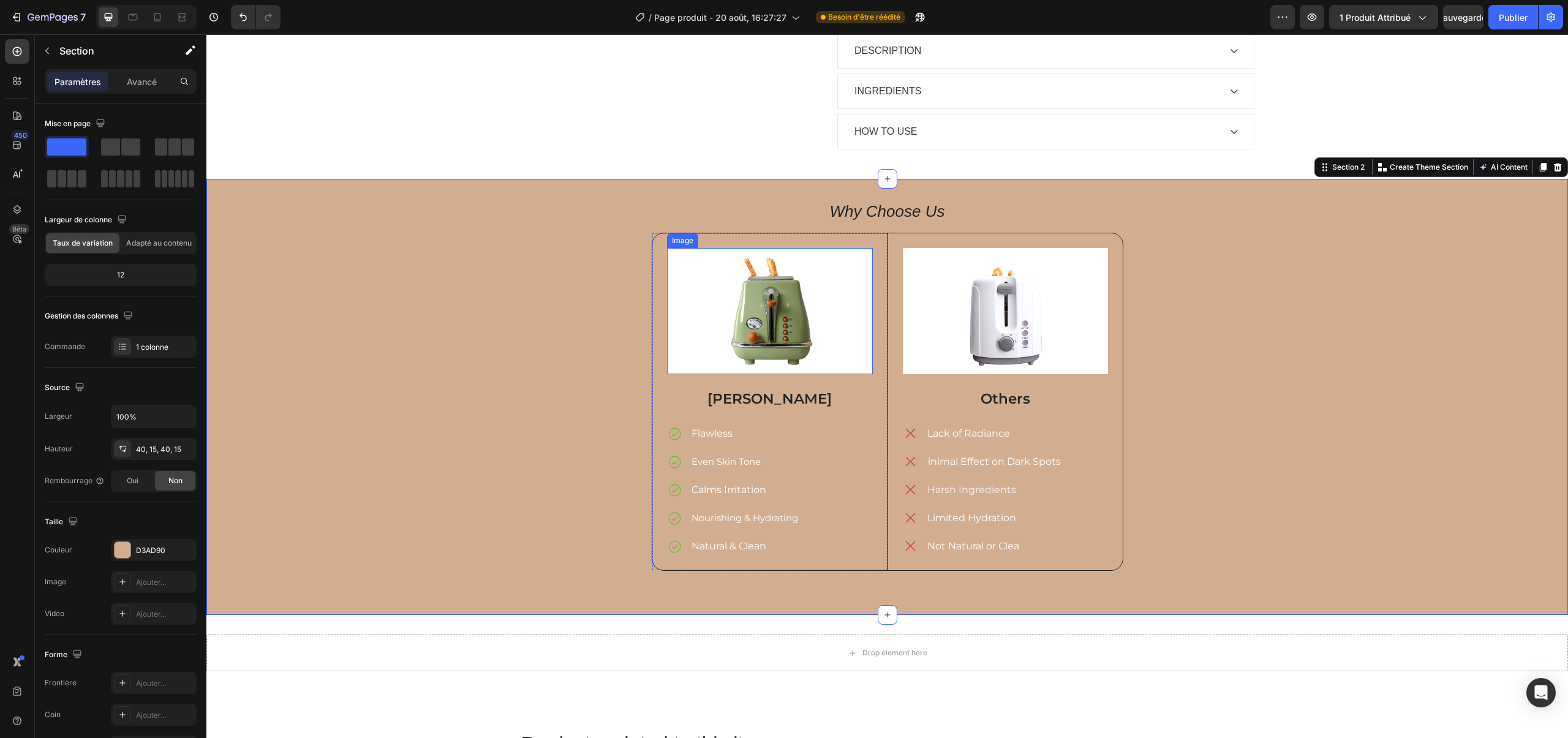
click at [862, 258] on img at bounding box center [770, 311] width 206 height 127
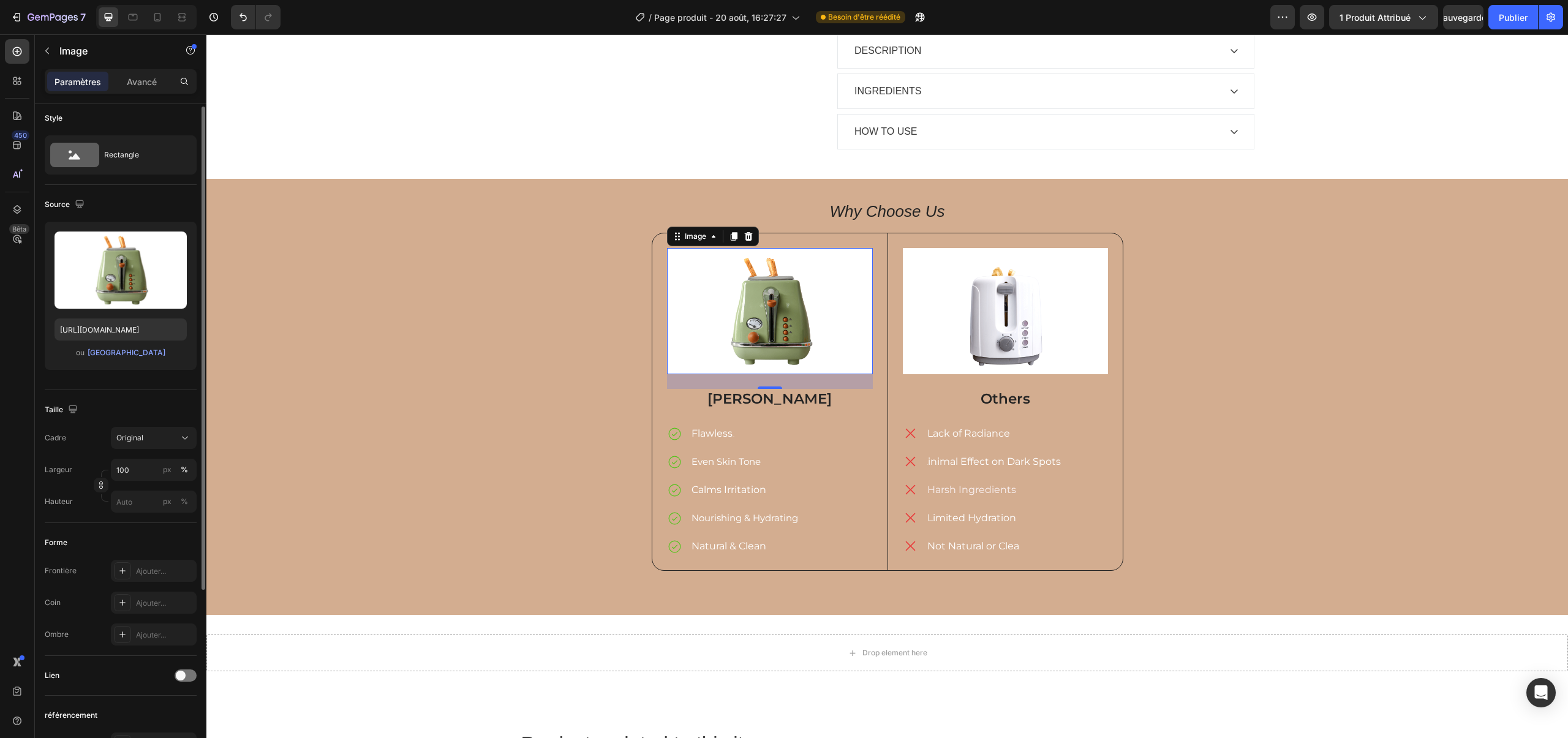
scroll to position [8, 0]
click at [165, 163] on div "Rectangle" at bounding box center [141, 152] width 75 height 28
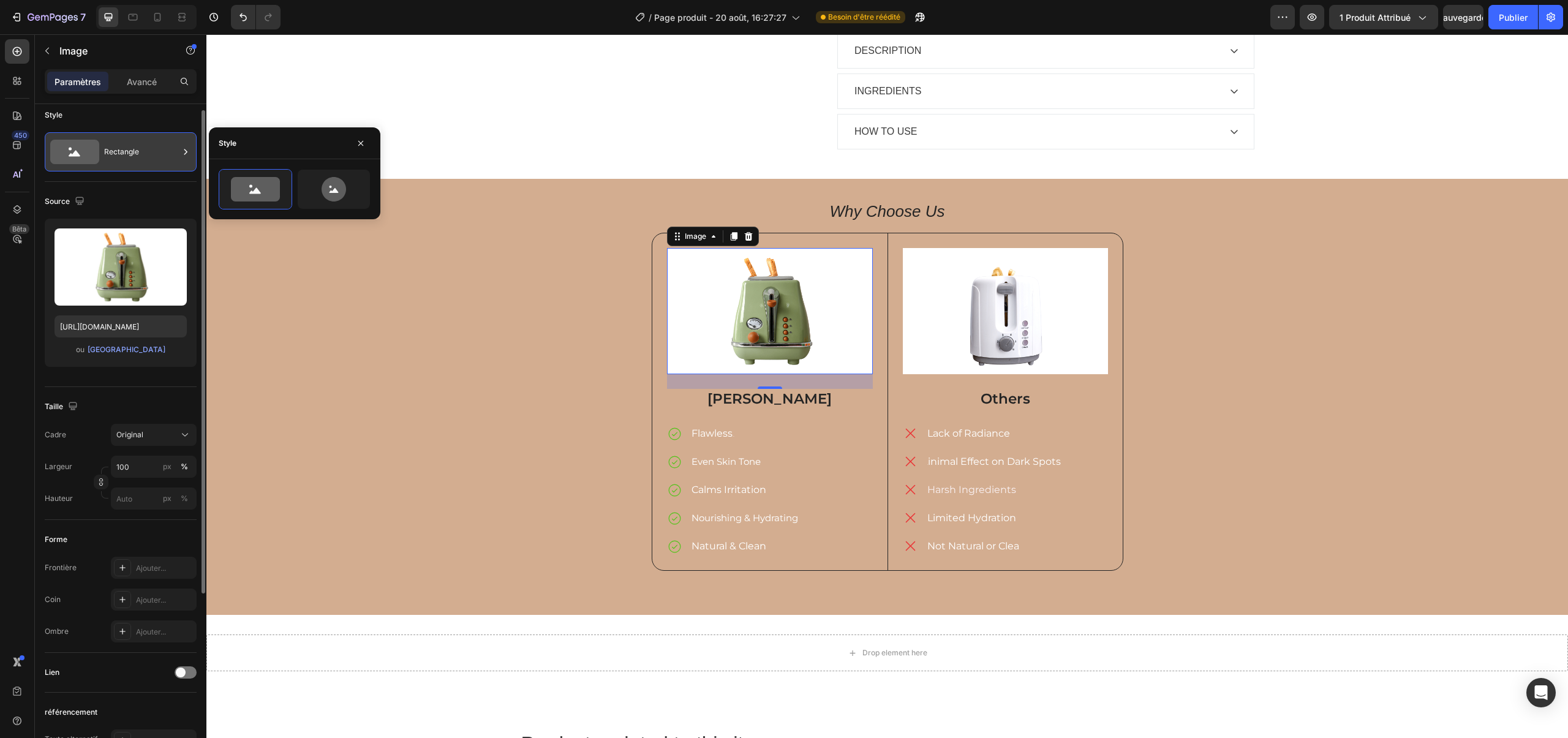
click at [175, 159] on div "Rectangle" at bounding box center [141, 152] width 75 height 28
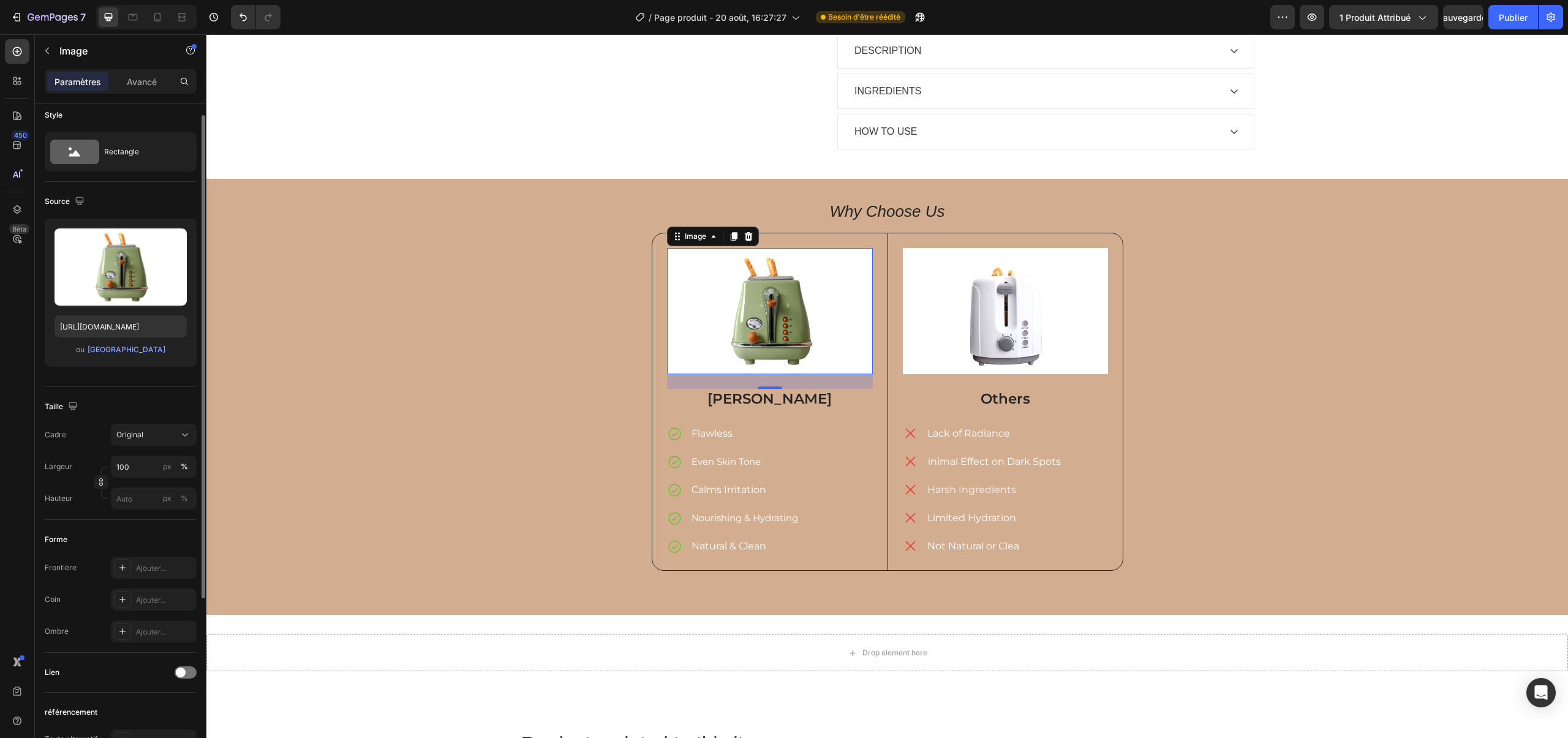
scroll to position [12, 0]
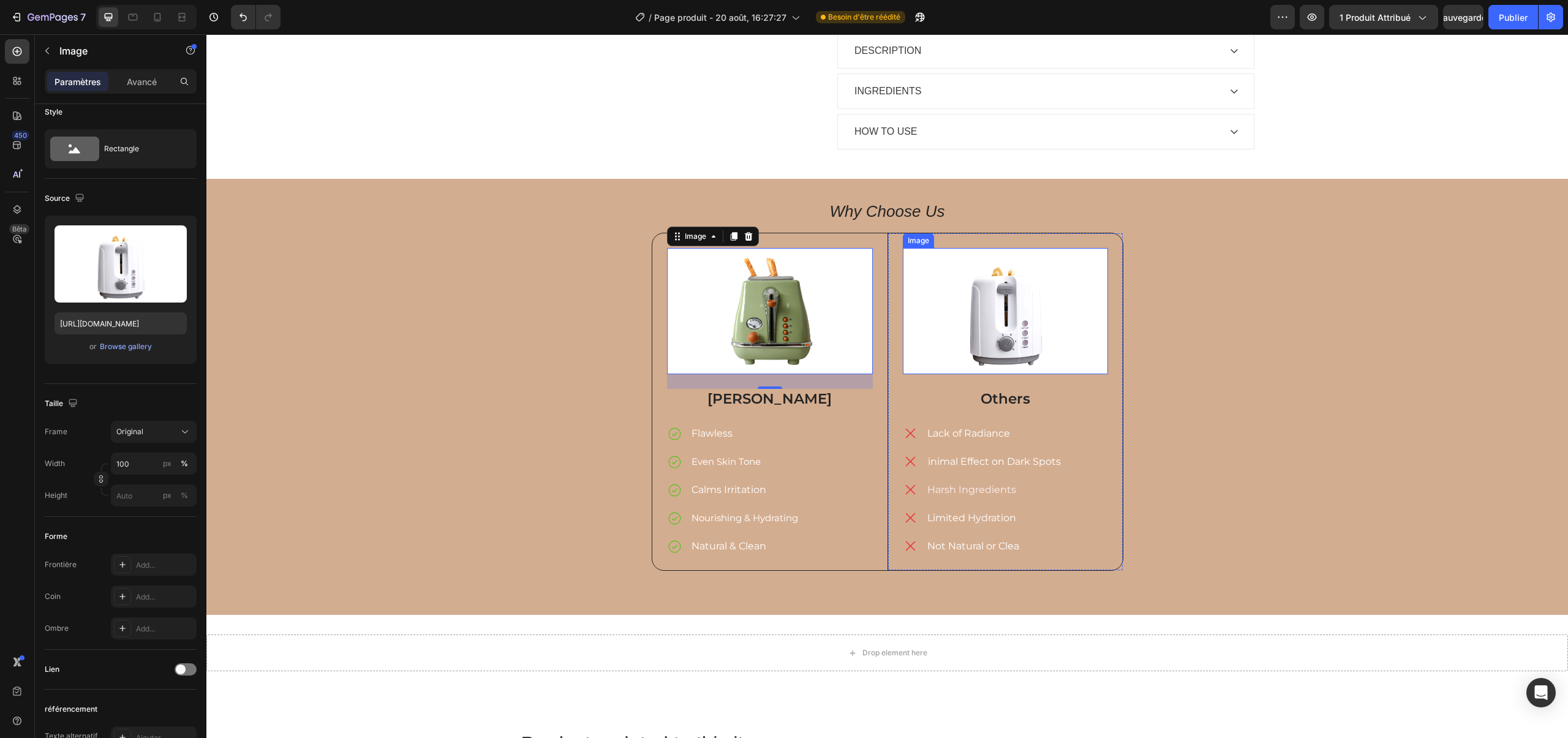
click at [1039, 307] on img at bounding box center [1005, 311] width 206 height 126
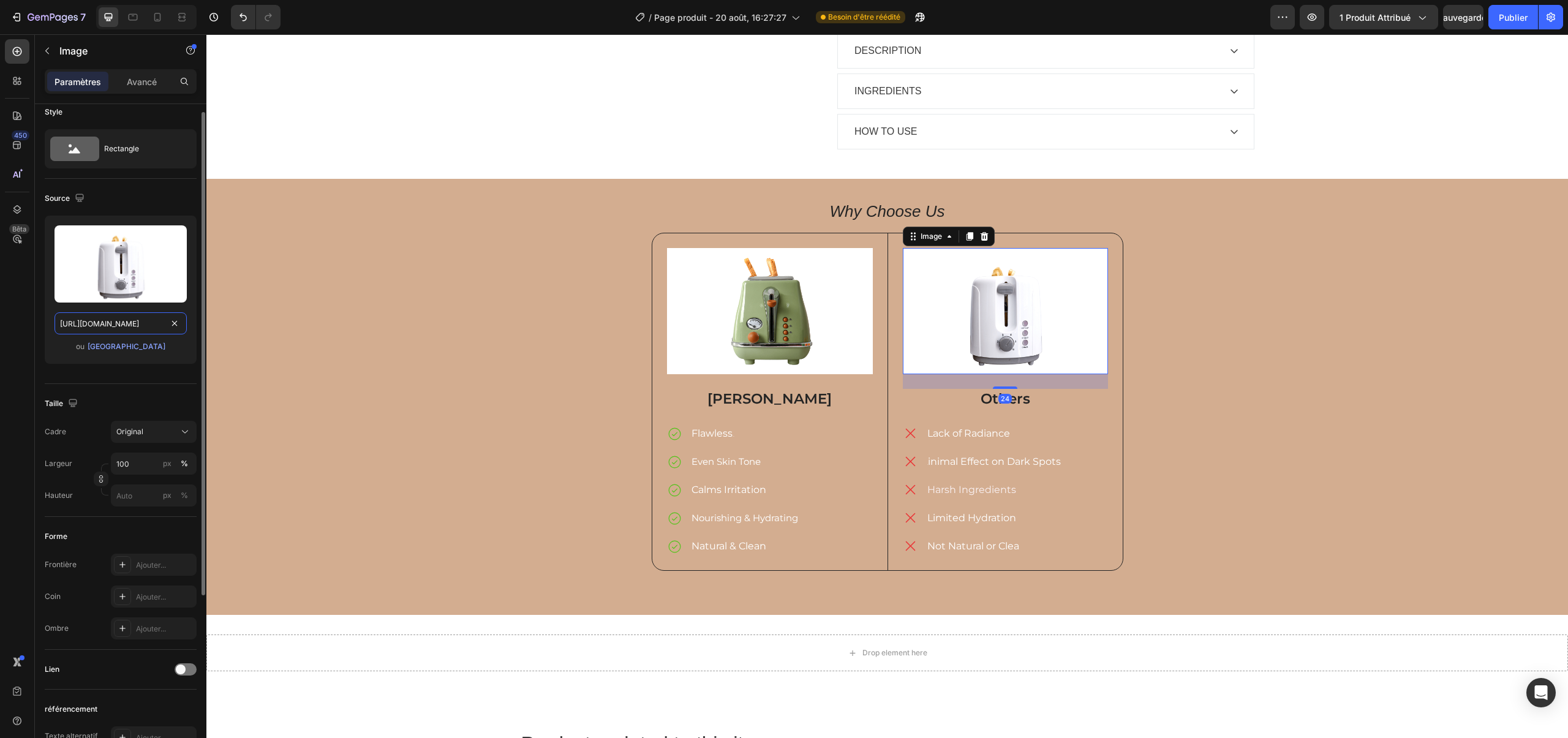
click at [140, 328] on input "[URL][DOMAIN_NAME]" at bounding box center [121, 323] width 133 height 22
click at [136, 344] on font "[GEOGRAPHIC_DATA]" at bounding box center [126, 346] width 78 height 9
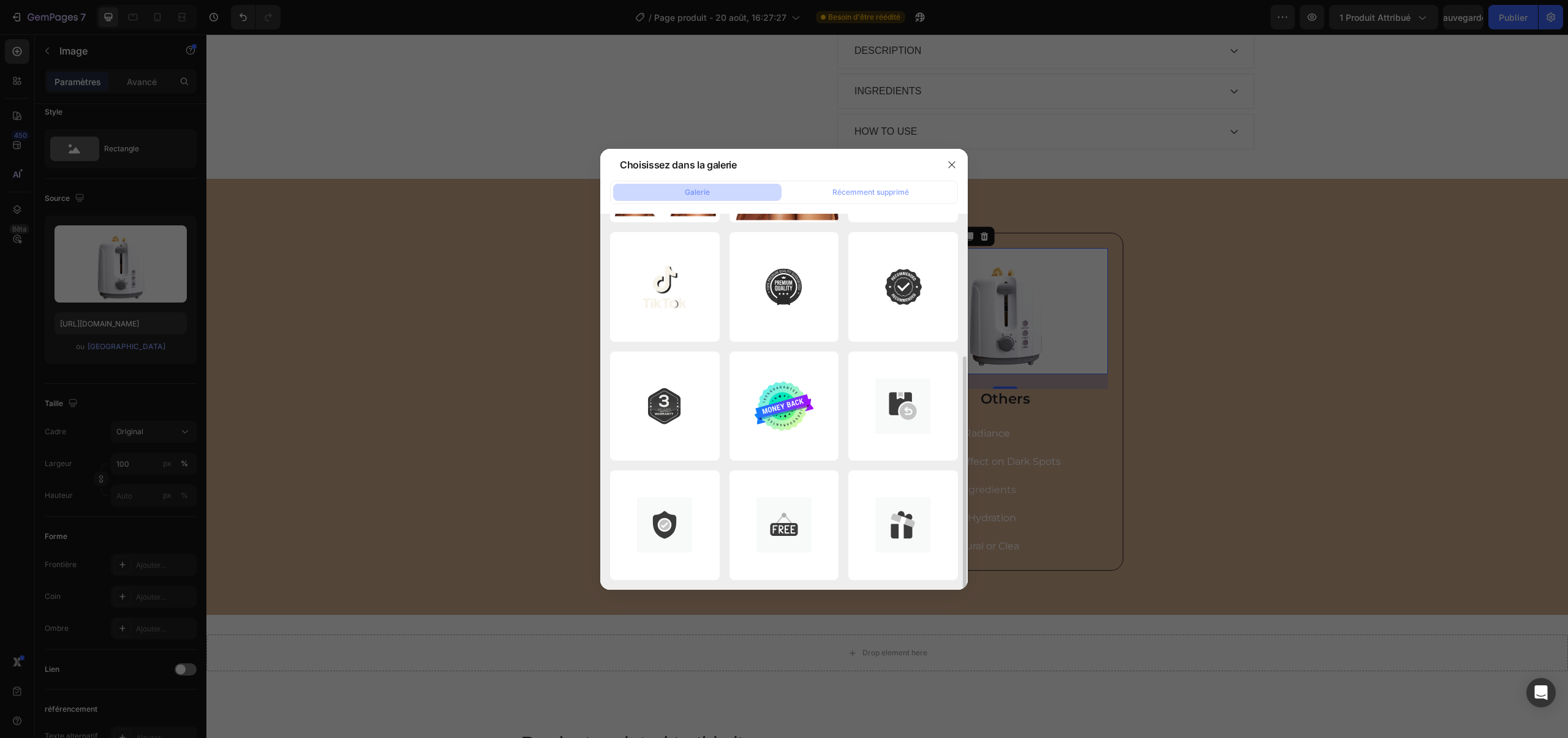
scroll to position [0, 0]
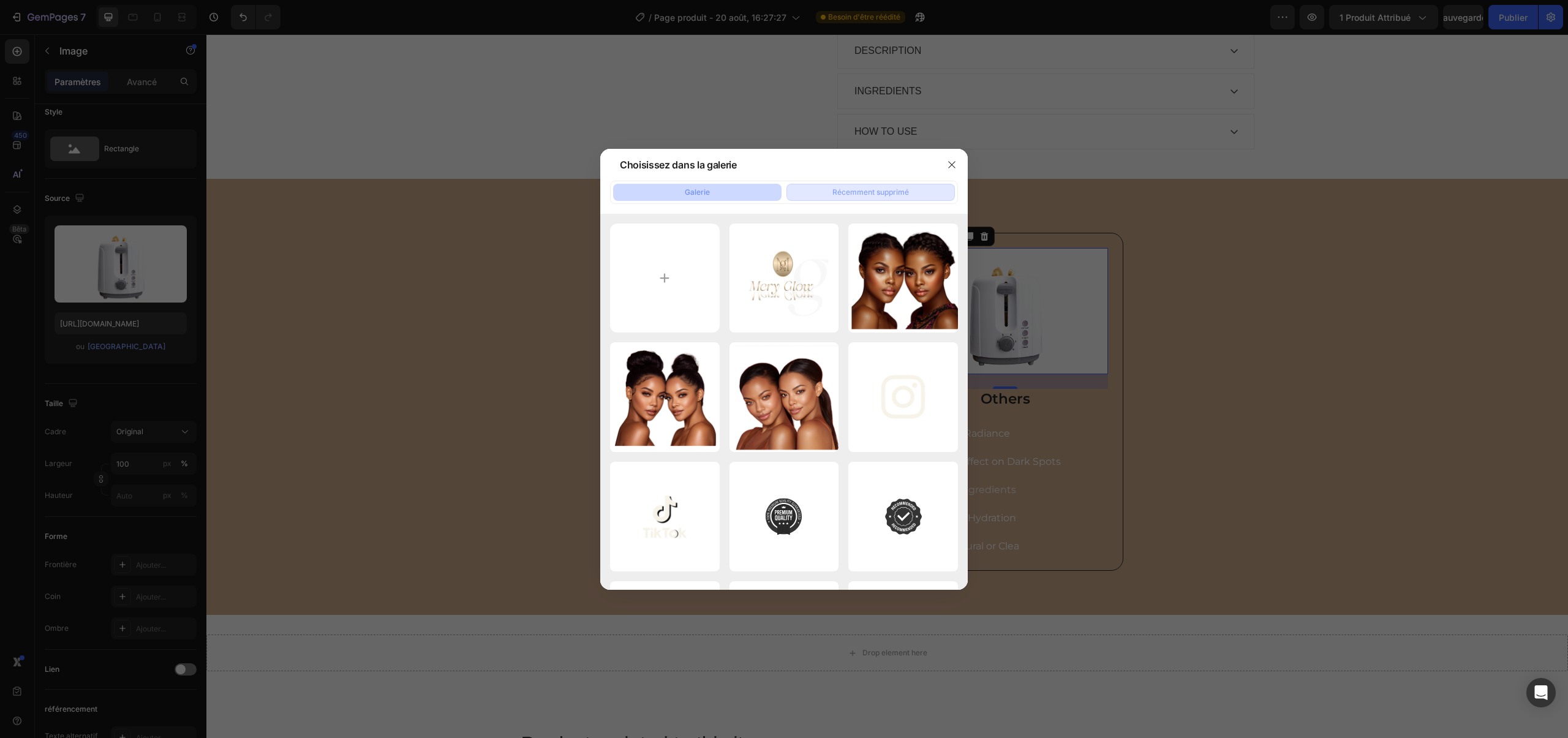
click at [849, 200] on button "Récemment supprimé" at bounding box center [871, 192] width 168 height 17
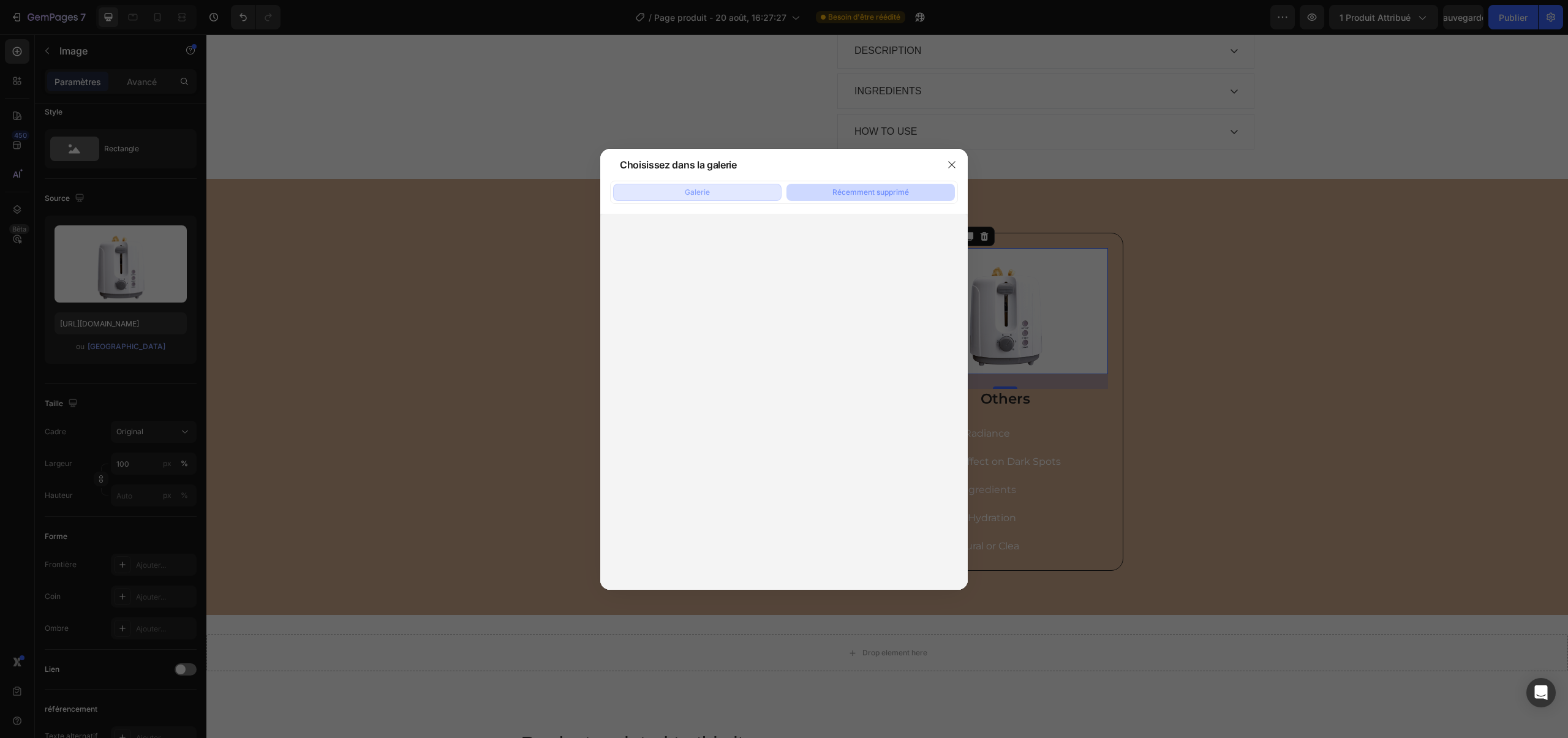
click at [751, 196] on button "Galerie" at bounding box center [697, 192] width 168 height 17
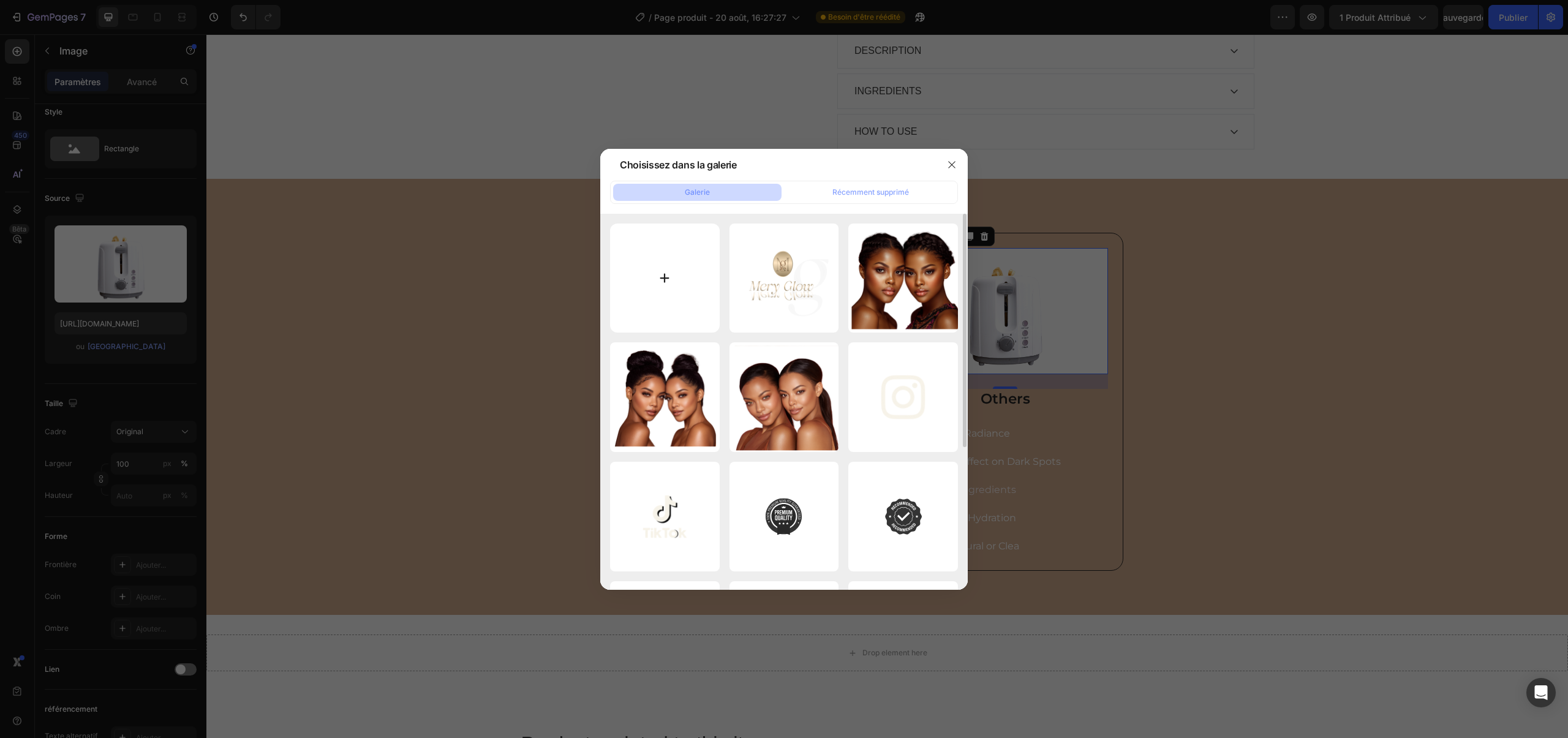
click at [657, 263] on input "file" at bounding box center [665, 279] width 109 height 109
click at [913, 186] on button "Récemment supprimé" at bounding box center [871, 192] width 168 height 17
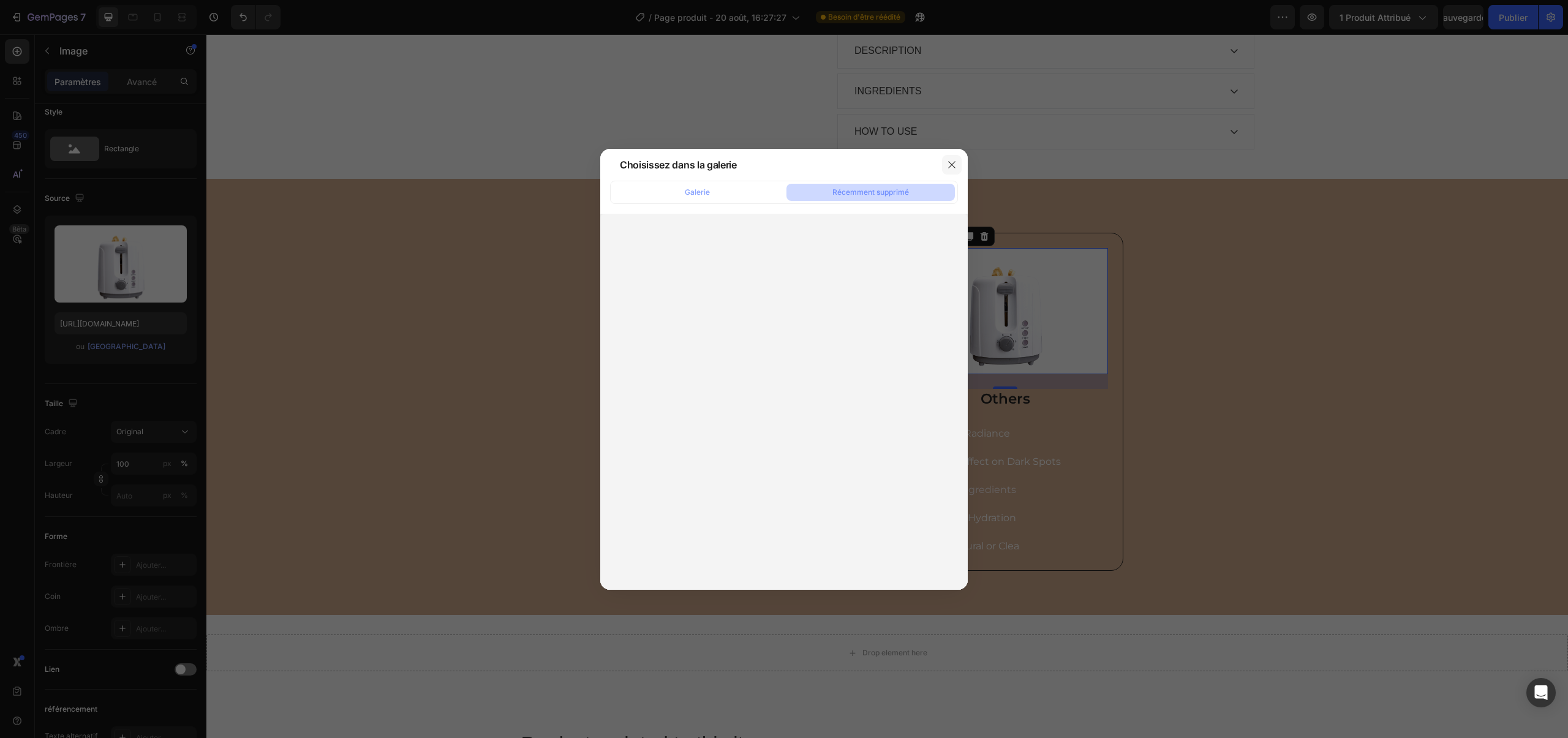
click at [946, 163] on button "button" at bounding box center [952, 165] width 20 height 20
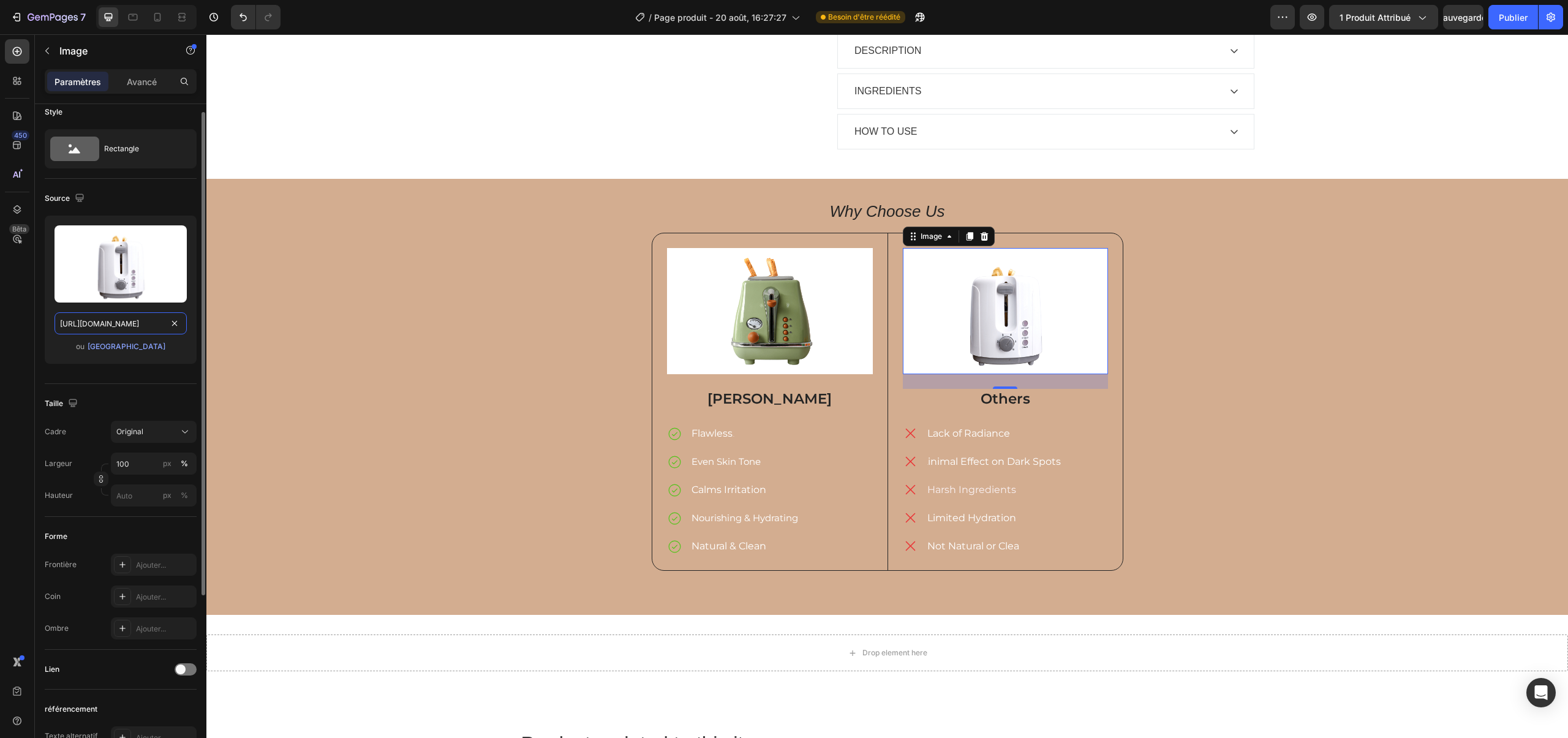
click at [136, 321] on input "[URL][DOMAIN_NAME]" at bounding box center [121, 323] width 133 height 22
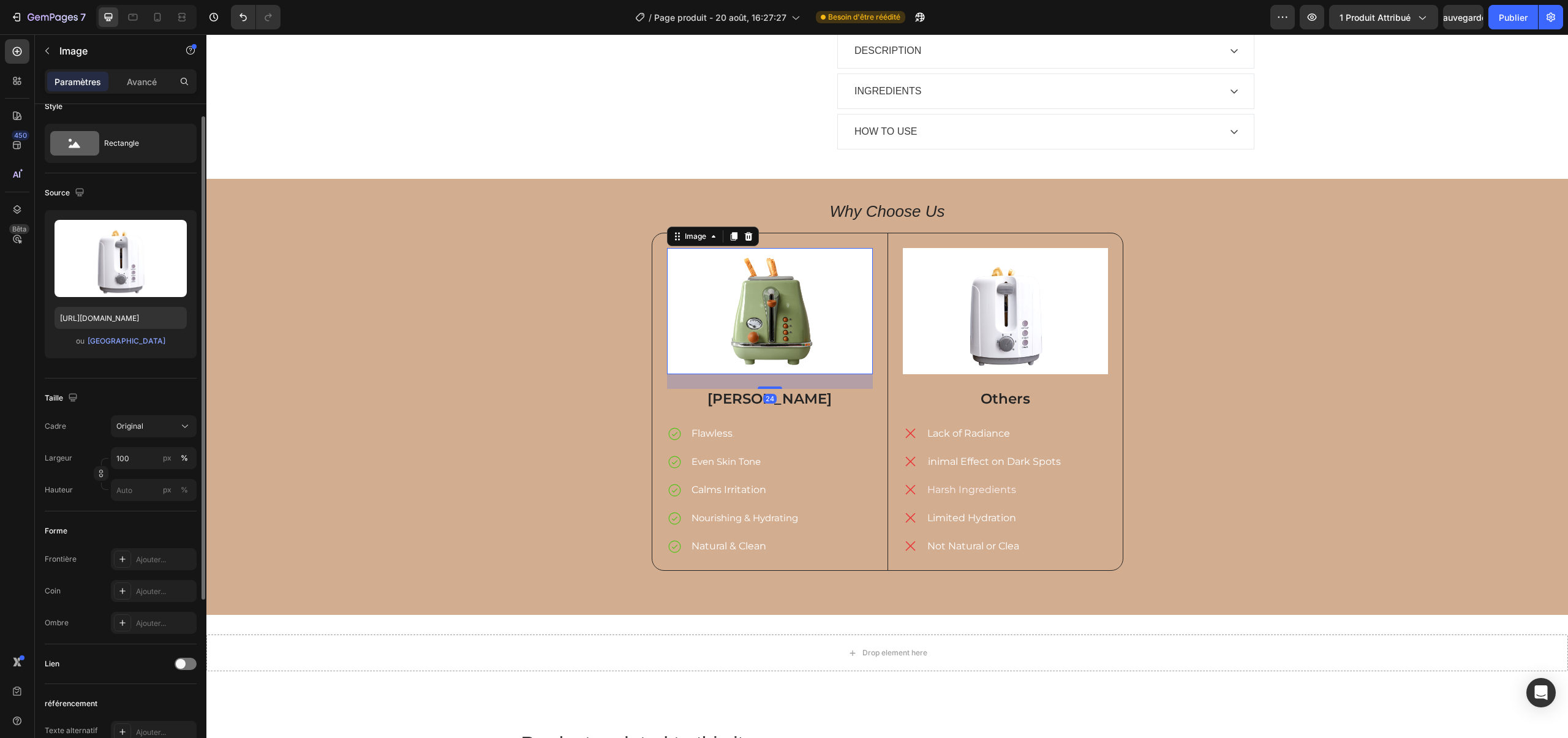
click at [760, 260] on img at bounding box center [770, 311] width 206 height 127
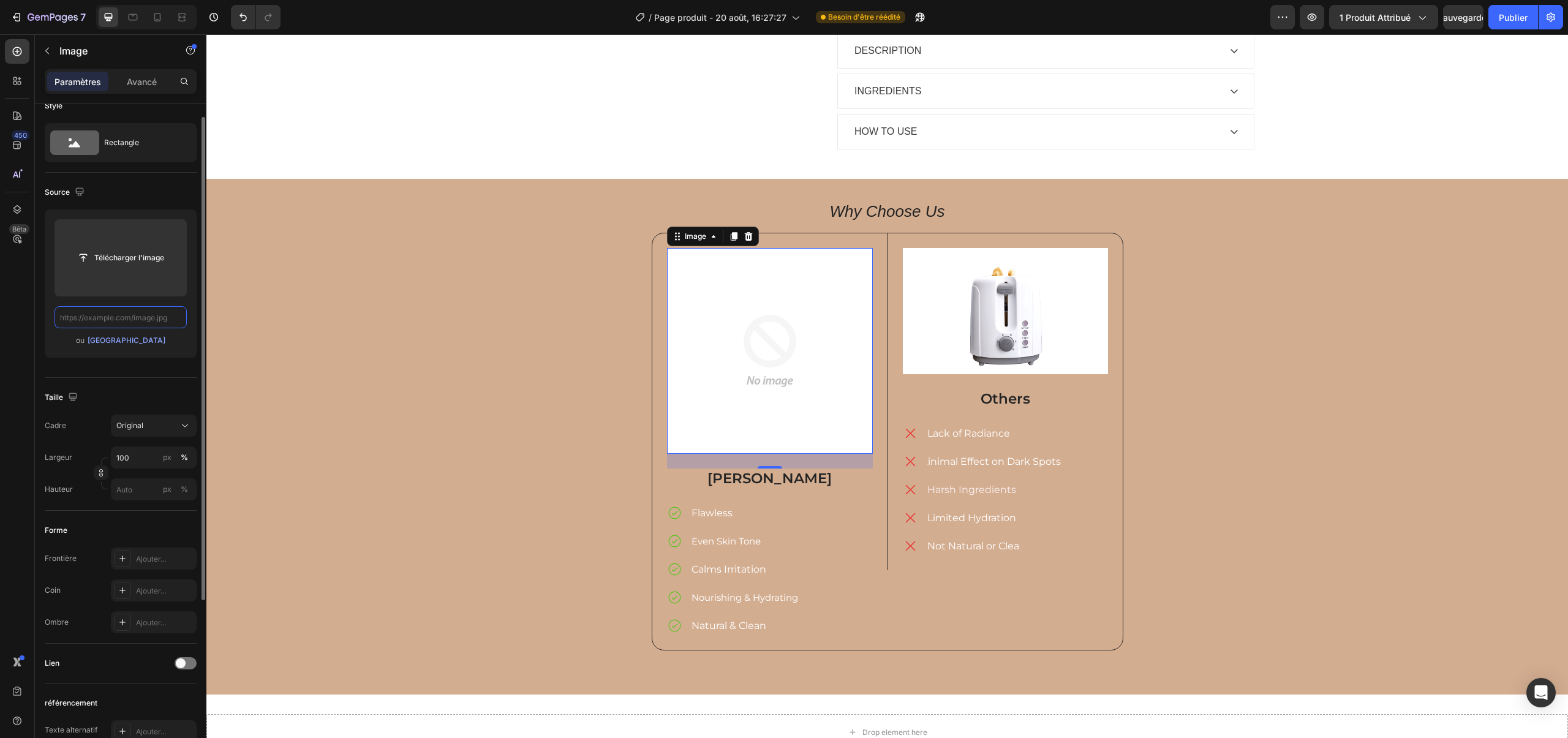
paste input "[URL][DOMAIN_NAME]"
type input "[URL][DOMAIN_NAME]"
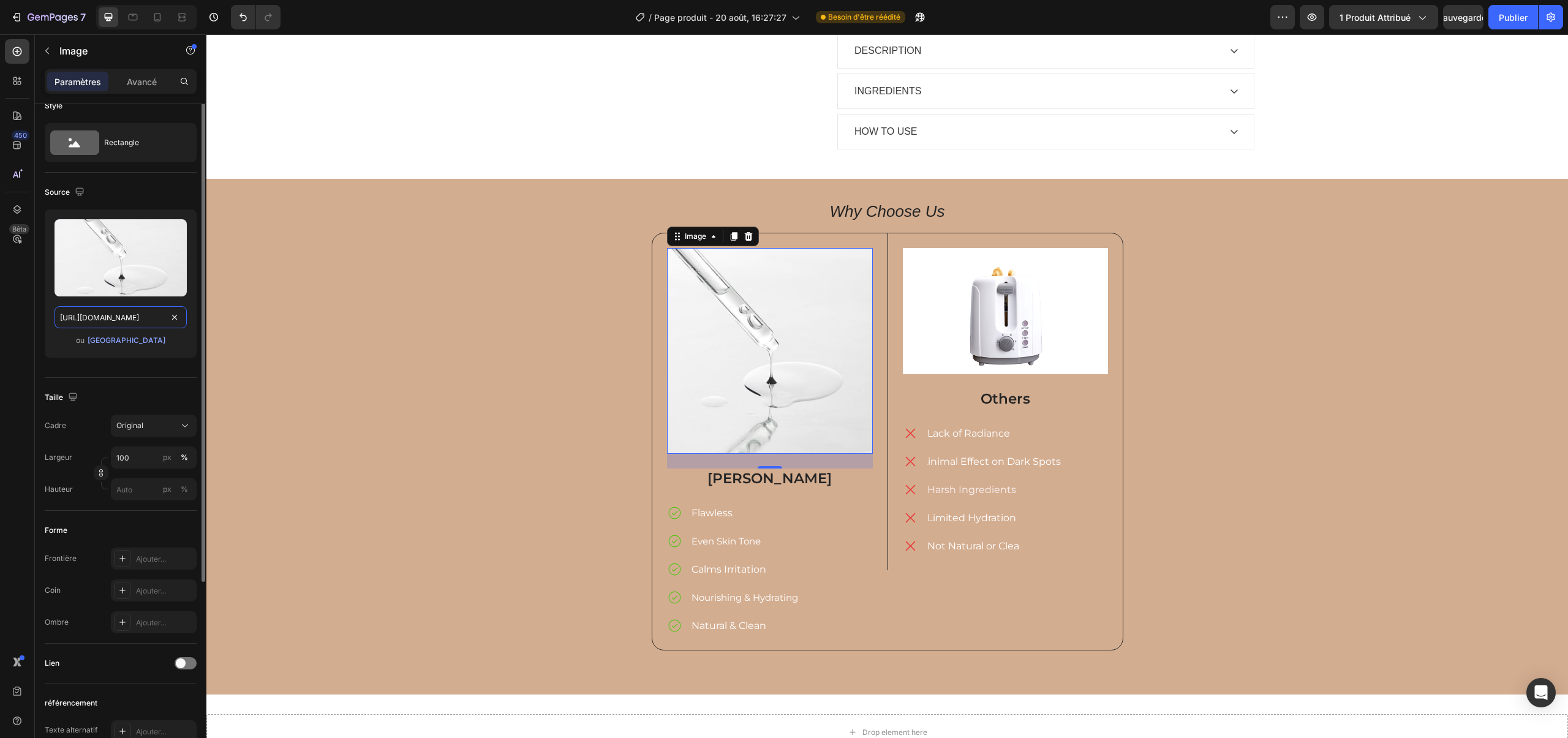
scroll to position [6, 0]
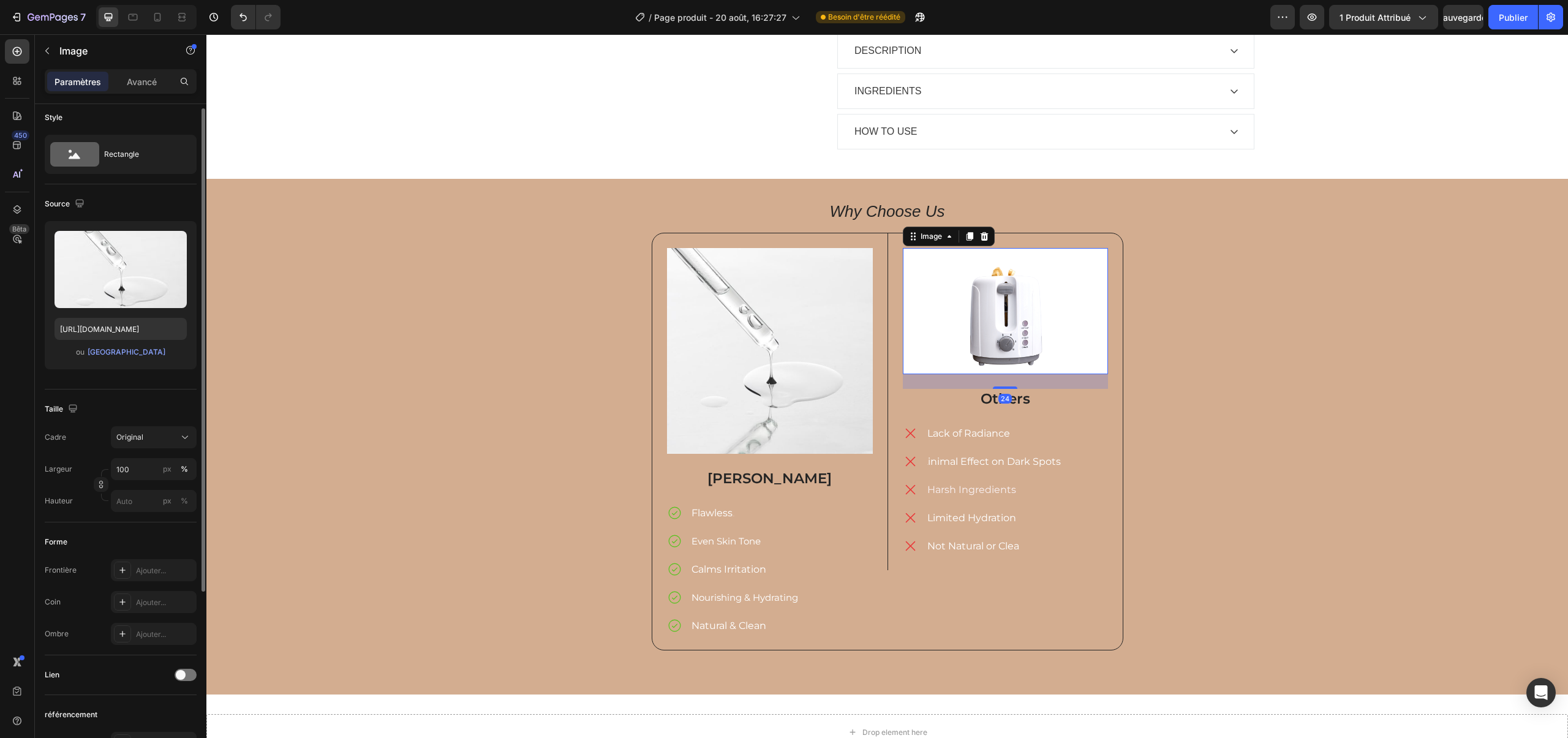
click at [1005, 290] on img at bounding box center [1005, 311] width 206 height 126
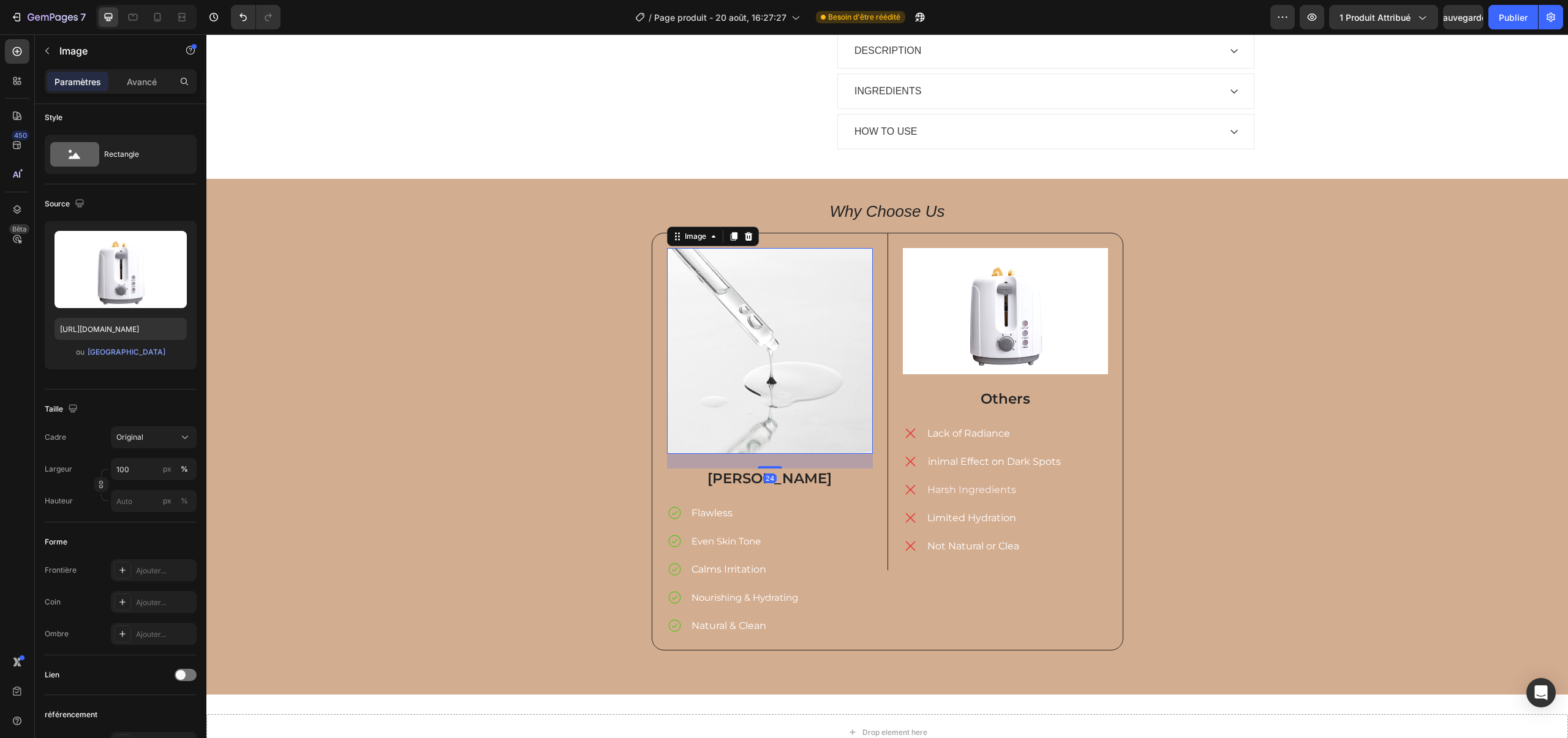
click at [835, 326] on img at bounding box center [770, 351] width 206 height 206
drag, startPoint x: 123, startPoint y: 471, endPoint x: 110, endPoint y: 469, distance: 13.2
click at [111, 469] on input "100" at bounding box center [154, 469] width 86 height 22
drag, startPoint x: 119, startPoint y: 469, endPoint x: 98, endPoint y: 468, distance: 21.0
click at [98, 468] on div "Largeur 100 px %" at bounding box center [121, 469] width 152 height 22
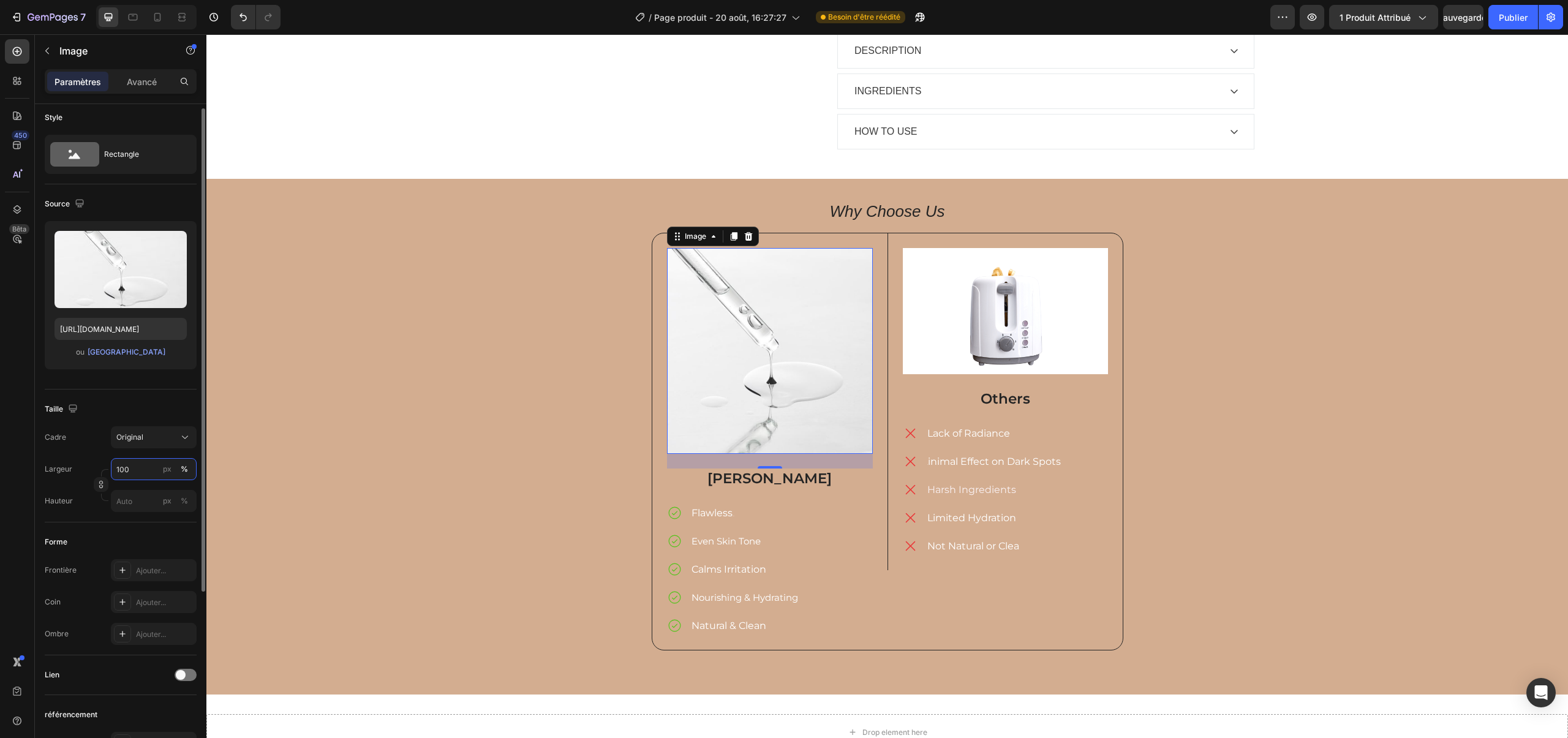
drag, startPoint x: 124, startPoint y: 469, endPoint x: 87, endPoint y: 464, distance: 37.3
click at [87, 464] on div "Largeur 100 px %" at bounding box center [121, 469] width 152 height 22
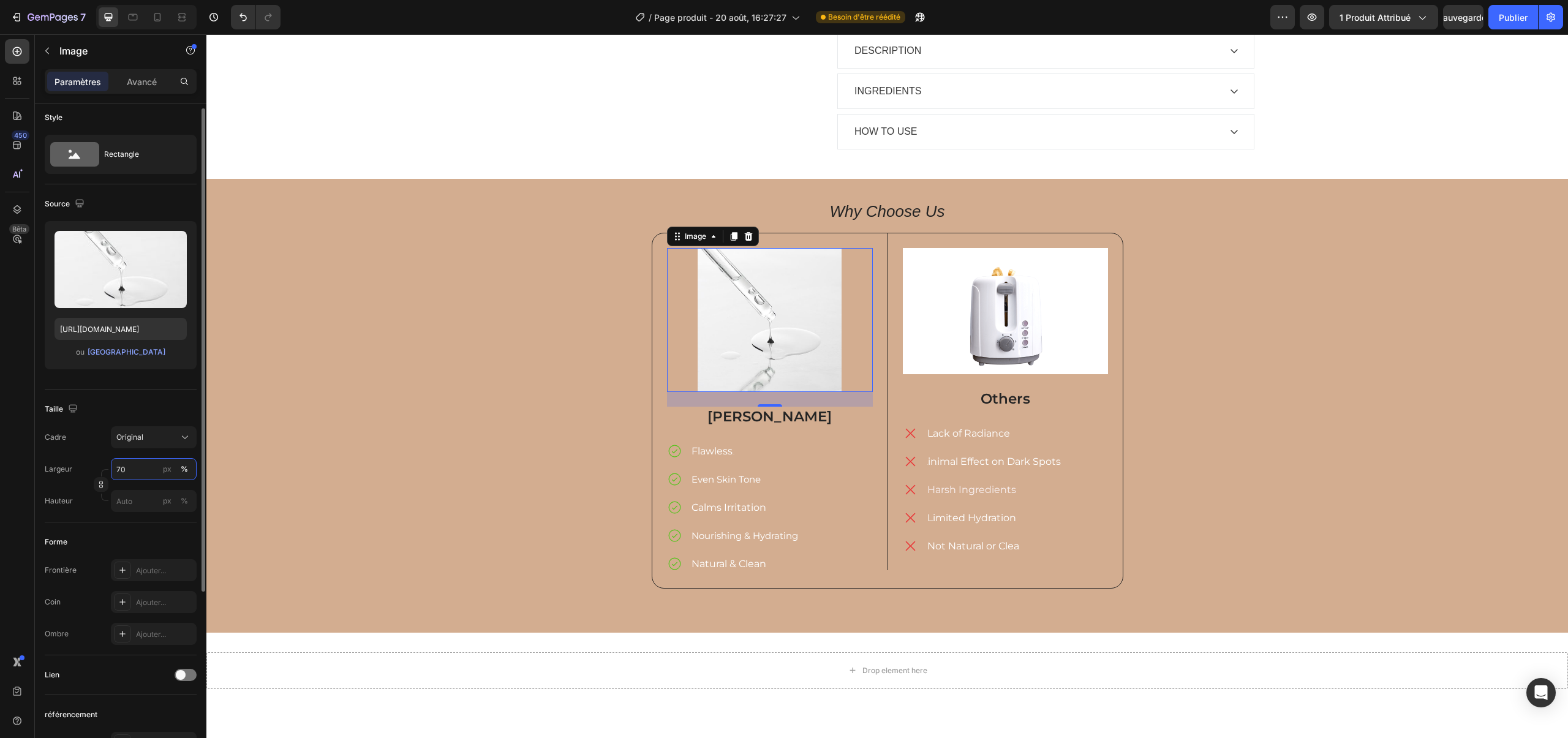
scroll to position [6, 0]
drag, startPoint x: 120, startPoint y: 469, endPoint x: 110, endPoint y: 468, distance: 10.0
click at [111, 468] on input "70" at bounding box center [154, 469] width 86 height 22
type input "50"
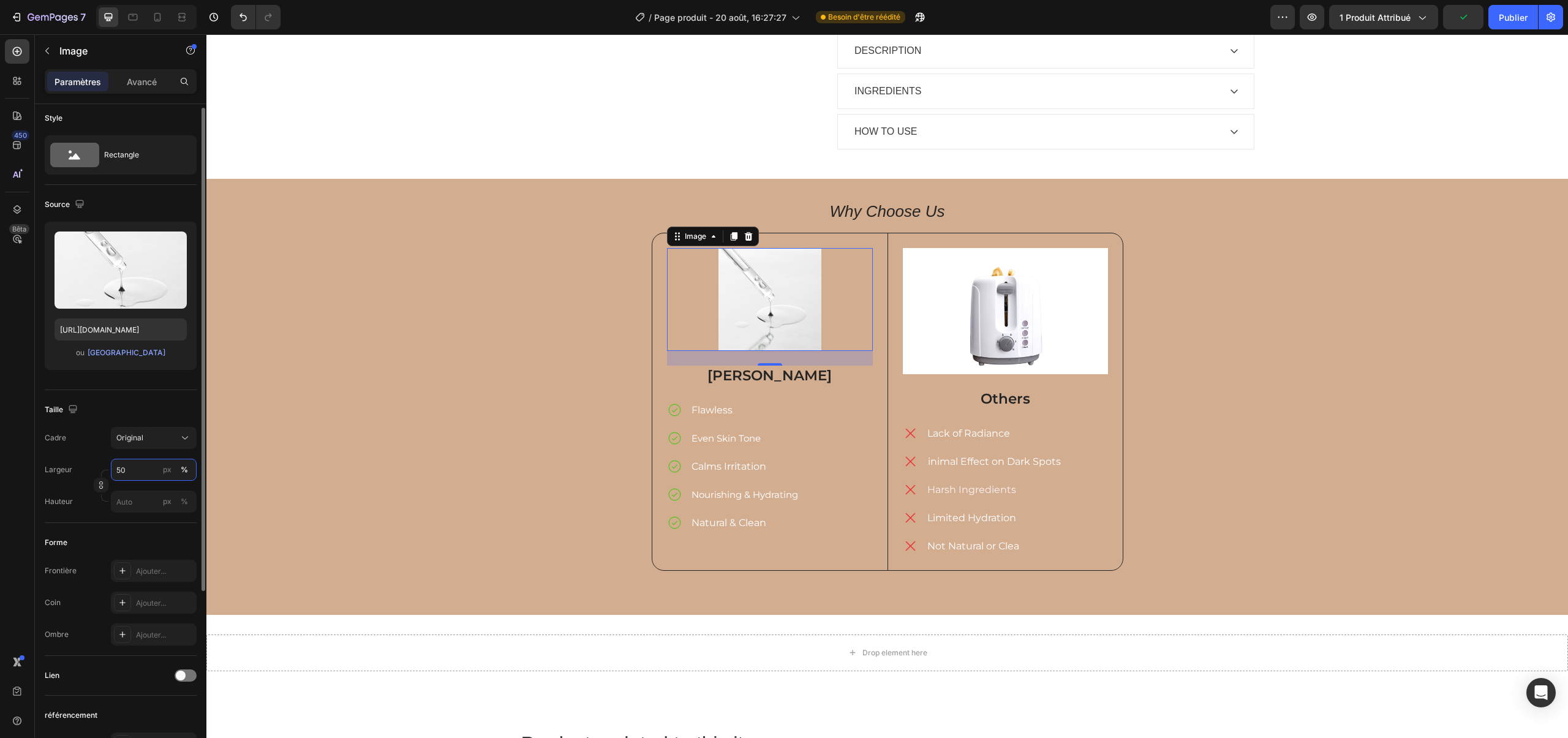
scroll to position [5, 0]
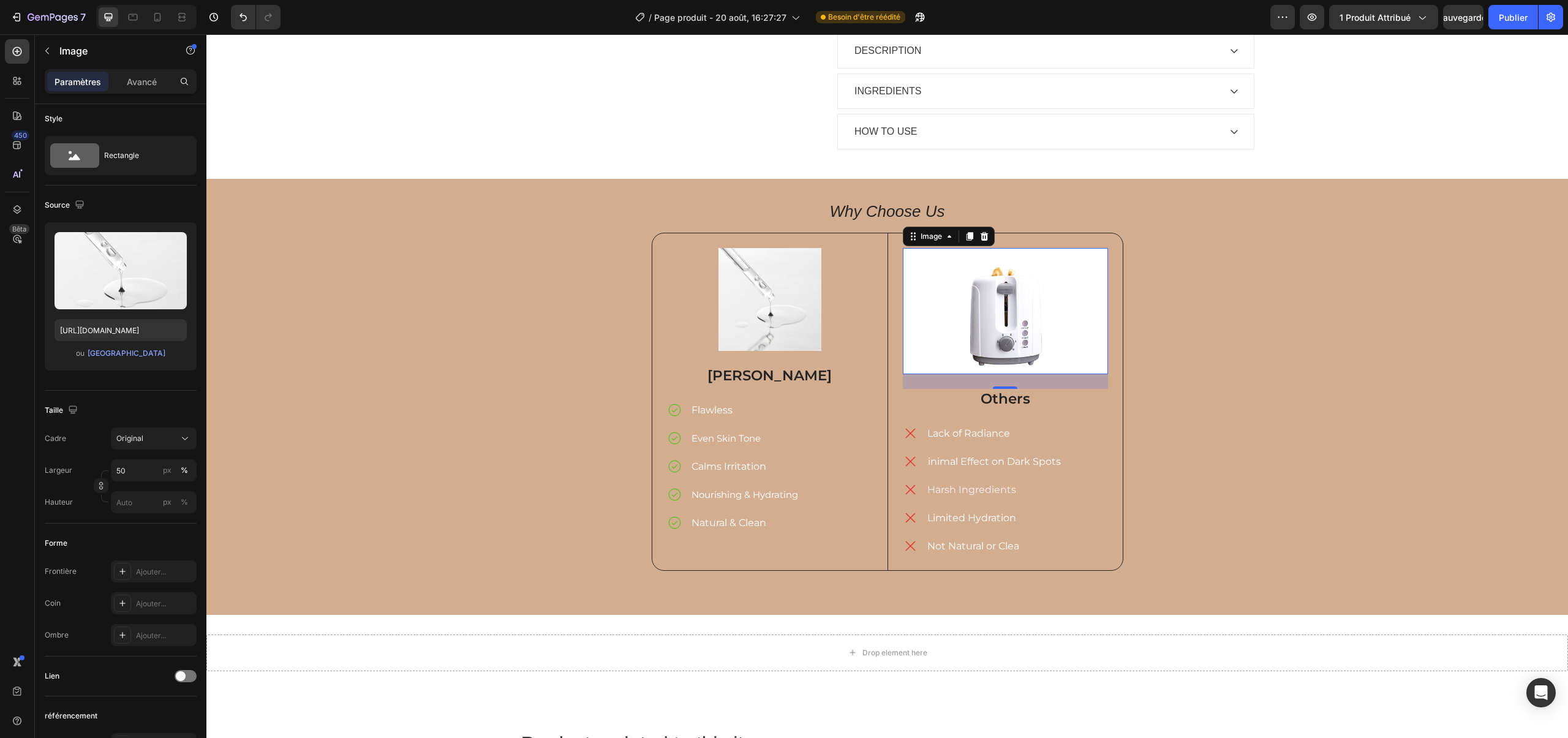
click at [967, 254] on img at bounding box center [1005, 311] width 206 height 126
click at [138, 317] on div "Télécharger l'image [URL][DOMAIN_NAME] ou Parcourir la galerie" at bounding box center [121, 296] width 152 height 148
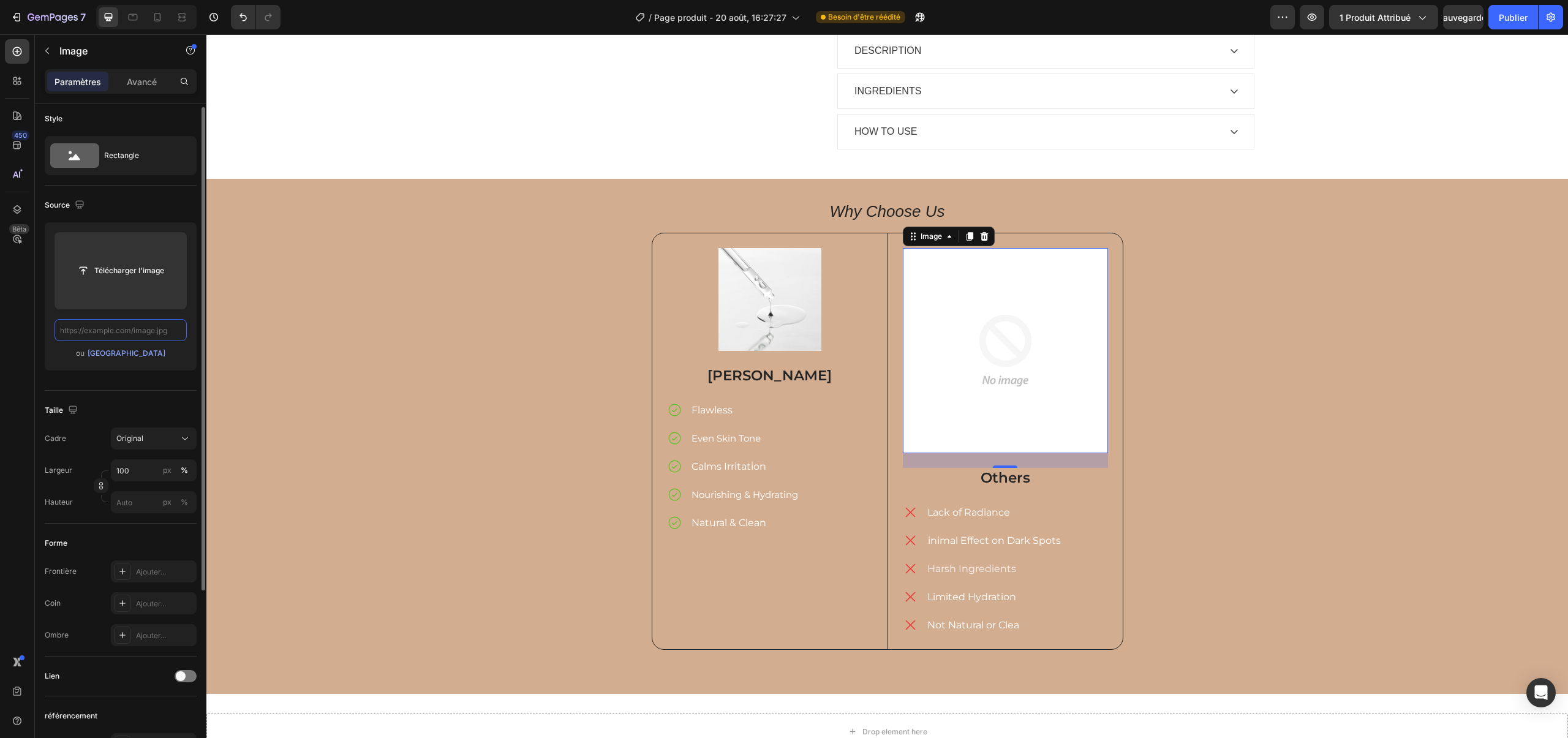
scroll to position [0, 0]
paste input "[URL][DOMAIN_NAME]"
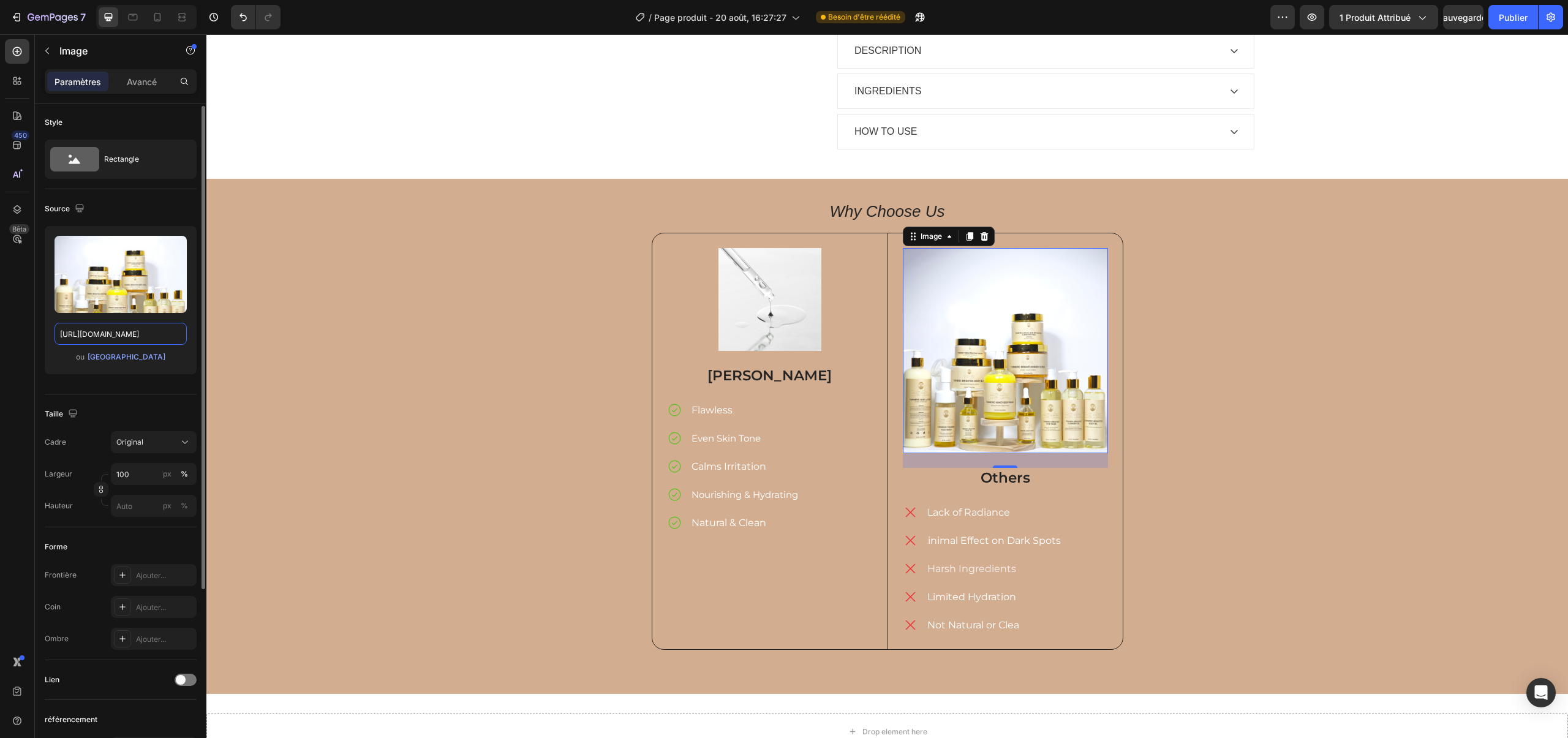
scroll to position [2, 0]
type input "[URL][DOMAIN_NAME]"
click at [116, 471] on input "100" at bounding box center [154, 472] width 86 height 22
drag, startPoint x: 122, startPoint y: 471, endPoint x: 111, endPoint y: 471, distance: 11.0
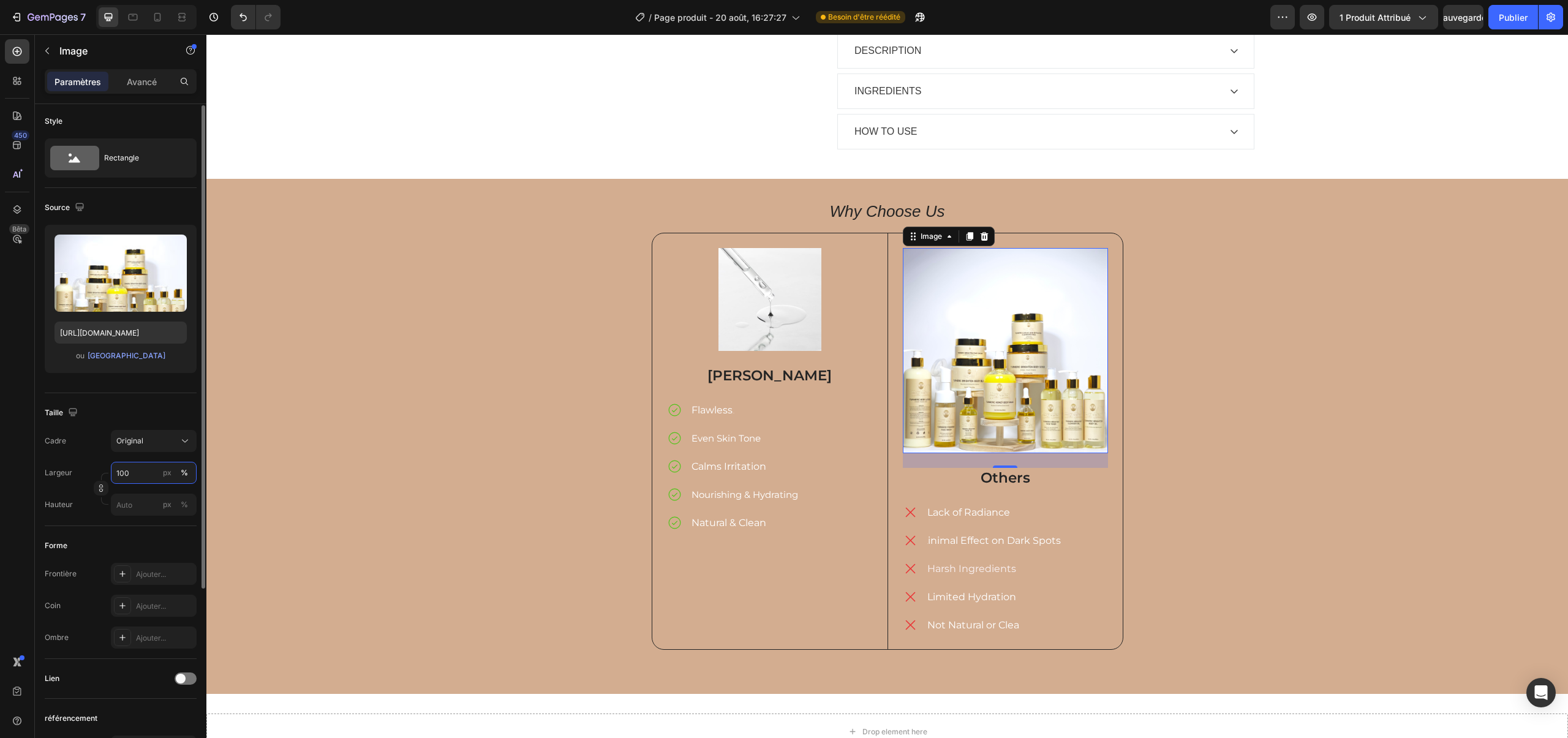
click at [111, 471] on input "100" at bounding box center [154, 472] width 86 height 22
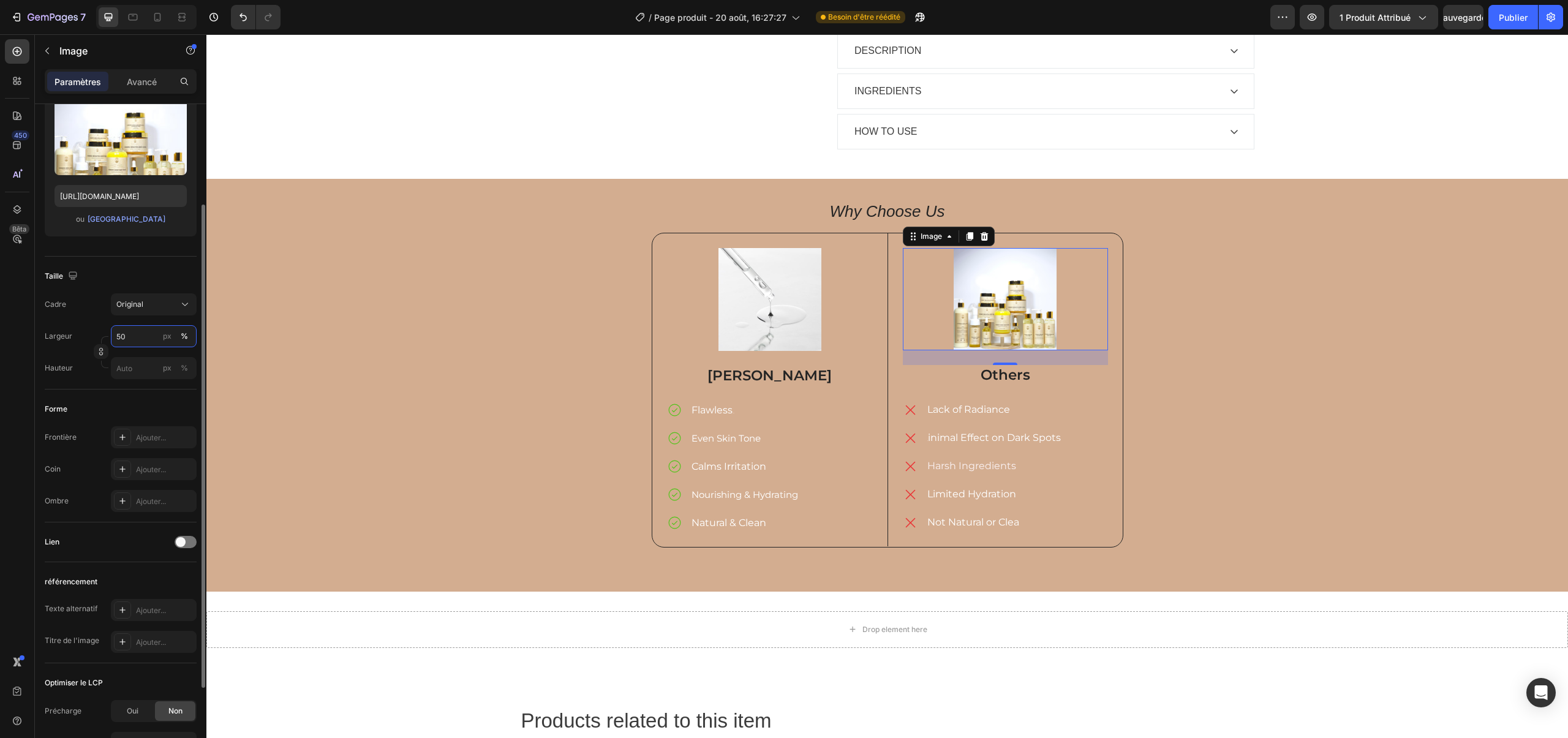
scroll to position [146, 0]
type input "50"
click at [138, 297] on font "Original" at bounding box center [130, 297] width 27 height 9
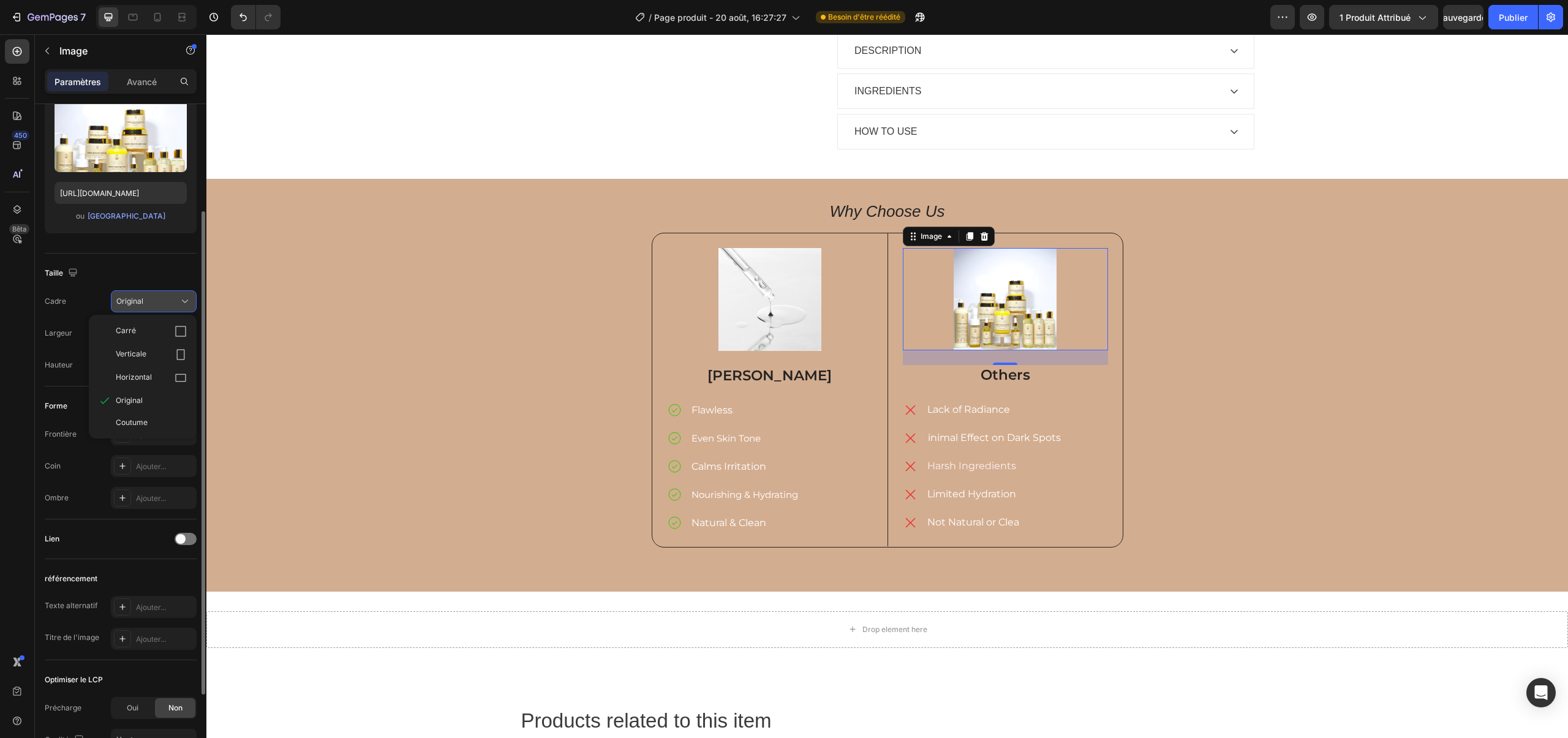
click at [152, 296] on button "Original" at bounding box center [154, 301] width 86 height 22
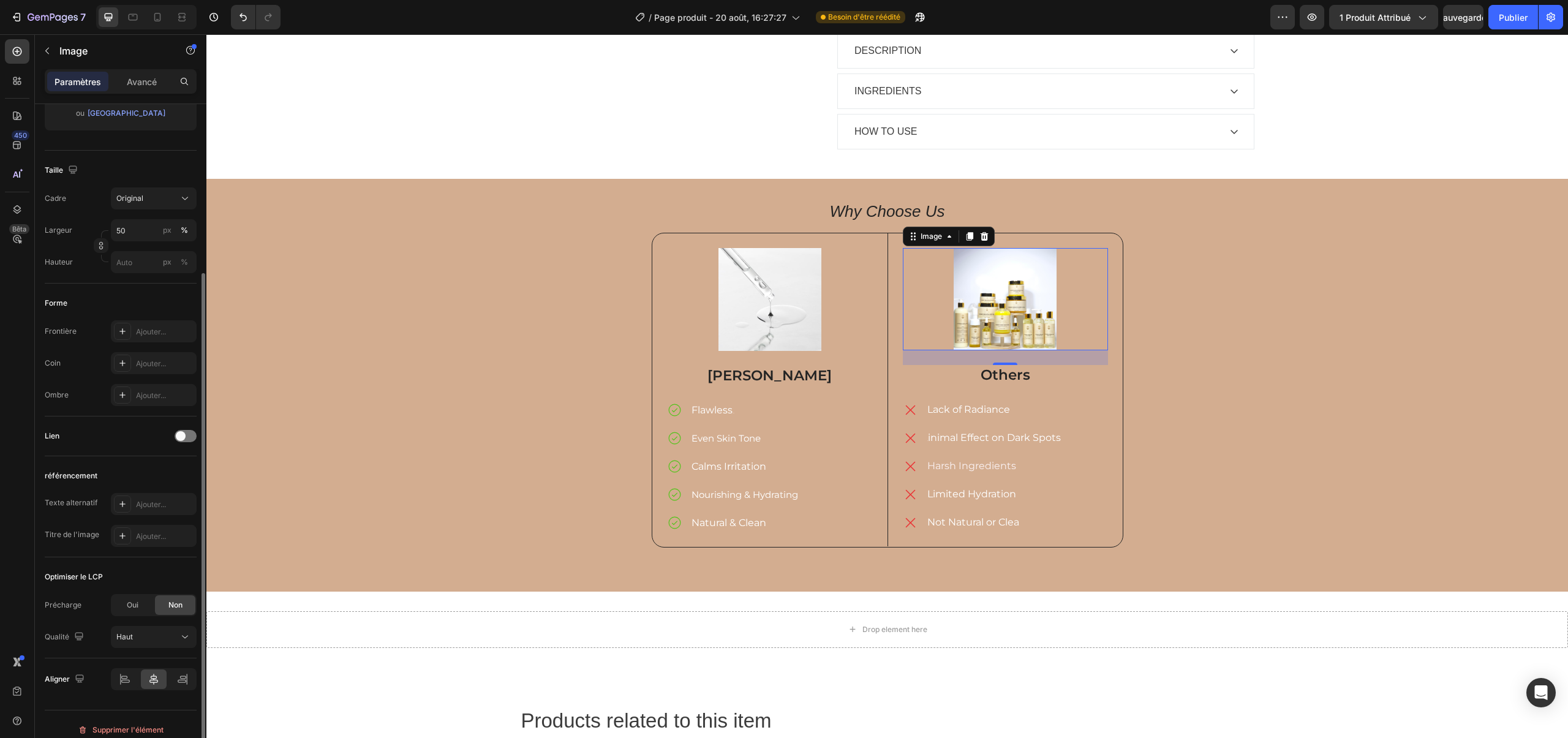
scroll to position [256, 0]
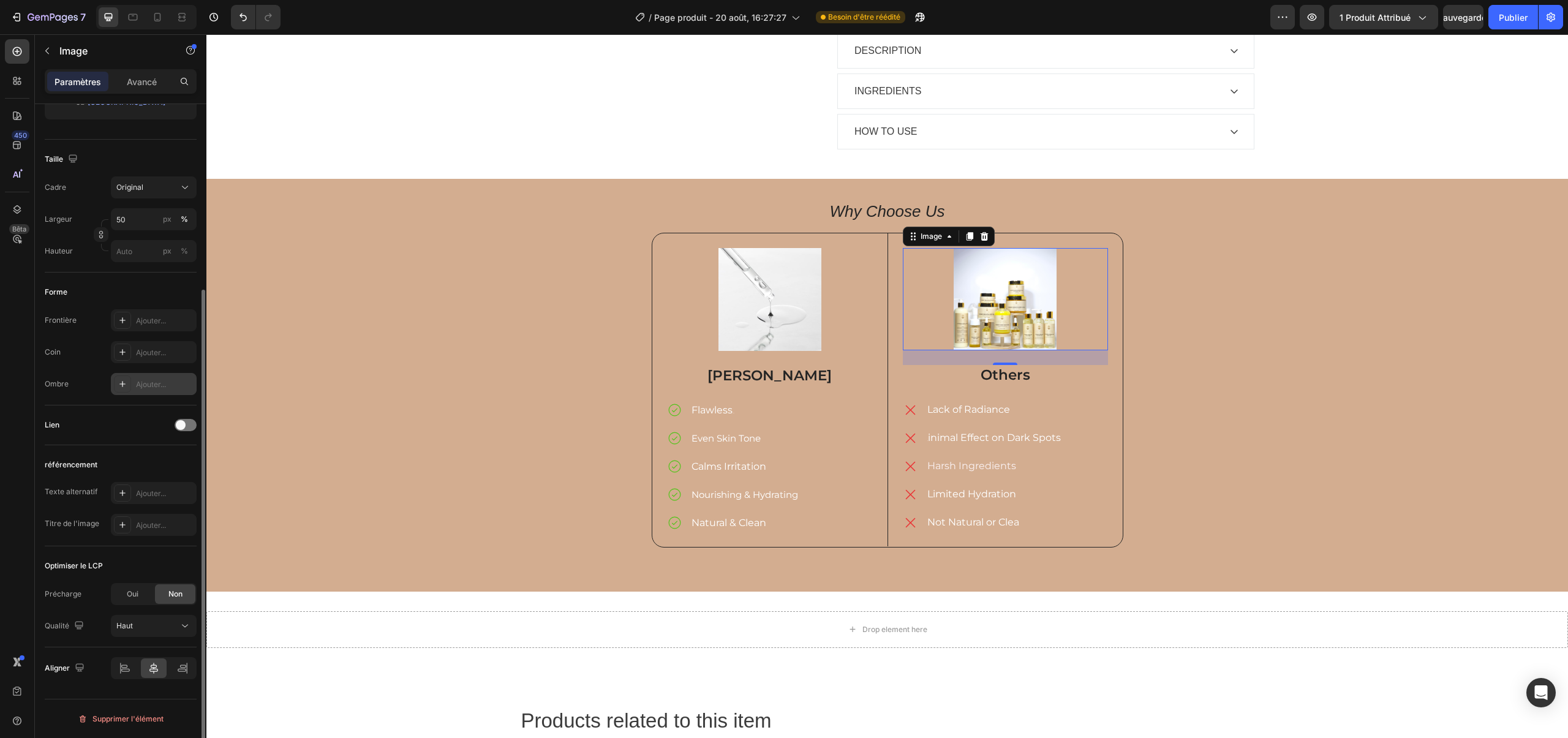
click at [128, 379] on div at bounding box center [122, 384] width 17 height 17
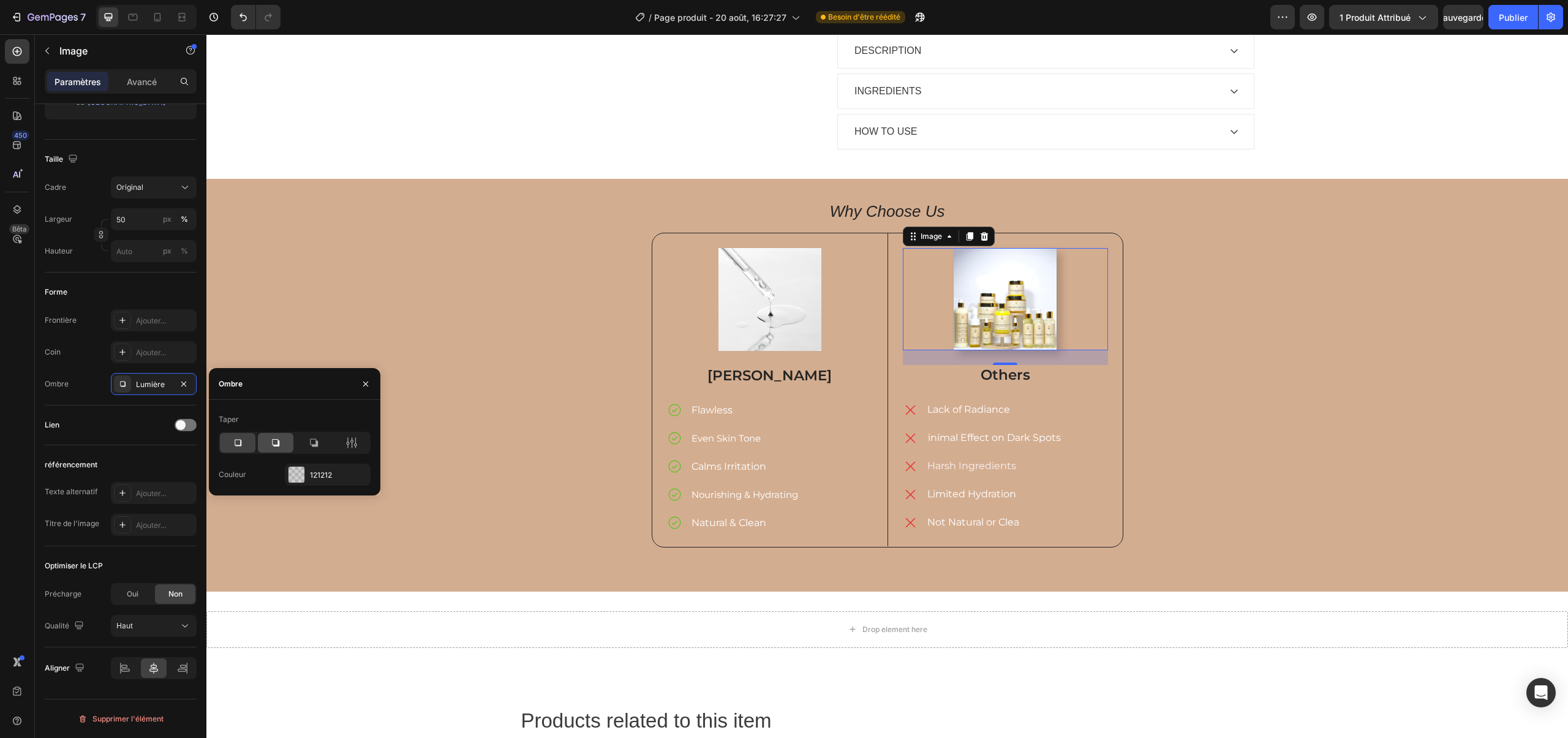
click at [281, 441] on icon at bounding box center [275, 443] width 12 height 12
click at [248, 445] on div at bounding box center [237, 443] width 36 height 20
click at [268, 441] on div at bounding box center [276, 443] width 36 height 20
click at [303, 440] on div at bounding box center [314, 443] width 36 height 20
click at [273, 445] on icon at bounding box center [276, 443] width 7 height 7
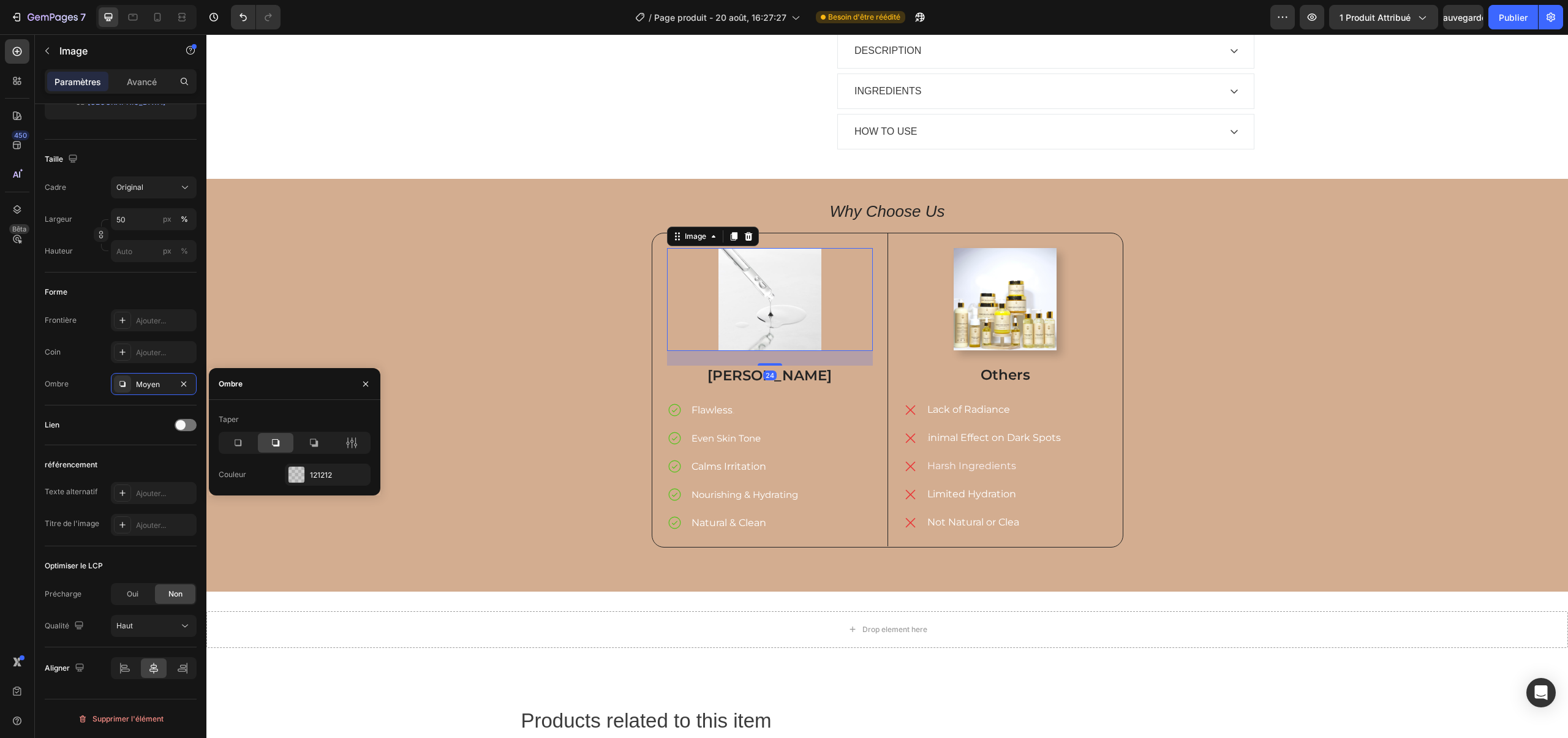
click at [799, 292] on img at bounding box center [770, 300] width 103 height 103
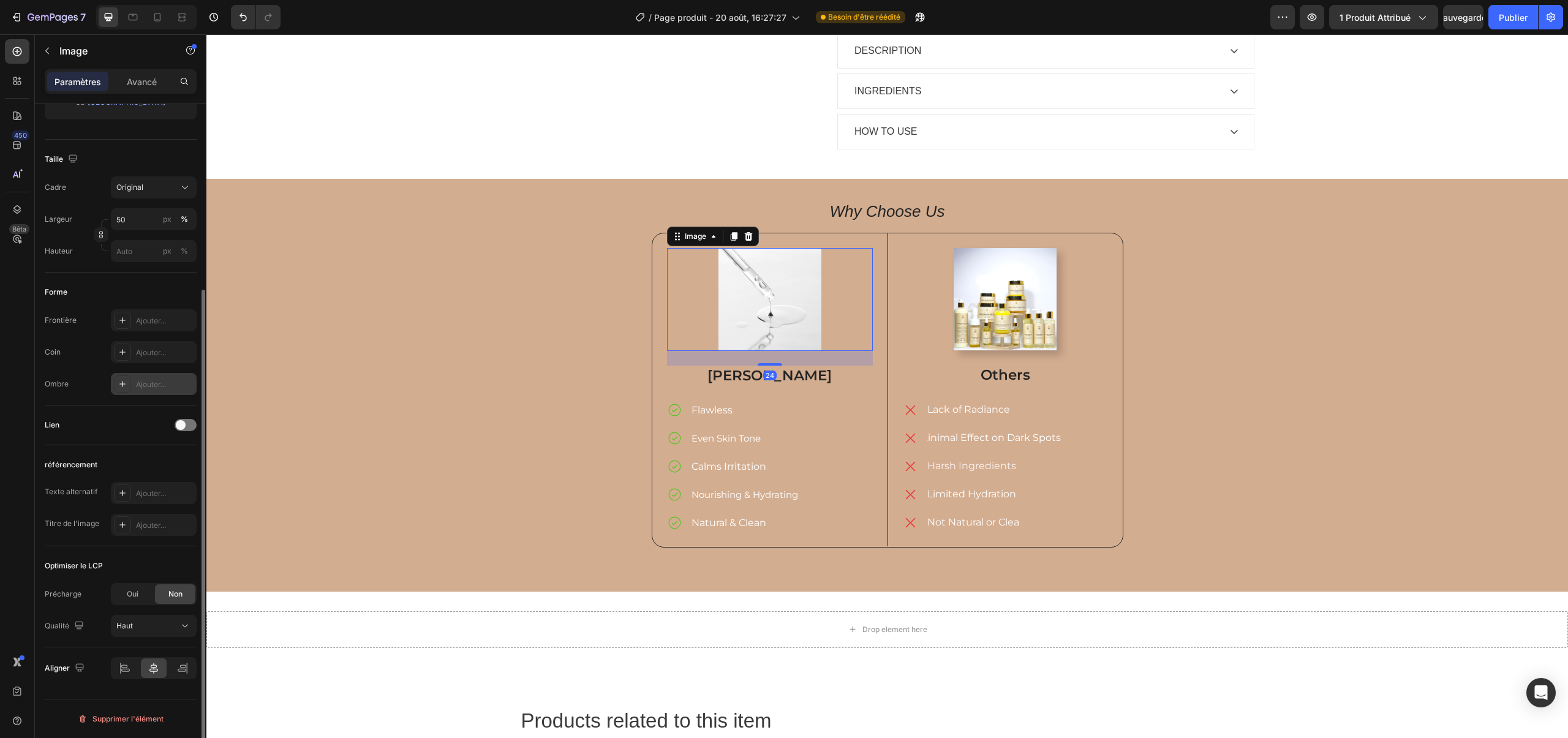
click at [135, 379] on div "Ajouter..." at bounding box center [154, 384] width 86 height 22
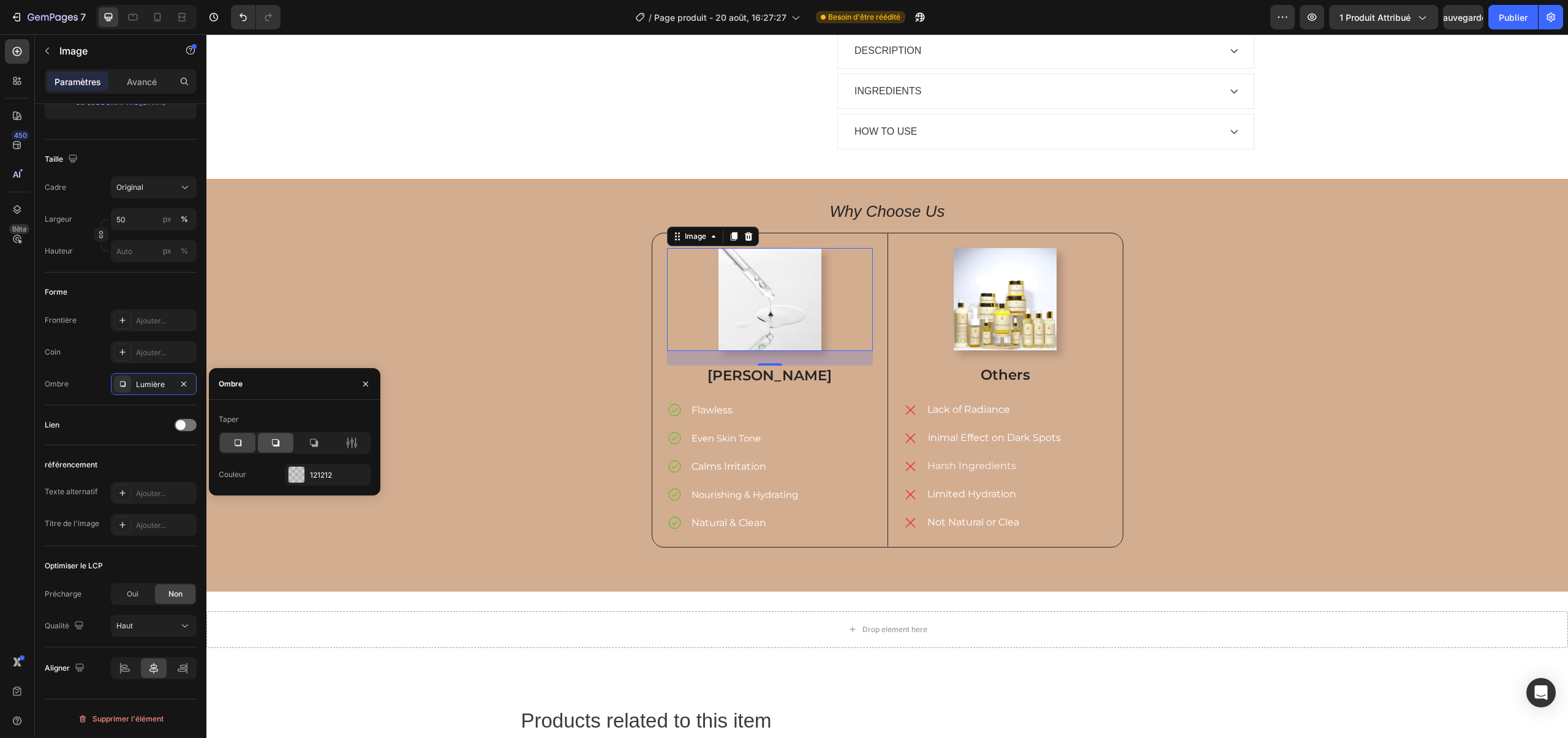
click at [281, 437] on icon at bounding box center [275, 443] width 12 height 12
click at [675, 403] on icon at bounding box center [675, 410] width 15 height 15
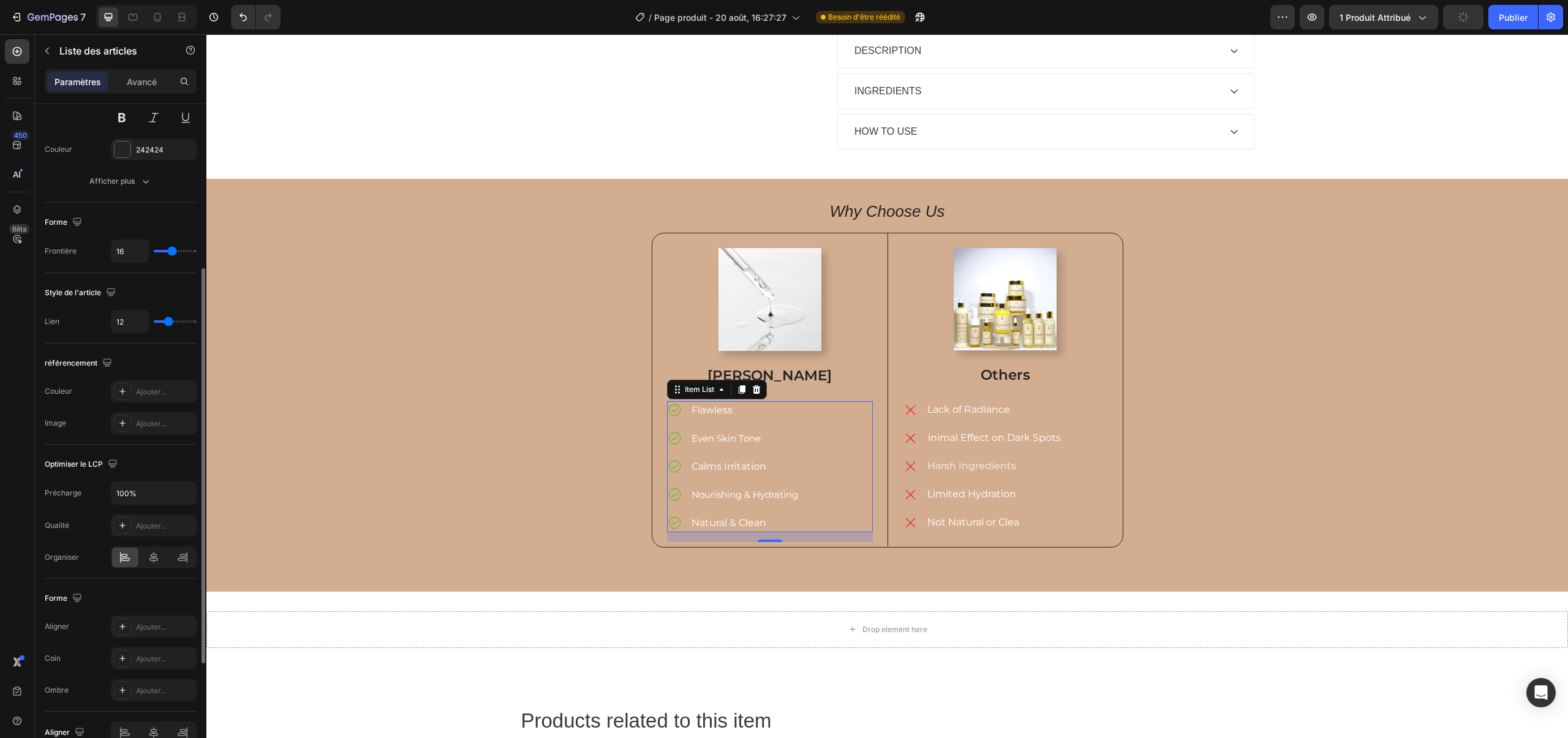
scroll to position [462, 0]
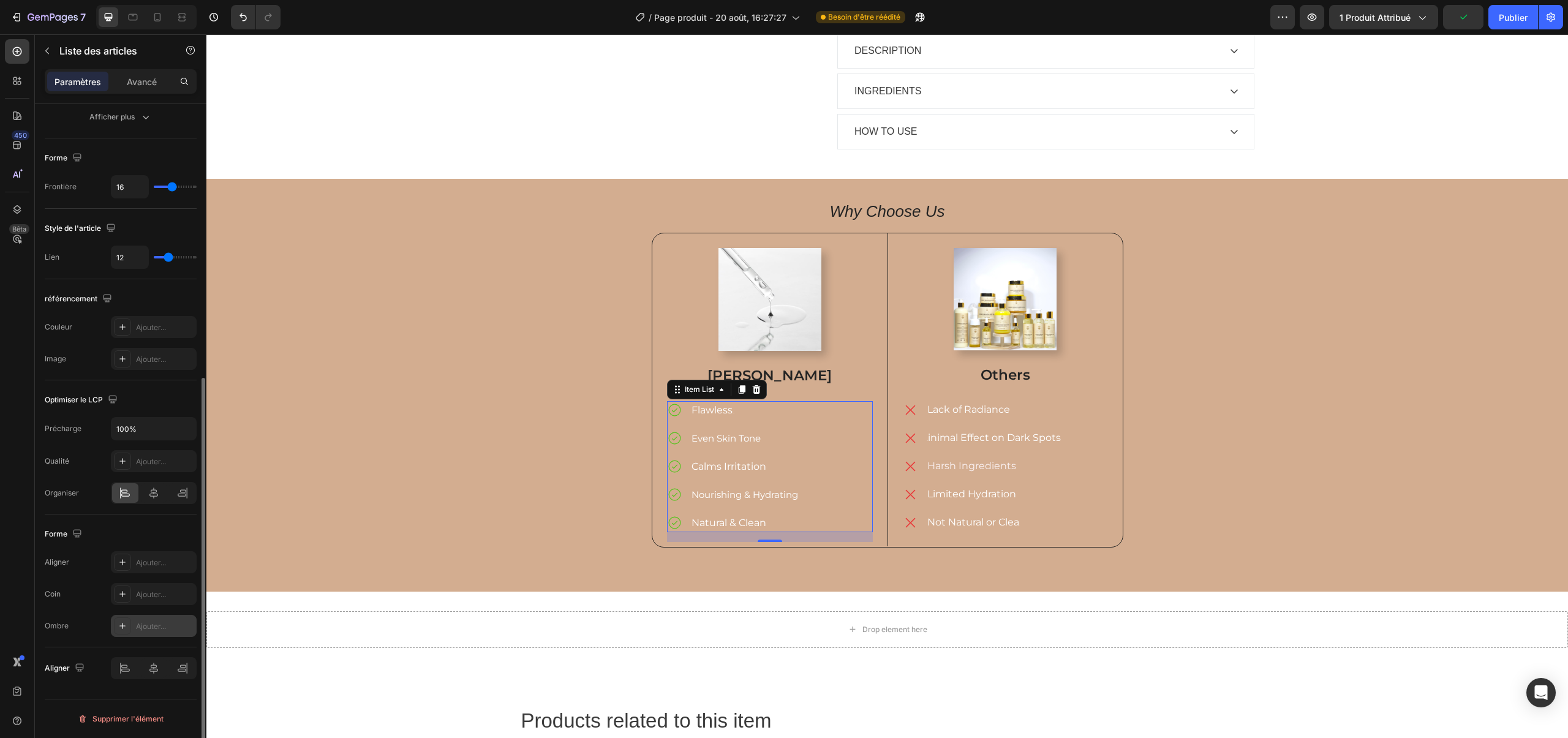
click at [134, 635] on div "Ajouter..." at bounding box center [154, 626] width 86 height 22
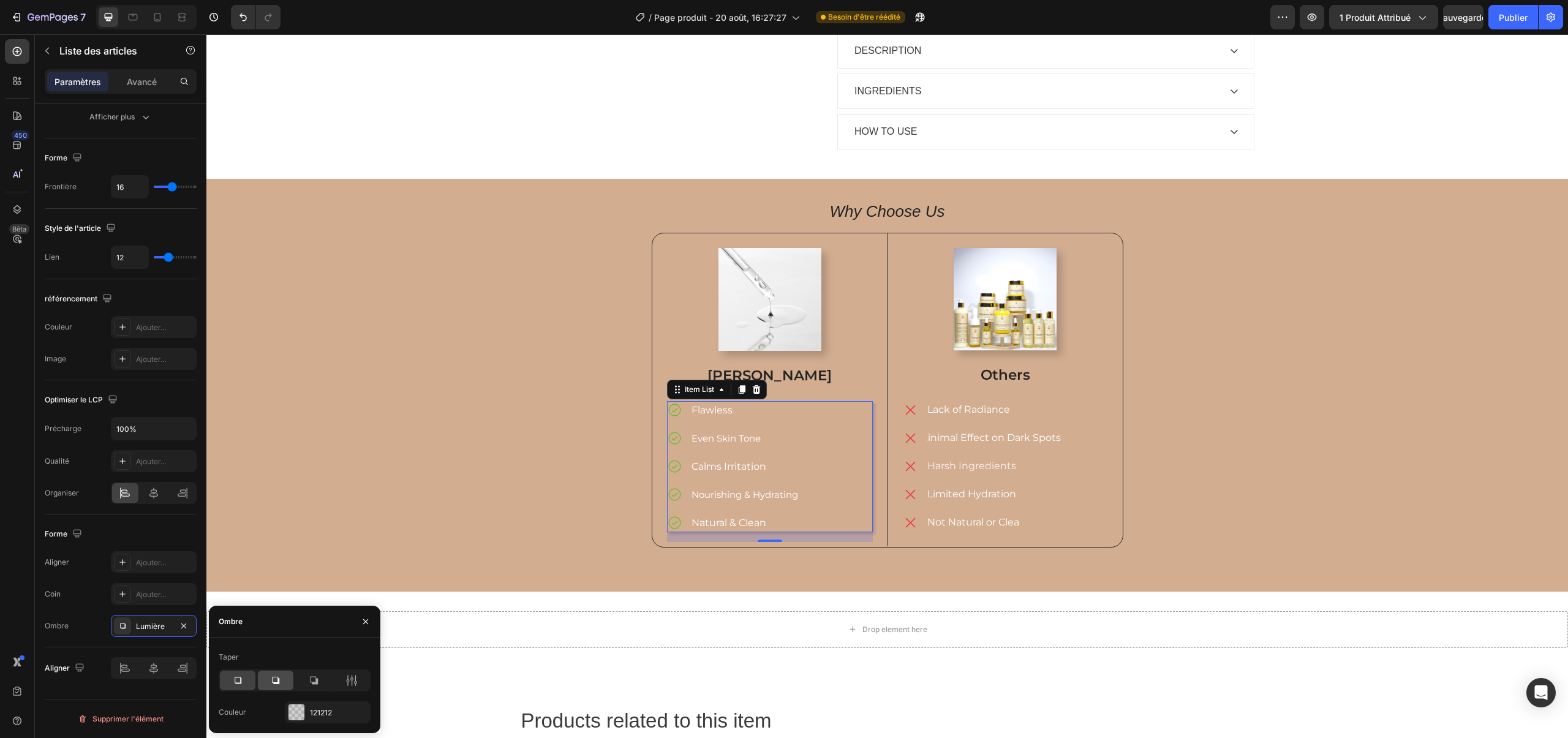
click at [267, 686] on div at bounding box center [276, 680] width 36 height 20
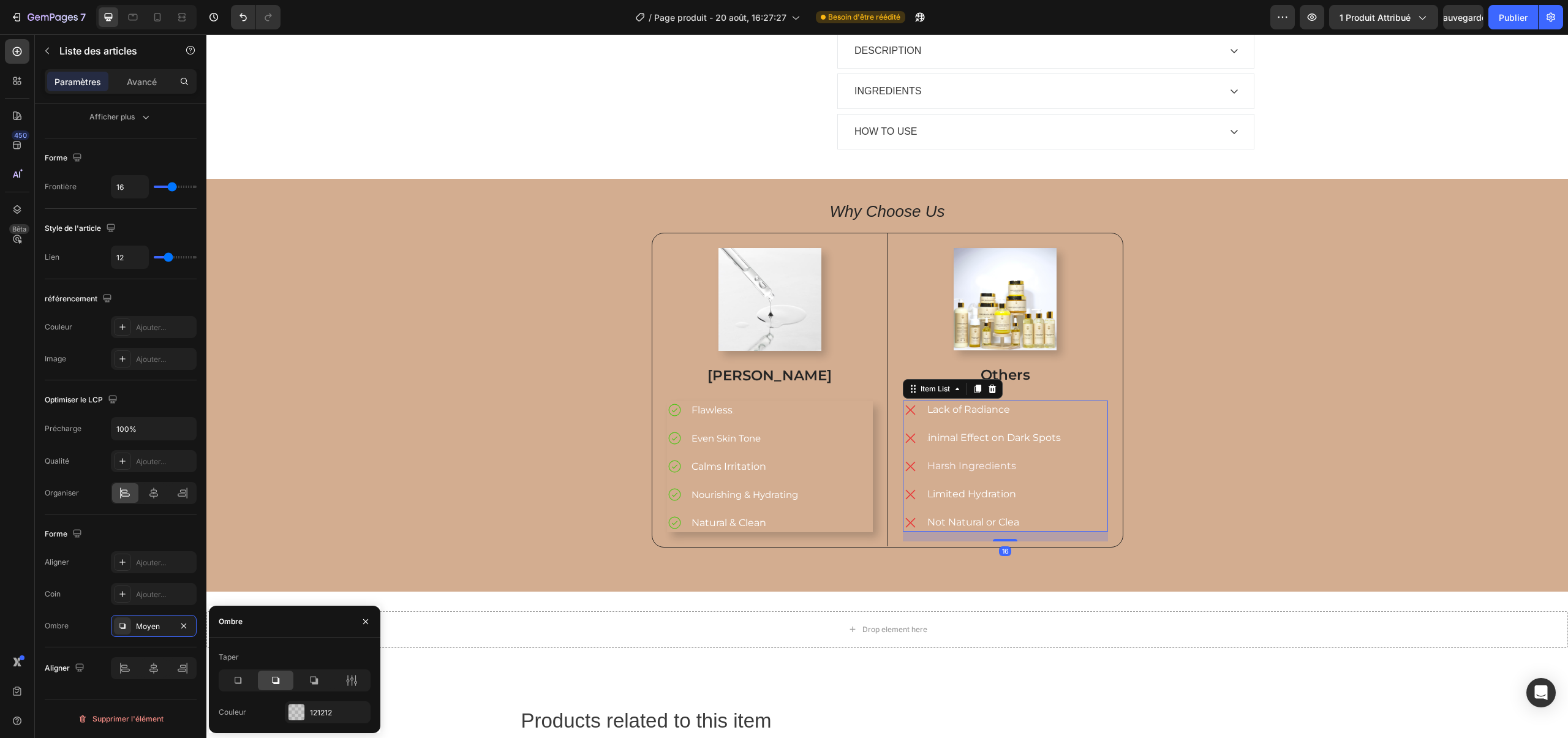
click at [946, 516] on span "Not Natural or Clea" at bounding box center [973, 522] width 92 height 12
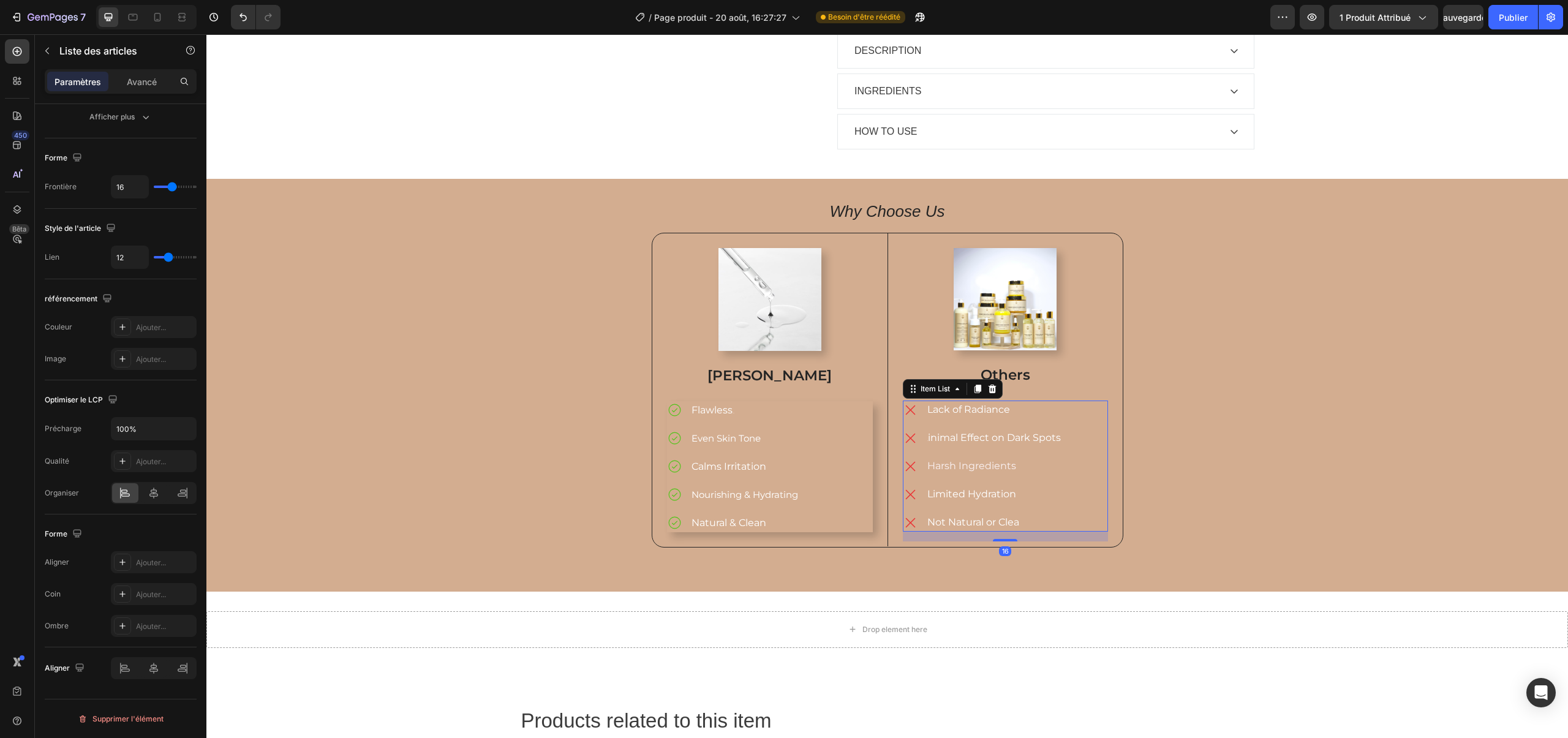
click at [1076, 475] on div "Lack of Radiance M inimal Effect on Dark Spots Harsh Ingredients Limited Hydrat…" at bounding box center [1005, 466] width 206 height 131
click at [133, 630] on div "Ajouter..." at bounding box center [154, 626] width 86 height 22
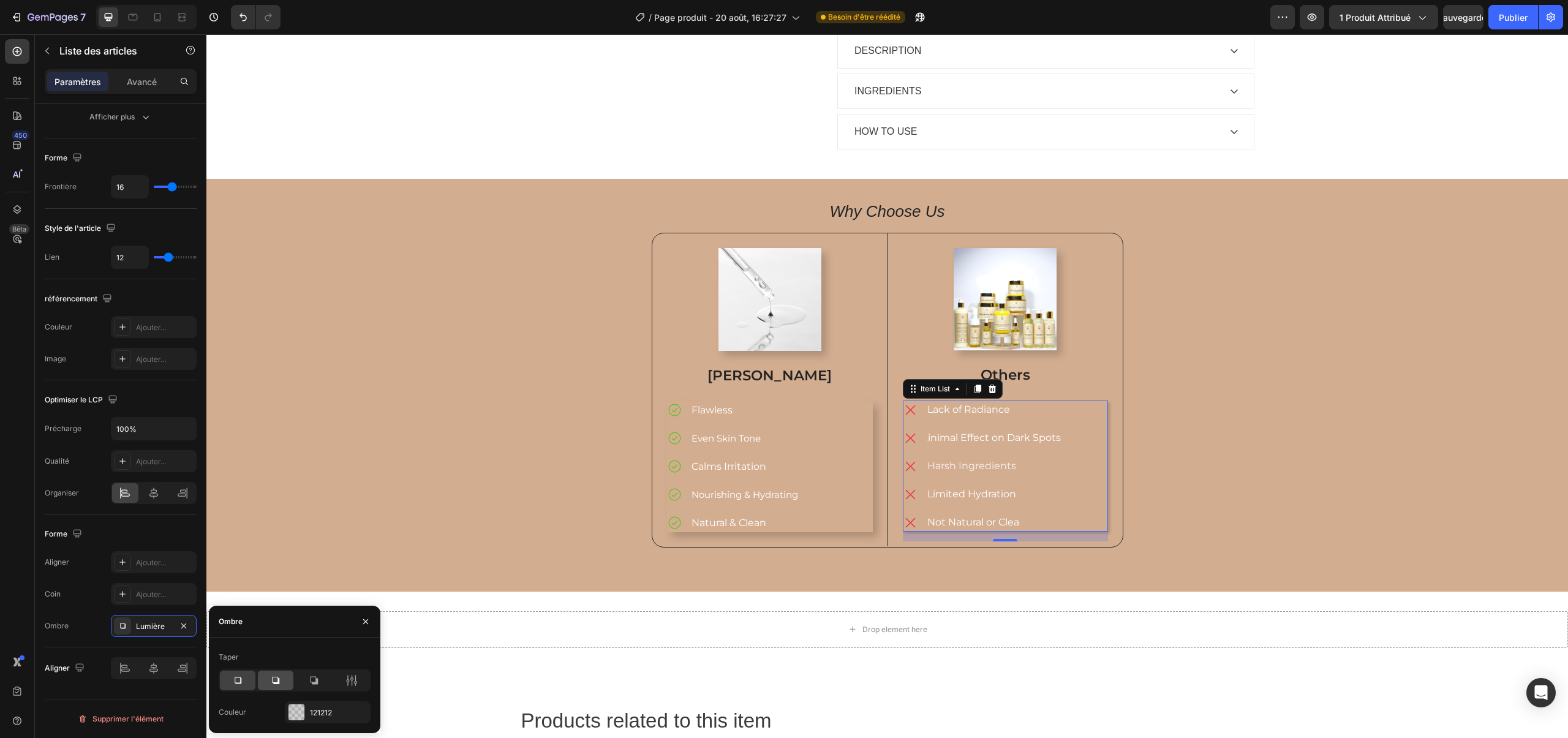
click at [279, 678] on icon at bounding box center [275, 680] width 12 height 12
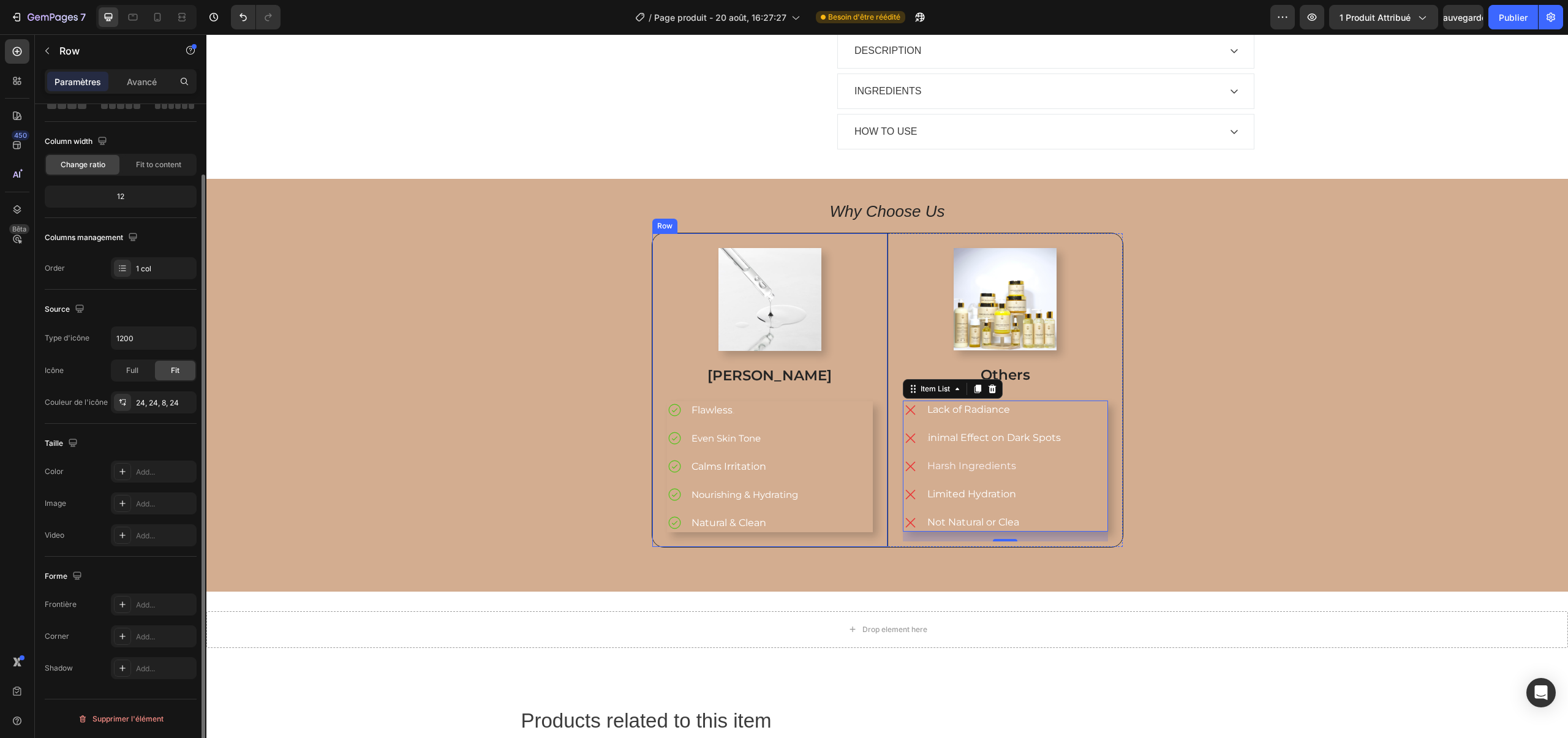
click at [655, 507] on div "Image Mery Glow Text Block Flawless Glow Even Skin Tone Calms Irritation Nouris…" at bounding box center [770, 390] width 235 height 314
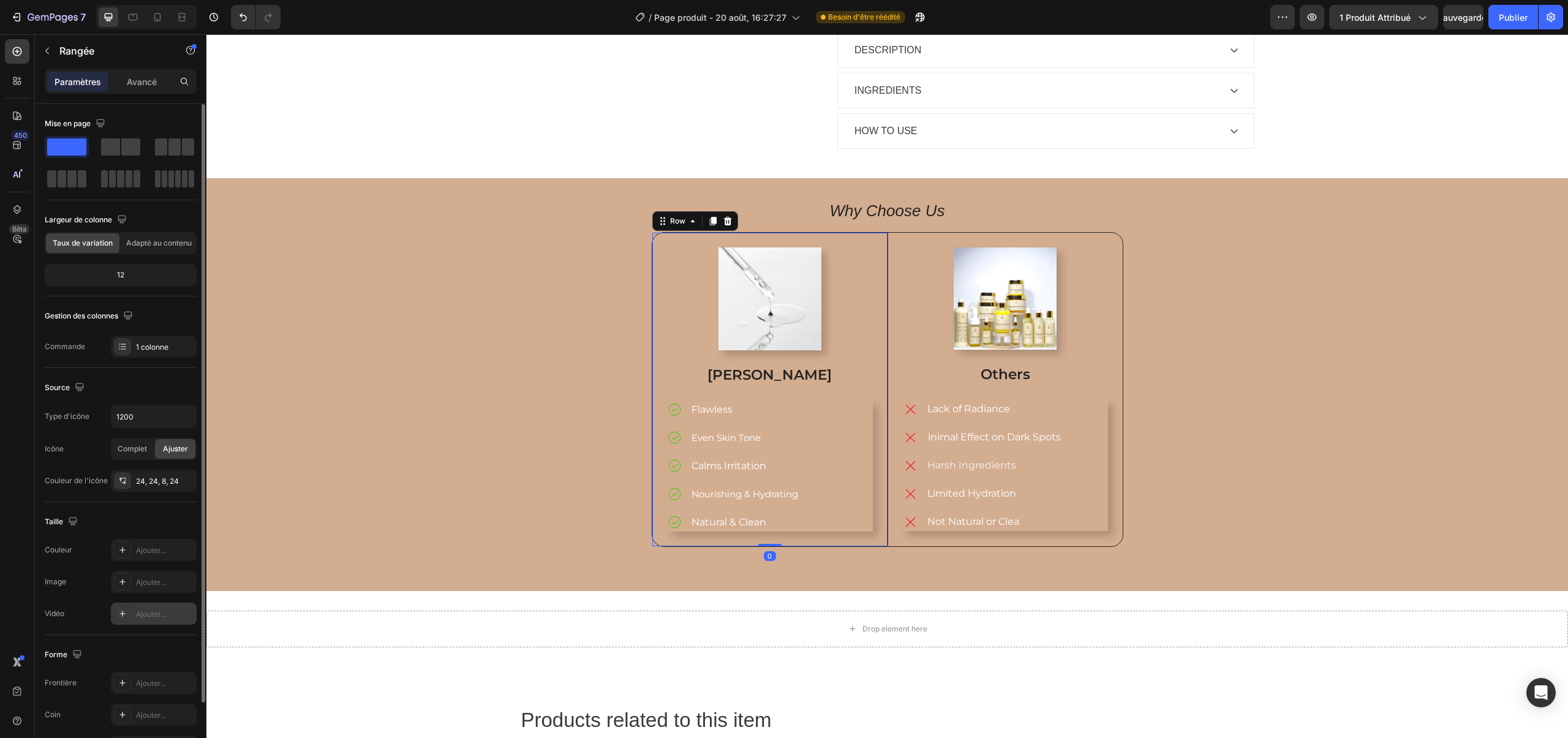
scroll to position [79, 0]
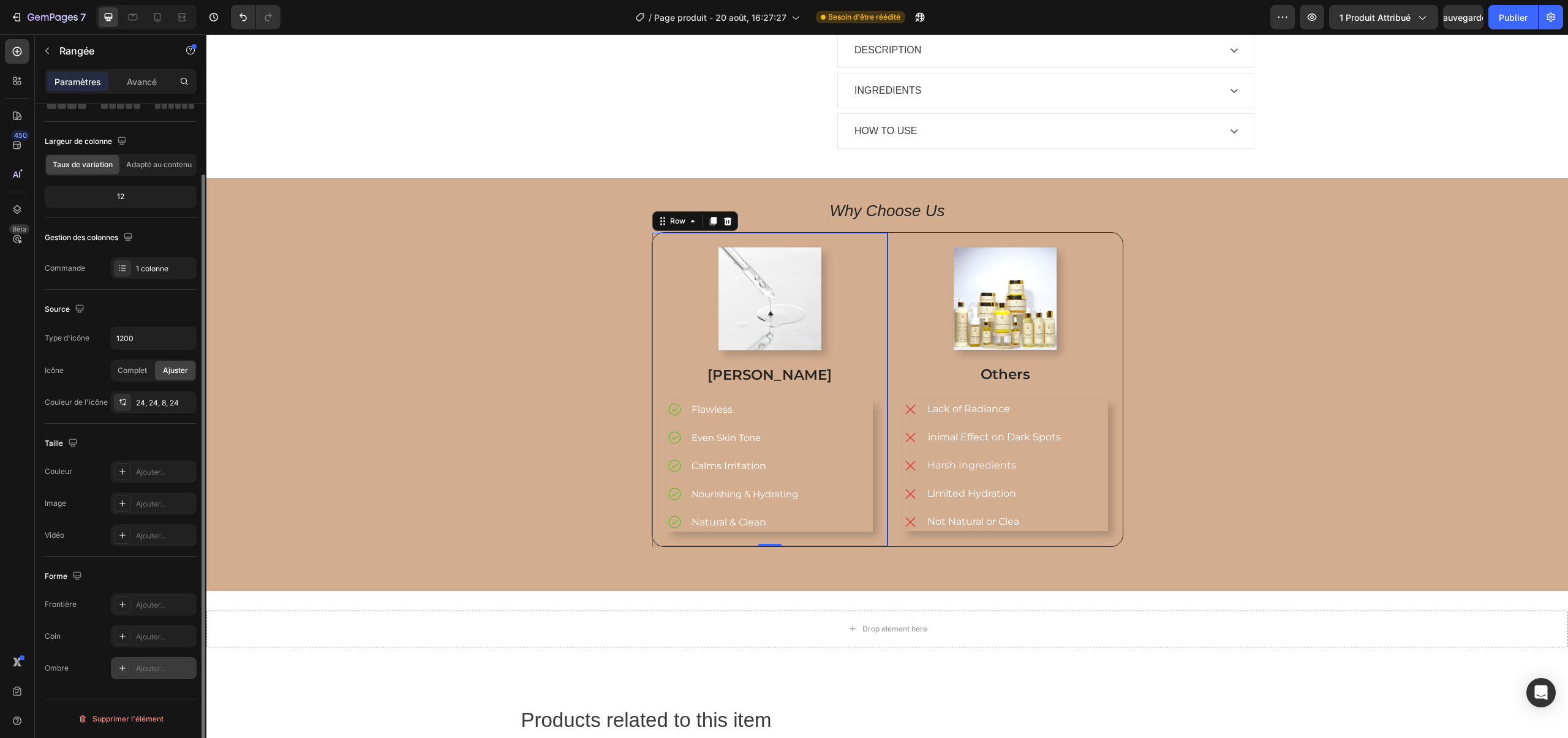
click at [154, 661] on div "Ajouter..." at bounding box center [154, 668] width 86 height 22
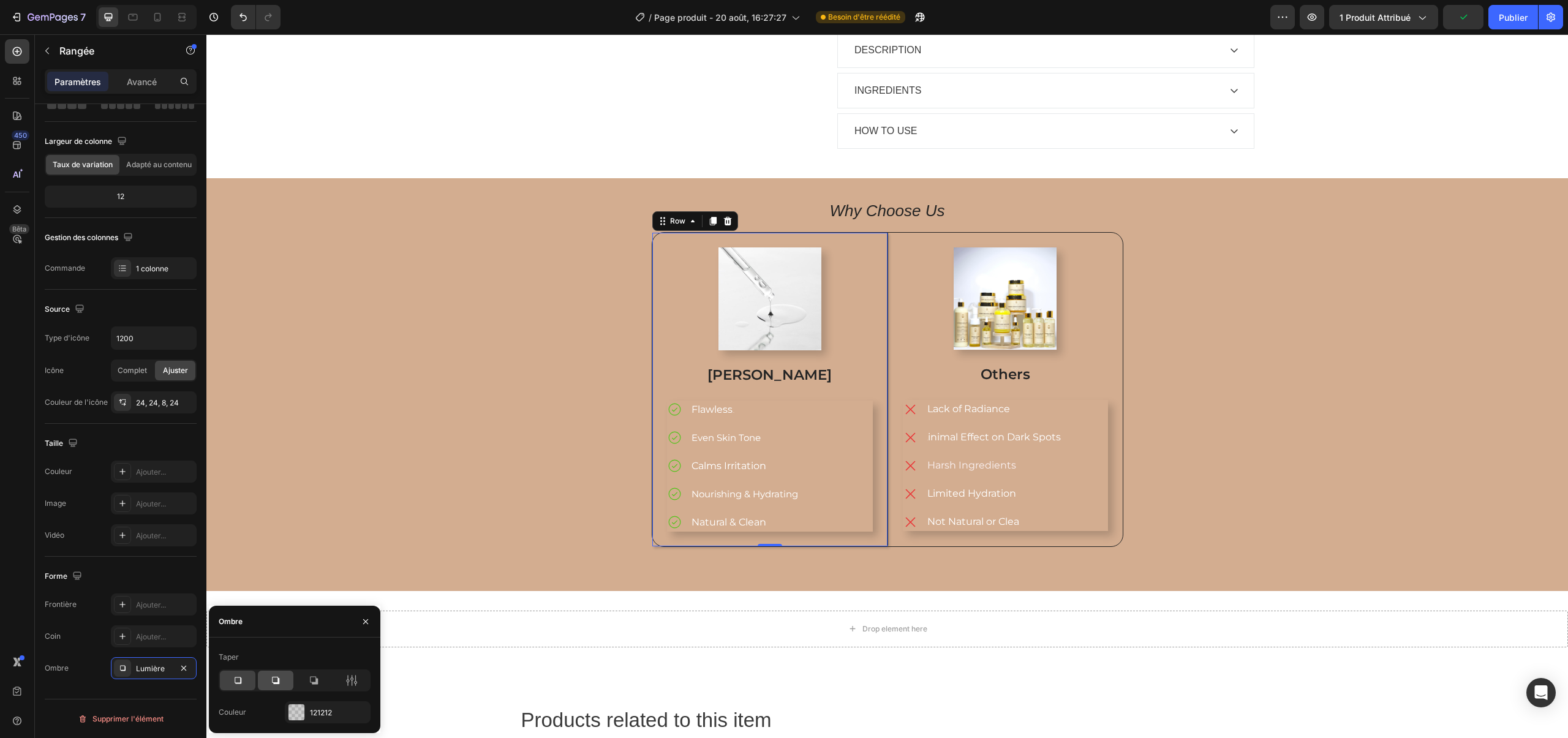
click at [278, 676] on icon at bounding box center [275, 680] width 12 height 12
click at [396, 329] on div "Why Choose Us Heading Image Mery Glow Text Block Flawless Glow Even Skin Tone C…" at bounding box center [887, 384] width 1343 height 363
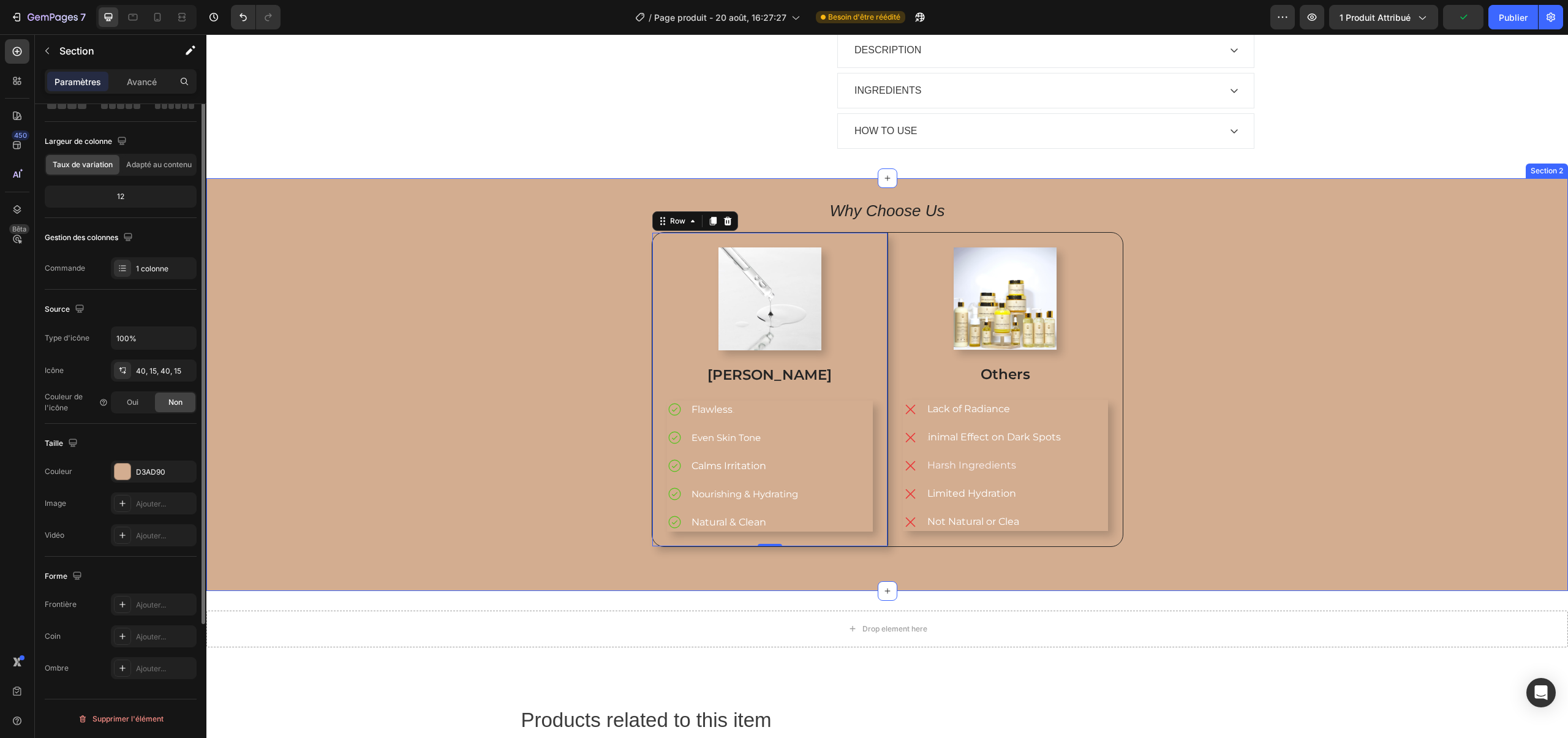
scroll to position [0, 0]
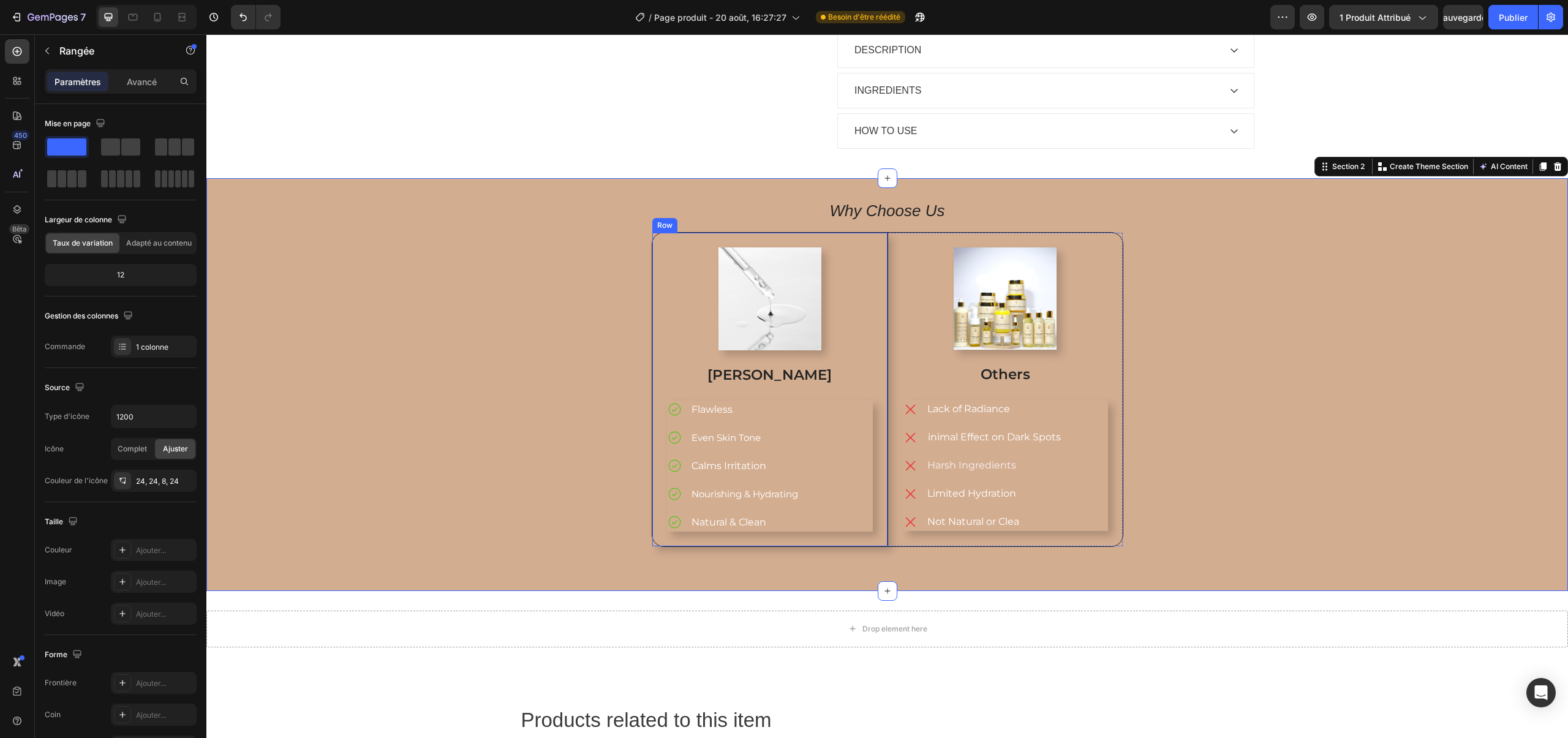
click at [653, 276] on div "Image Mery Glow Text Block Flawless Glow Even Skin Tone Calms Irritation Nouris…" at bounding box center [770, 389] width 235 height 314
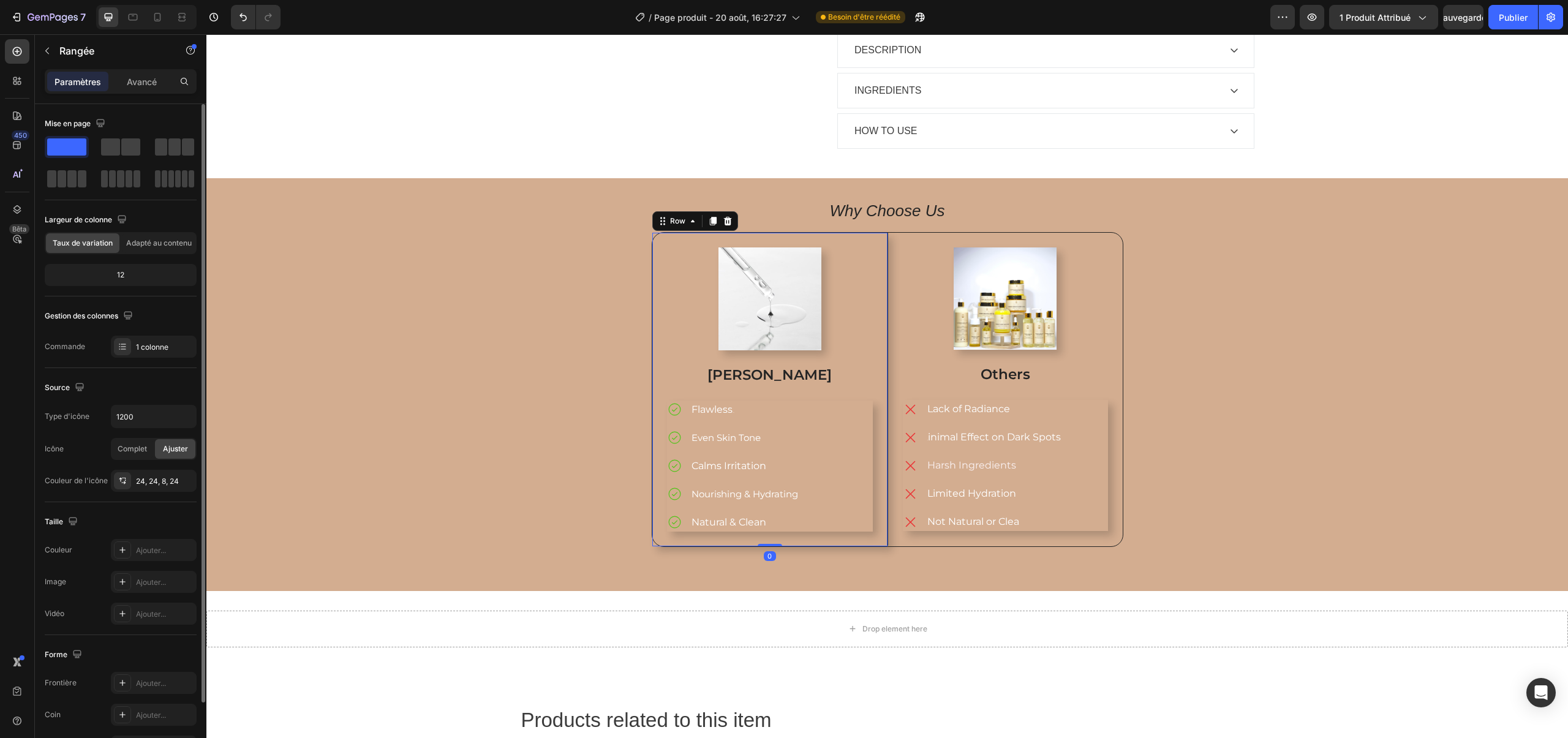
scroll to position [79, 0]
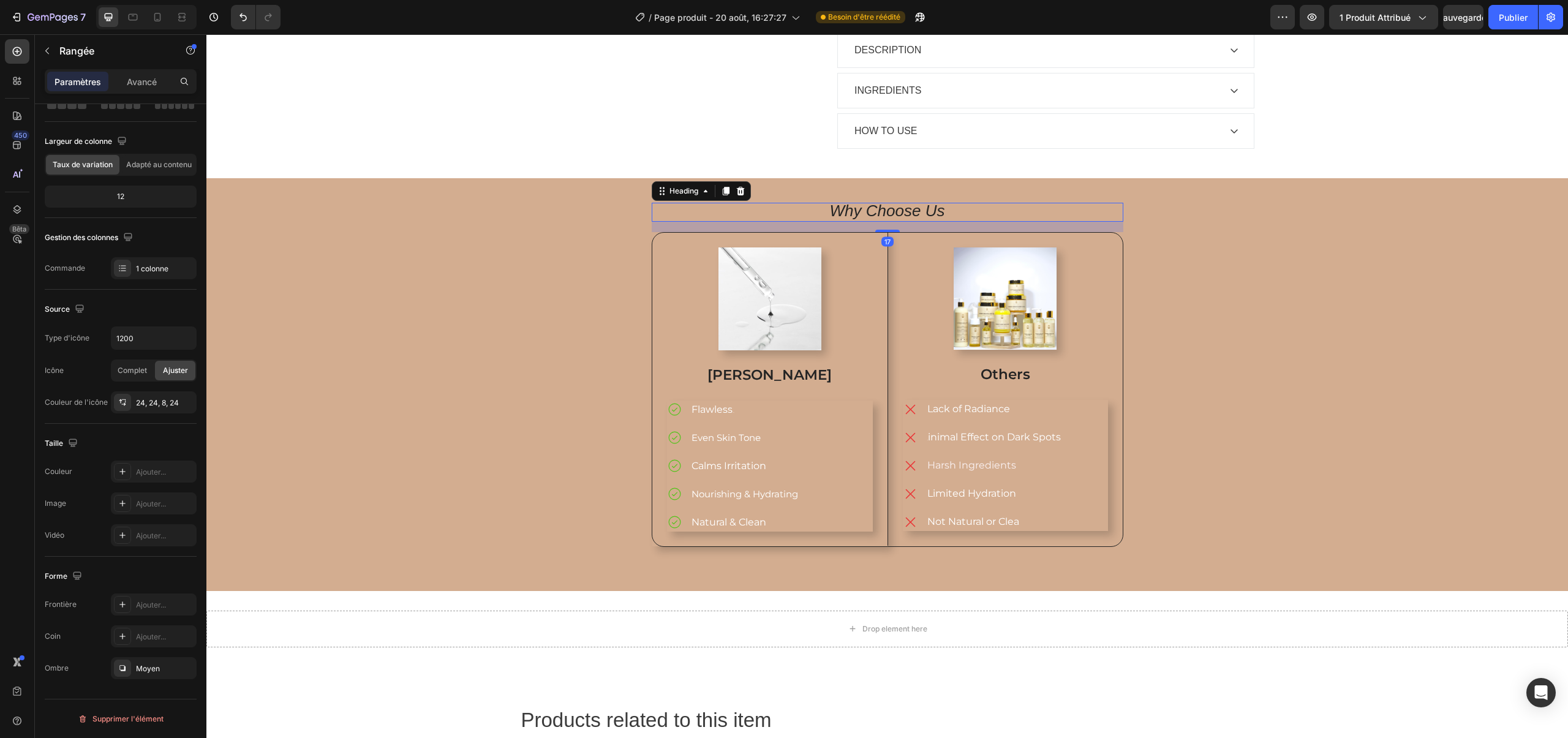
click at [898, 201] on icon "Why Choose Us" at bounding box center [887, 210] width 115 height 18
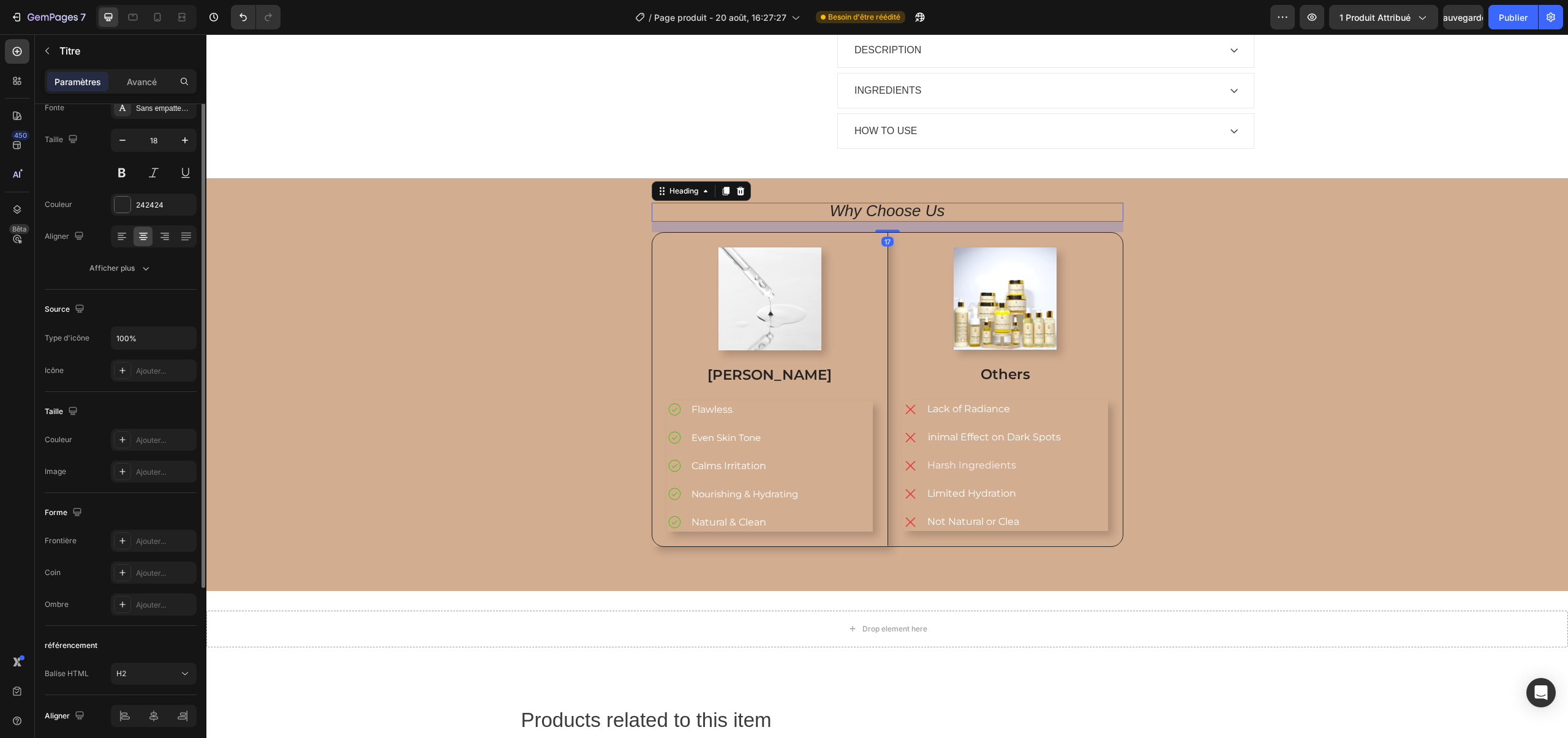
scroll to position [0, 0]
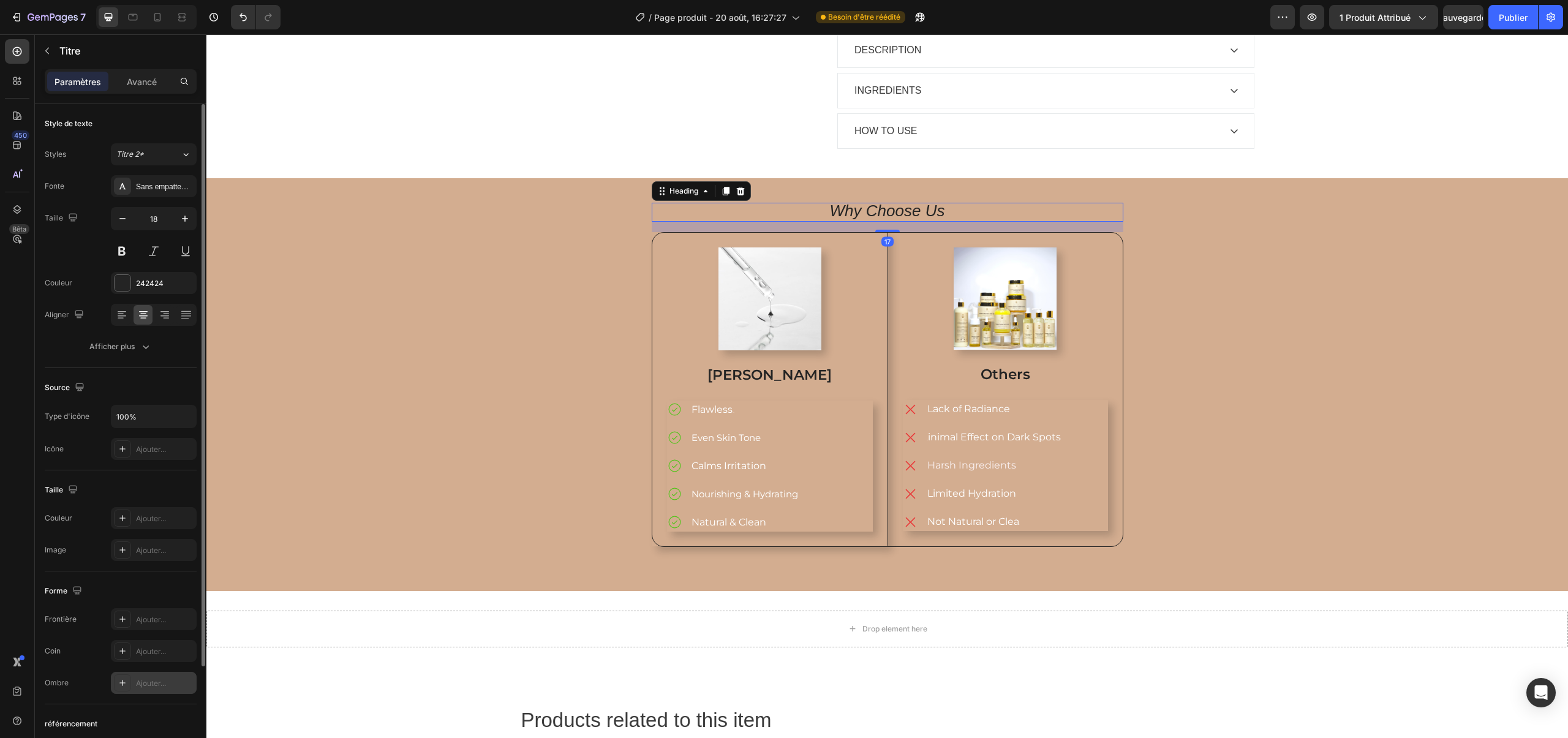
click at [159, 678] on font "Ajouter..." at bounding box center [151, 683] width 30 height 9
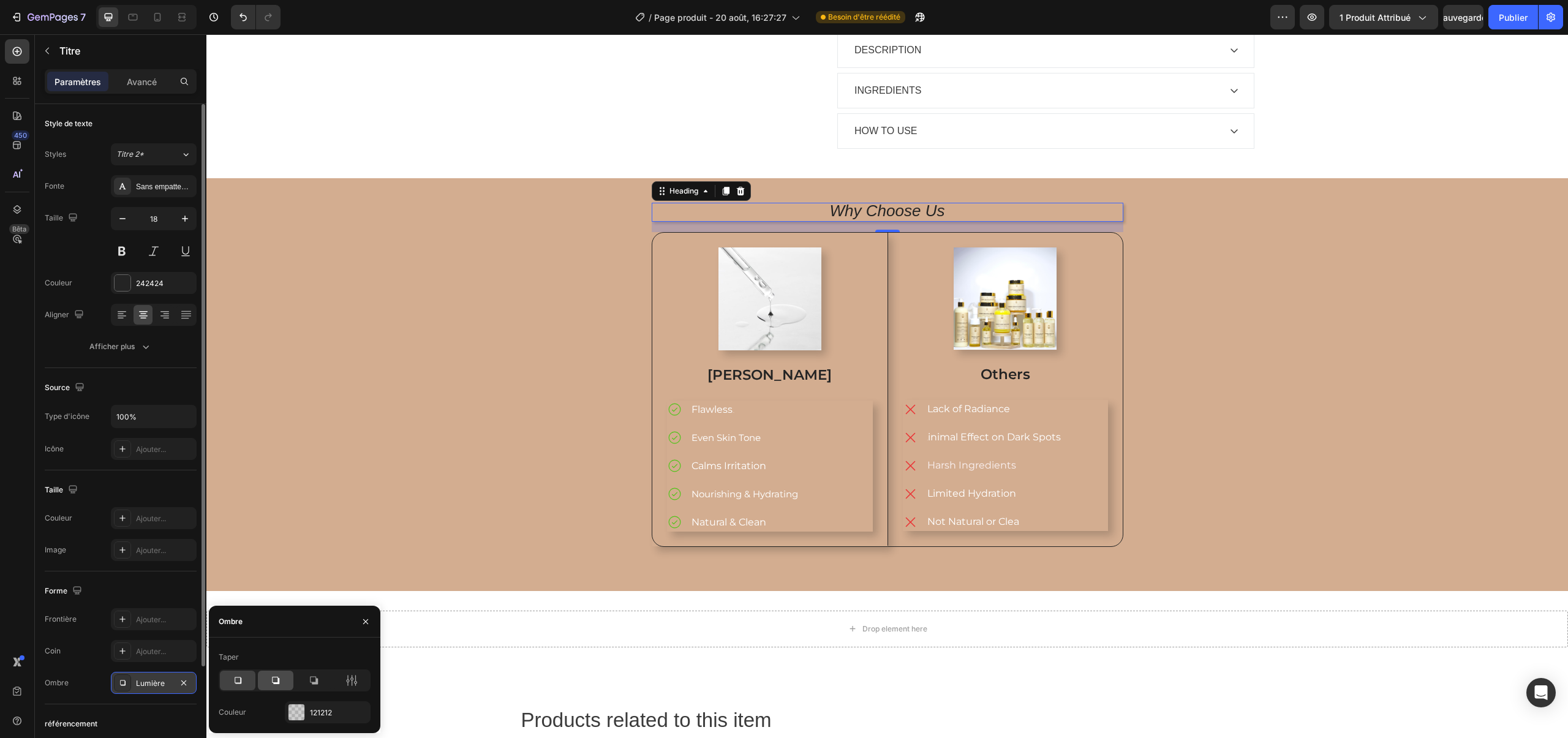
click at [288, 687] on div at bounding box center [276, 680] width 36 height 20
click at [311, 441] on div "Why Choose Us Heading 17 Image Mery Glow Text Block Flawless Glow Even Skin Ton…" at bounding box center [887, 384] width 1343 height 363
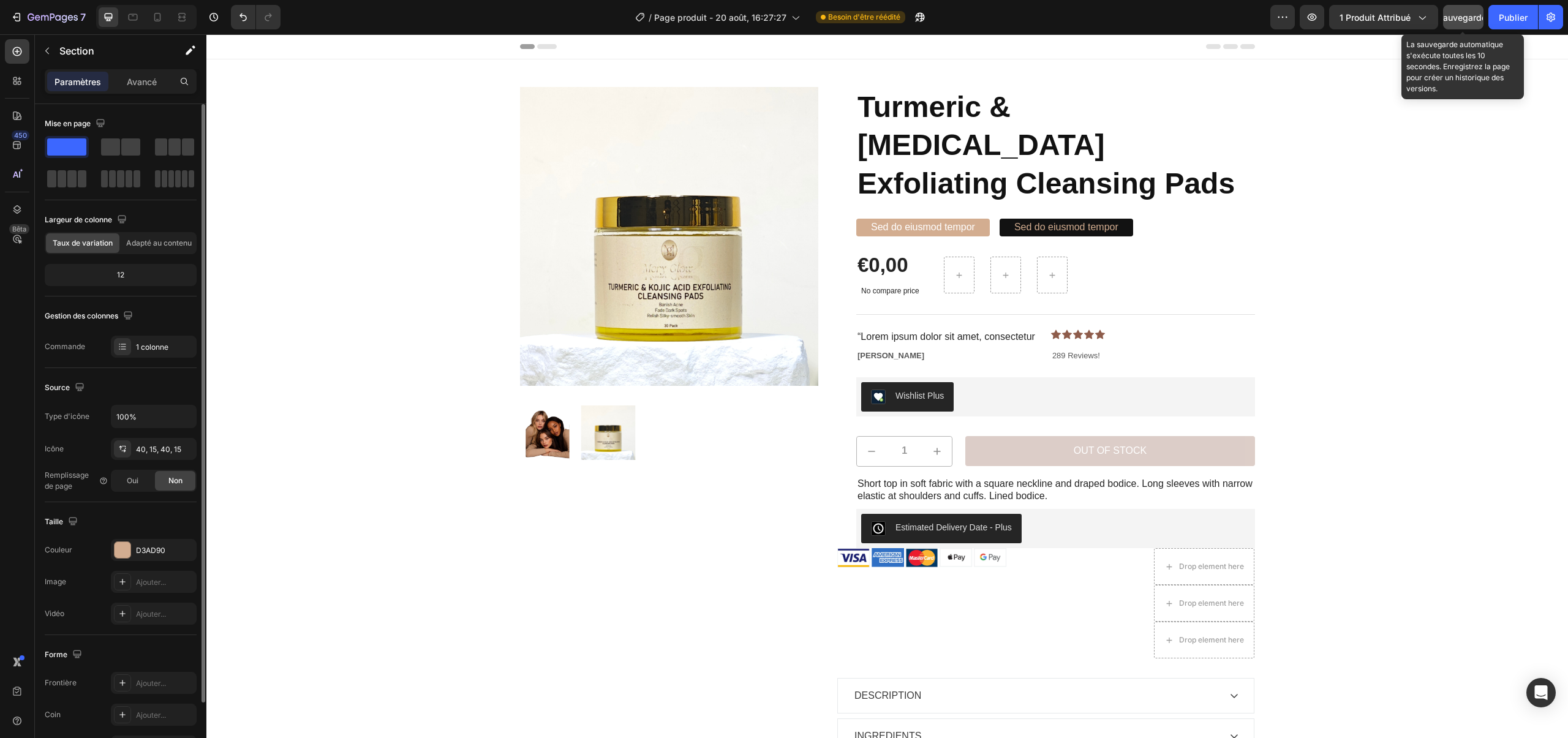
click at [1470, 16] on font "Sauvegarder" at bounding box center [1463, 17] width 52 height 11
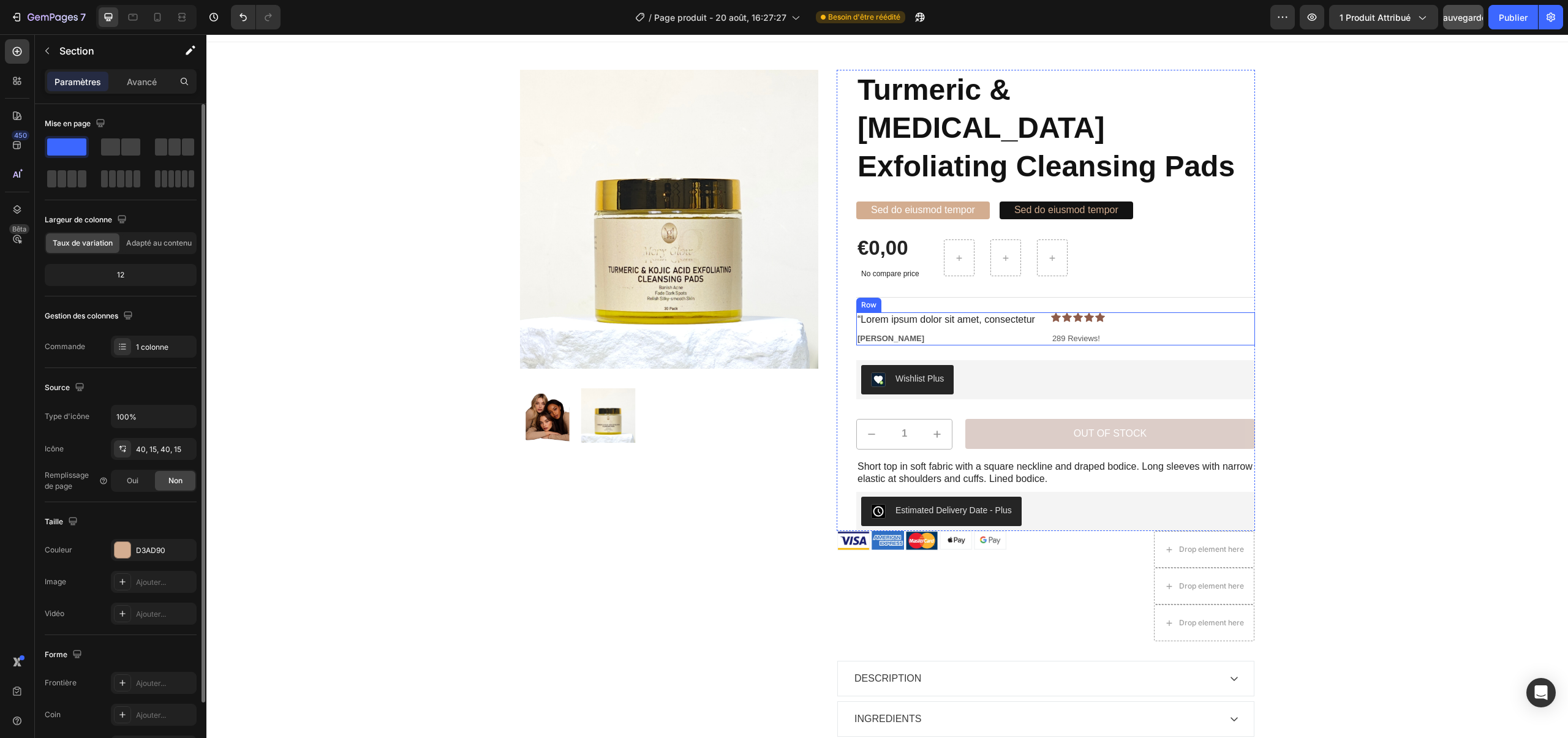
scroll to position [22, 0]
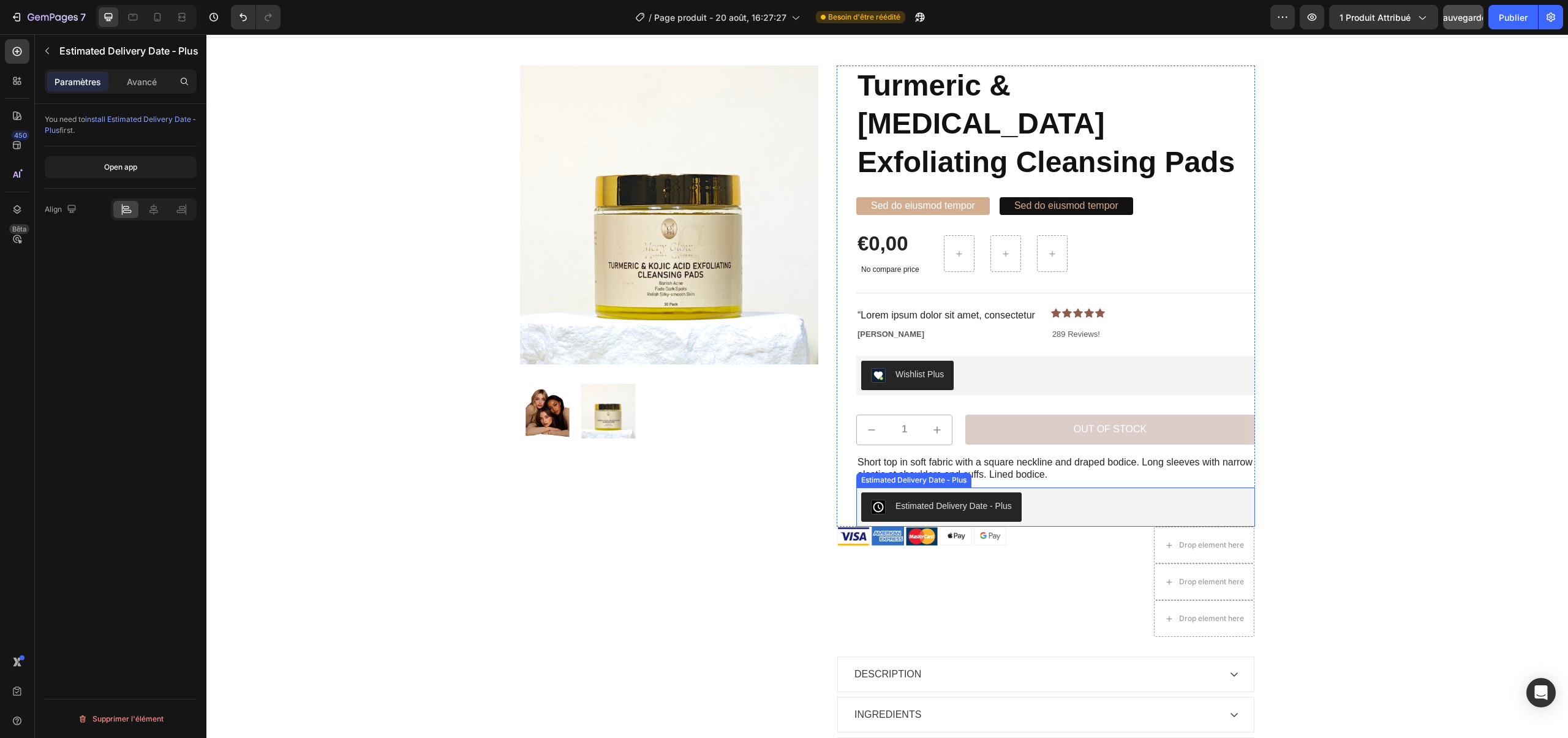
click at [958, 499] on div "Estimated Delivery Date ‑ Plus" at bounding box center [954, 506] width 116 height 13
click at [133, 119] on font "installer Estimated Delivery Date ‑ Plus" at bounding box center [110, 124] width 131 height 20
click at [1510, 29] on div "7 / Page produit - [DATE] 16:27:27 Besoin d'être réédité Aperçu 1 produit attri…" at bounding box center [784, 18] width 1568 height 35
click at [1511, 25] on button "Publier" at bounding box center [1513, 17] width 50 height 25
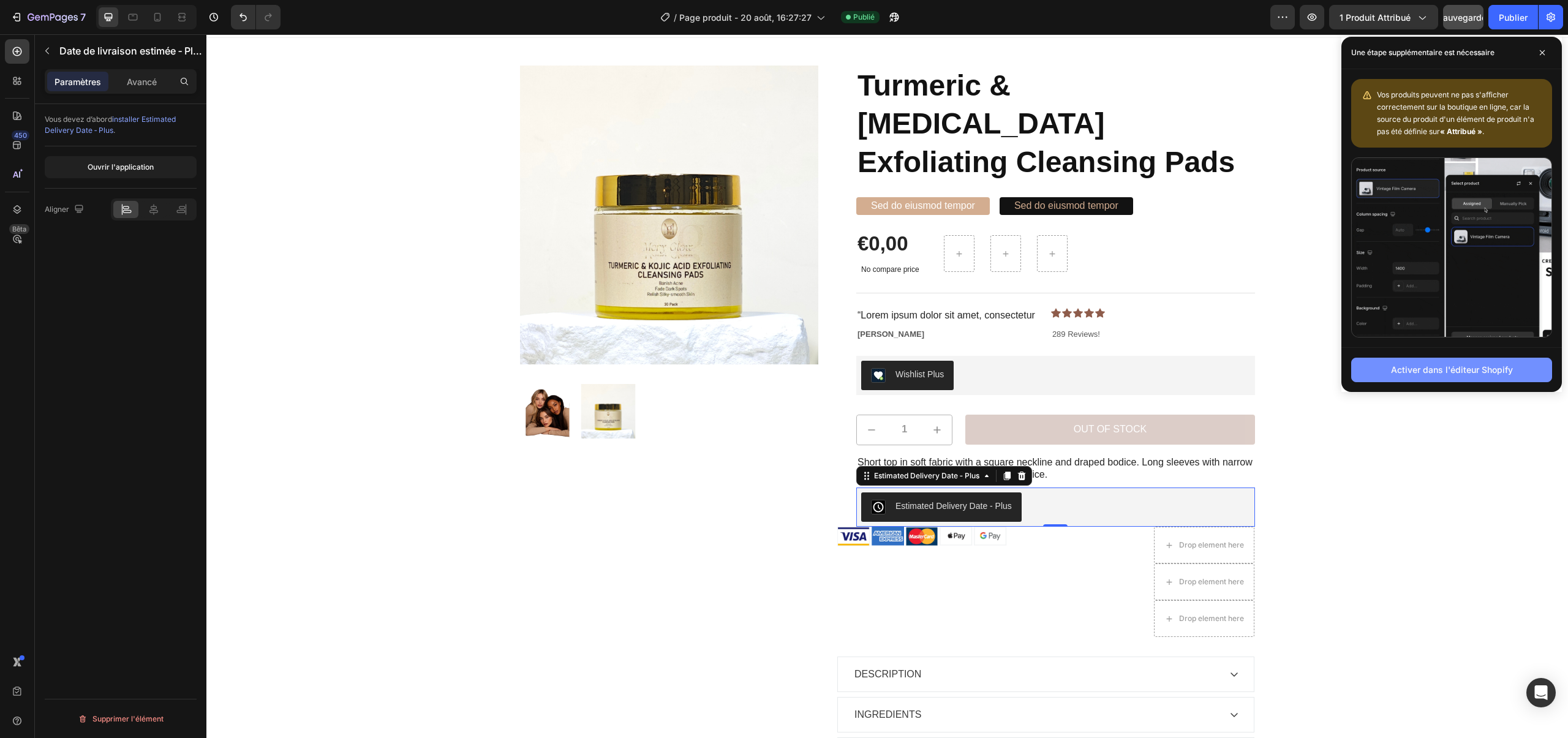
click at [1426, 379] on button "Activer dans l'éditeur Shopify" at bounding box center [1452, 370] width 201 height 25
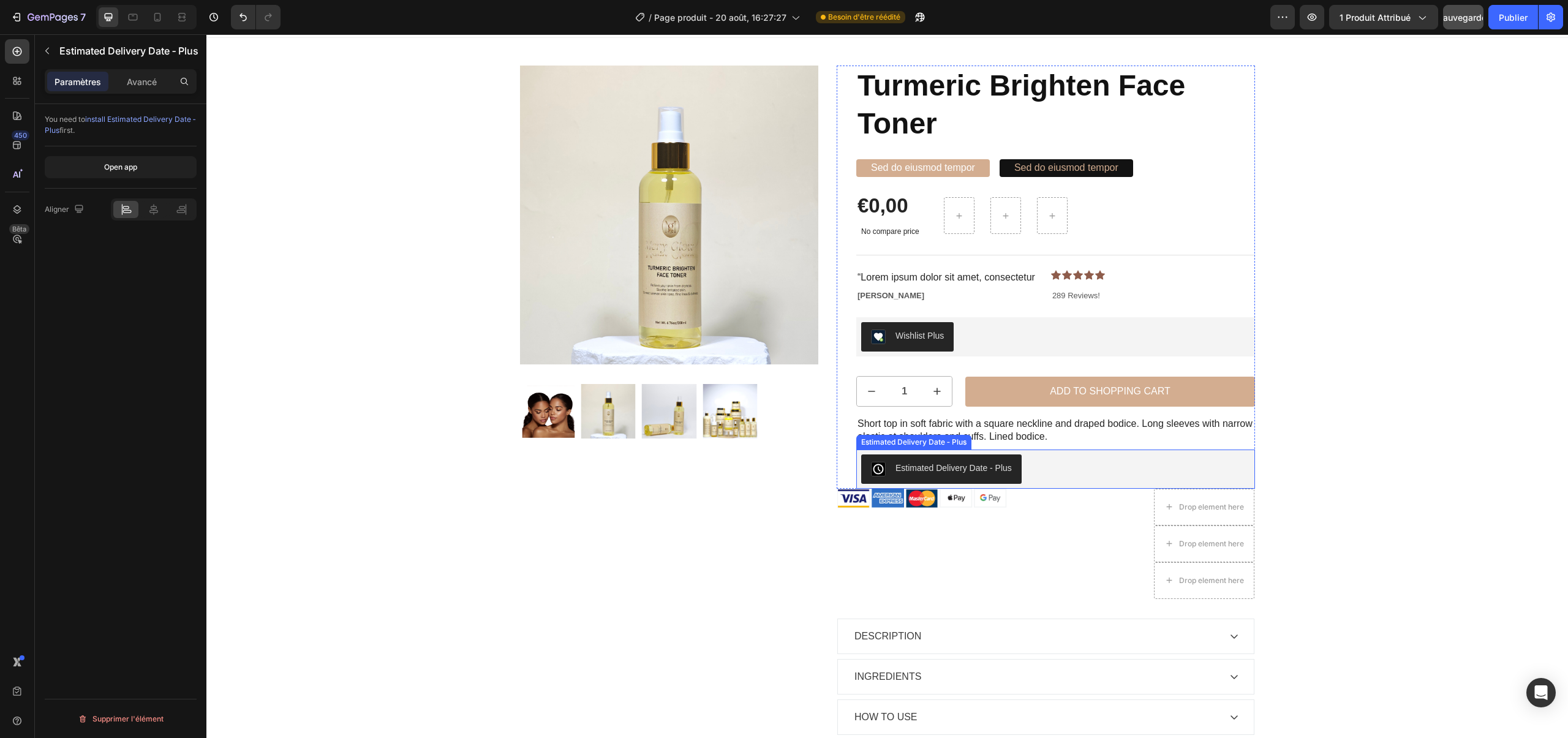
click at [958, 467] on div "Estimated Delivery Date ‑ Plus" at bounding box center [954, 468] width 116 height 13
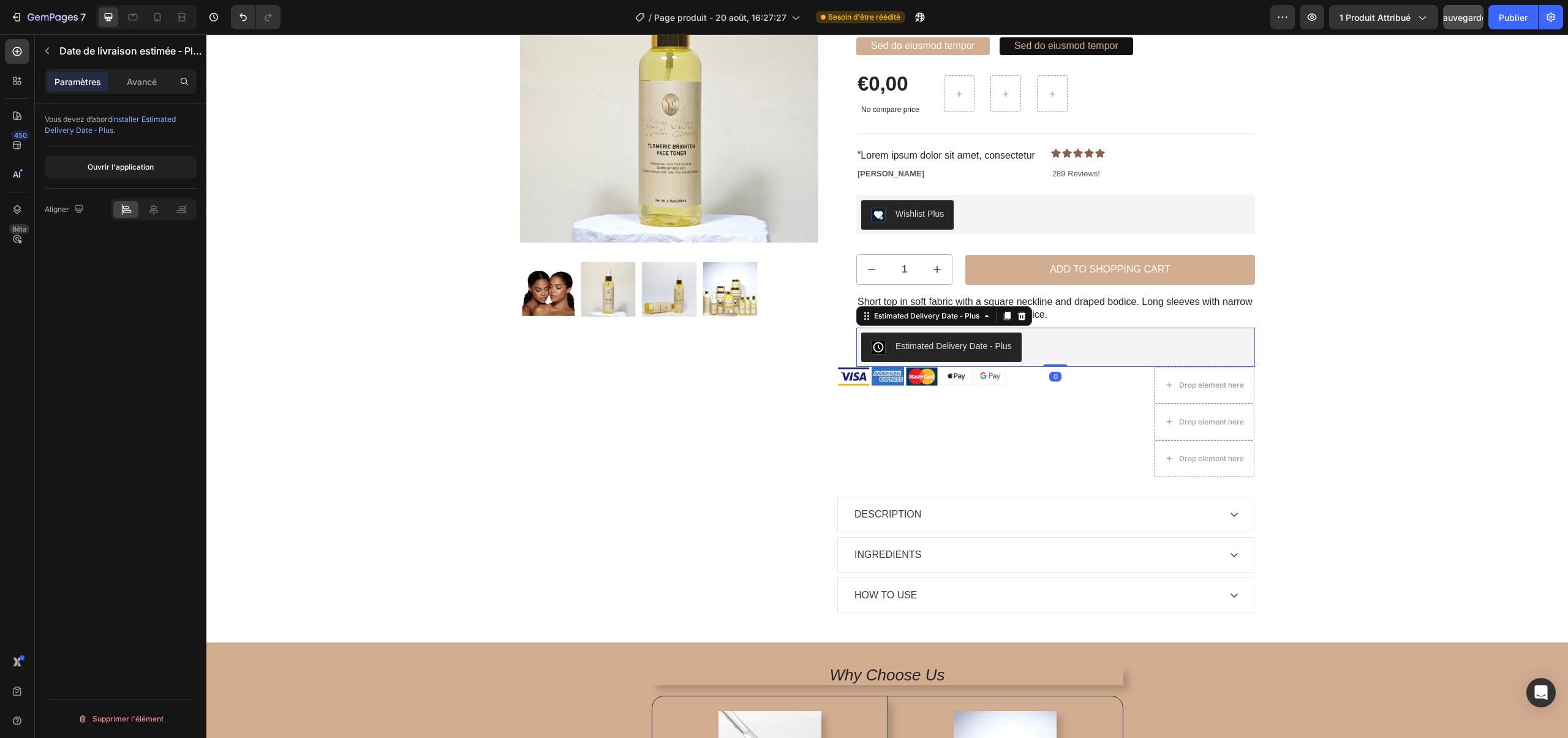
scroll to position [144, 0]
click at [149, 206] on icon at bounding box center [153, 209] width 12 height 12
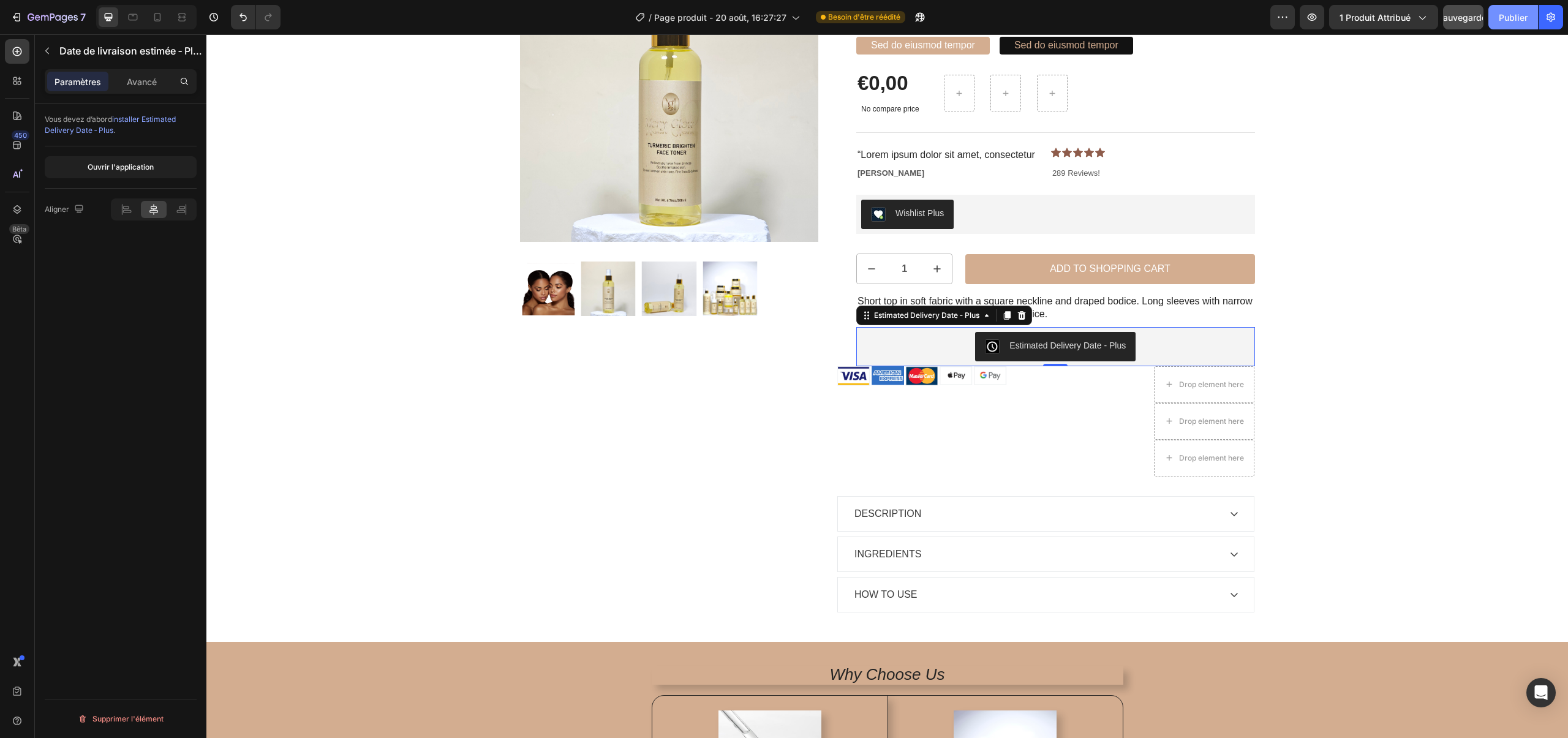
click at [1497, 10] on button "Publier" at bounding box center [1513, 17] width 50 height 25
click at [1416, 22] on icon "button" at bounding box center [1421, 17] width 12 height 12
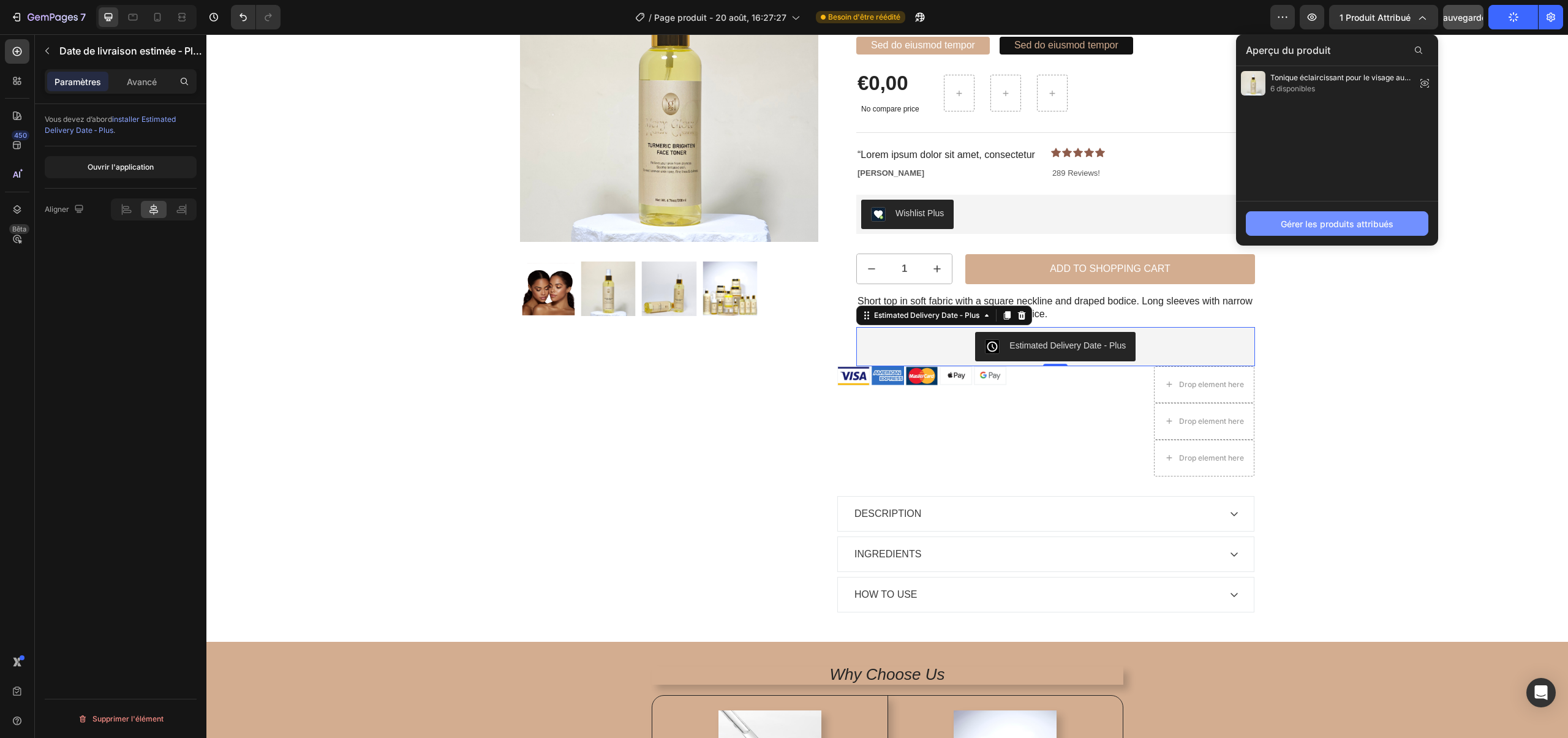
click at [1332, 228] on font "Gérer les produits attribués" at bounding box center [1337, 224] width 113 height 11
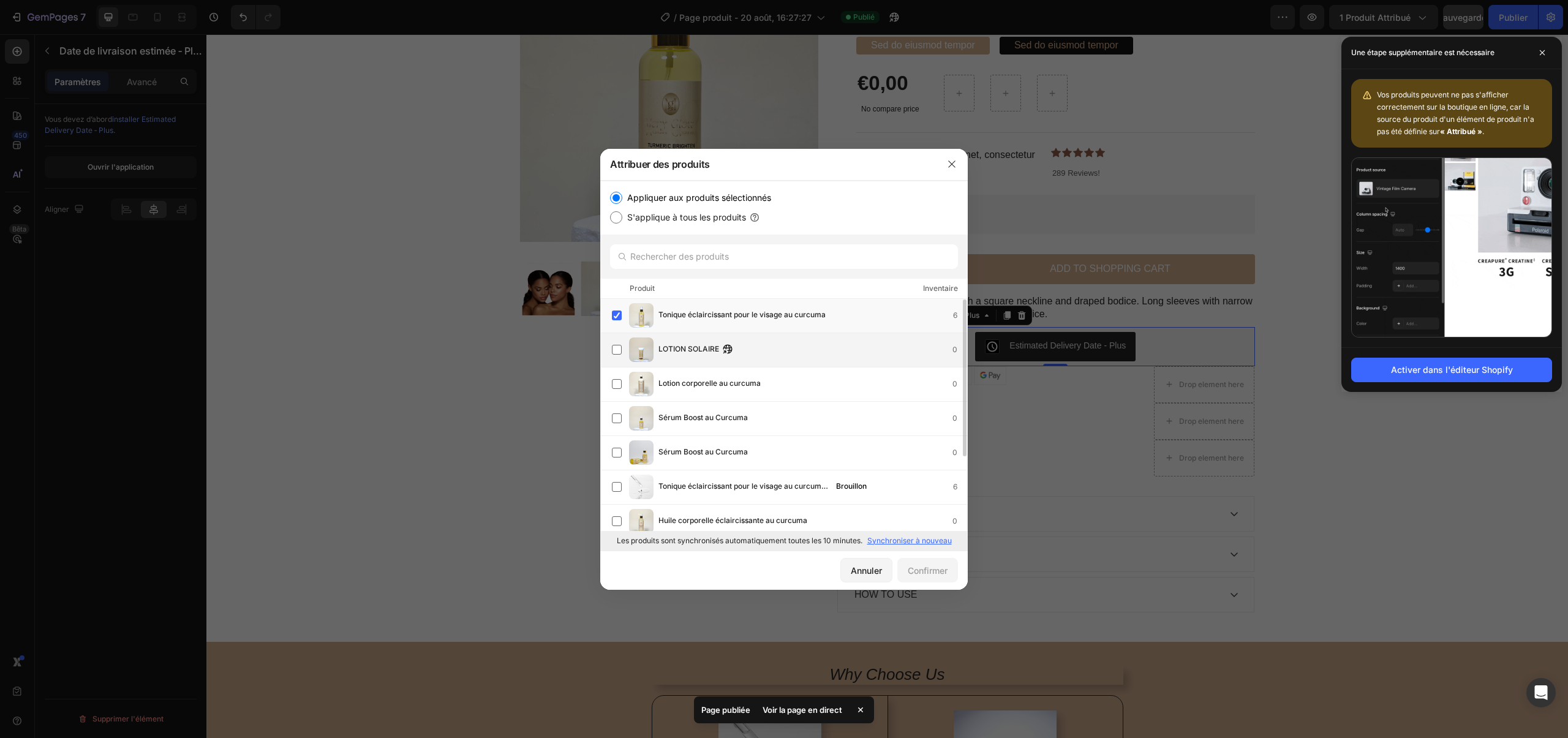
scroll to position [11, 0]
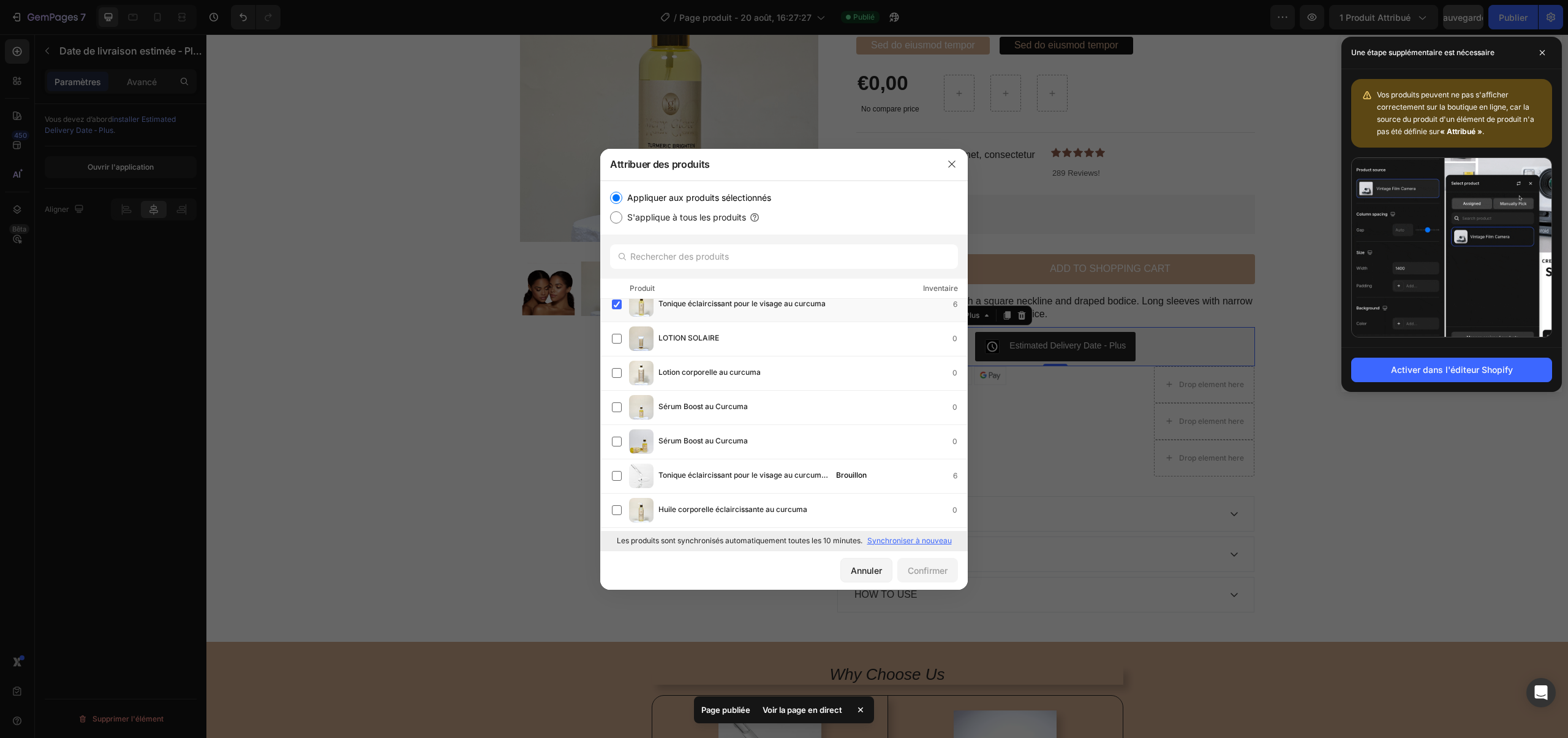
click at [669, 215] on font "S'applique à tous les produits" at bounding box center [686, 217] width 119 height 11
click at [622, 215] on input "S'applique à tous les produits" at bounding box center [616, 217] width 12 height 12
radio input "true"
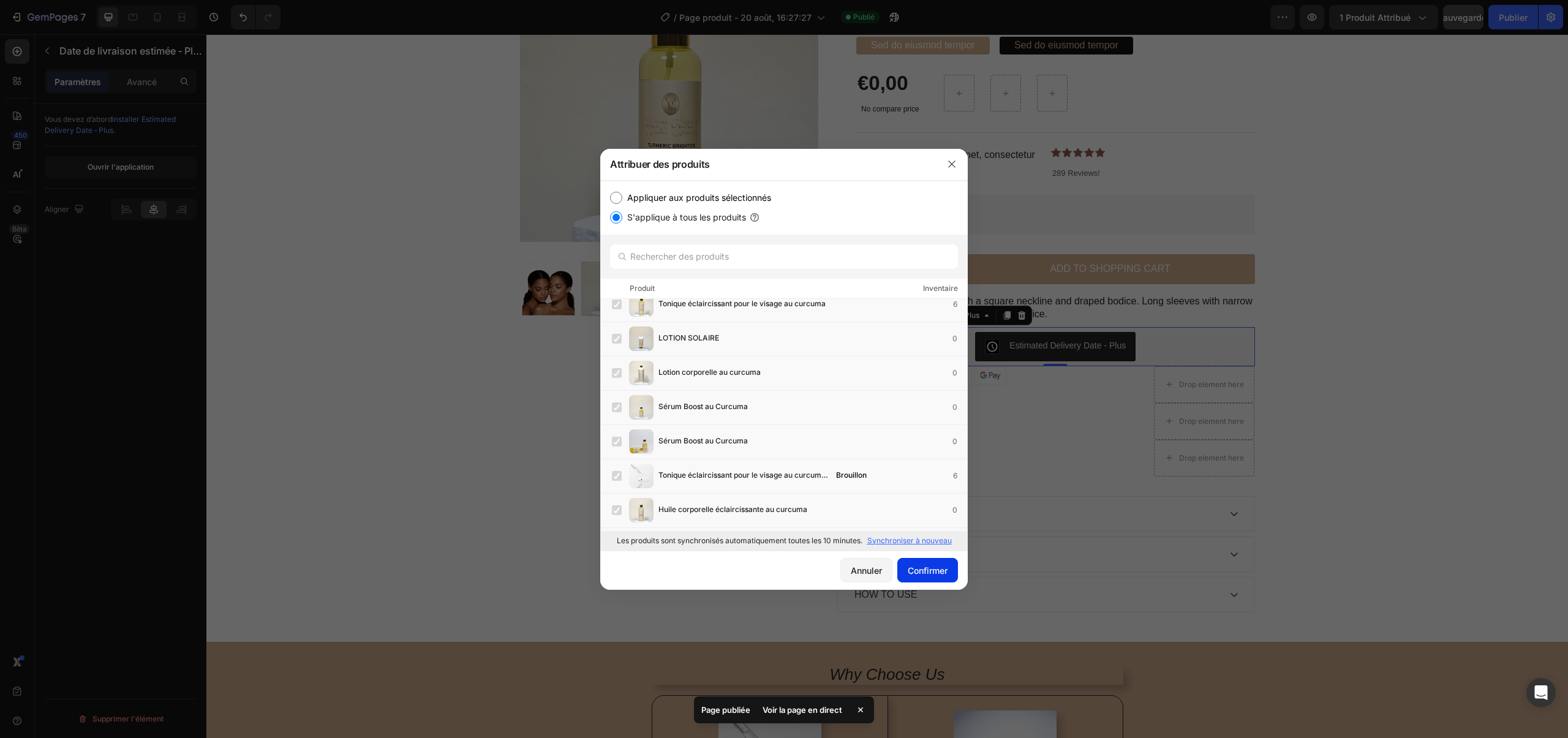
click at [937, 568] on font "Confirmer" at bounding box center [927, 570] width 40 height 11
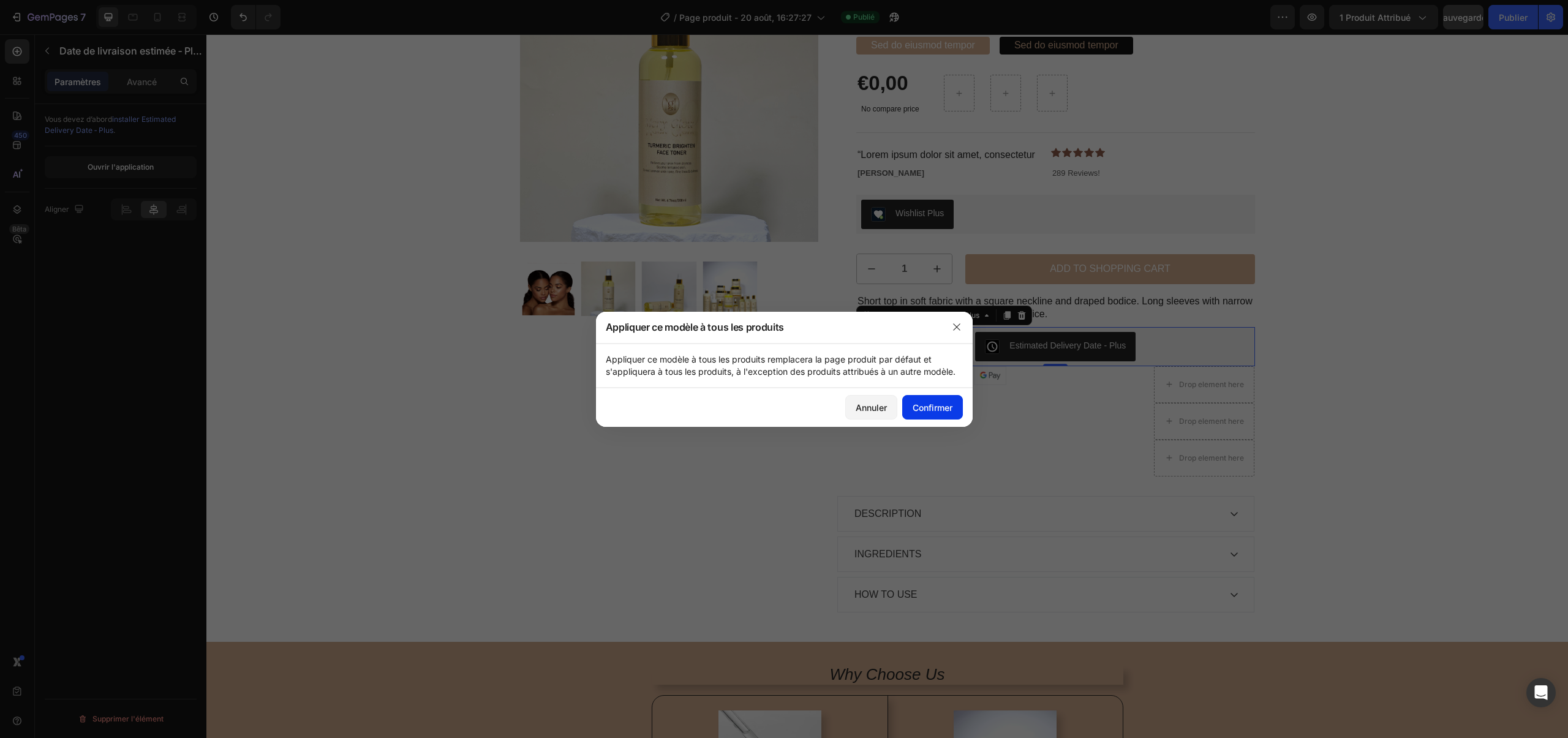
click at [932, 412] on font "Confirmer" at bounding box center [932, 408] width 40 height 13
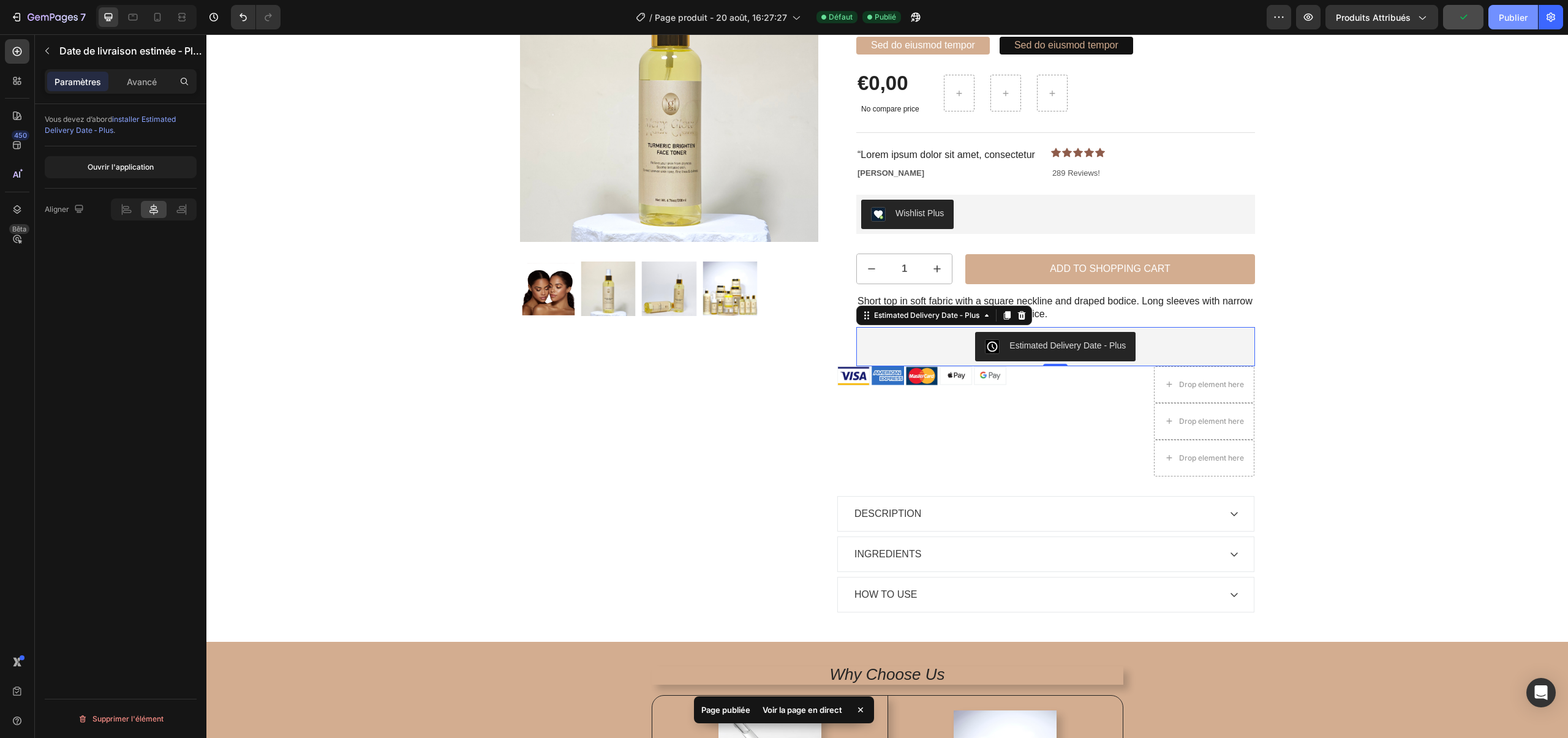
click at [1501, 22] on font "Publier" at bounding box center [1513, 18] width 29 height 13
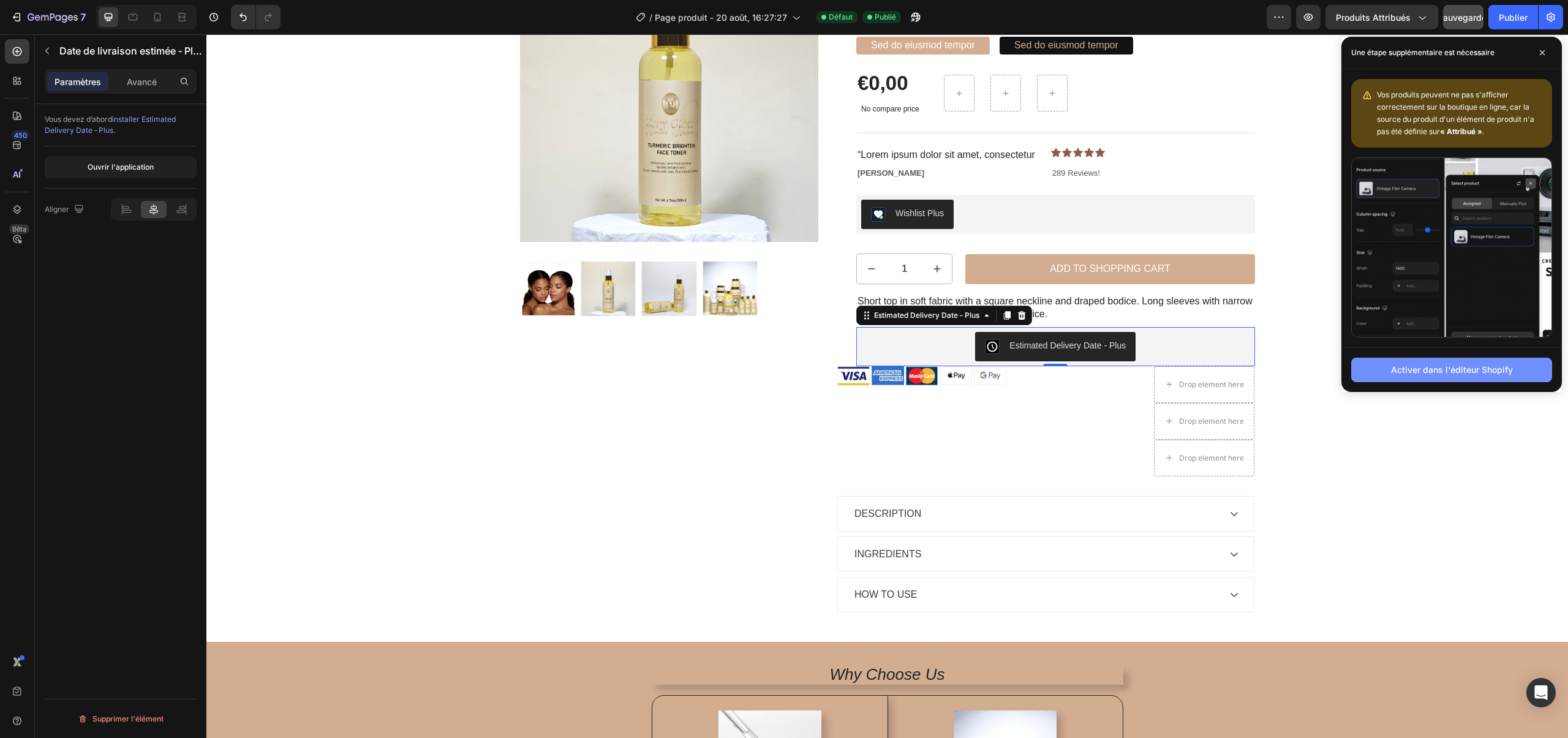
click at [1461, 370] on font "Activer dans l'éditeur Shopify" at bounding box center [1452, 370] width 122 height 11
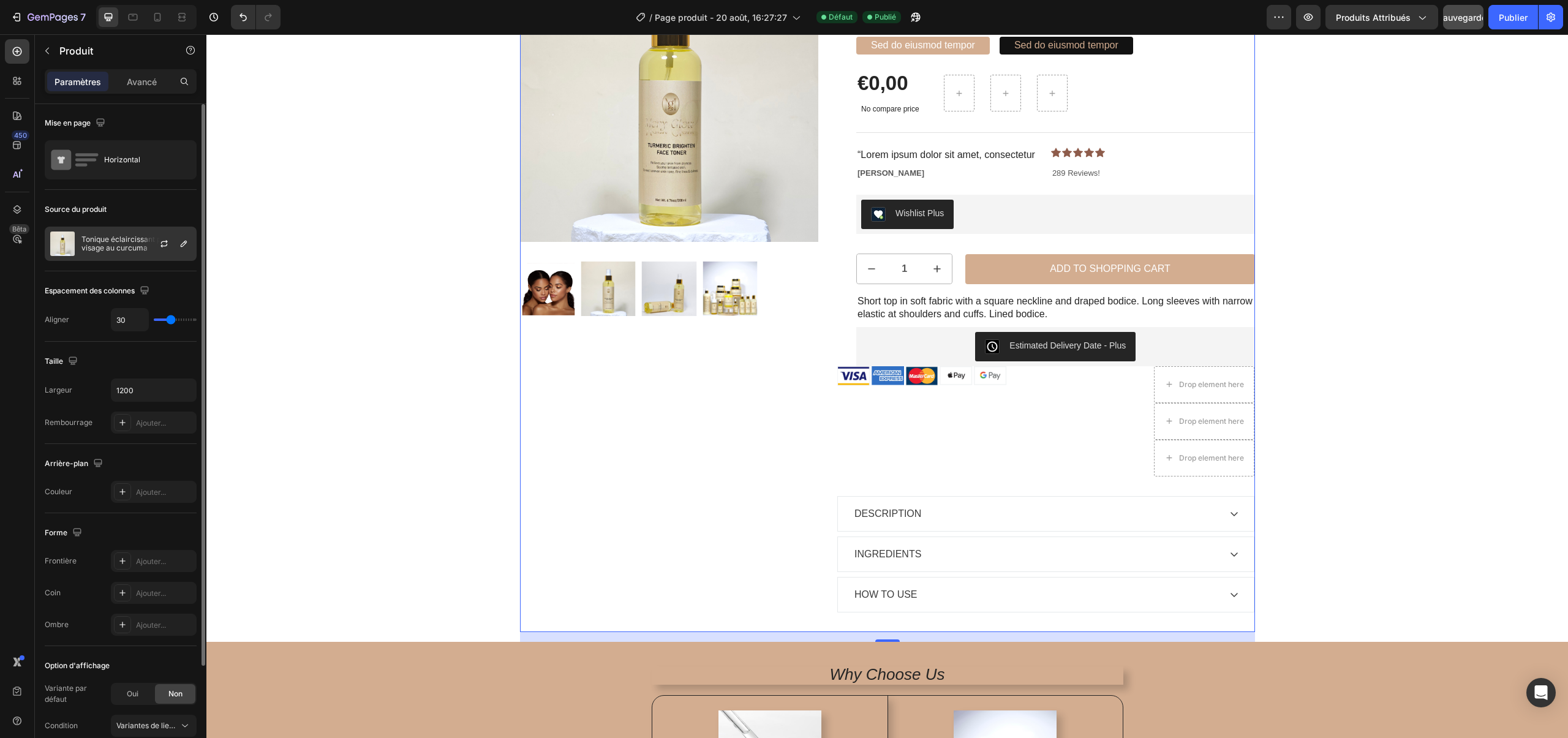
scroll to position [0, 0]
click at [116, 176] on div "Horizontal" at bounding box center [121, 161] width 152 height 39
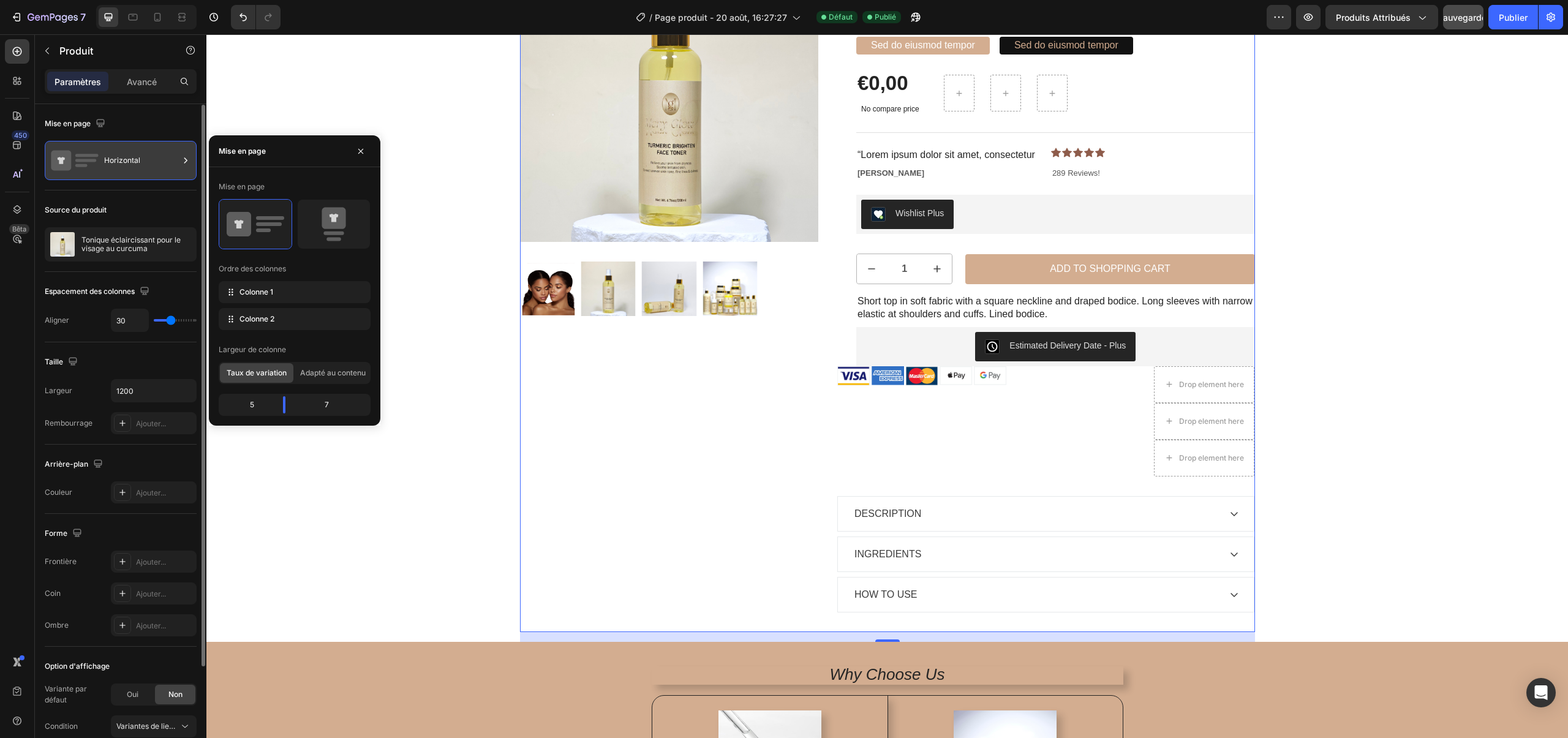
scroll to position [1, 0]
click at [135, 239] on font "Tonique éclaircissant pour le visage au curcuma" at bounding box center [132, 243] width 101 height 18
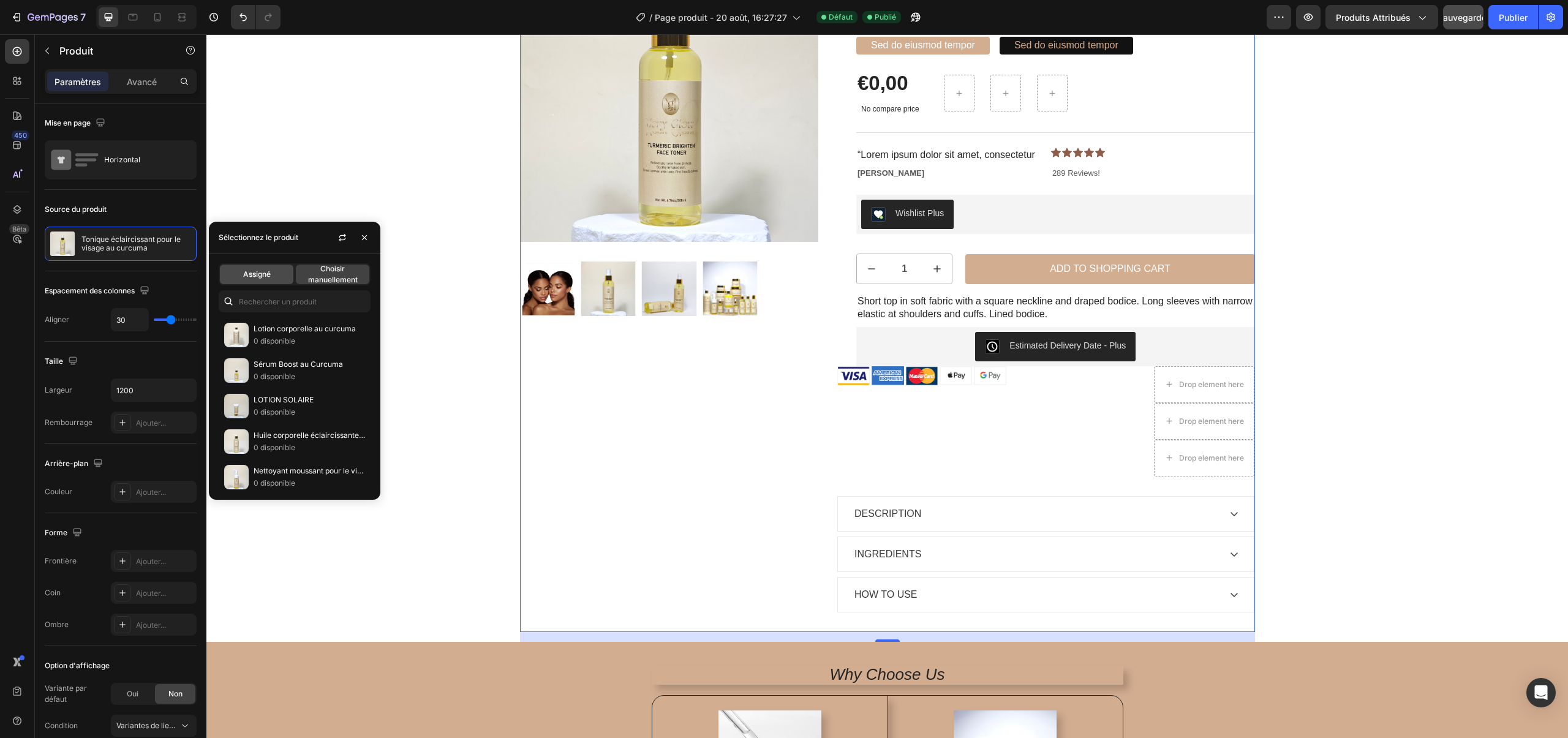
click at [292, 275] on div "Assigné" at bounding box center [256, 274] width 74 height 20
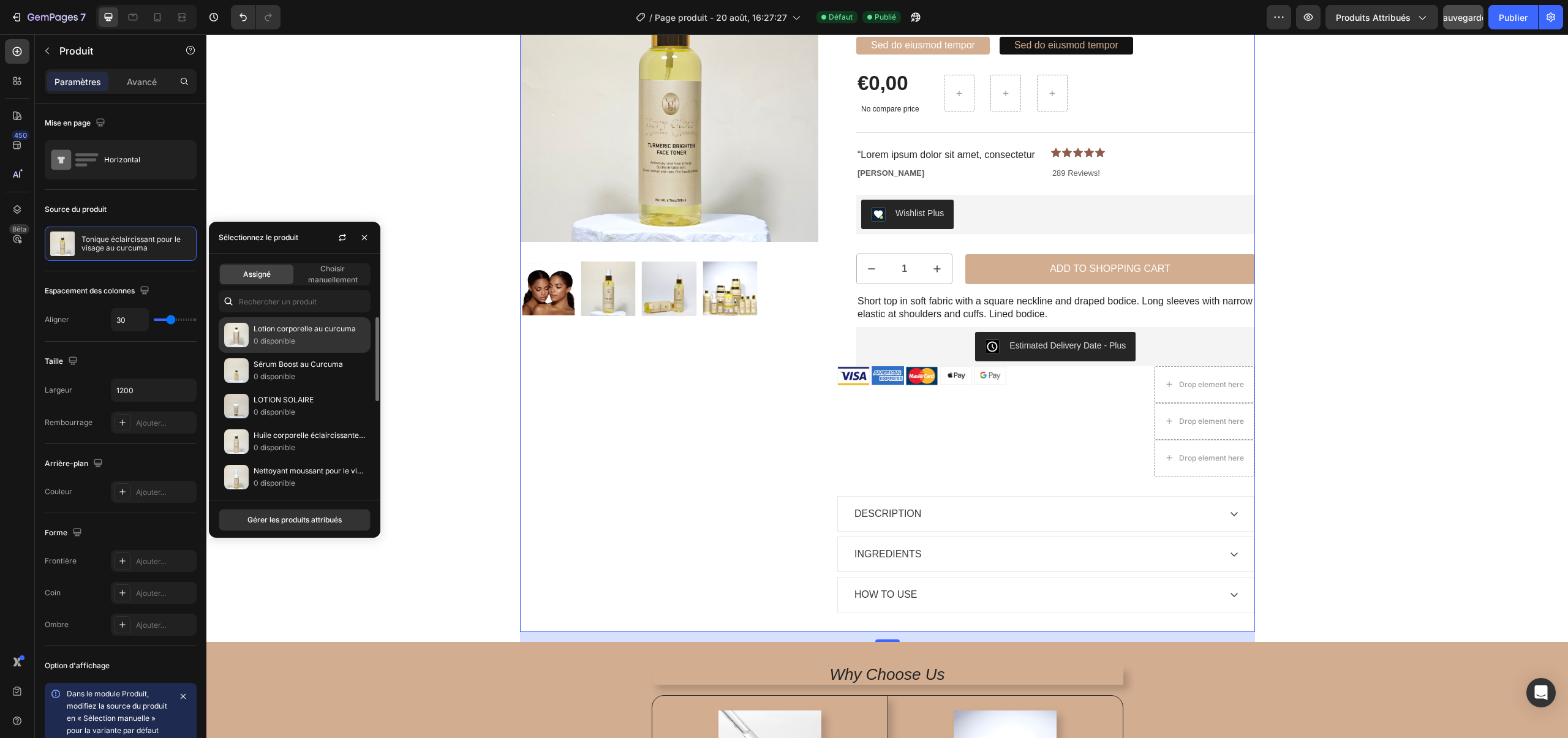
click at [234, 343] on img at bounding box center [236, 335] width 25 height 25
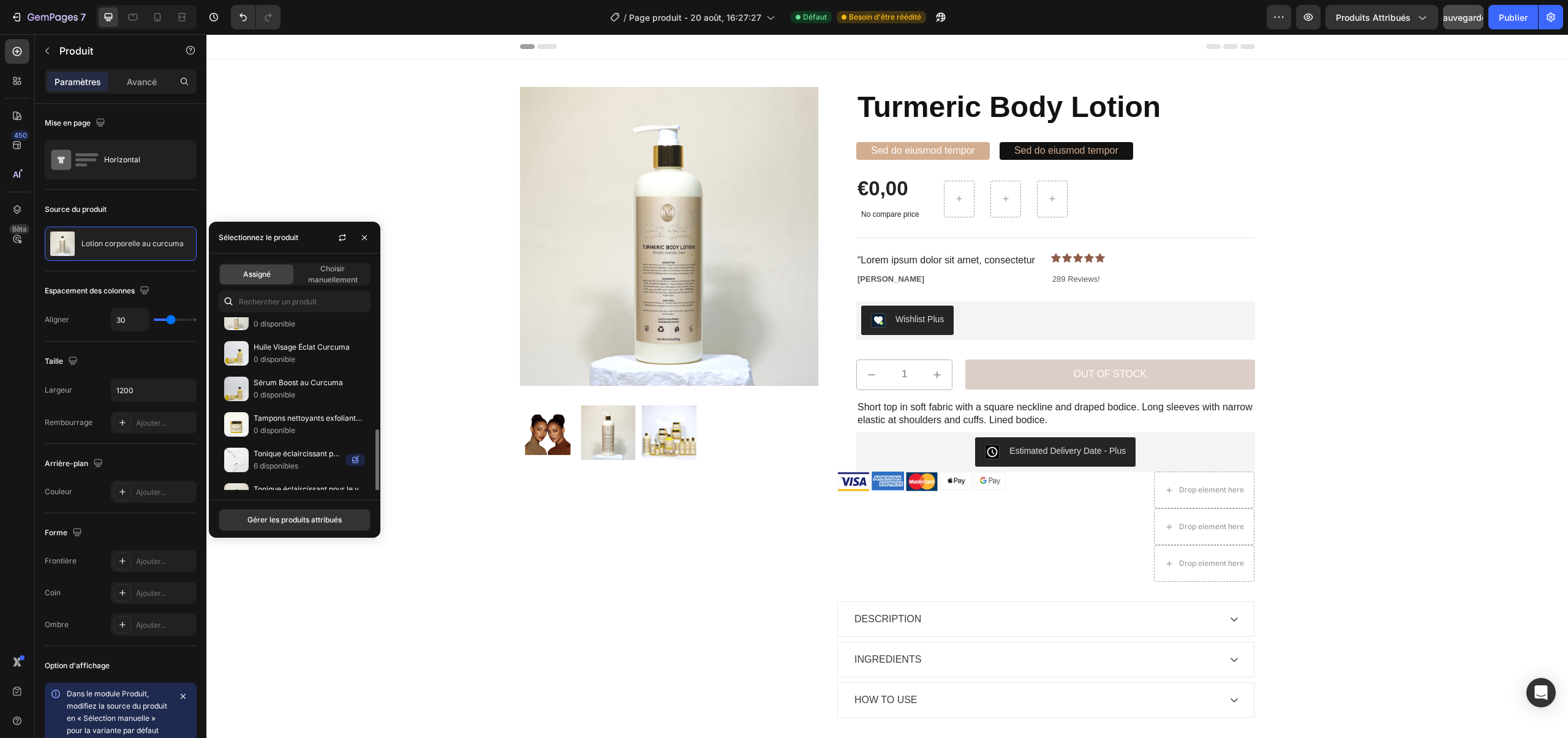
scroll to position [182, 0]
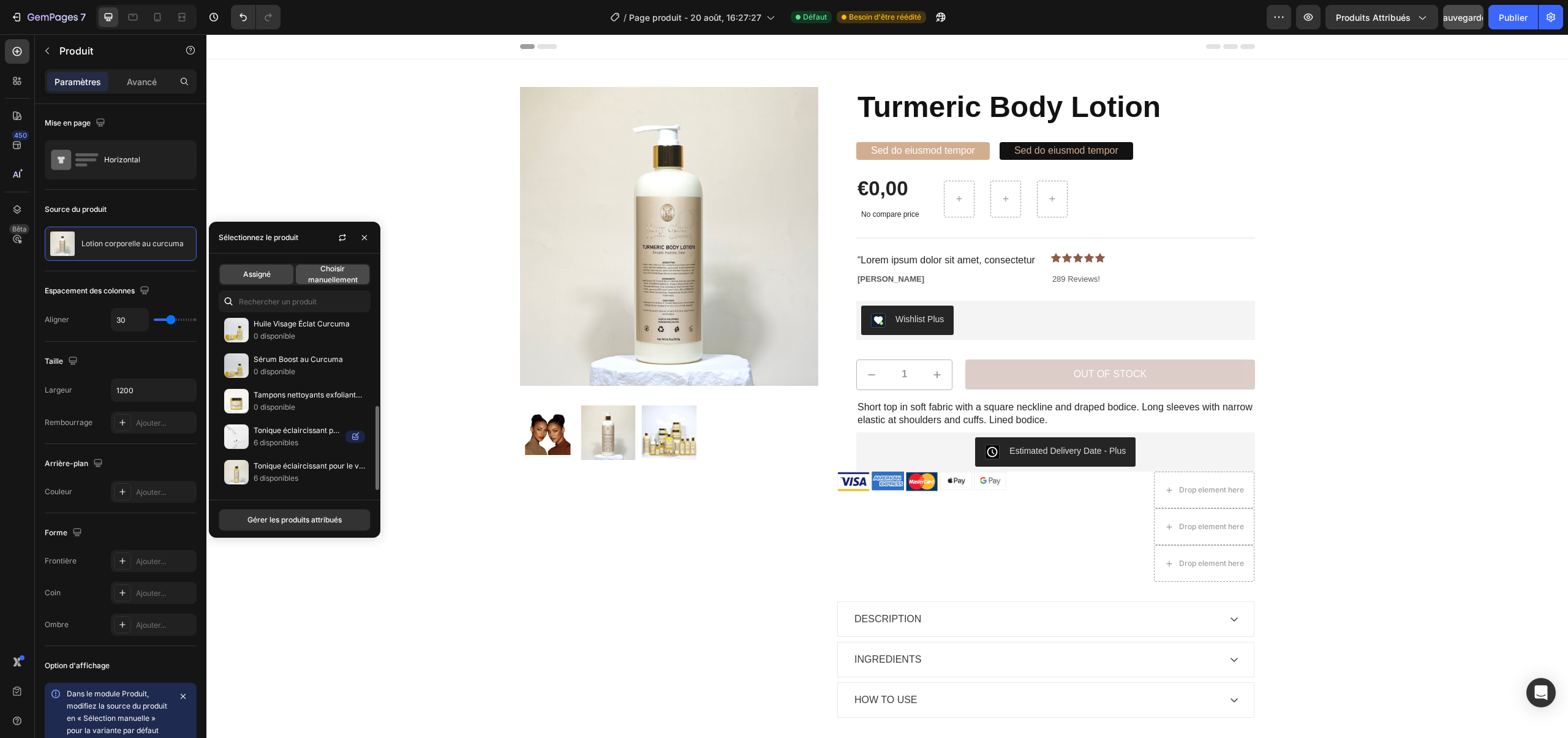
click at [311, 271] on span "Choisir manuellement" at bounding box center [333, 274] width 74 height 22
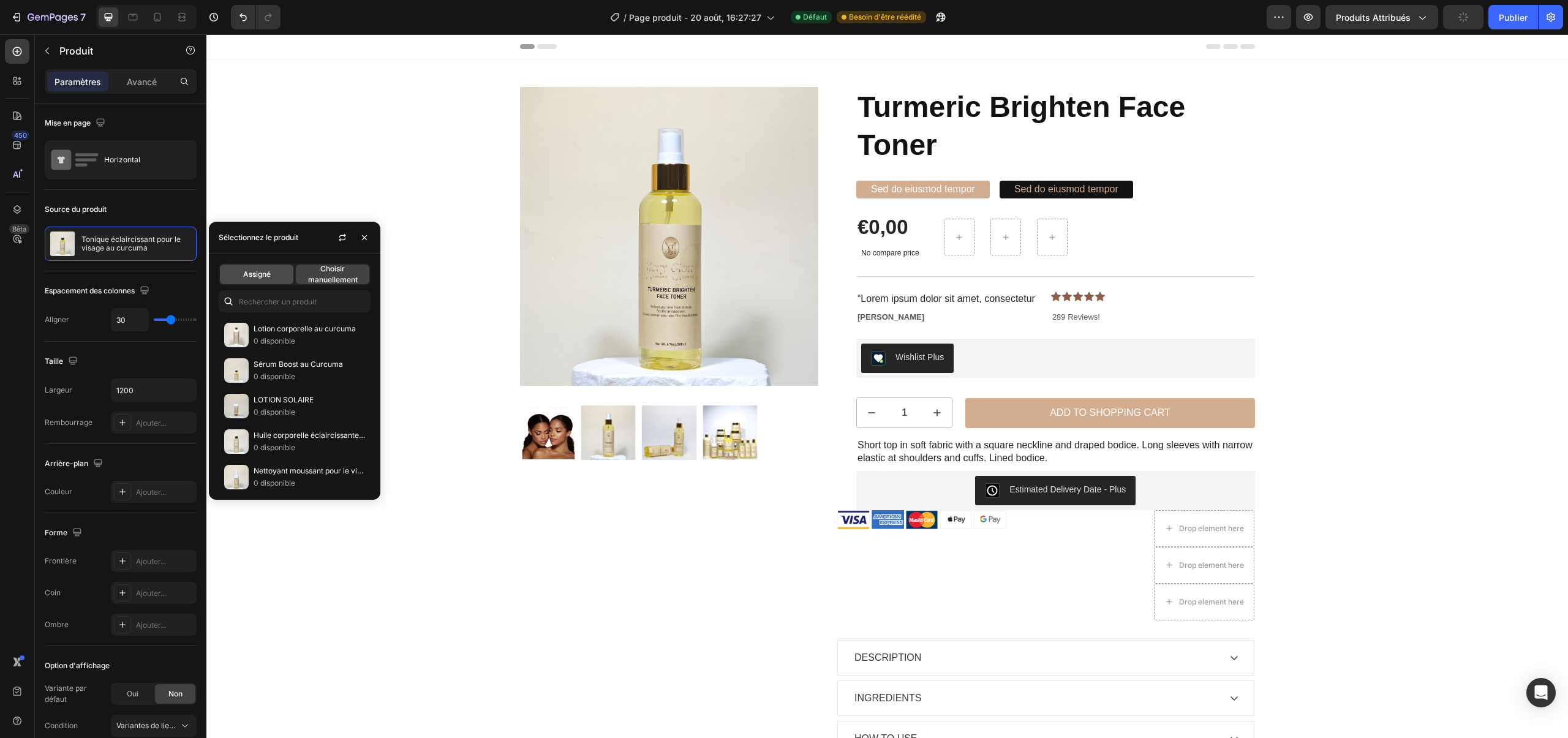
click at [274, 276] on div "Assigné" at bounding box center [256, 274] width 74 height 20
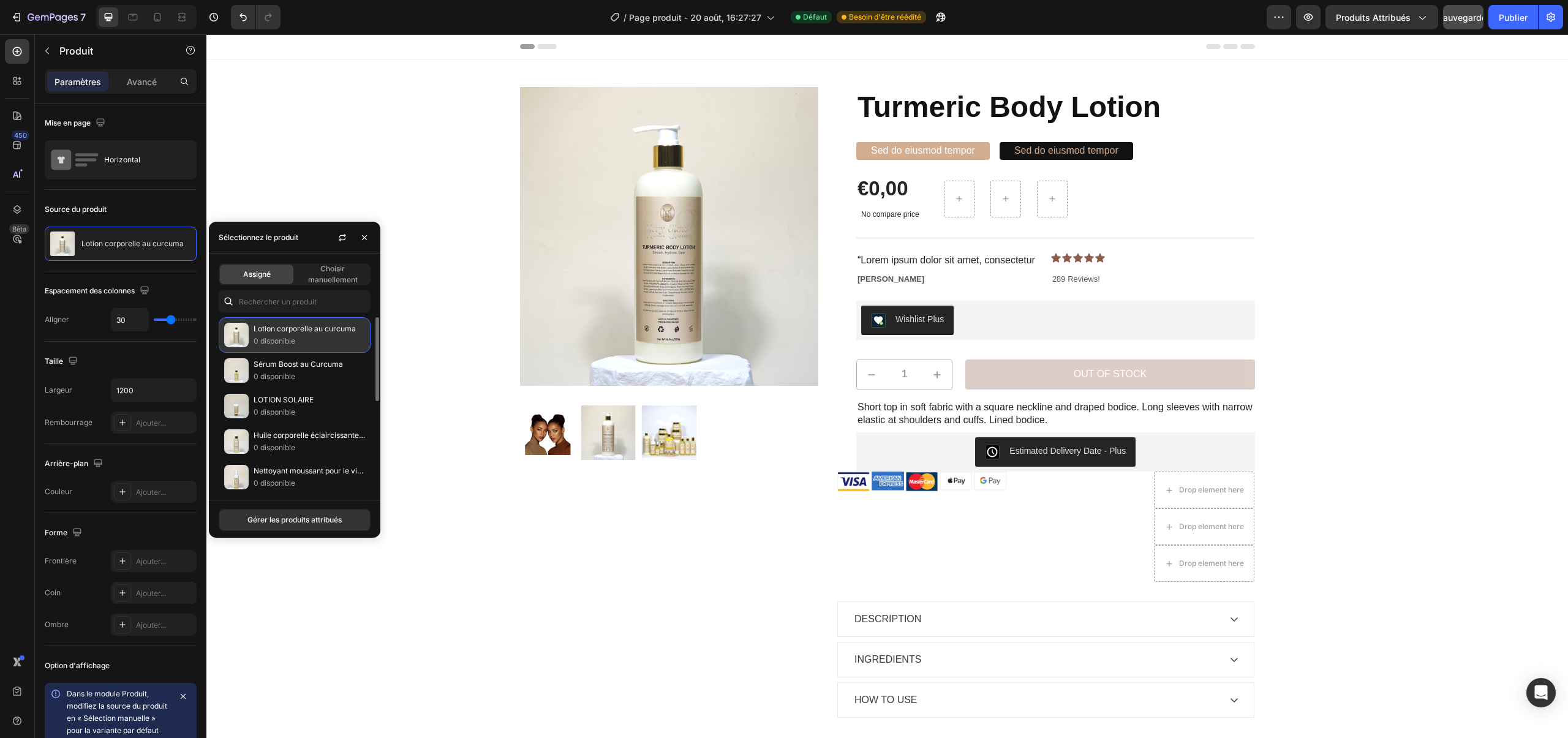
click at [314, 339] on p "0 disponible" at bounding box center [309, 341] width 112 height 12
click at [367, 237] on icon "button" at bounding box center [365, 238] width 10 height 10
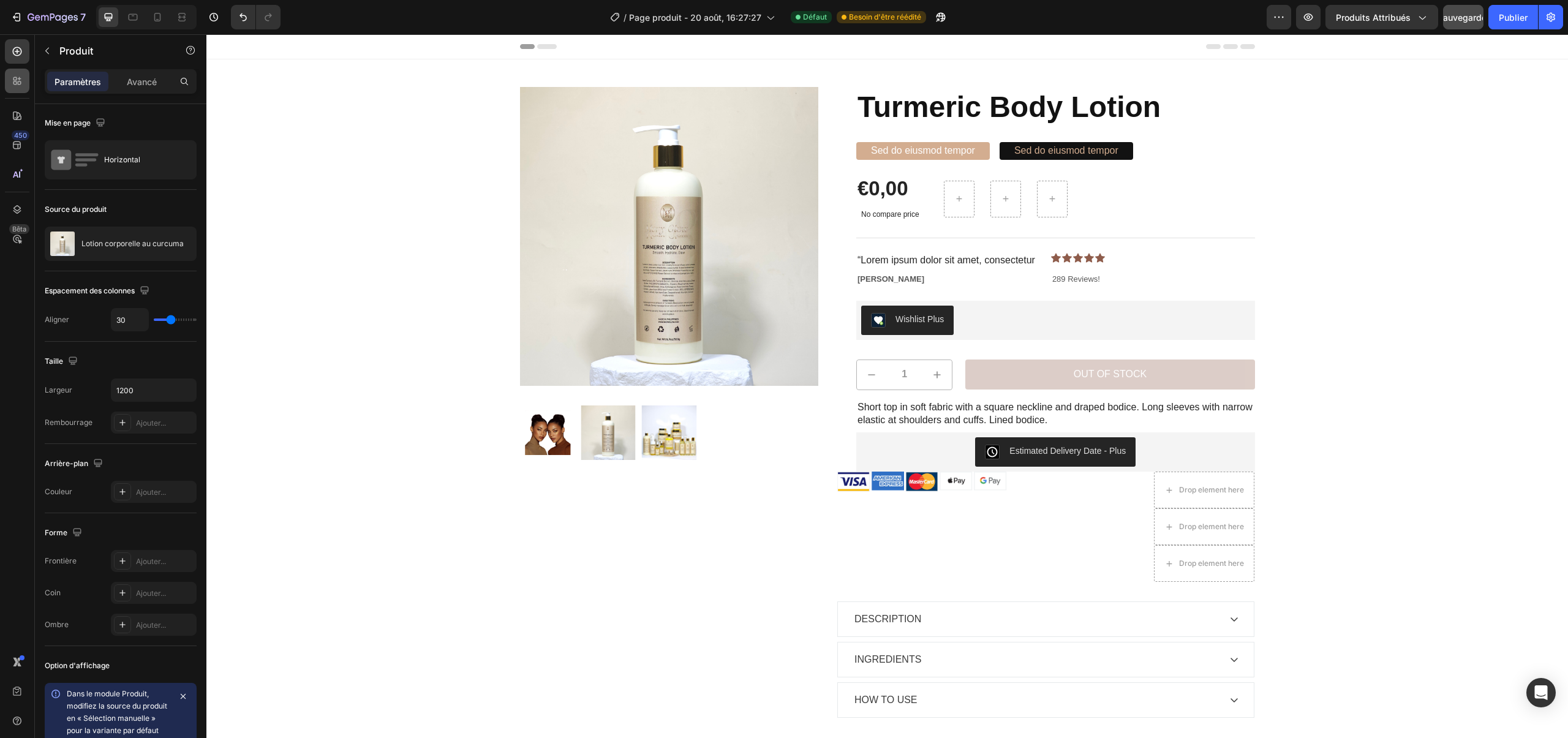
click at [19, 86] on icon at bounding box center [17, 81] width 12 height 12
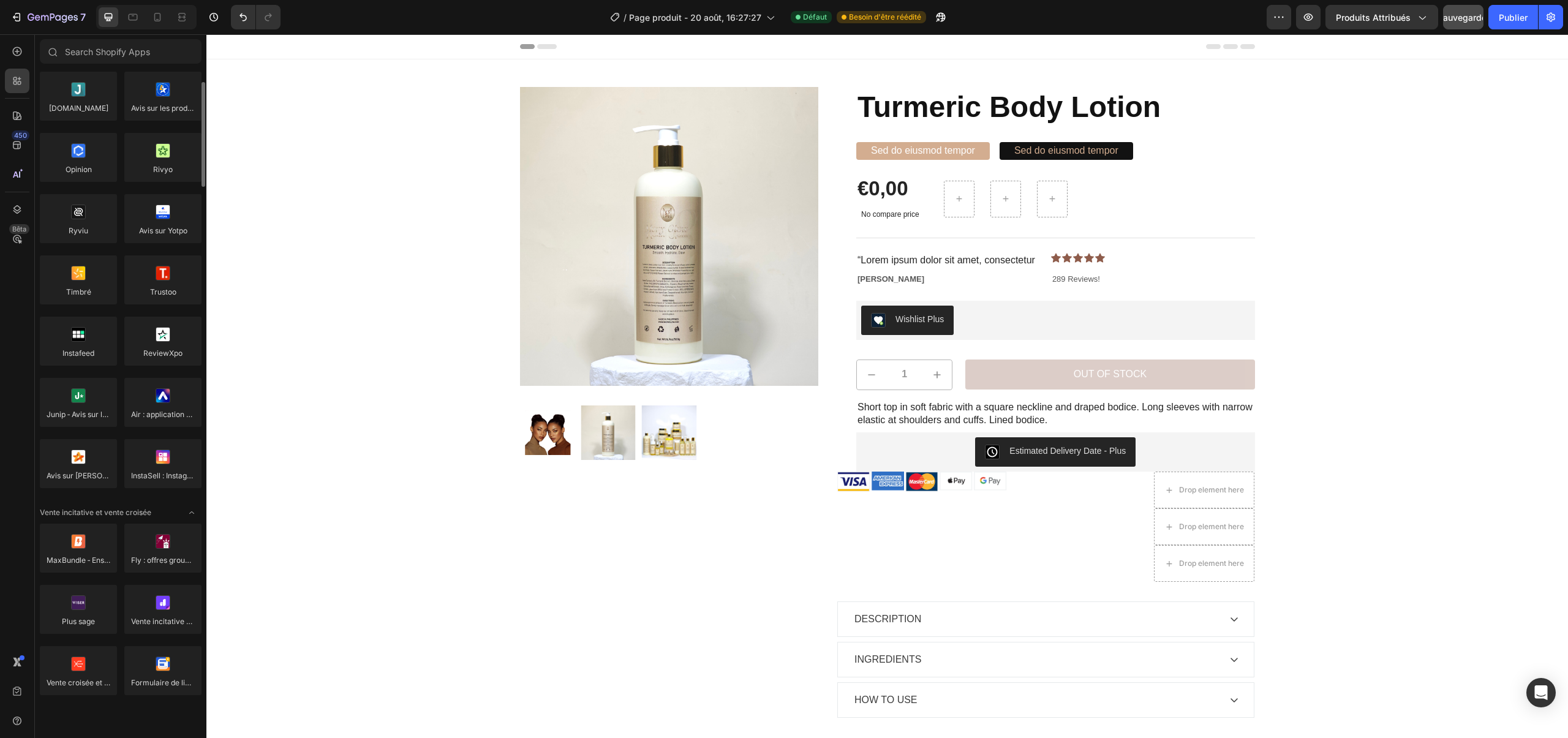
scroll to position [0, 0]
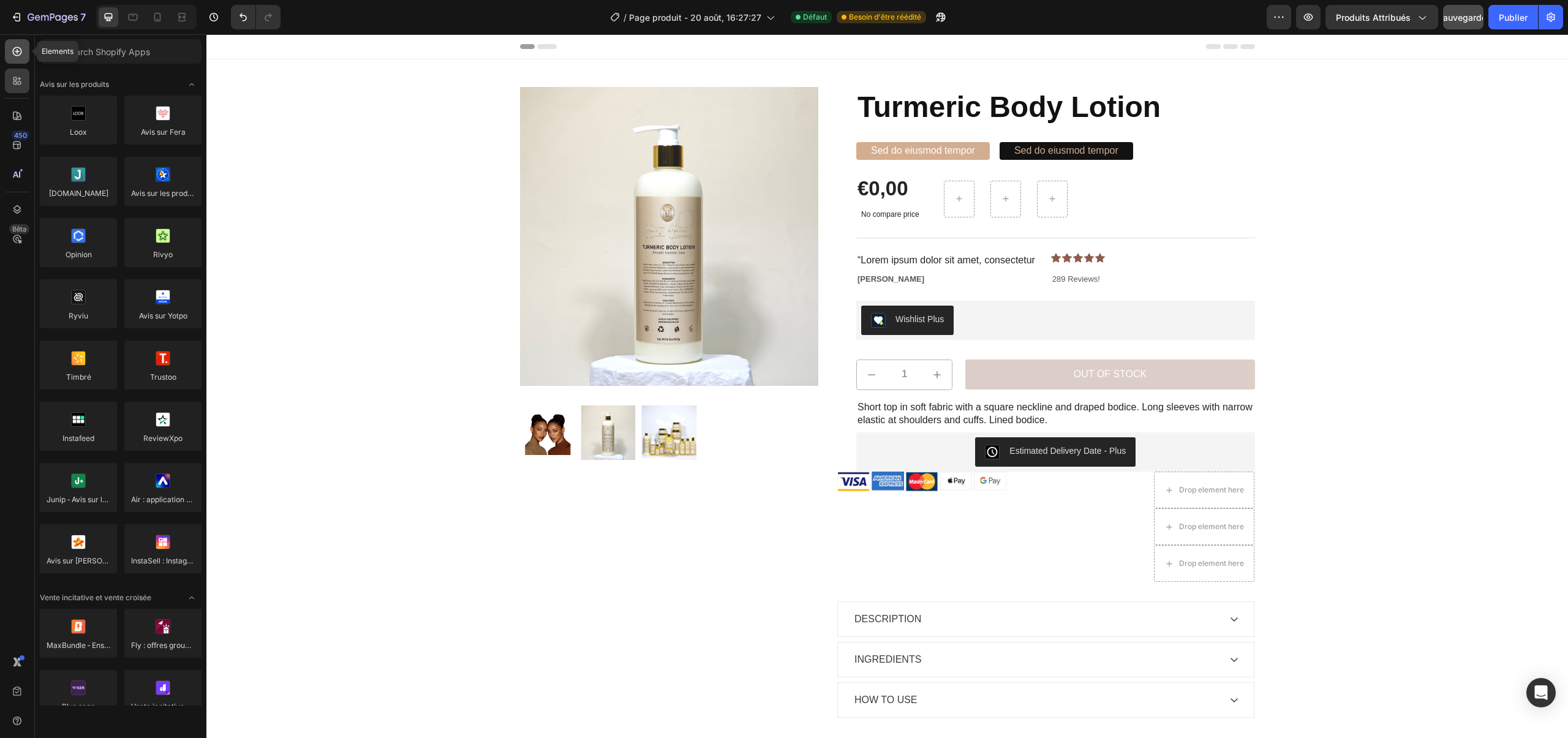
click at [16, 47] on icon at bounding box center [17, 51] width 9 height 9
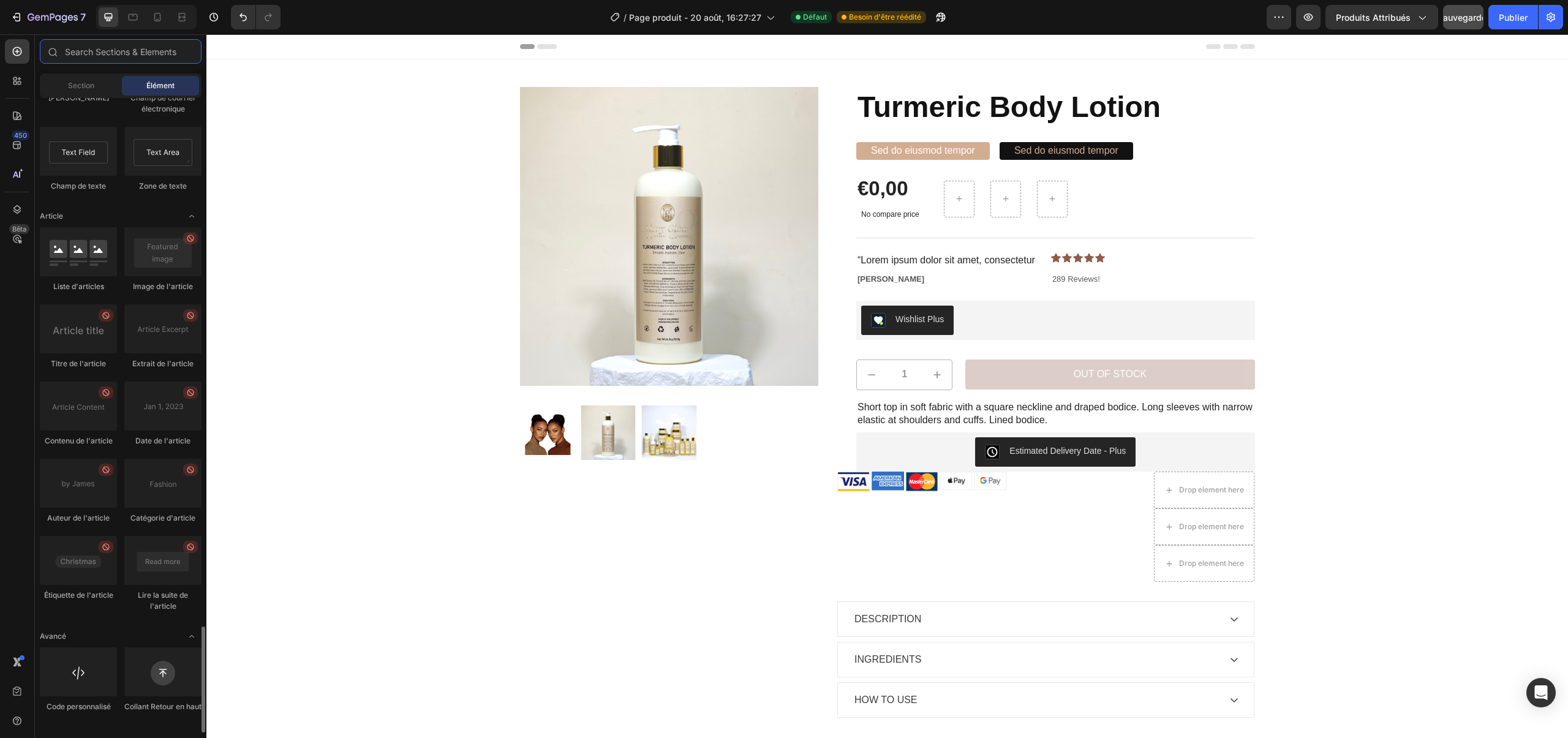
scroll to position [3181, 0]
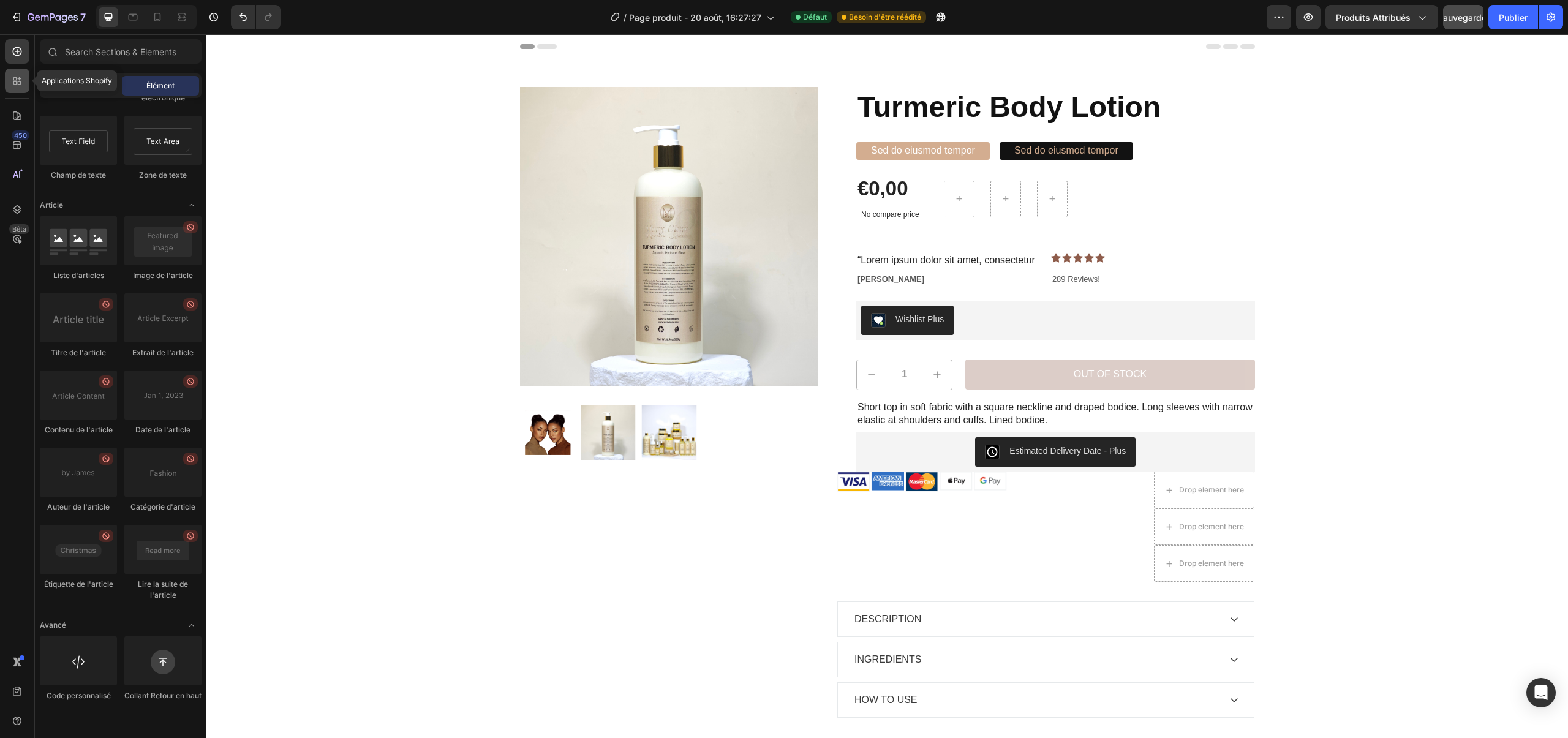
click at [19, 80] on icon at bounding box center [19, 79] width 4 height 4
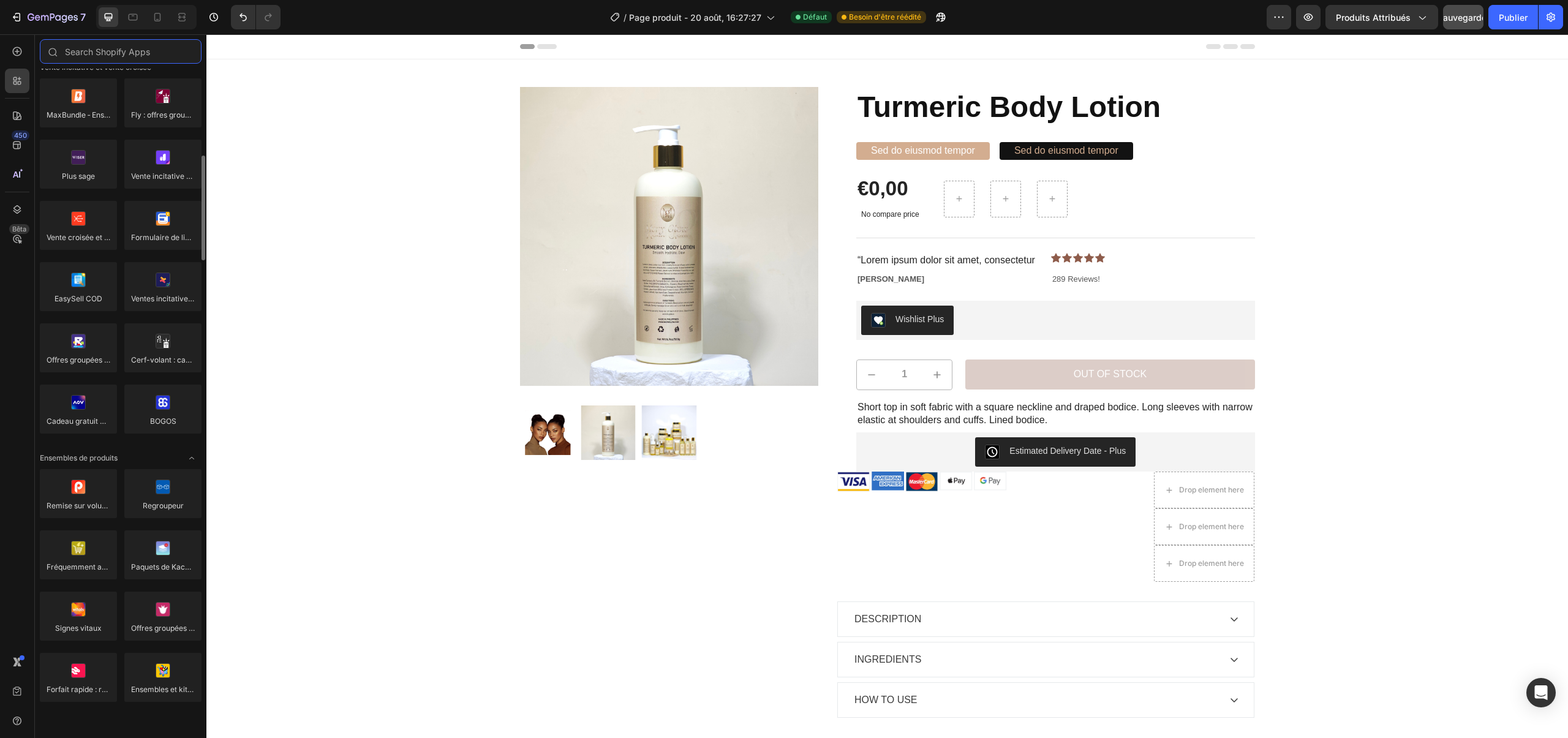
scroll to position [0, 0]
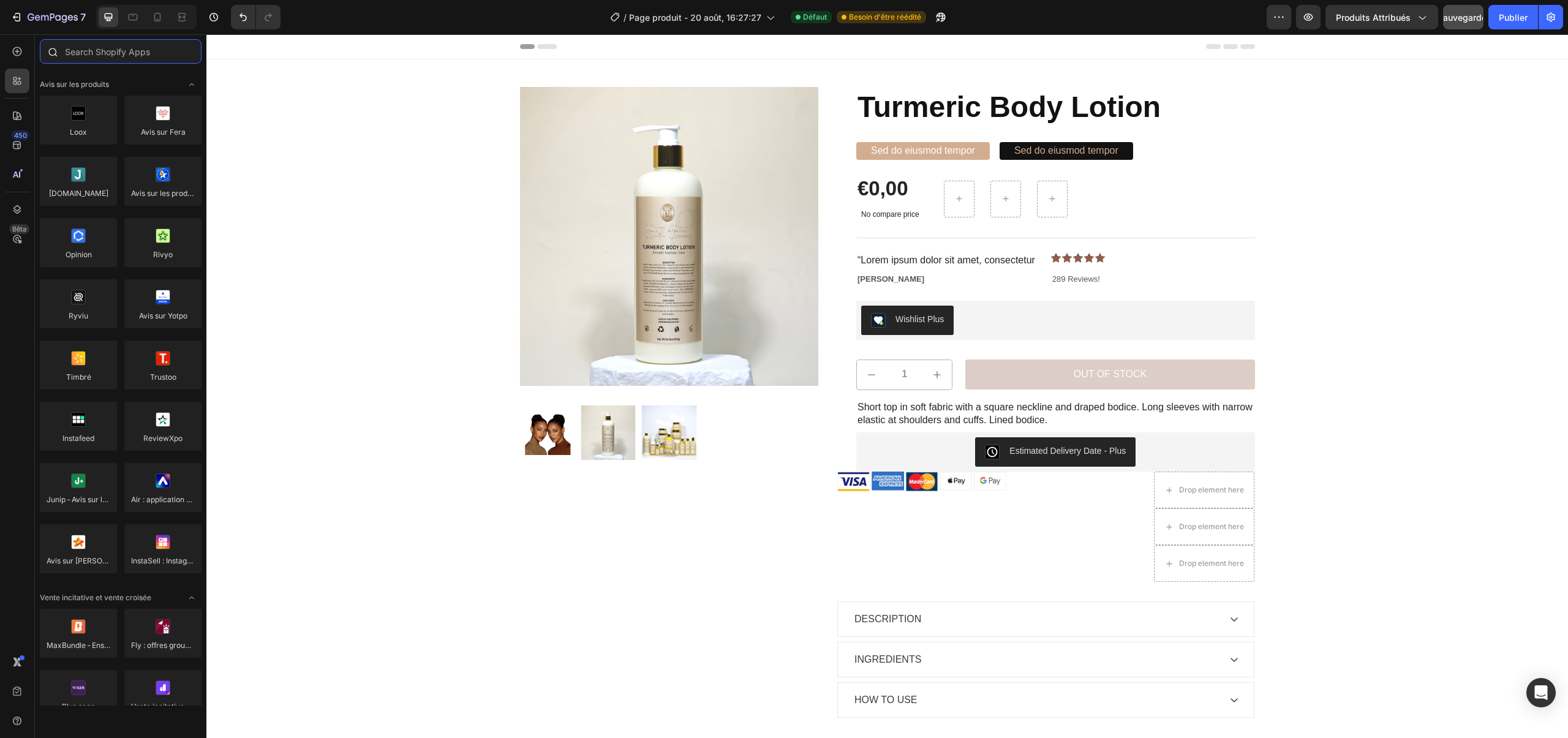
click at [145, 56] on input "text" at bounding box center [121, 51] width 162 height 25
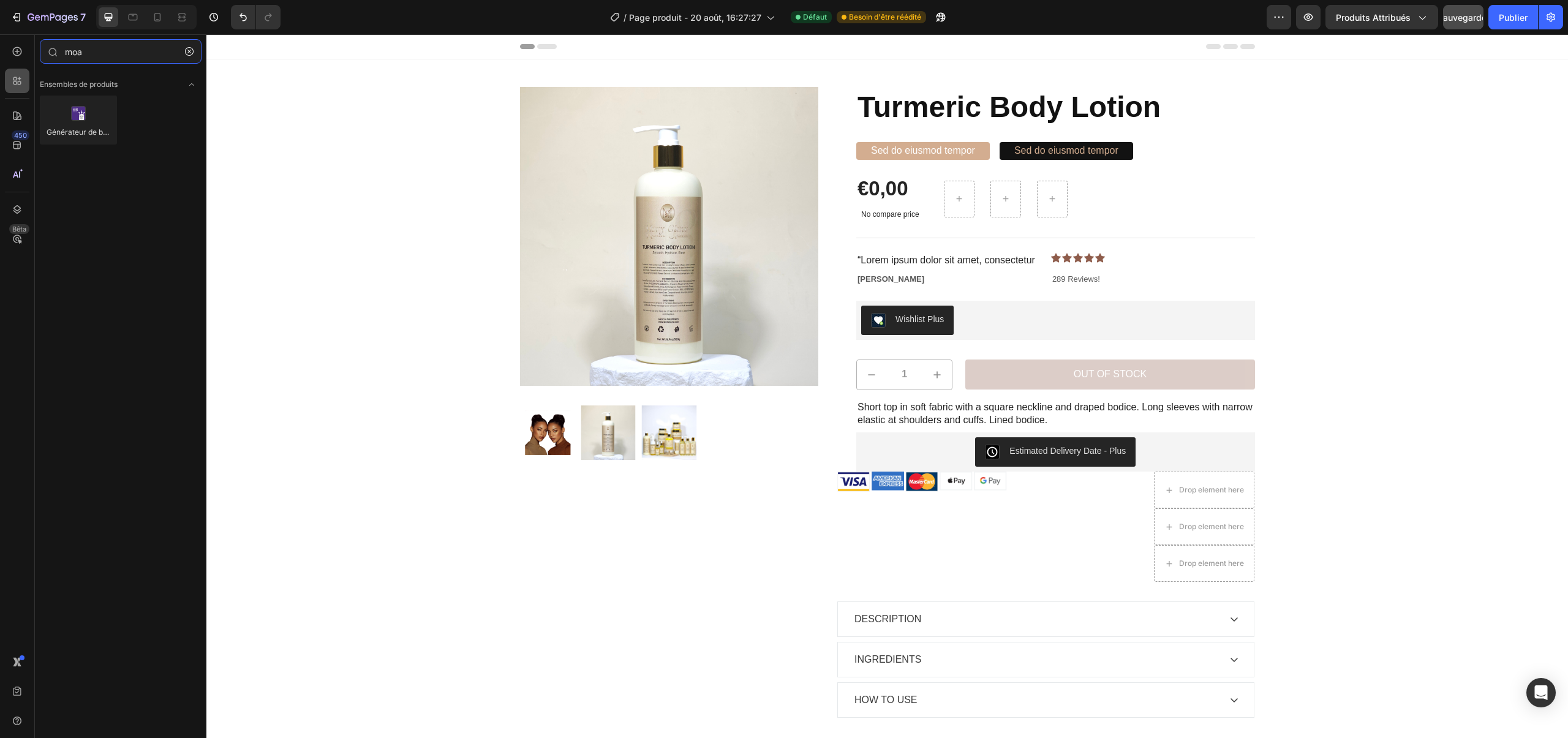
type input "moa"
click at [13, 88] on div at bounding box center [17, 81] width 25 height 25
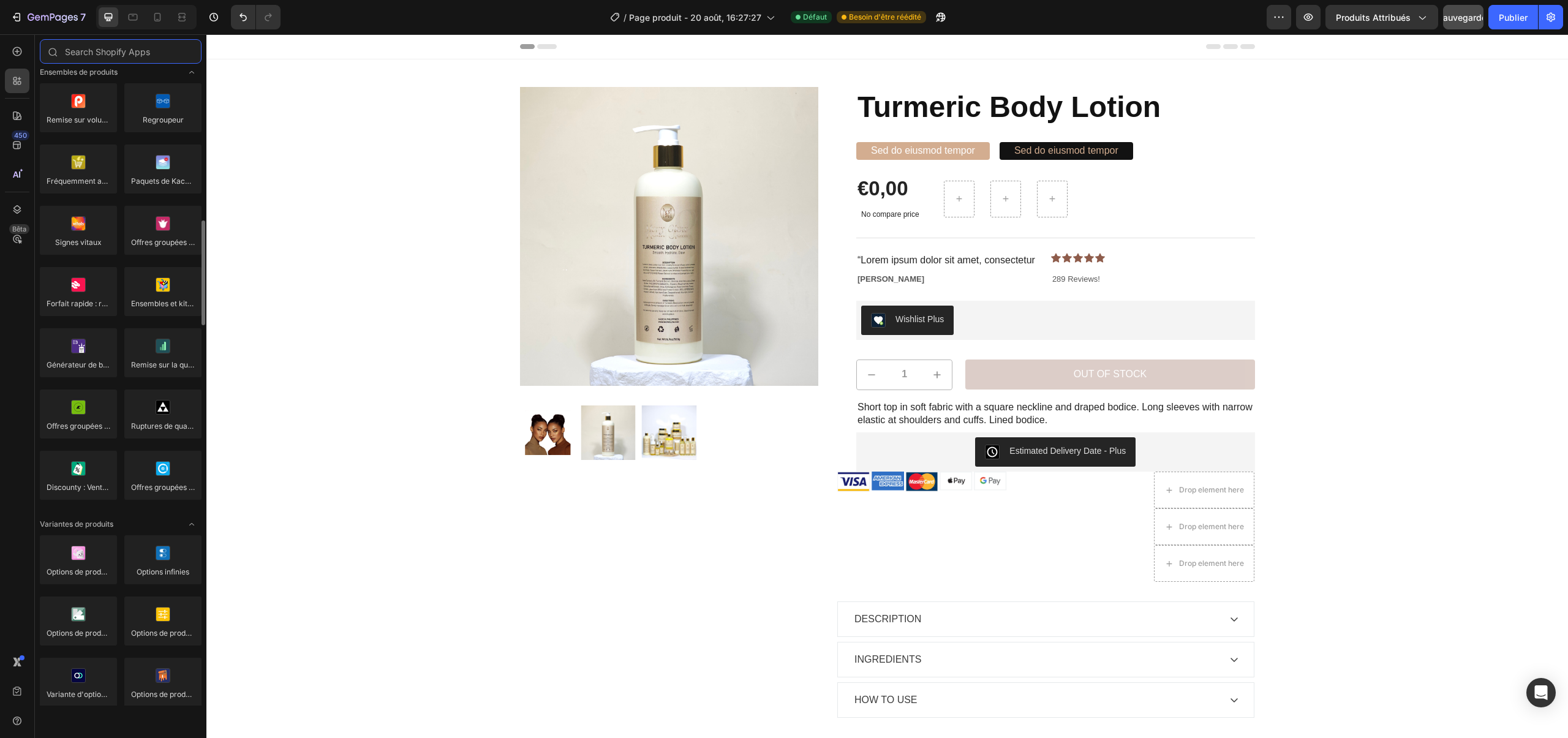
scroll to position [925, 0]
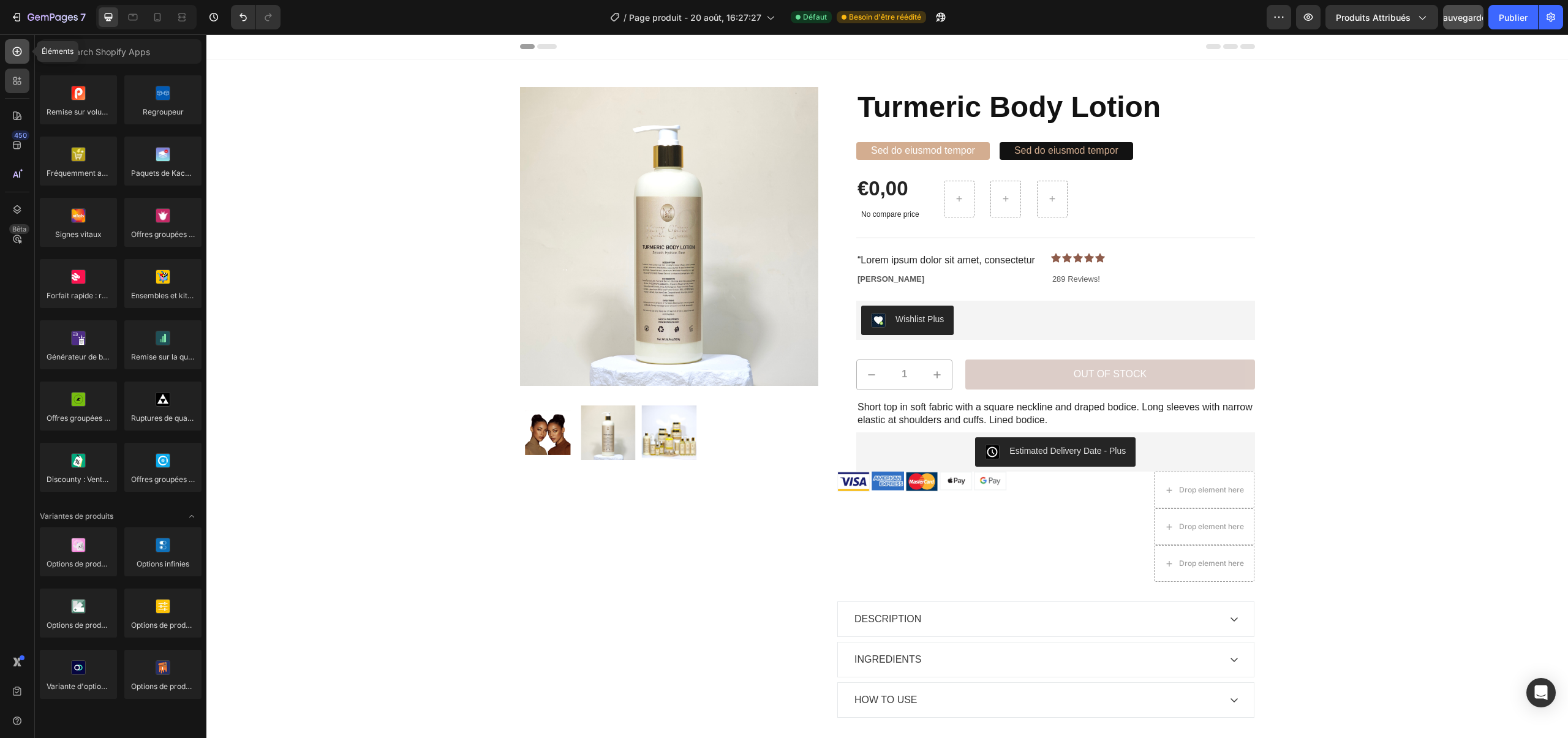
click at [13, 58] on div at bounding box center [17, 51] width 25 height 25
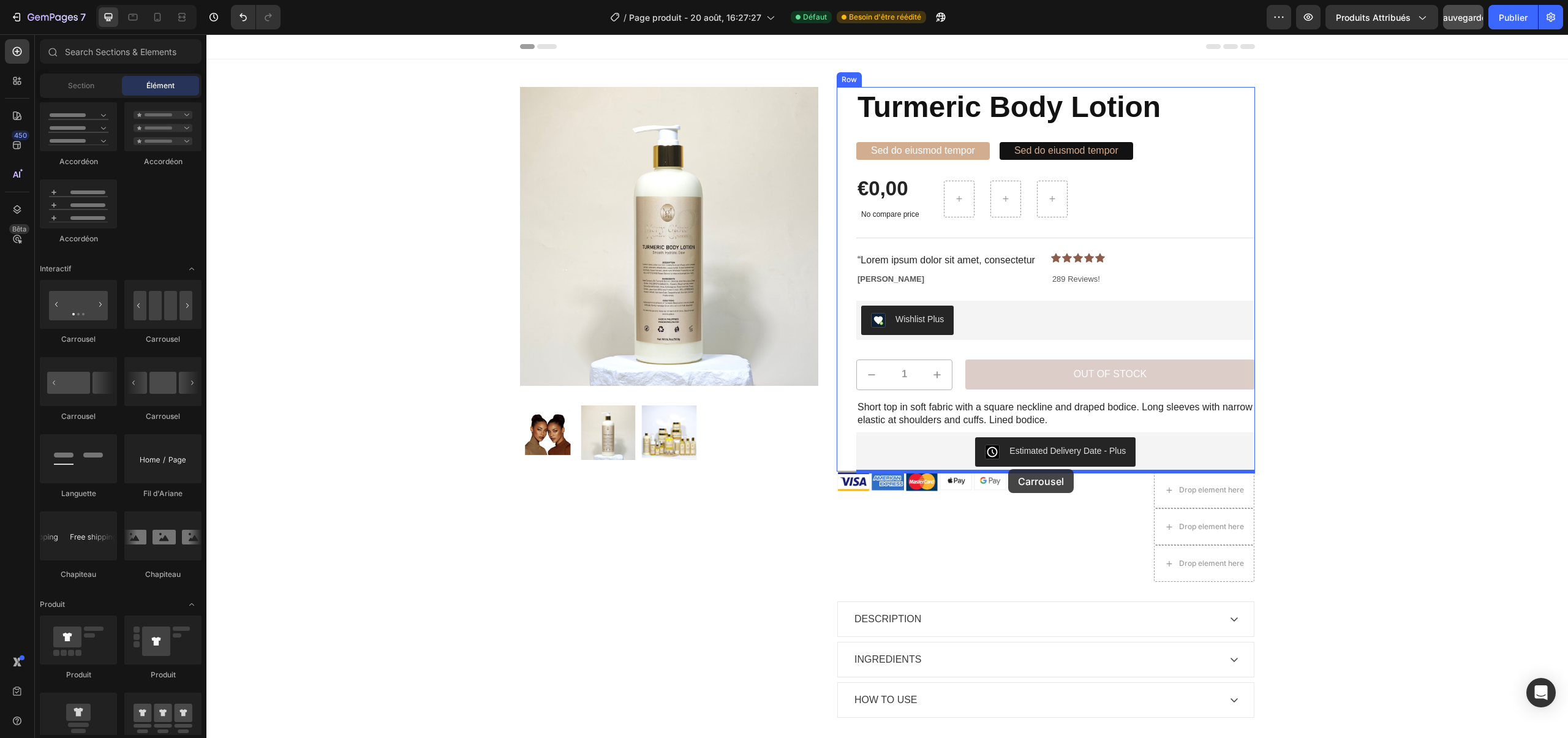
scroll to position [1092, 0]
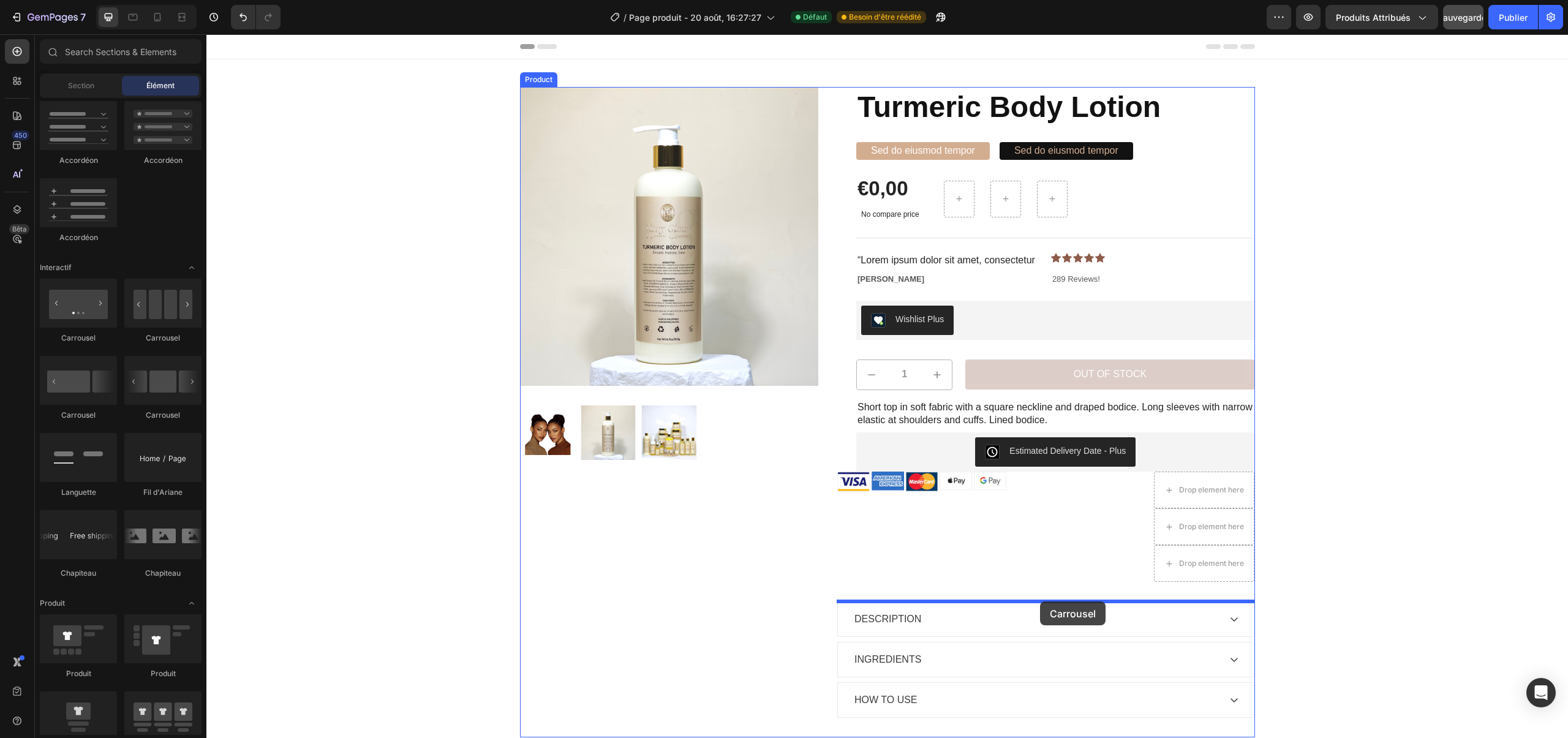
drag, startPoint x: 362, startPoint y: 337, endPoint x: 1036, endPoint y: 601, distance: 723.9
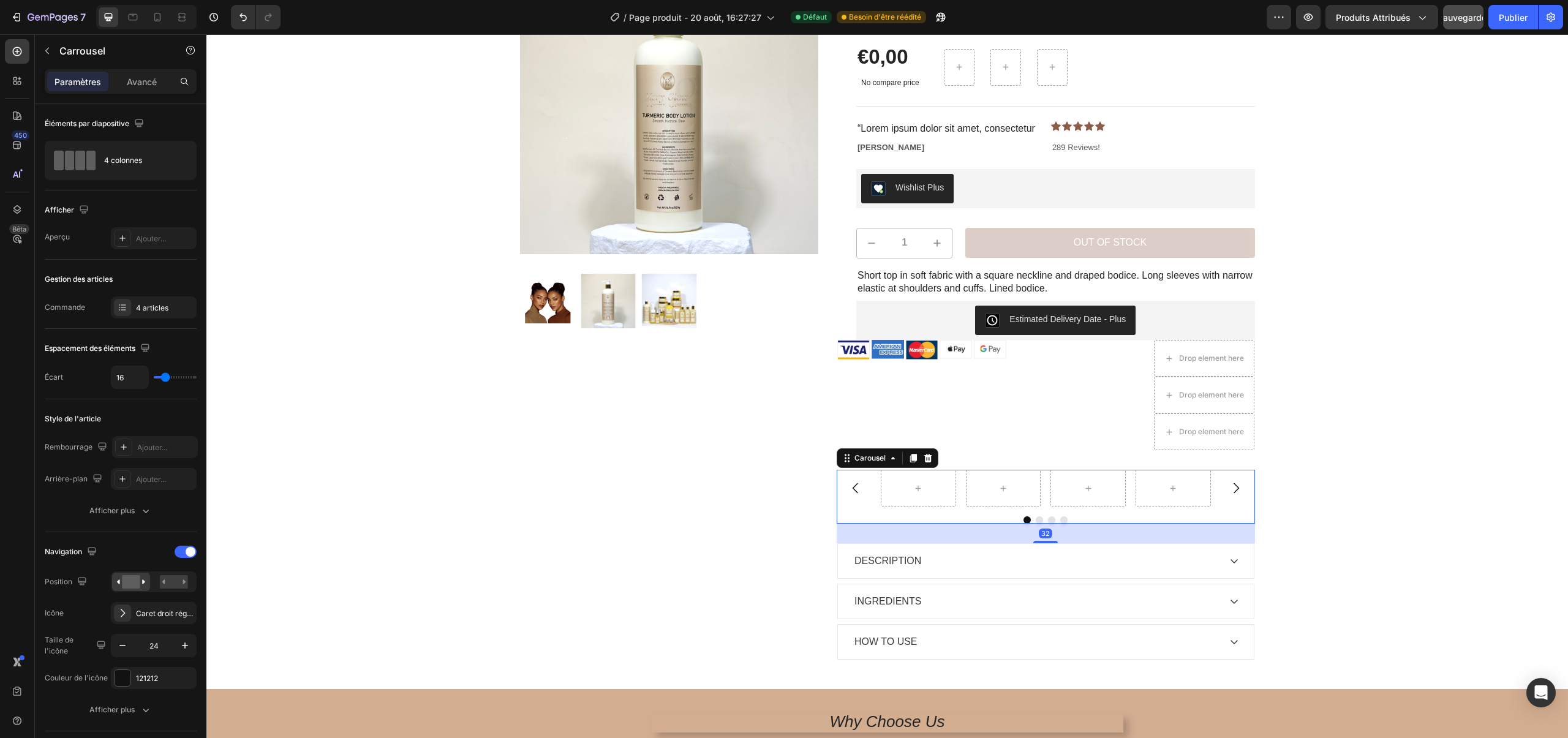
scroll to position [147, 0]
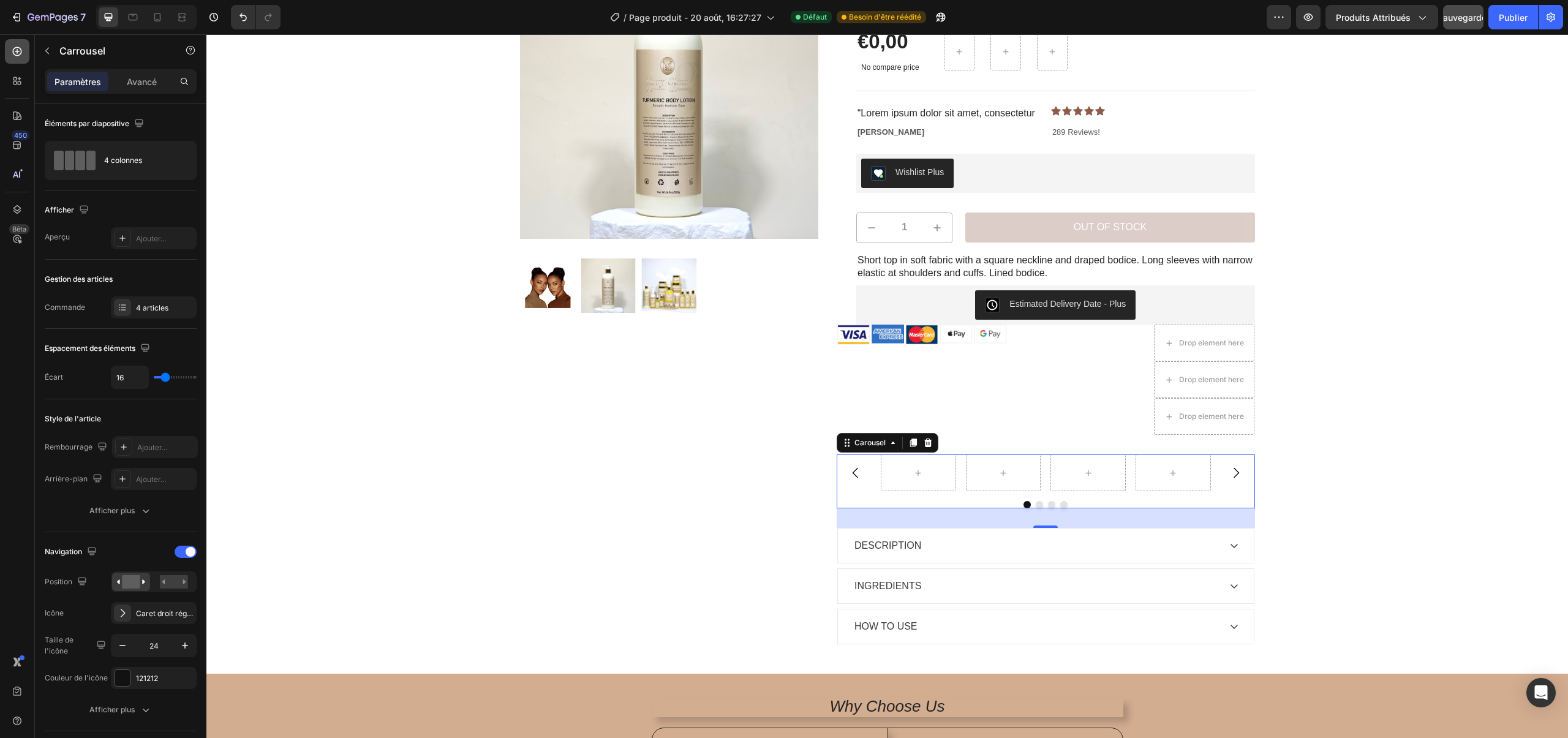
click at [11, 48] on icon at bounding box center [17, 51] width 12 height 12
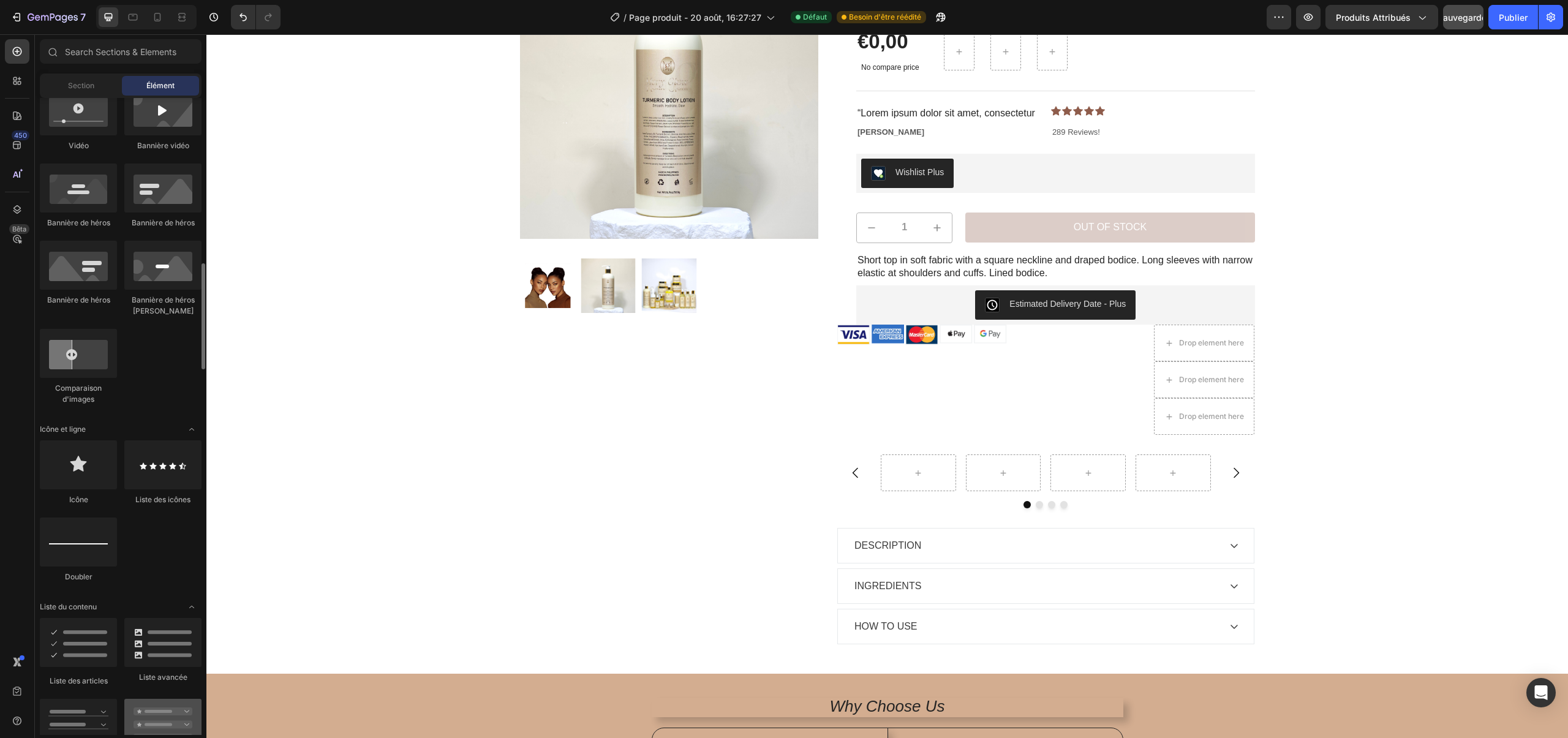
scroll to position [312, 0]
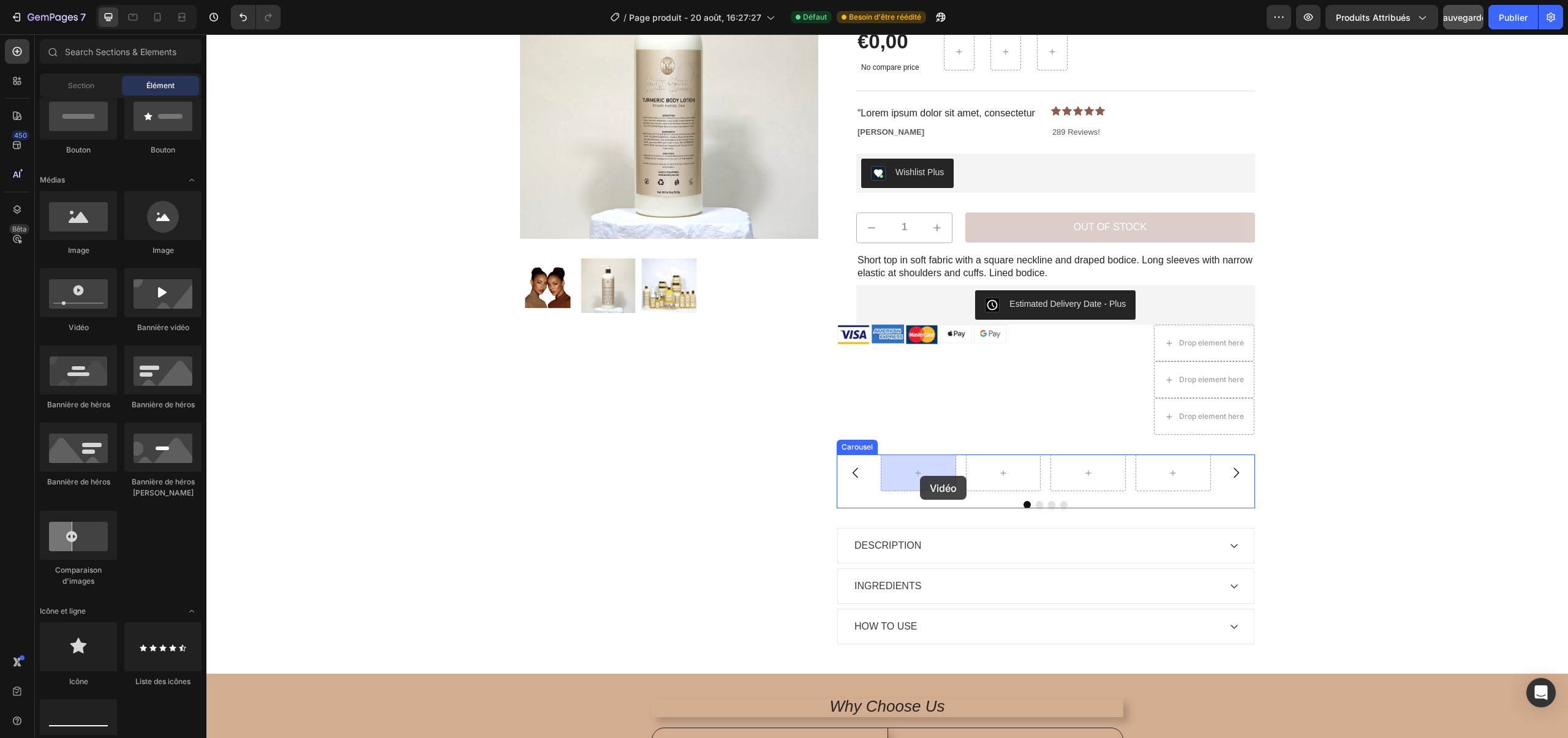
drag, startPoint x: 269, startPoint y: 325, endPoint x: 920, endPoint y: 476, distance: 668.3
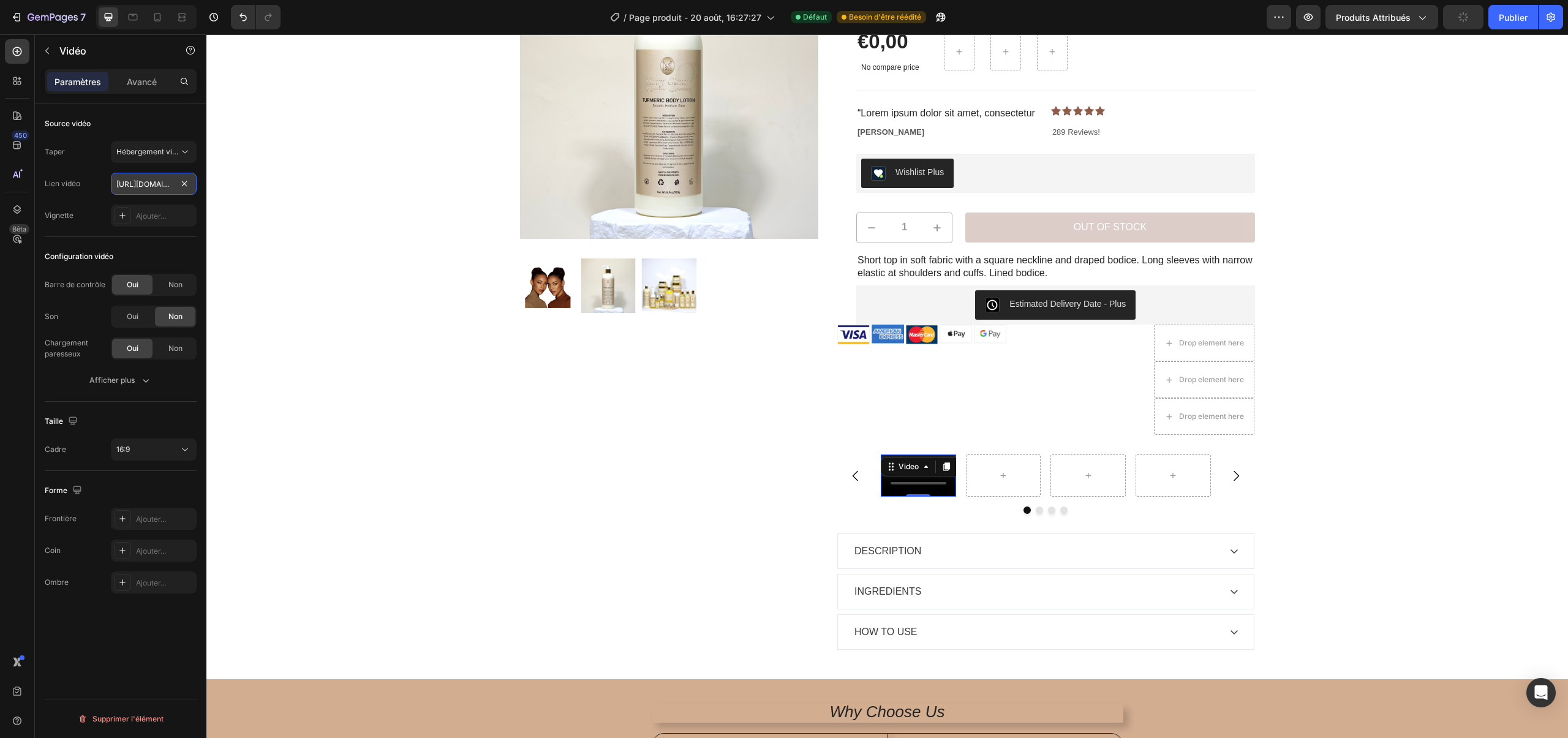
scroll to position [0, 32]
drag, startPoint x: 173, startPoint y: 188, endPoint x: 152, endPoint y: 188, distance: 21.0
click at [152, 188] on input "[URL][DOMAIN_NAME]" at bounding box center [154, 183] width 86 height 22
click at [53, 58] on button "button" at bounding box center [47, 51] width 20 height 20
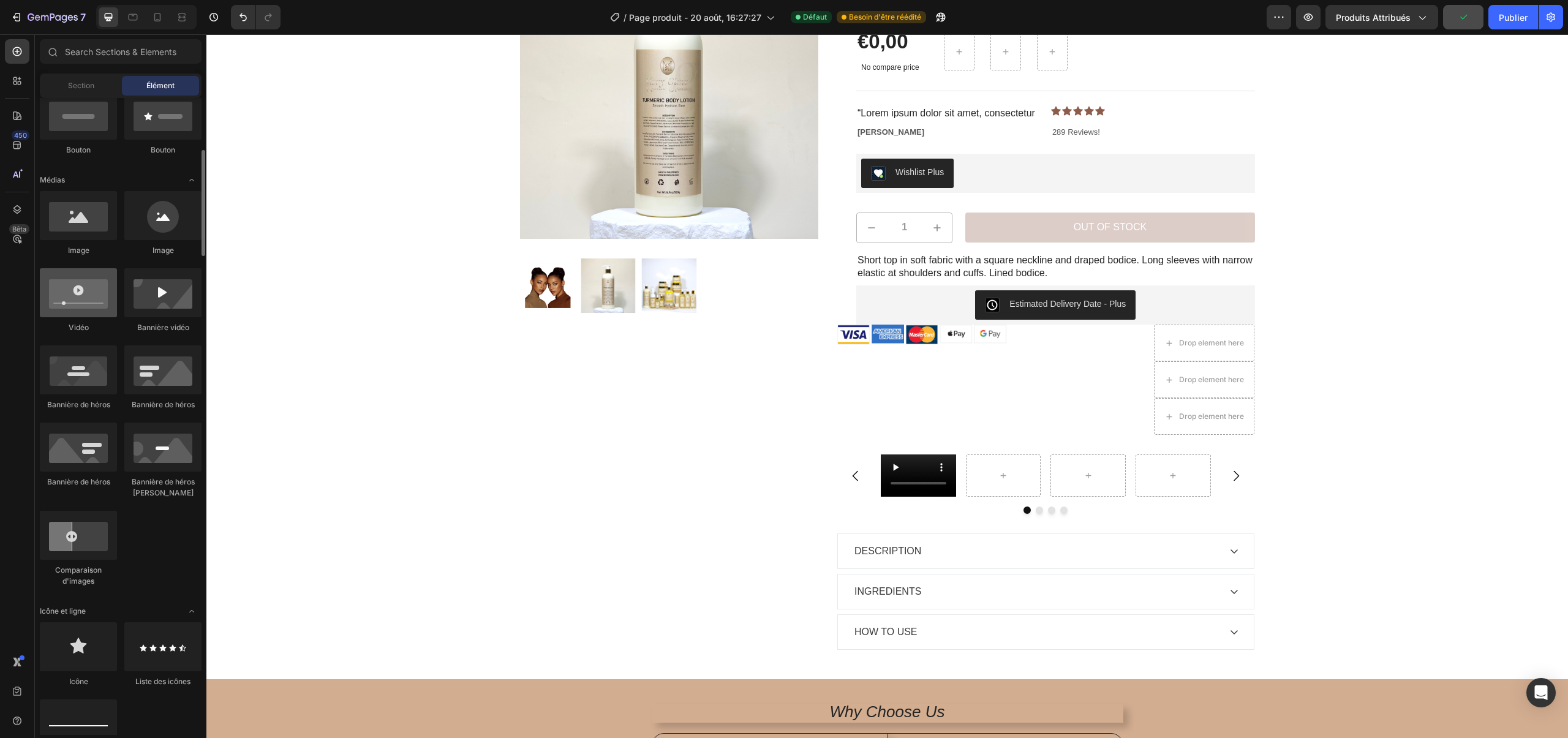
scroll to position [309, 0]
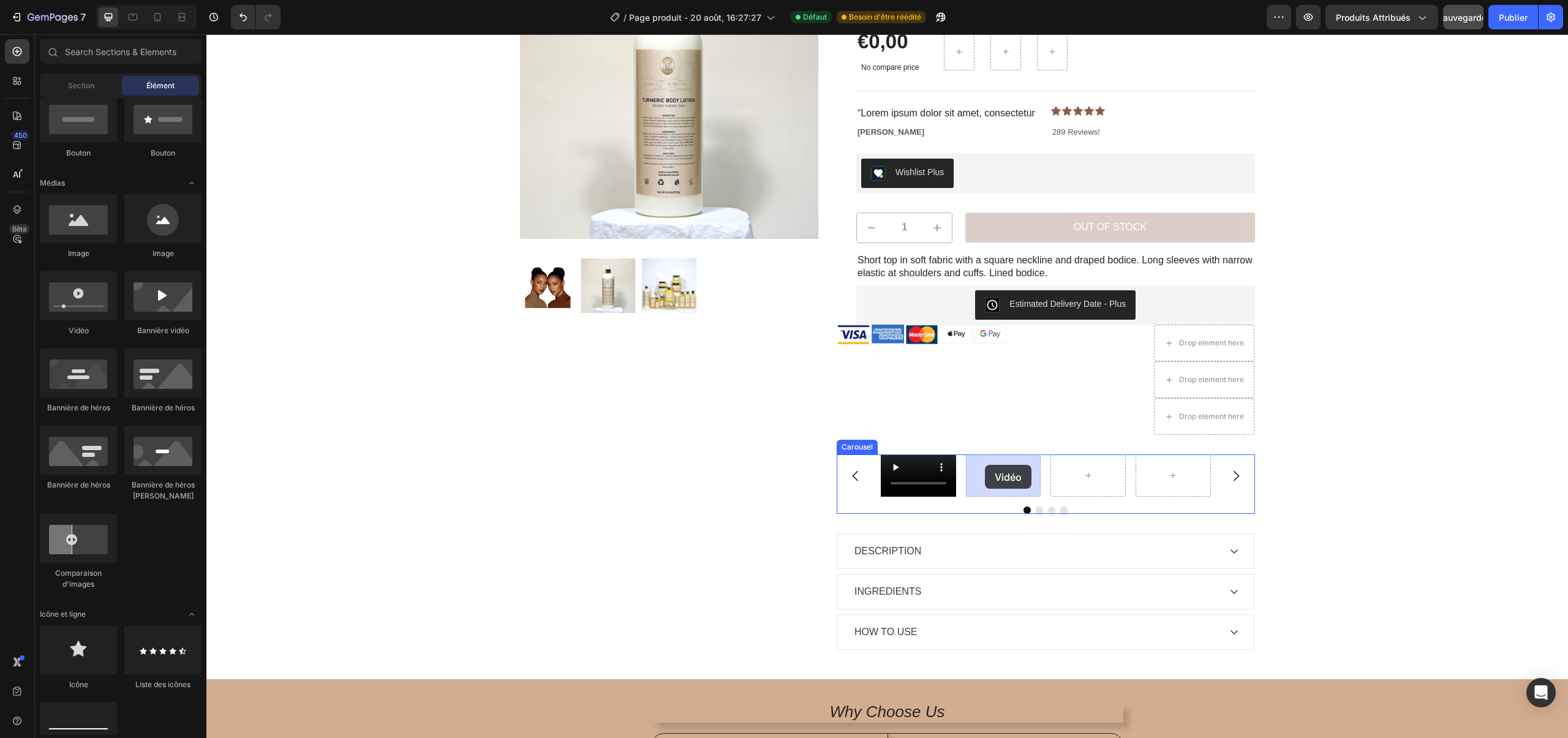
drag, startPoint x: 340, startPoint y: 347, endPoint x: 985, endPoint y: 465, distance: 655.7
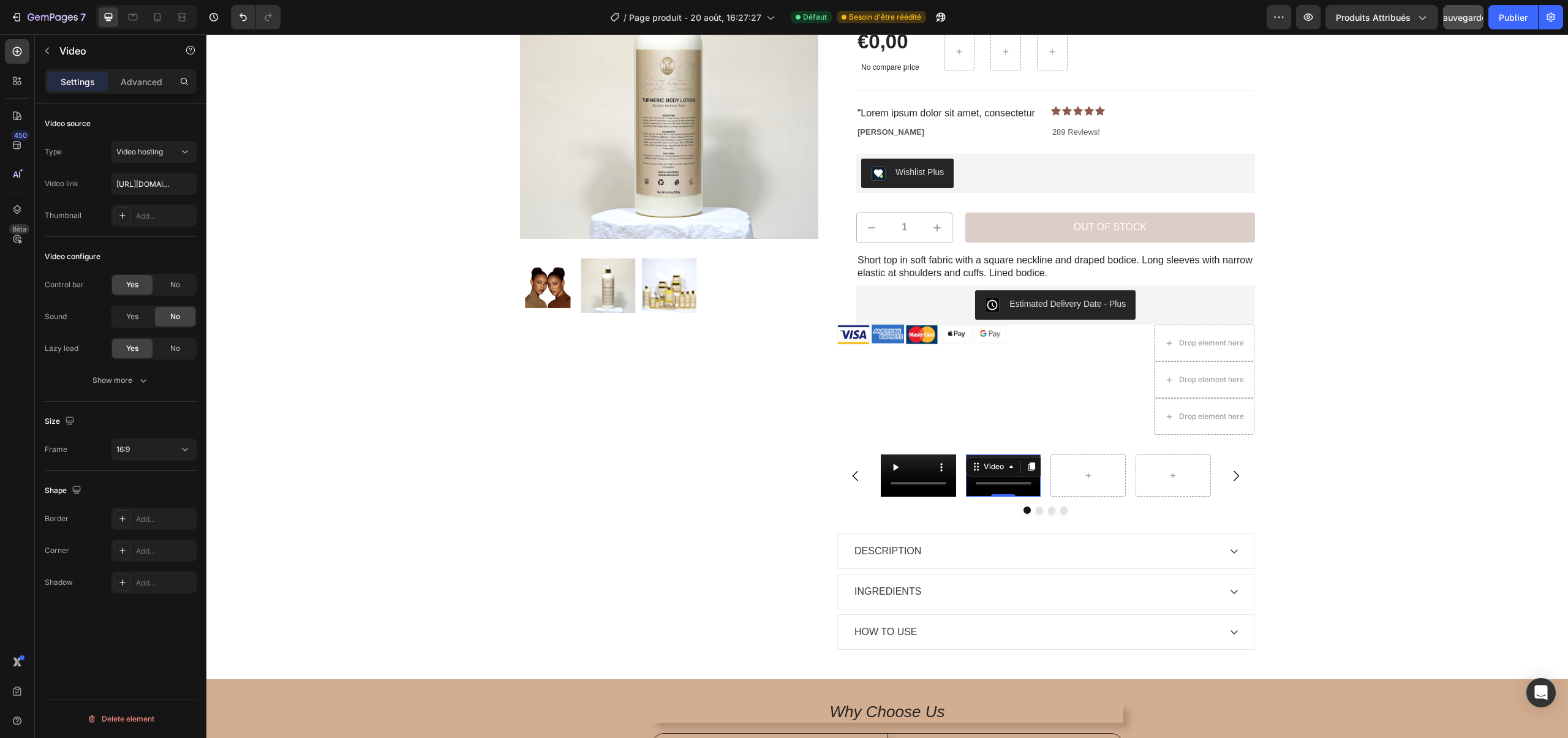
scroll to position [0, 0]
click at [48, 41] on button "button" at bounding box center [47, 51] width 20 height 20
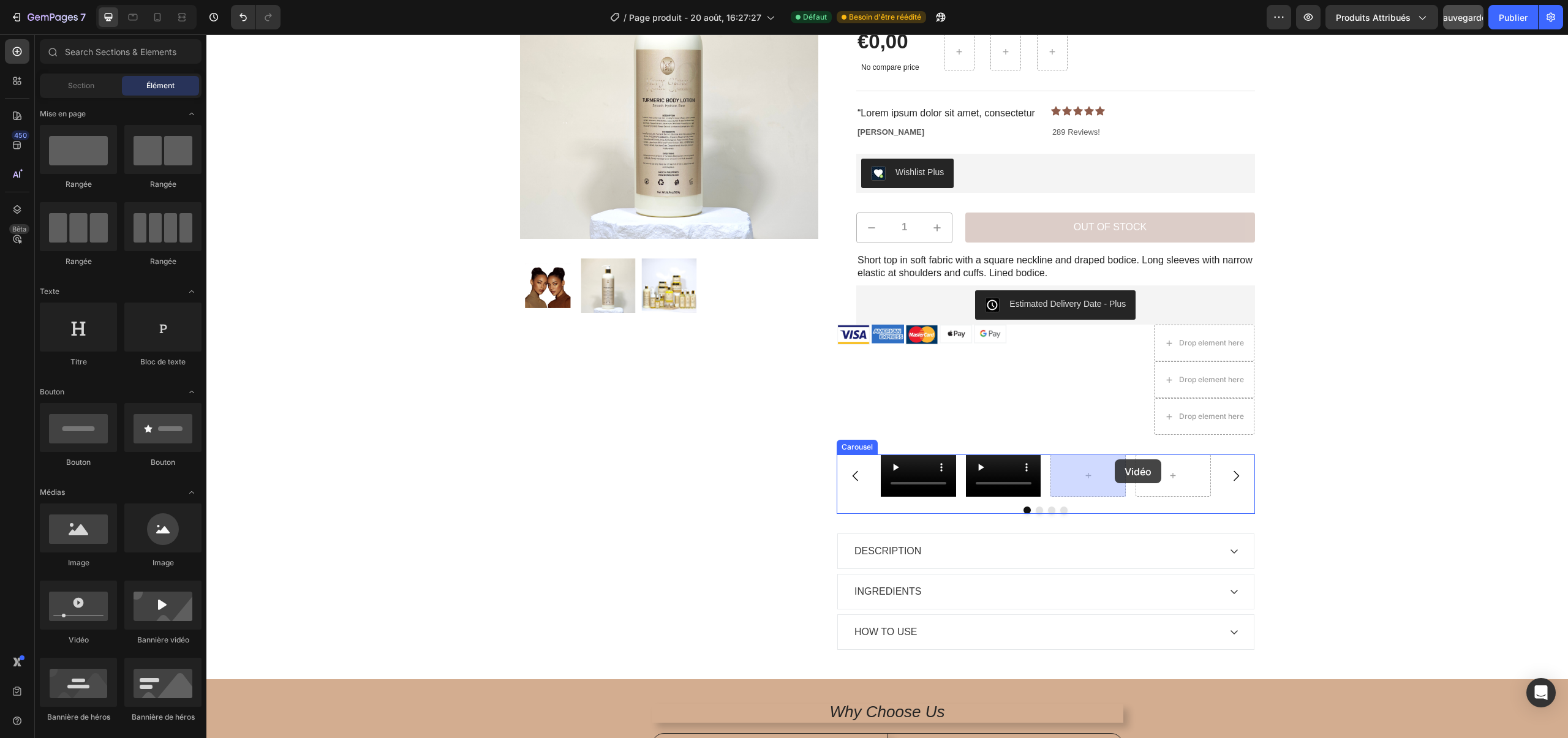
drag, startPoint x: 274, startPoint y: 337, endPoint x: 1144, endPoint y: 410, distance: 873.1
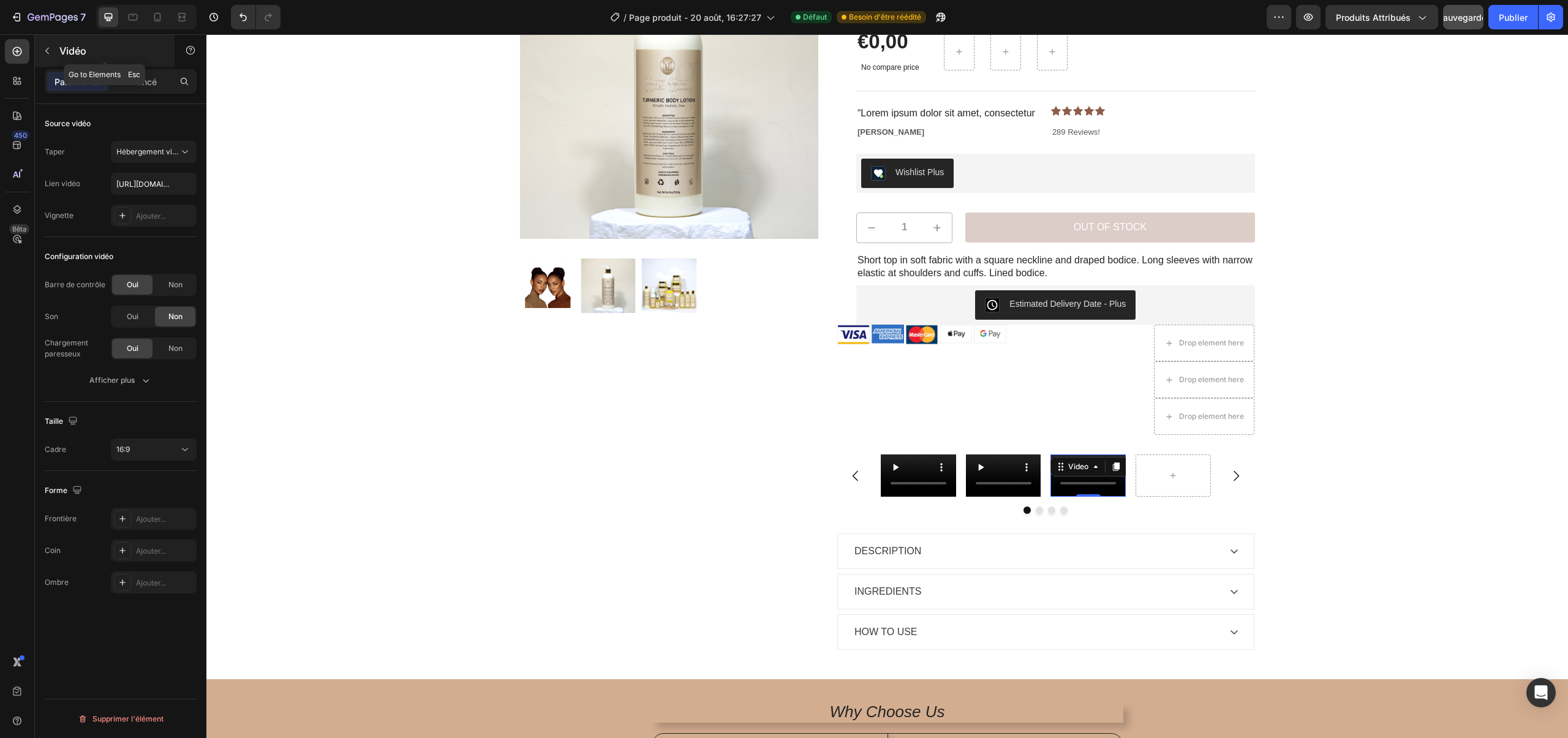
click at [48, 43] on button "button" at bounding box center [47, 51] width 20 height 20
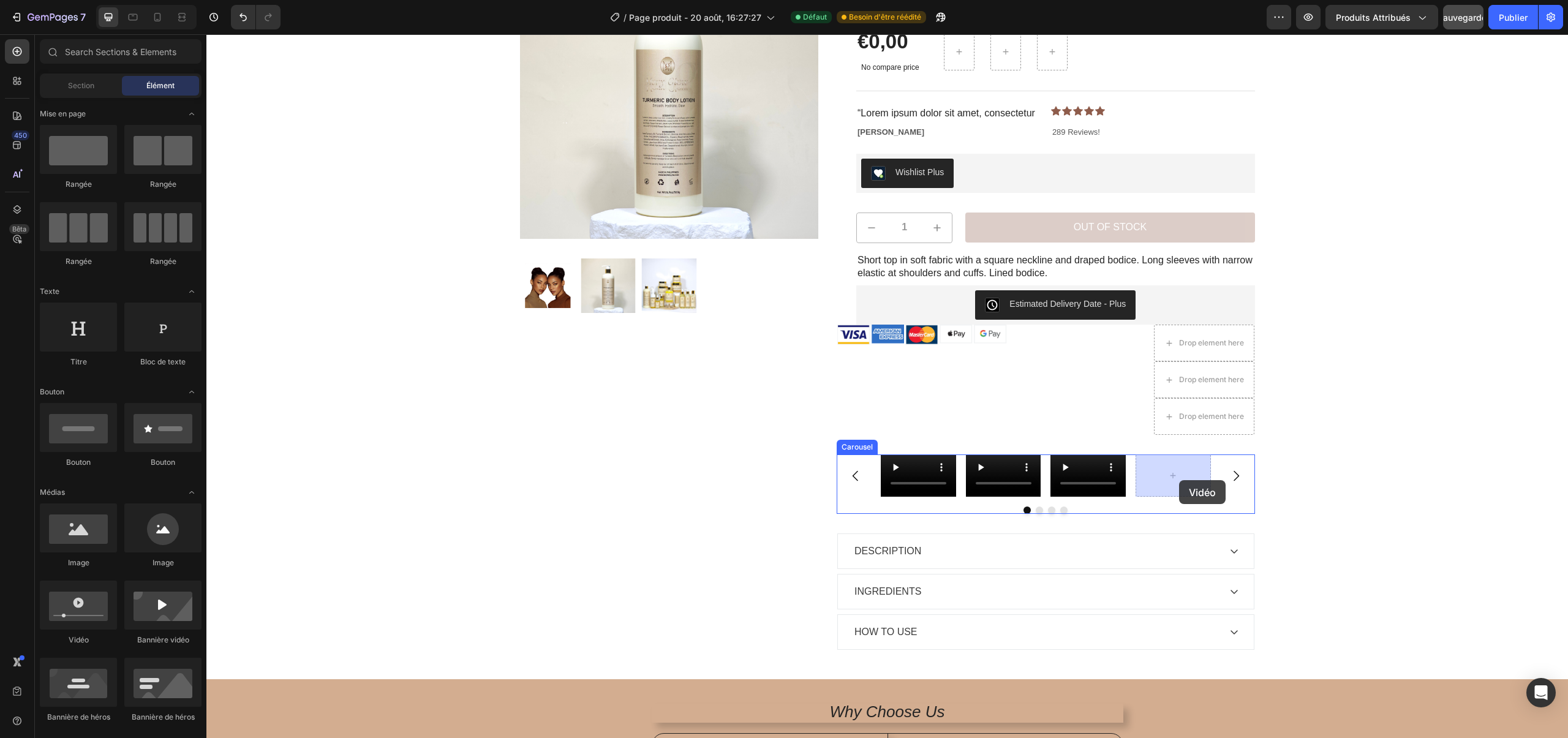
drag, startPoint x: 302, startPoint y: 325, endPoint x: 1216, endPoint y: 471, distance: 925.6
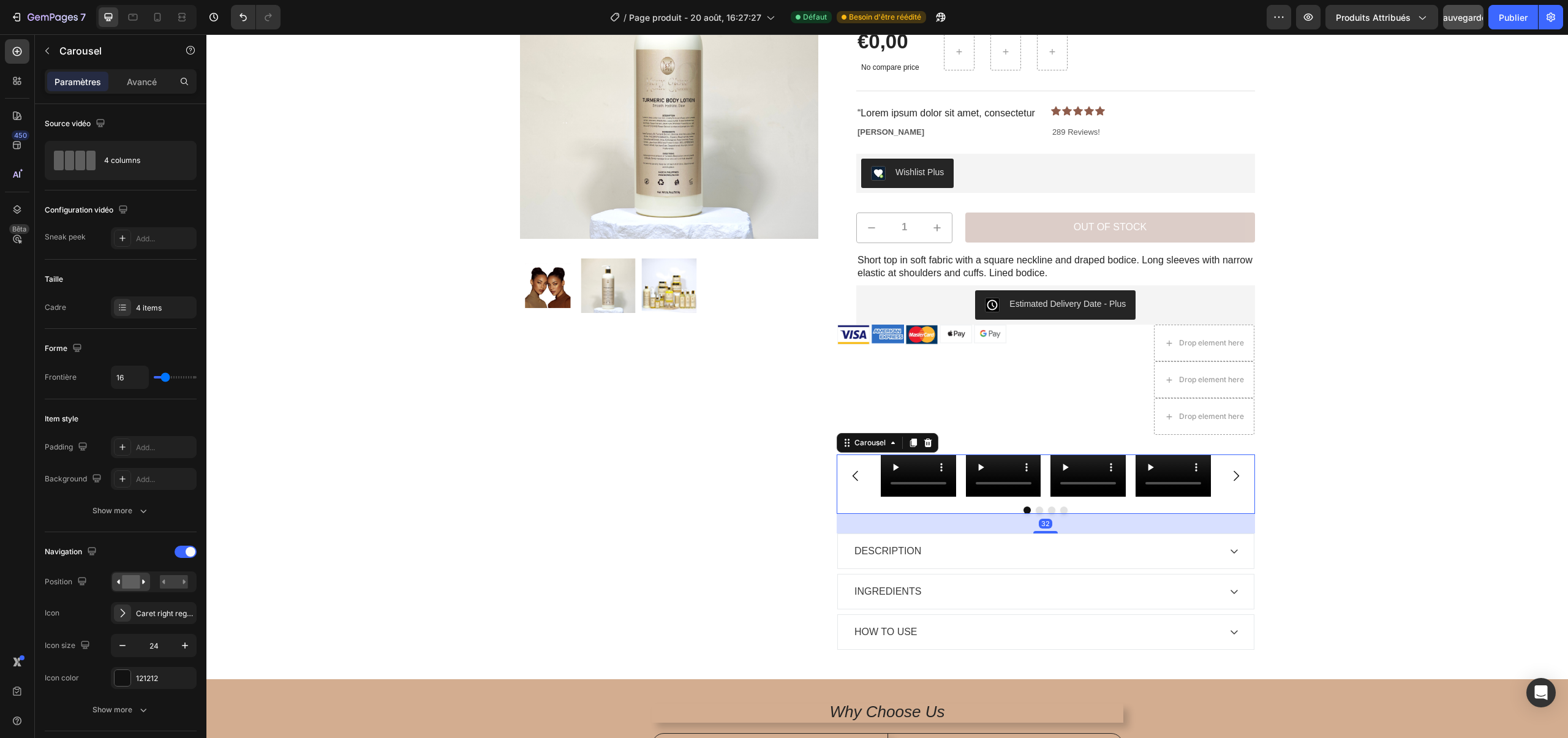
click at [1240, 476] on icon "Carousel Next Arrow" at bounding box center [1236, 476] width 15 height 15
click at [1465, 18] on icon "button" at bounding box center [1463, 17] width 12 height 12
